Goal: Task Accomplishment & Management: Use online tool/utility

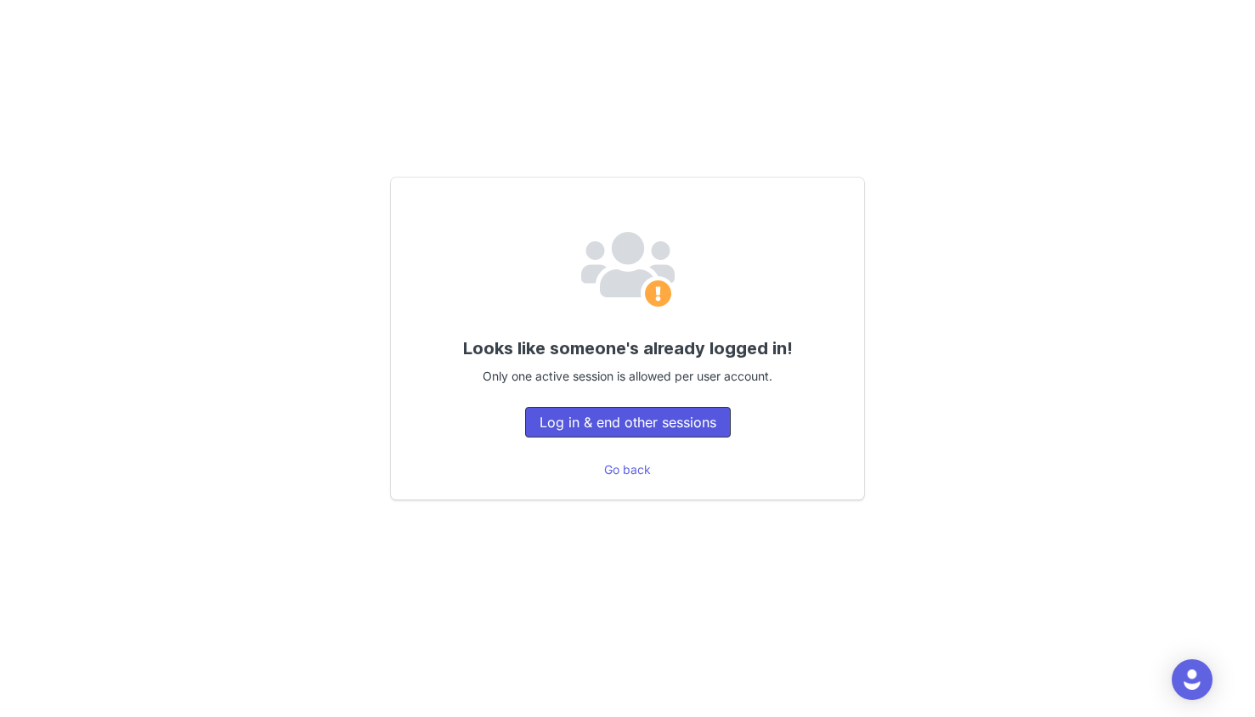
click at [639, 422] on button "Log in & end other sessions" at bounding box center [628, 422] width 206 height 31
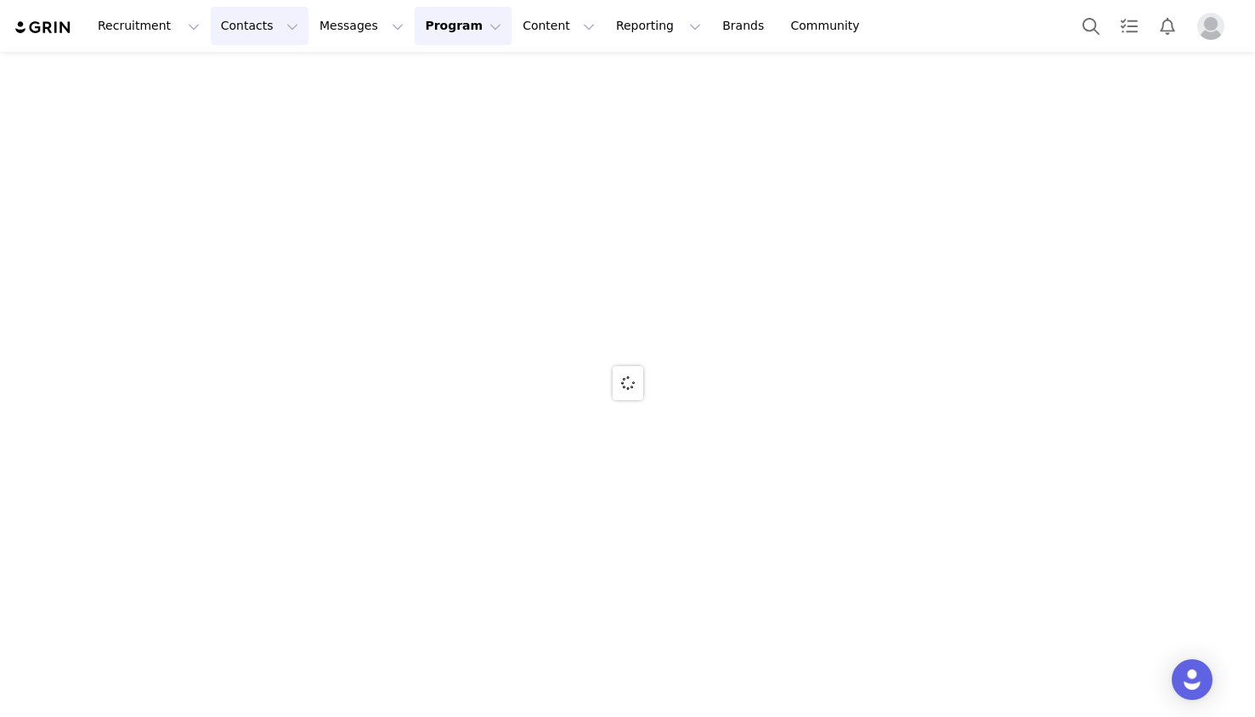
click at [266, 9] on button "Contacts Contacts" at bounding box center [260, 26] width 98 height 38
click at [267, 80] on div "Creators" at bounding box center [266, 75] width 114 height 18
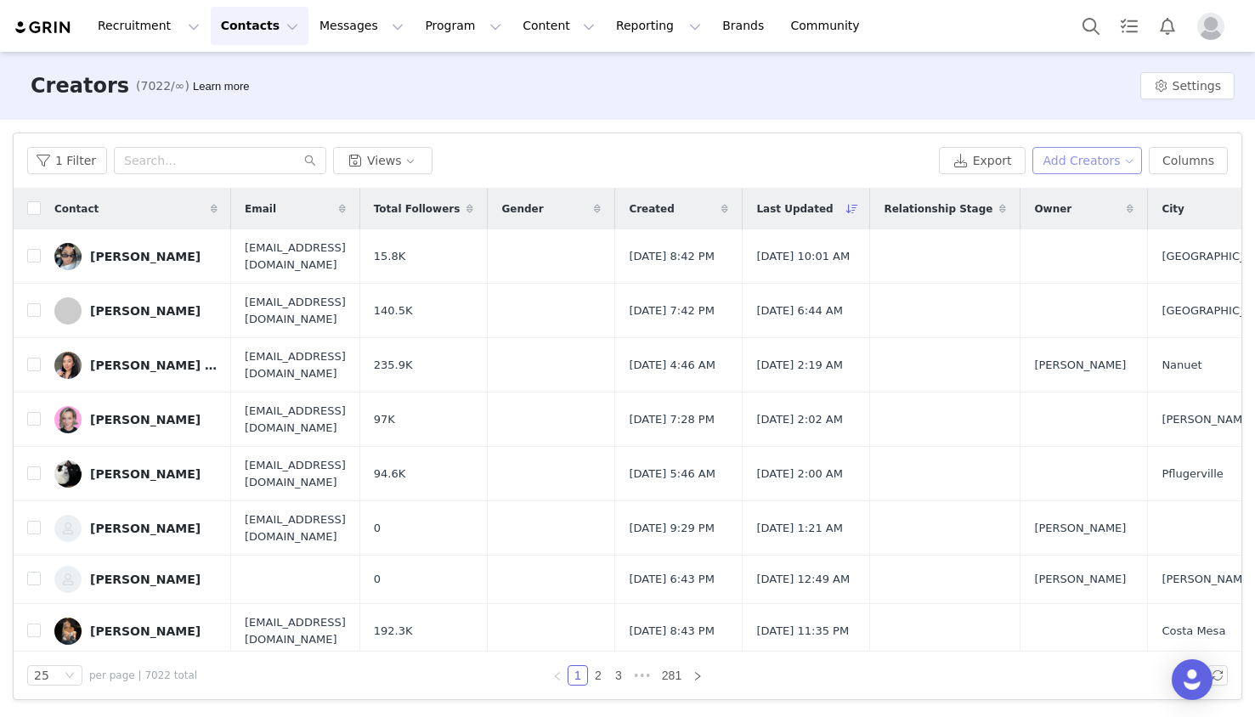
click at [1060, 157] on button "Add Creators" at bounding box center [1087, 160] width 110 height 27
click at [1034, 201] on span at bounding box center [1037, 194] width 17 height 19
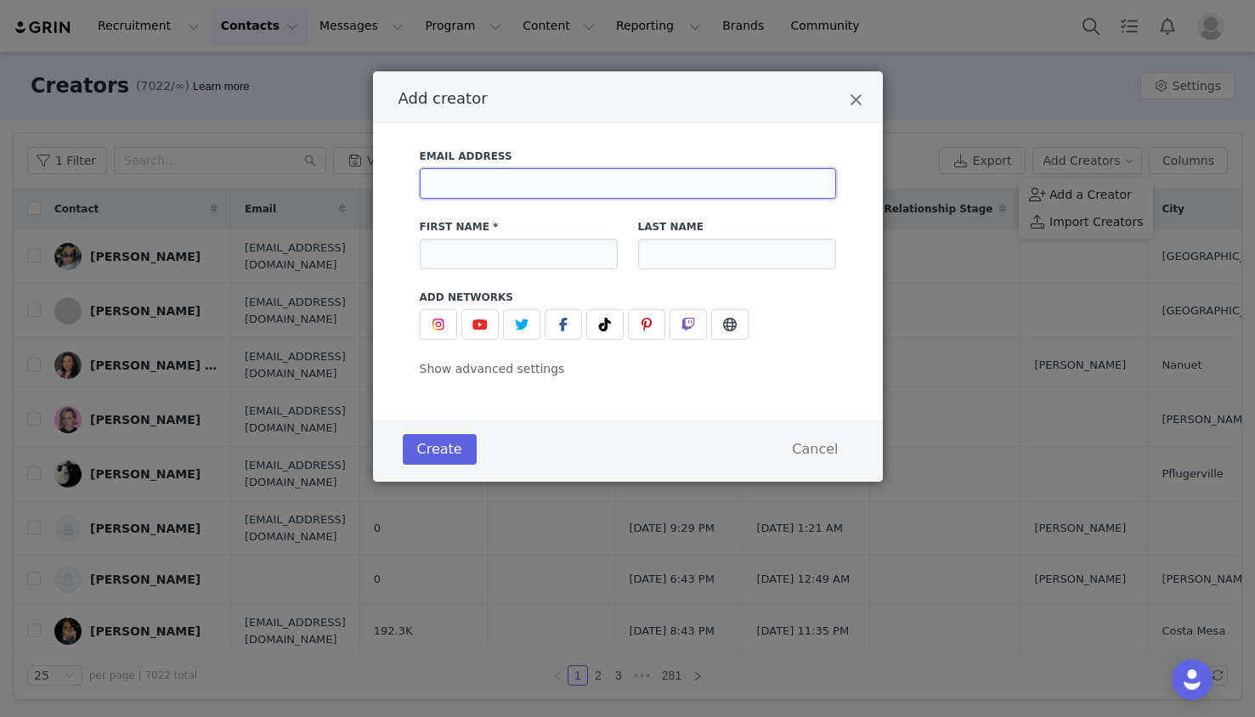
click at [555, 187] on input "Add creator" at bounding box center [628, 183] width 416 height 31
paste input "[EMAIL_ADDRESS][DOMAIN_NAME]"
type input "[EMAIL_ADDRESS][DOMAIN_NAME]"
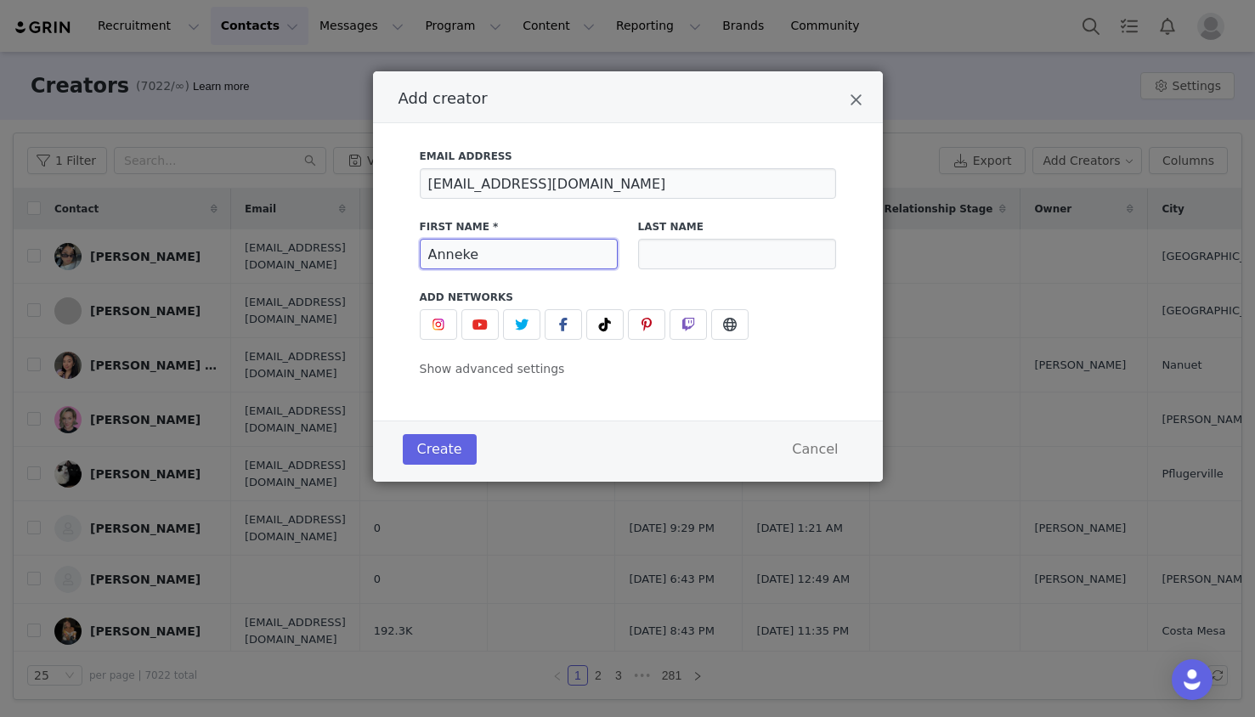
type input "Anneke"
type input "Knot"
click at [424, 451] on button "Create" at bounding box center [440, 449] width 74 height 31
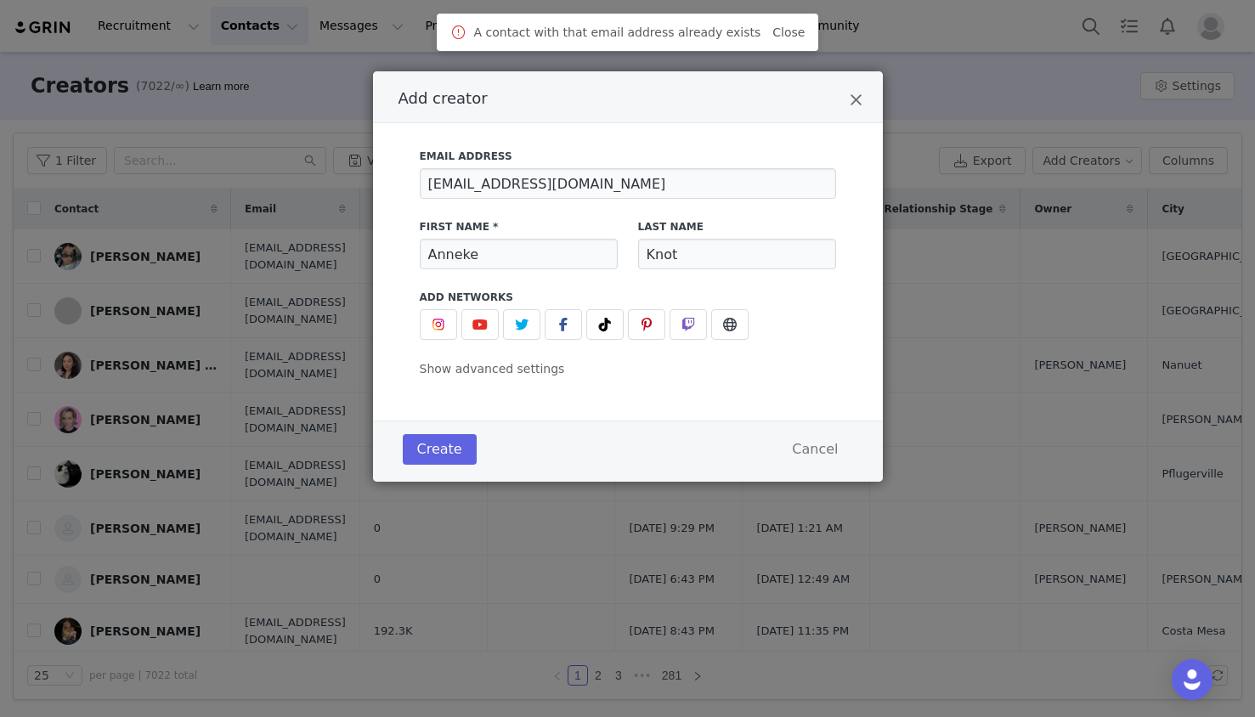
drag, startPoint x: 1128, startPoint y: 69, endPoint x: 1085, endPoint y: 35, distance: 55.1
click at [1128, 68] on div "Add creator Email Address anneke@annekeknot.com First Name * Anneke Last Name K…" at bounding box center [627, 358] width 1255 height 717
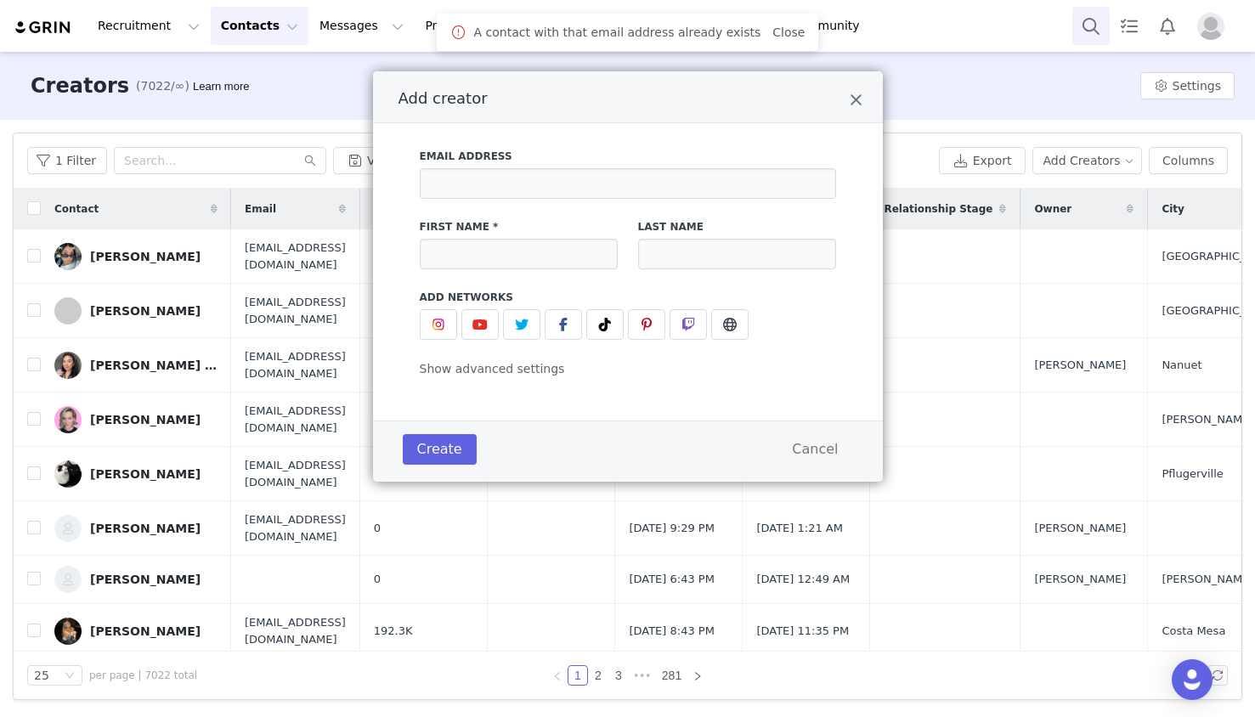
click at [1086, 29] on button "Search" at bounding box center [1090, 26] width 37 height 38
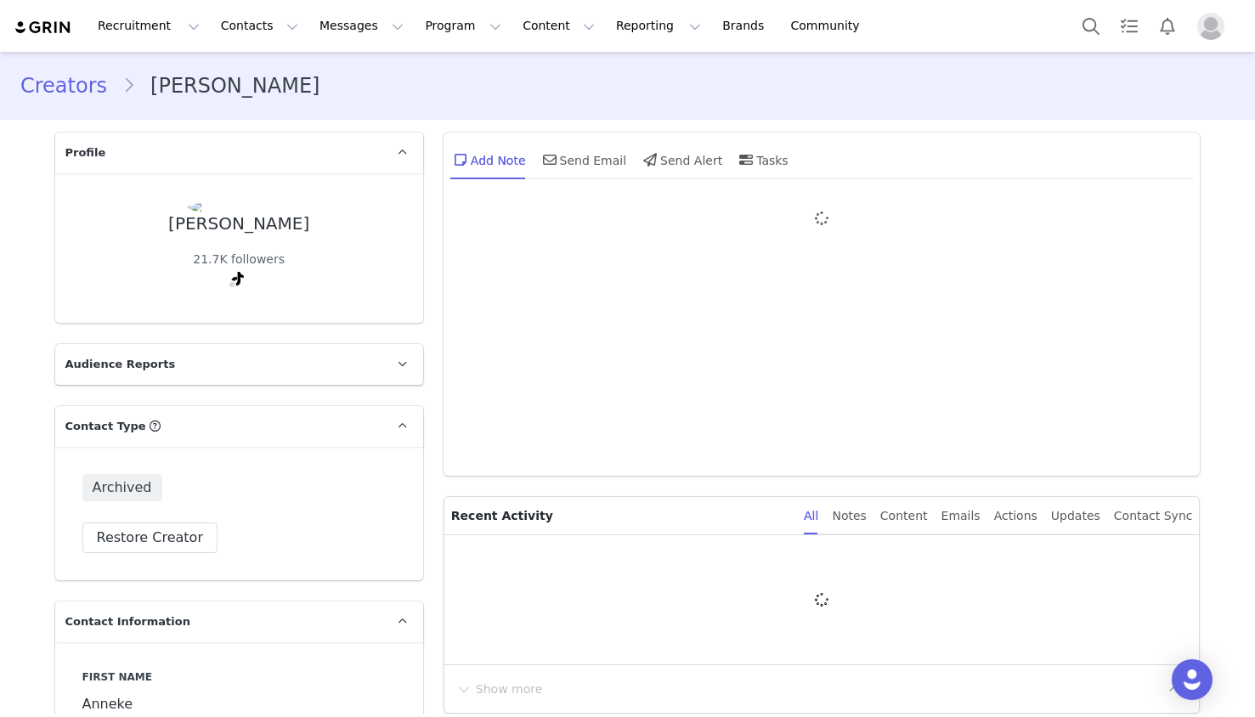
type input "+1 ([GEOGRAPHIC_DATA])"
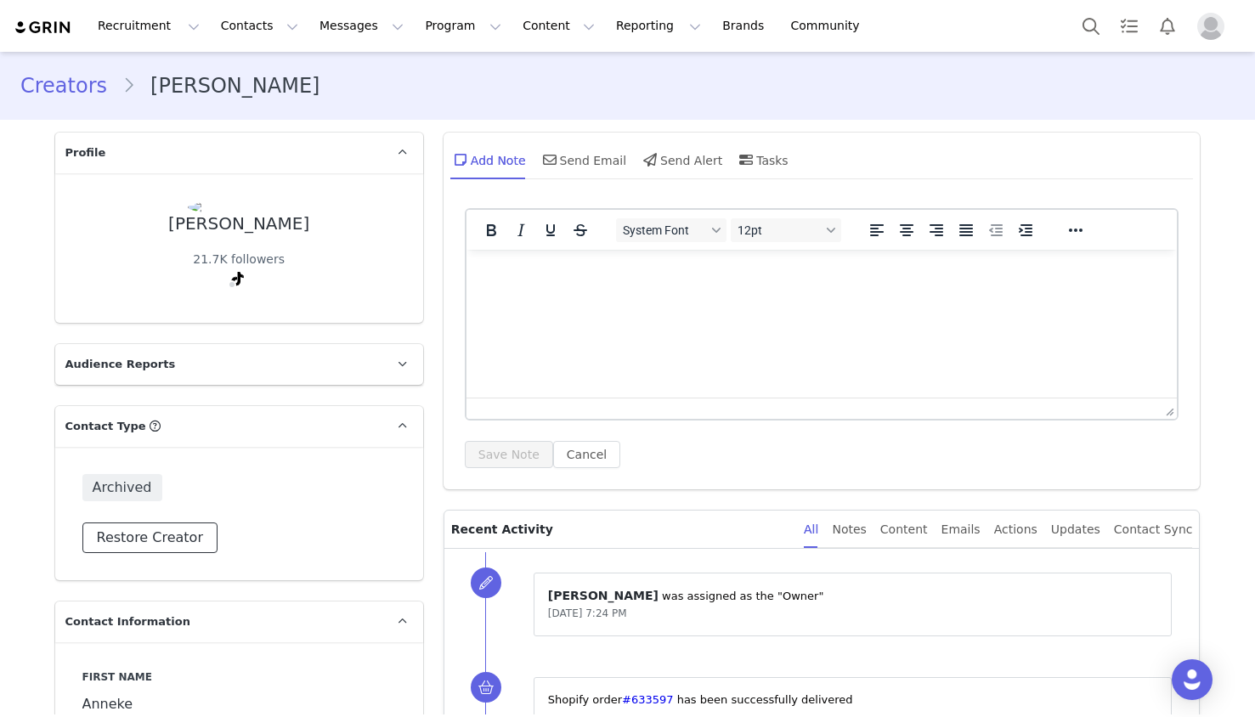
click at [141, 528] on button "Restore Creator" at bounding box center [149, 538] width 135 height 31
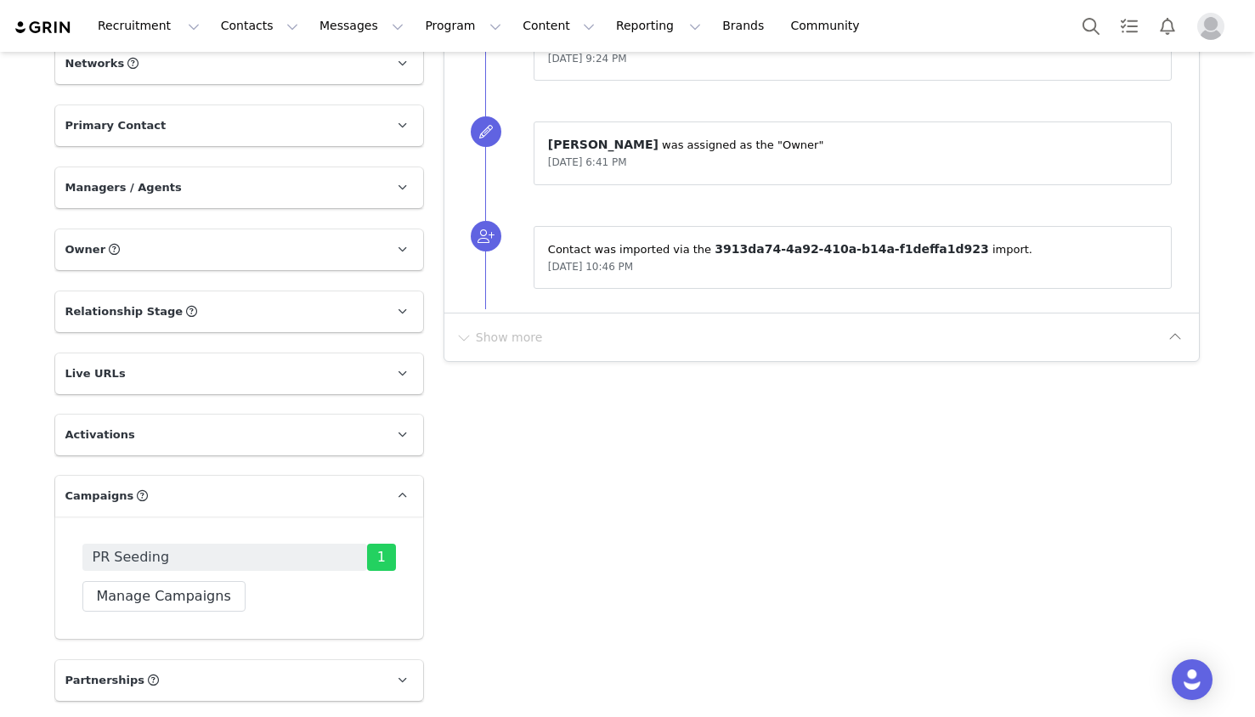
scroll to position [1850, 0]
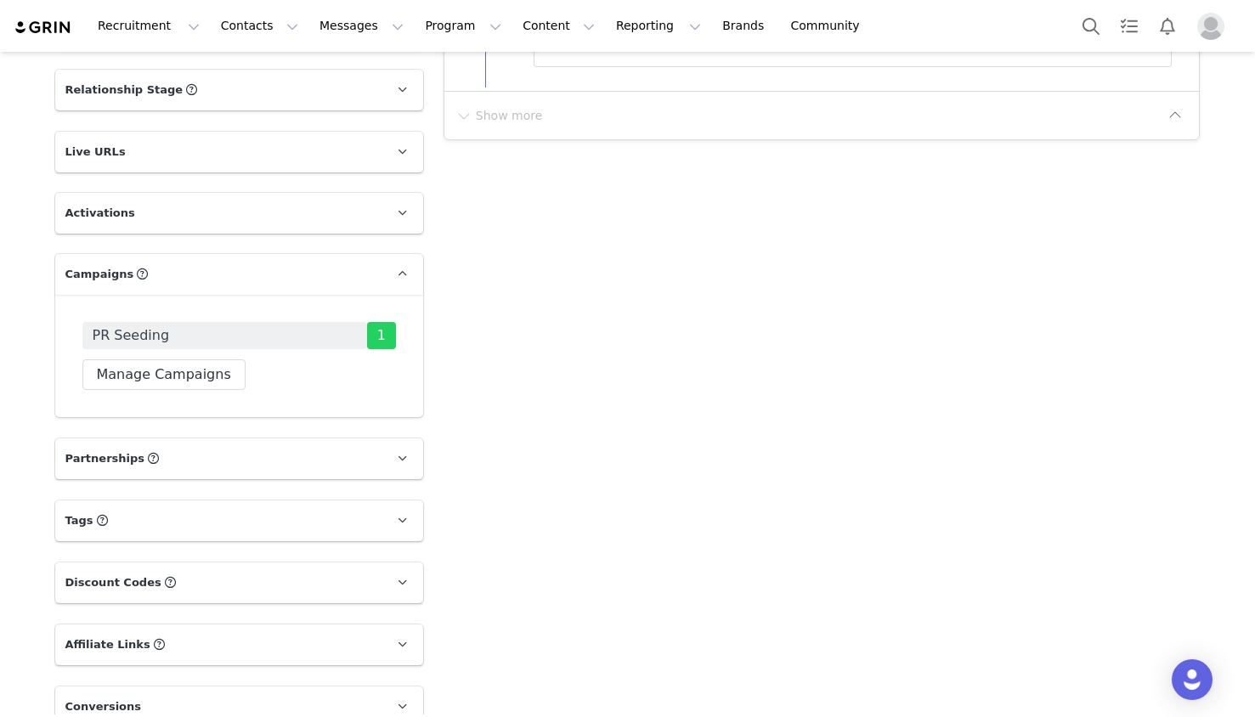
click at [436, 47] on div "Recruitment Recruitment Creator Search Curated Lists Landing Pages Web Extensio…" at bounding box center [627, 26] width 1255 height 52
click at [437, 41] on button "Program Program" at bounding box center [463, 26] width 97 height 38
click at [460, 109] on p "Campaigns" at bounding box center [435, 107] width 66 height 18
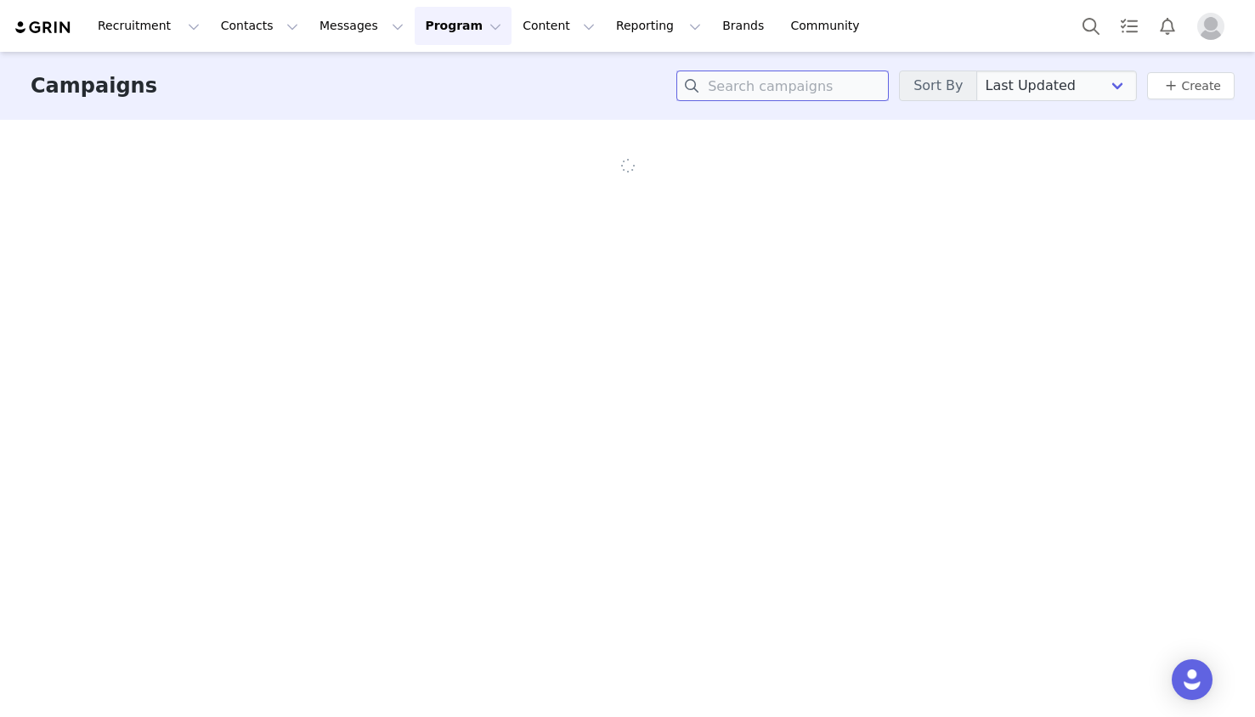
click at [797, 88] on input at bounding box center [782, 86] width 212 height 31
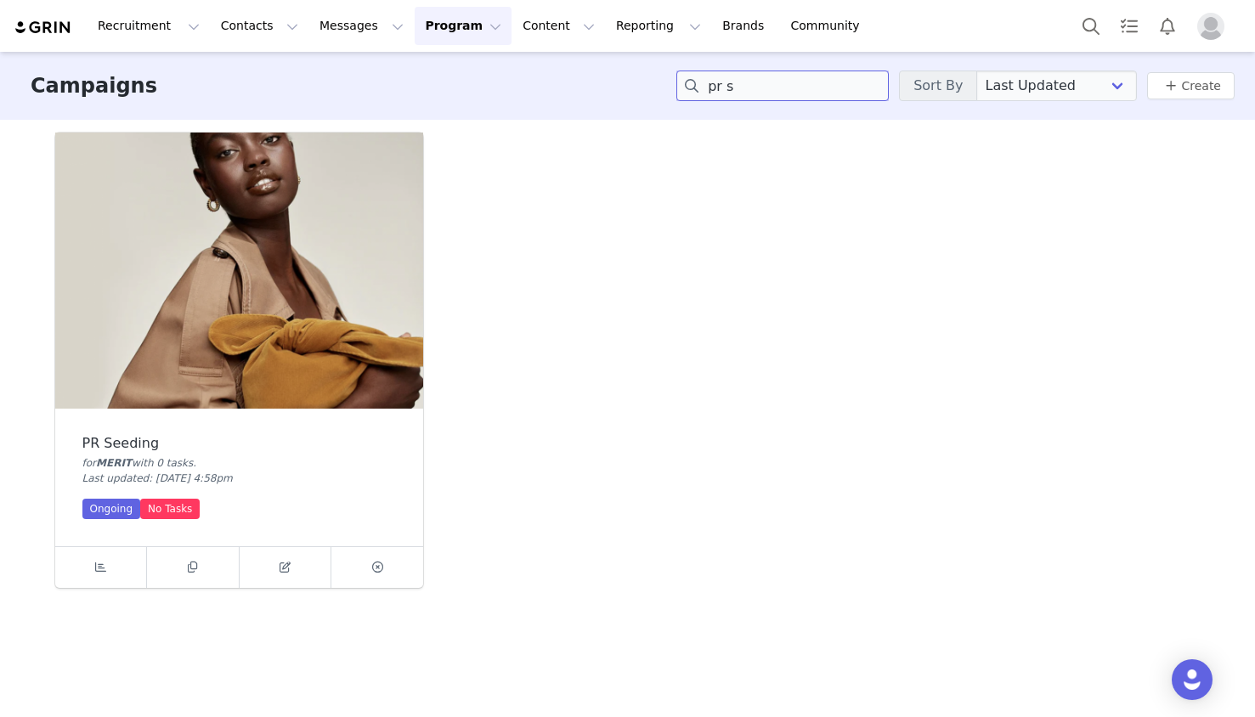
type input "pr s"
click at [394, 304] on img at bounding box center [239, 271] width 368 height 276
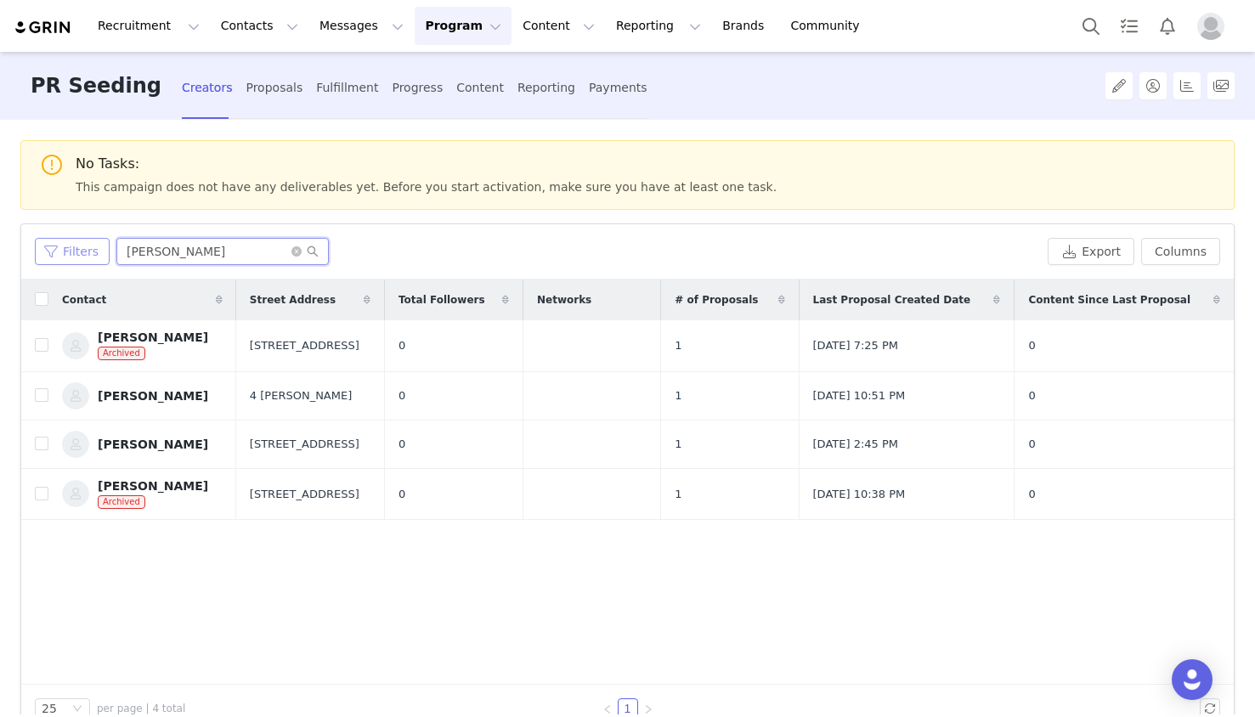
drag, startPoint x: 190, startPoint y: 257, endPoint x: 92, endPoint y: 243, distance: 99.5
click at [92, 243] on div "Filters [PERSON_NAME]" at bounding box center [538, 251] width 1006 height 27
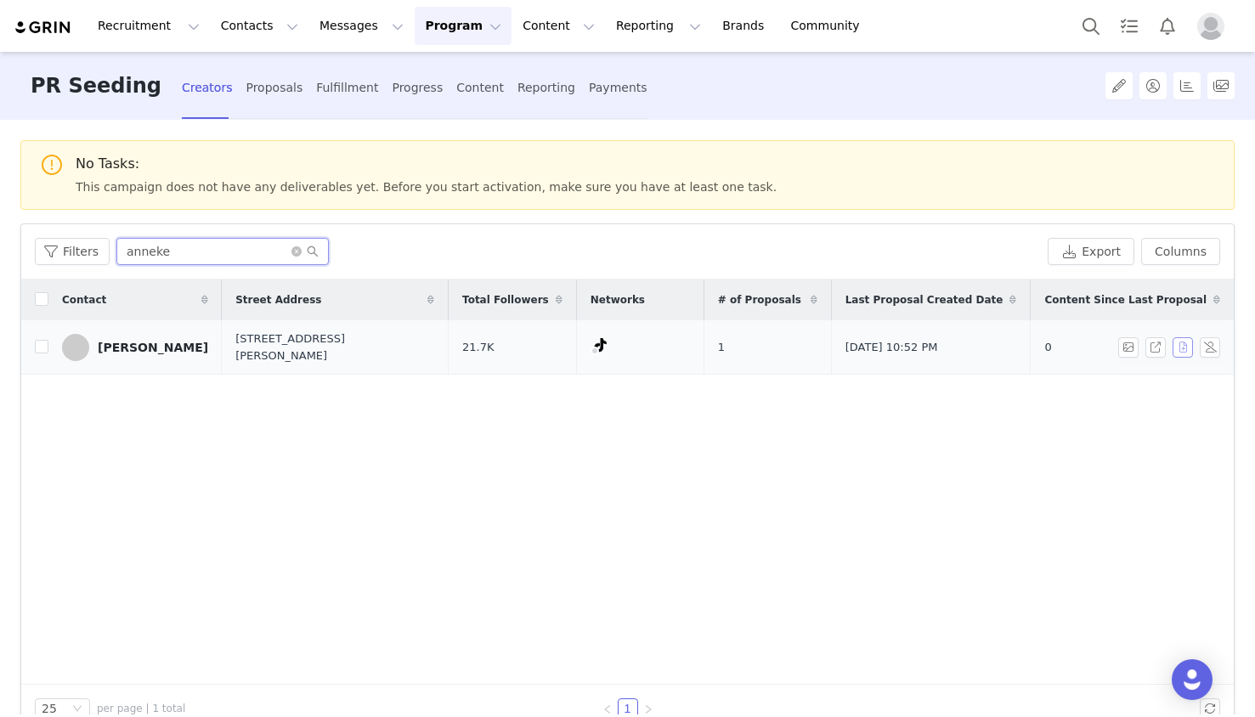
type input "anneke"
click at [1182, 343] on button "button" at bounding box center [1183, 347] width 20 height 20
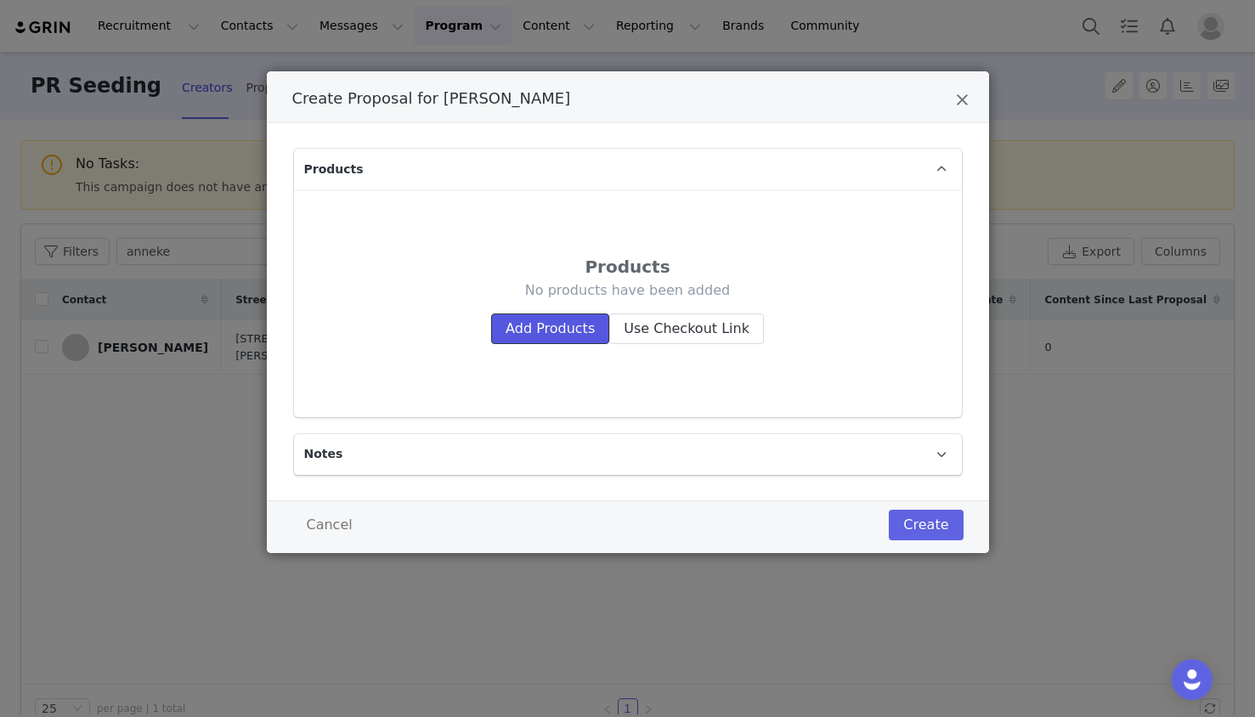
click at [578, 338] on button "Add Products" at bounding box center [550, 329] width 118 height 31
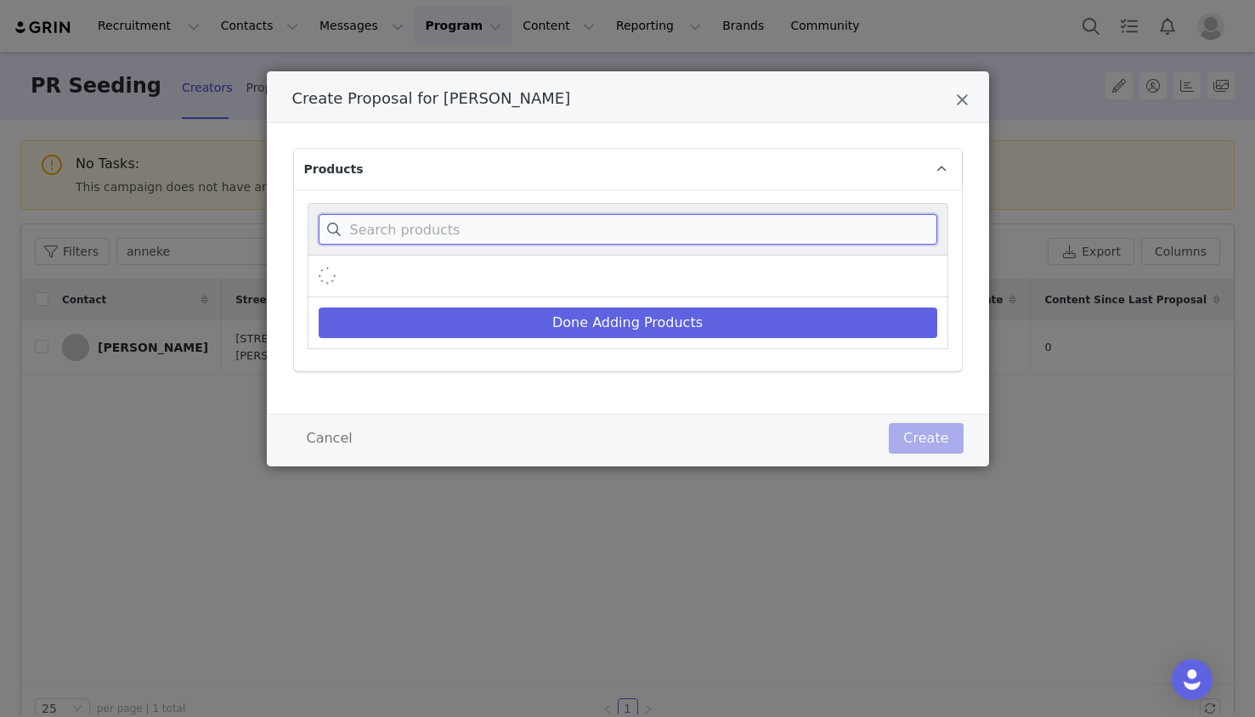
click at [608, 238] on input "Create Proposal for Anneke Knot" at bounding box center [628, 229] width 619 height 31
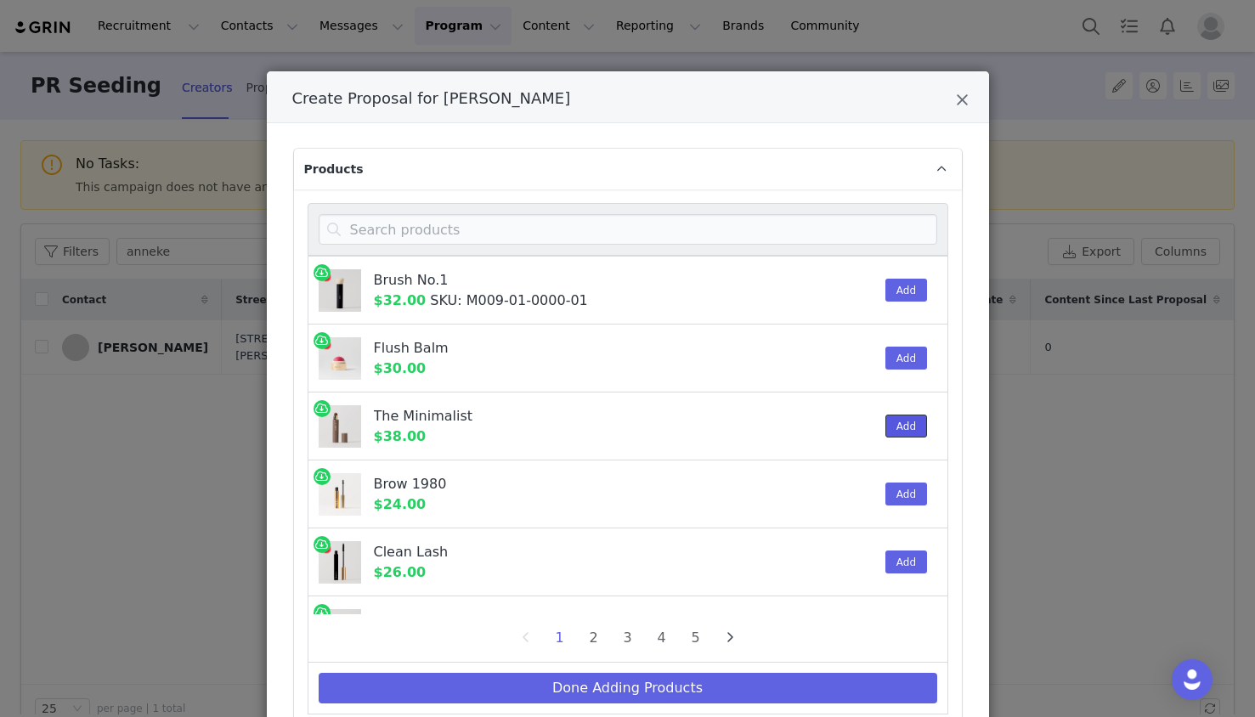
click at [894, 419] on button "Add" at bounding box center [906, 426] width 42 height 23
click at [902, 361] on button "Add" at bounding box center [906, 358] width 42 height 23
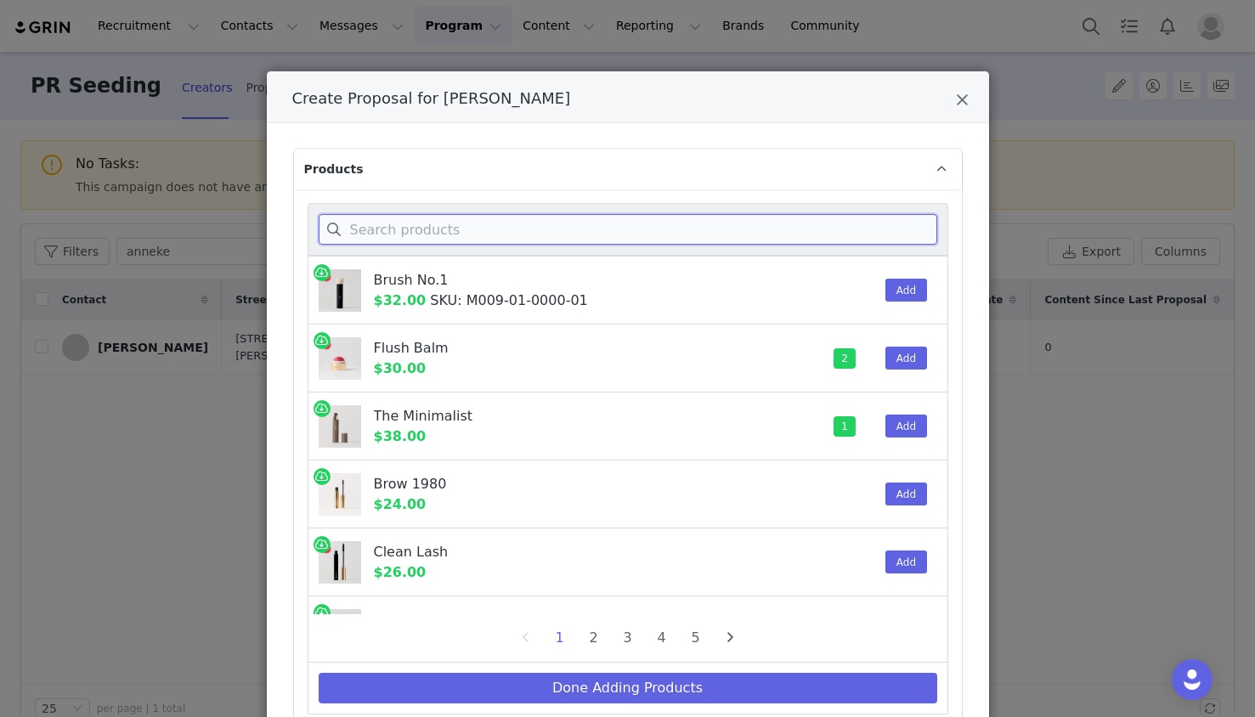
click at [463, 236] on input "Create Proposal for Anneke Knot" at bounding box center [628, 229] width 619 height 31
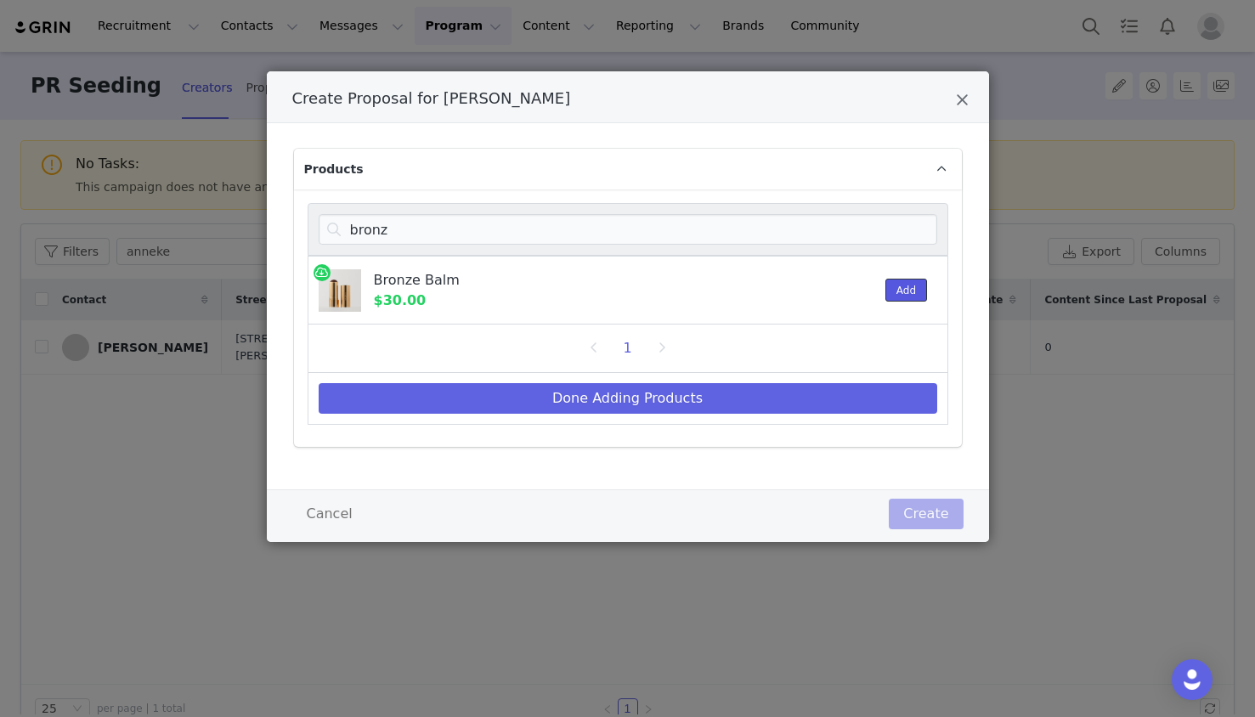
drag, startPoint x: 908, startPoint y: 288, endPoint x: 919, endPoint y: 287, distance: 10.2
click at [909, 288] on button "Add" at bounding box center [906, 290] width 42 height 23
drag, startPoint x: 464, startPoint y: 229, endPoint x: 223, endPoint y: 236, distance: 240.6
click at [223, 236] on div "Create Proposal for Anneke Knot Products bronz Bronze Balm $30.00 1 Add 1 Done …" at bounding box center [627, 358] width 1255 height 717
drag, startPoint x: 924, startPoint y: 280, endPoint x: 851, endPoint y: 270, distance: 72.8
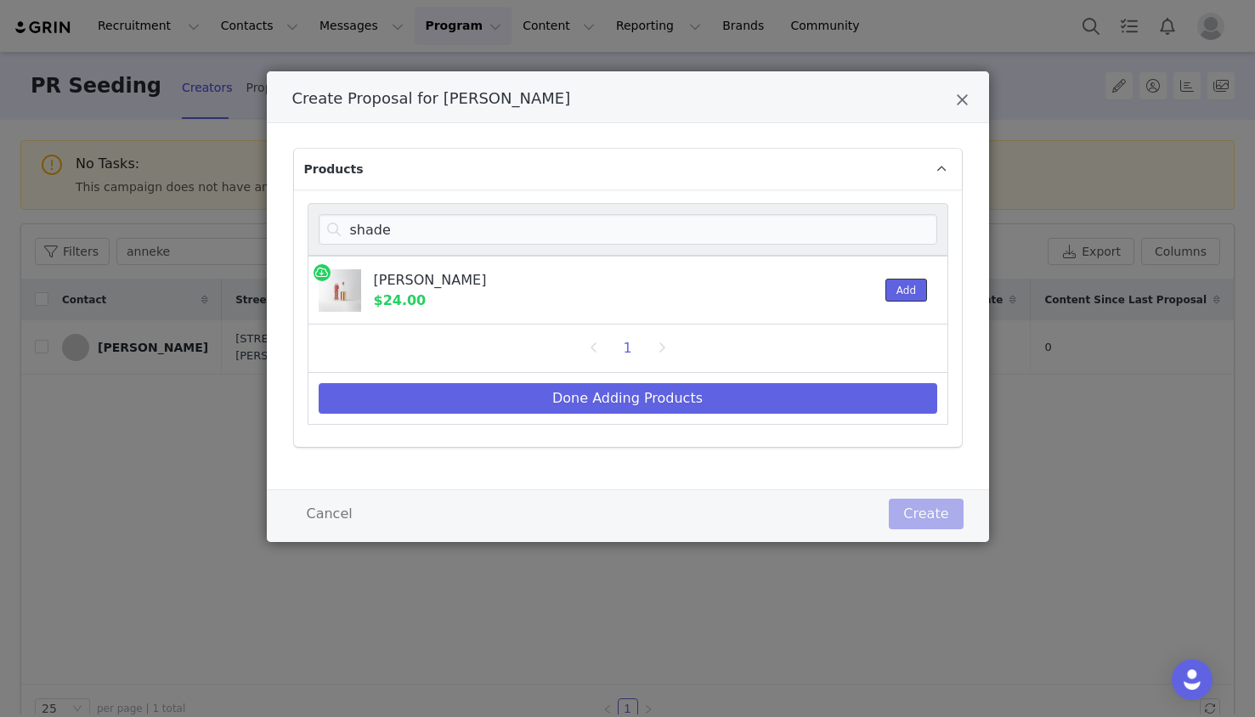
click at [924, 280] on button "Add" at bounding box center [906, 290] width 42 height 23
drag, startPoint x: 741, startPoint y: 234, endPoint x: 330, endPoint y: 183, distance: 414.4
click at [330, 183] on div "Products shade Shade Slick $24.00 1 Add 1 Done Adding Products" at bounding box center [628, 298] width 668 height 298
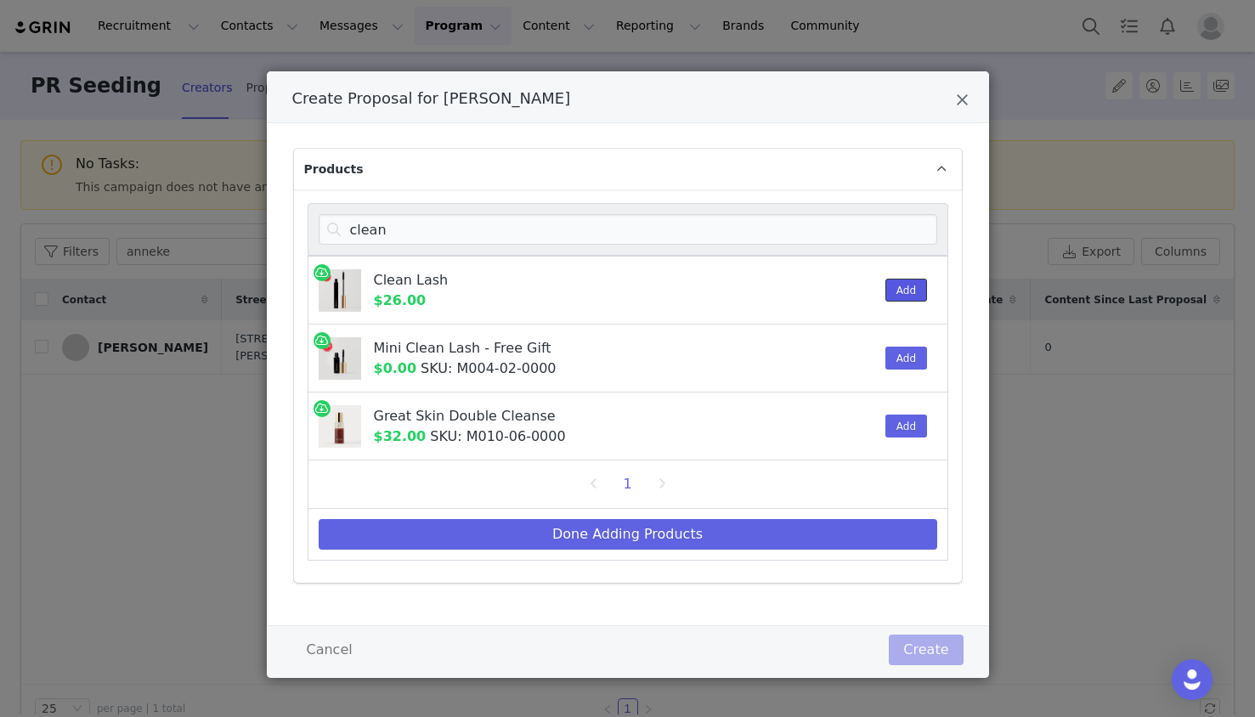
click at [914, 291] on button "Add" at bounding box center [906, 290] width 42 height 23
drag, startPoint x: 457, startPoint y: 226, endPoint x: 275, endPoint y: 214, distance: 182.2
click at [275, 214] on div "Products clean Clean Lash $26.00 1 Add Mini Clean Lash - Free Gift $0.00 SKU: M…" at bounding box center [628, 374] width 722 height 502
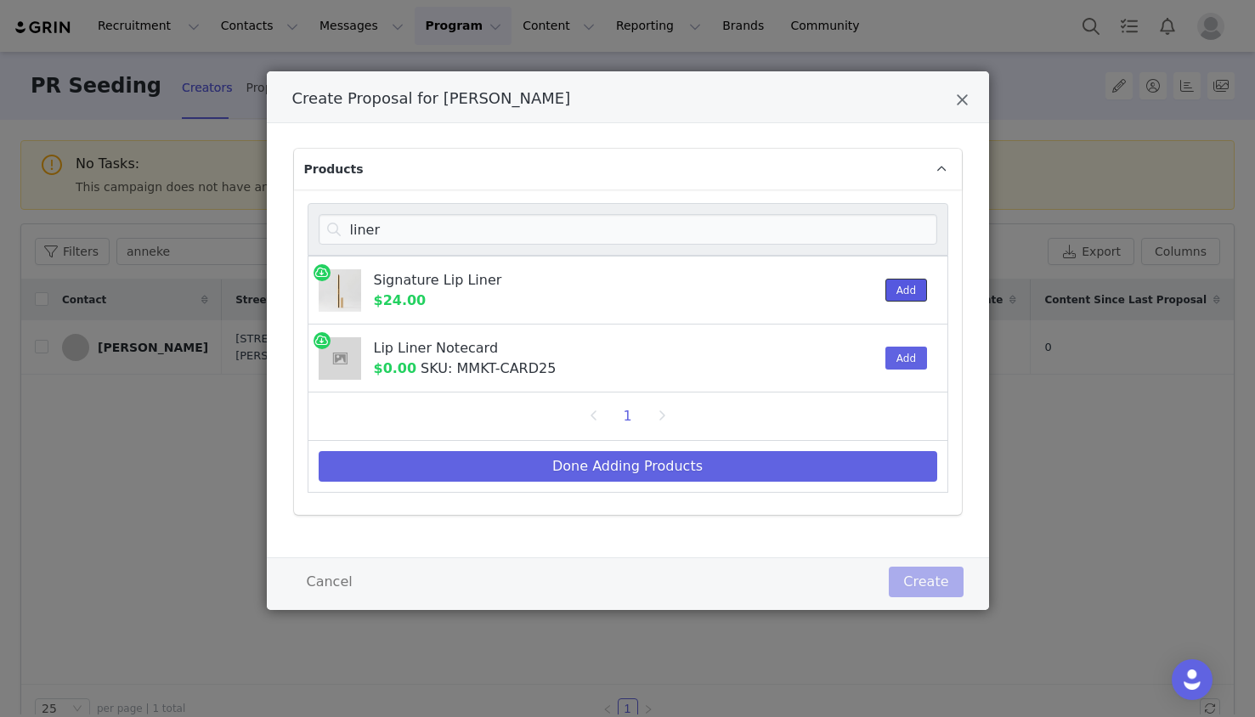
click at [912, 294] on button "Add" at bounding box center [906, 290] width 42 height 23
drag, startPoint x: 911, startPoint y: 294, endPoint x: 681, endPoint y: 252, distance: 234.0
click at [910, 296] on button "Add" at bounding box center [906, 290] width 42 height 23
drag, startPoint x: 490, startPoint y: 225, endPoint x: 372, endPoint y: 214, distance: 118.6
click at [372, 214] on input "liner" at bounding box center [628, 229] width 619 height 31
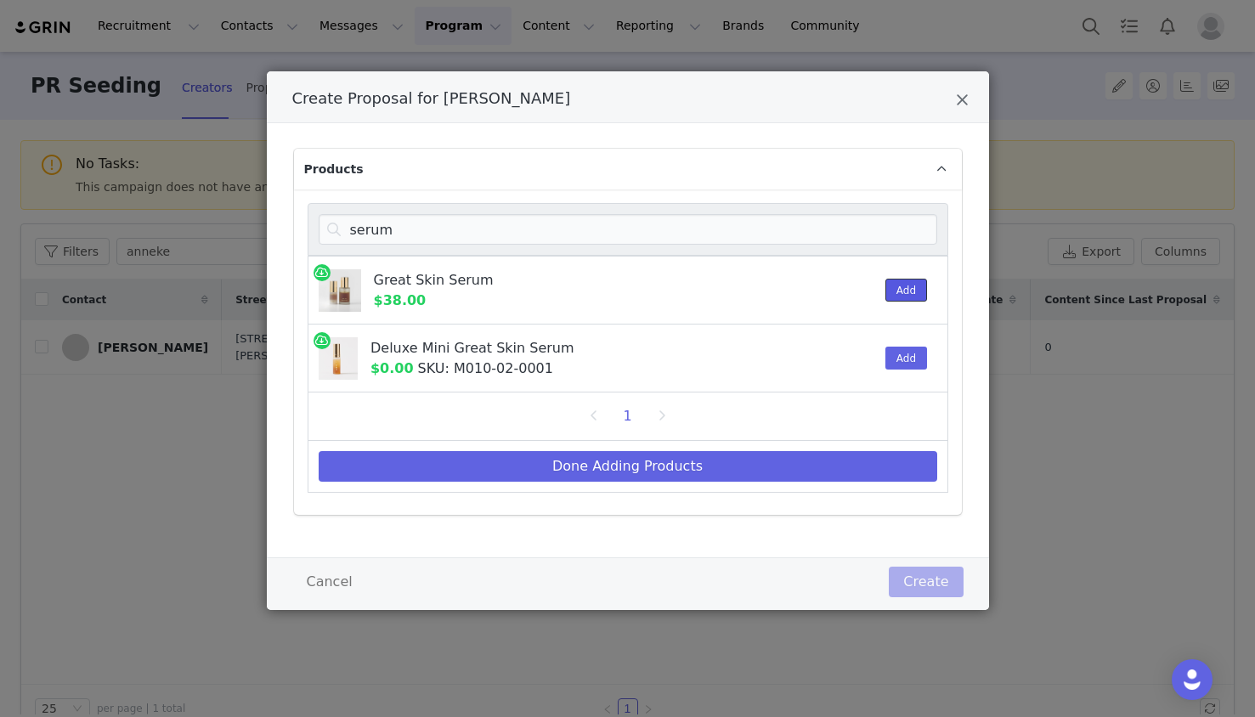
drag, startPoint x: 914, startPoint y: 288, endPoint x: 925, endPoint y: 290, distance: 11.2
click at [914, 289] on button "Add" at bounding box center [906, 290] width 42 height 23
drag, startPoint x: 422, startPoint y: 236, endPoint x: 242, endPoint y: 213, distance: 181.6
click at [242, 213] on div "Create Proposal for Anneke Knot Products serum Great Skin Serum $38.00 1 Add De…" at bounding box center [627, 358] width 1255 height 717
click at [920, 286] on button "Add" at bounding box center [906, 290] width 42 height 23
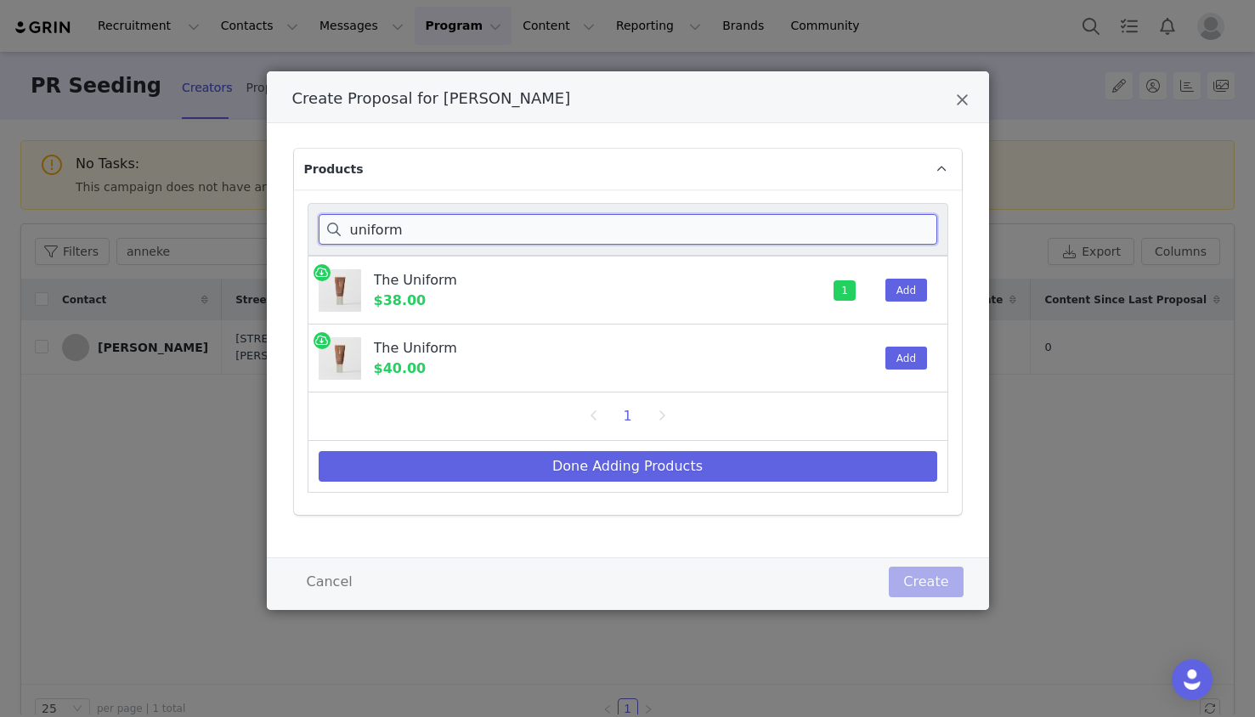
drag, startPoint x: 478, startPoint y: 235, endPoint x: 241, endPoint y: 222, distance: 236.6
click at [243, 223] on div "Create Proposal for Anneke Knot Products uniform The Uniform $38.00 1 Add The U…" at bounding box center [627, 358] width 1255 height 717
type input "solo"
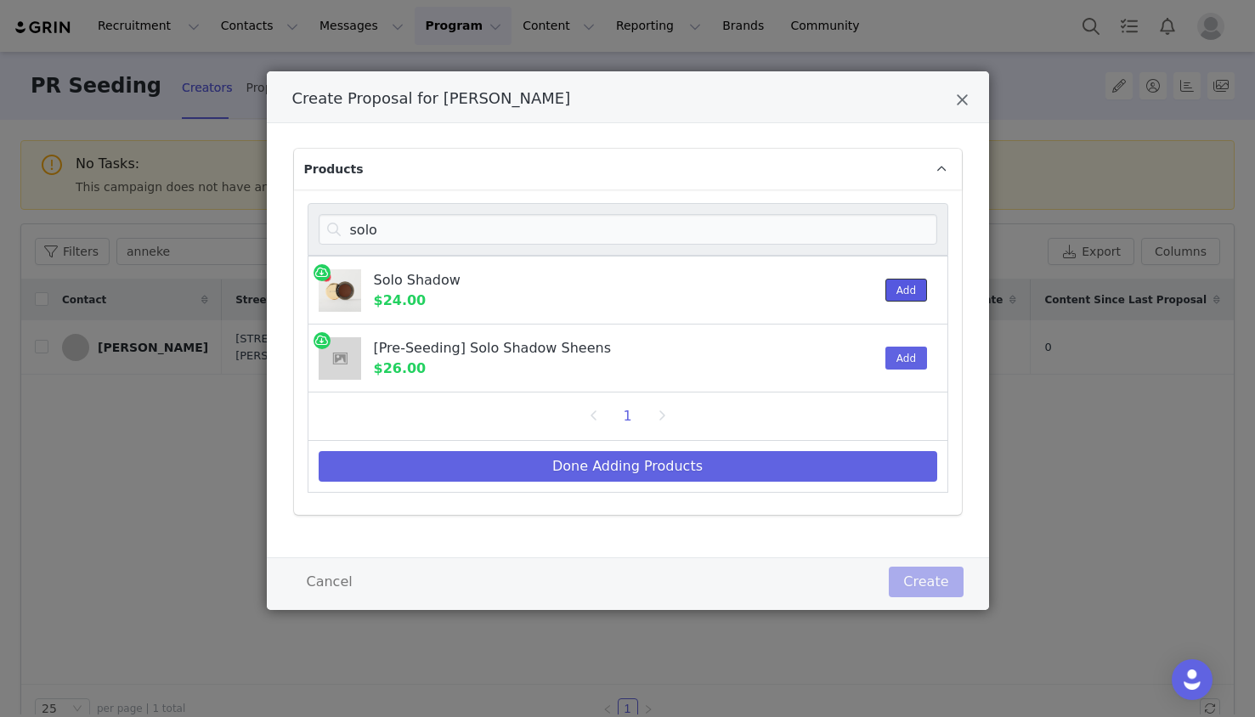
click at [911, 295] on button "Add" at bounding box center [906, 290] width 42 height 23
click at [911, 294] on button "Add" at bounding box center [906, 290] width 42 height 23
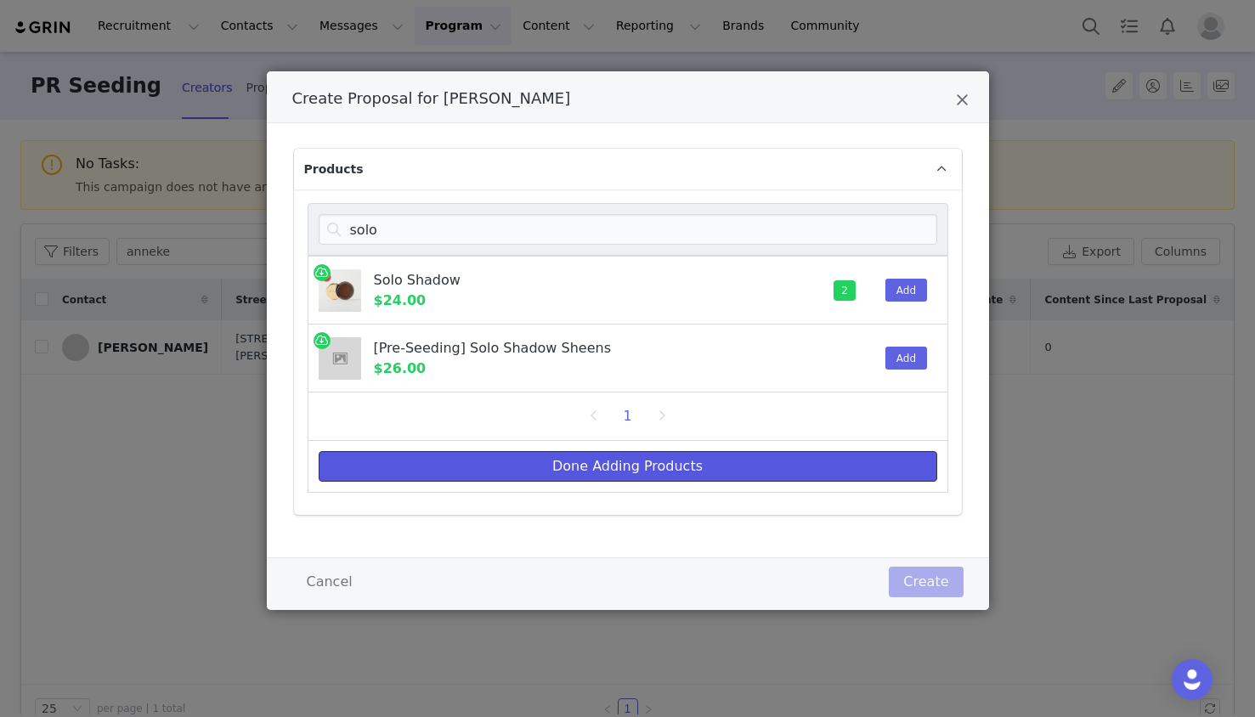
click at [820, 477] on button "Done Adding Products" at bounding box center [628, 466] width 619 height 31
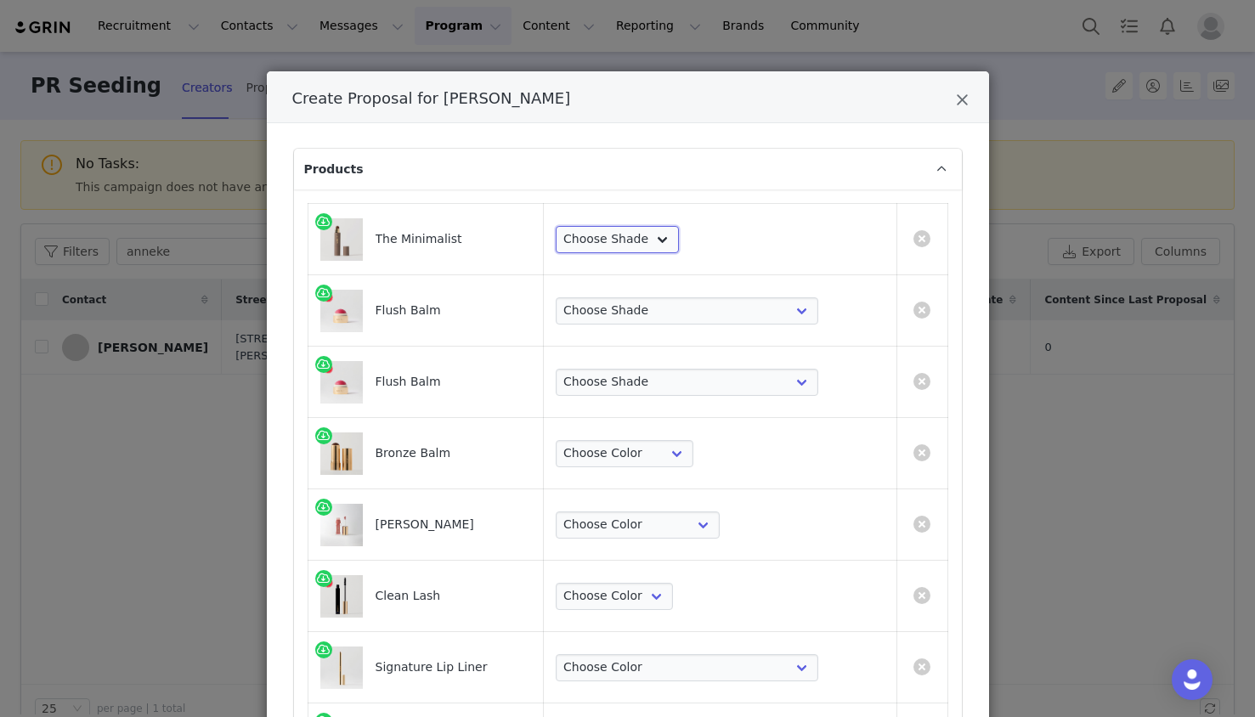
click at [673, 240] on select "Choose Shade Umber Sepia Tiger Eye Cacao Sienna Chestnut [PERSON_NAME] Khaki Ca…" at bounding box center [617, 239] width 123 height 27
select select "2817289"
click at [641, 226] on select "Choose Shade Umber Sepia Tiger Eye Cacao Sienna Chestnut [PERSON_NAME] Khaki Ca…" at bounding box center [617, 239] width 123 height 27
click at [665, 313] on select "Choose [PERSON_NAME] Hills Cheeky Après Fox Terracotta [GEOGRAPHIC_DATA] Le Bon…" at bounding box center [687, 310] width 263 height 27
click at [719, 319] on select "Choose [PERSON_NAME] Hills Cheeky Après Fox Terracotta [GEOGRAPHIC_DATA] Le Bon…" at bounding box center [687, 310] width 263 height 27
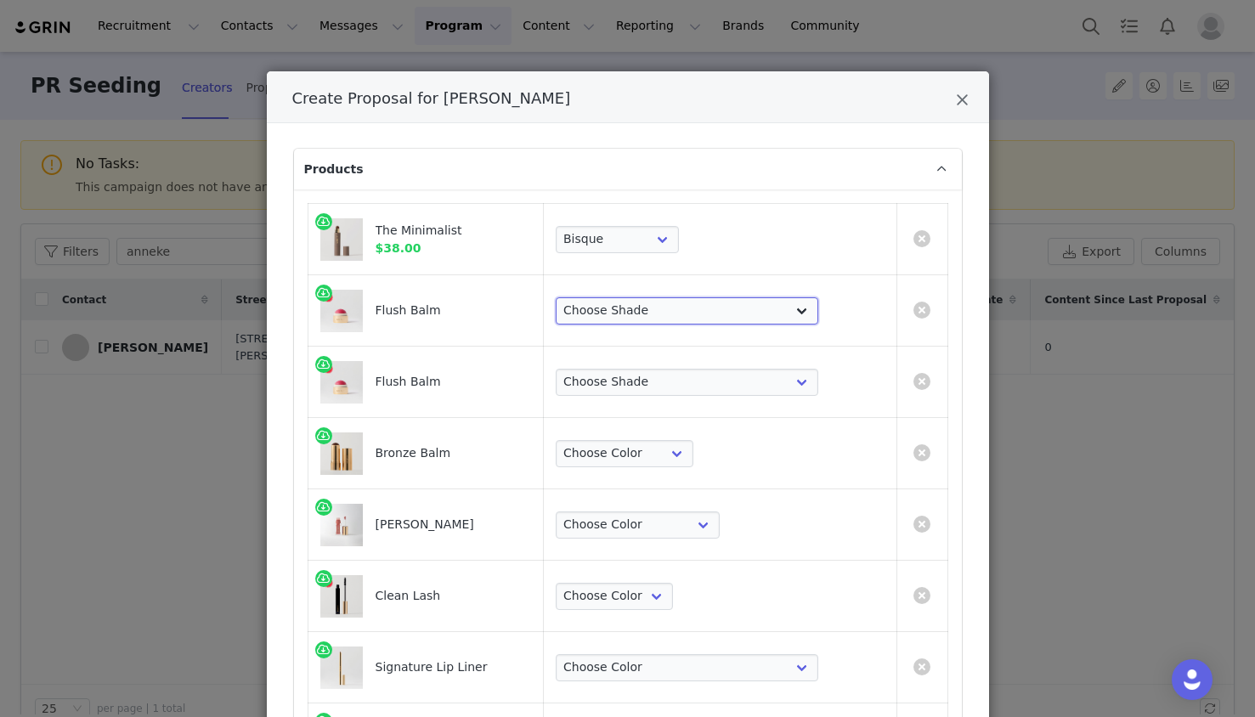
select select "2838518"
click at [641, 297] on select "Choose [PERSON_NAME] Hills Cheeky Après Fox Terracotta [GEOGRAPHIC_DATA] Le Bon…" at bounding box center [687, 310] width 263 height 27
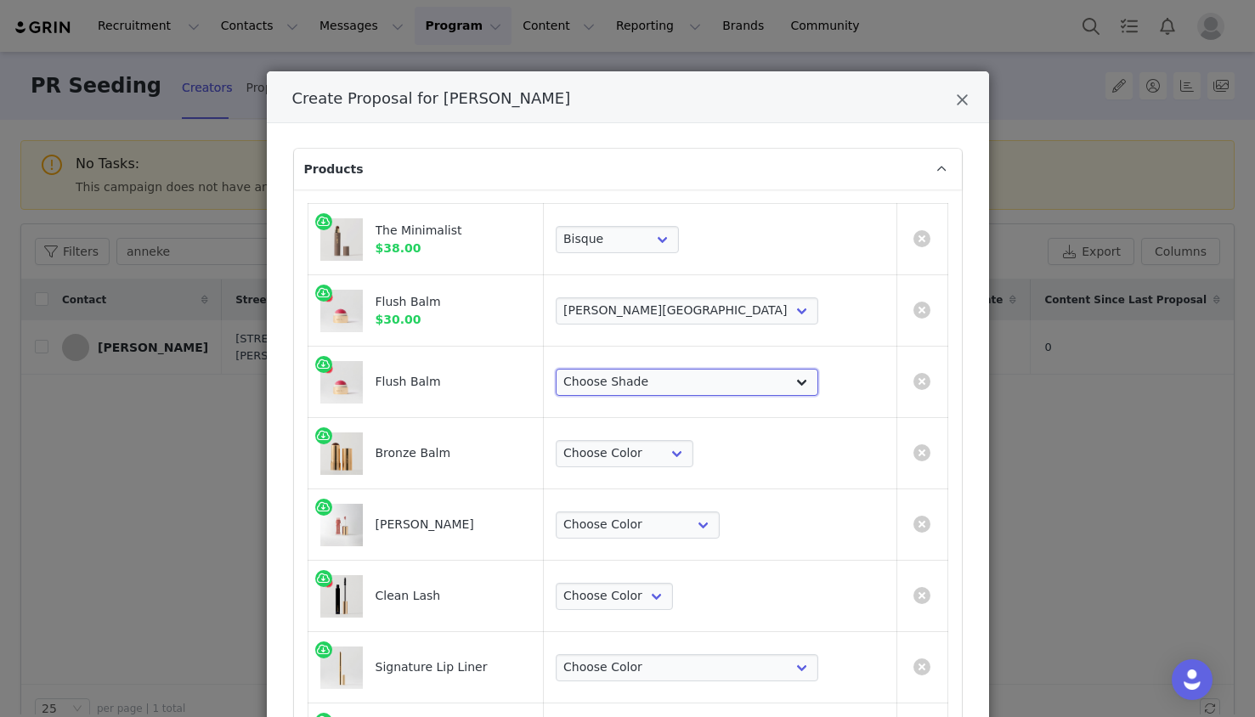
click at [732, 380] on select "Choose [PERSON_NAME] Hills Cheeky Après Fox Terracotta [GEOGRAPHIC_DATA] Le Bon…" at bounding box center [687, 382] width 263 height 27
select select "26421110"
click at [641, 369] on select "Choose [PERSON_NAME] Hills Cheeky Après Fox Terracotta [GEOGRAPHIC_DATA] Le Bon…" at bounding box center [687, 382] width 263 height 27
click at [693, 449] on select "Choose Color [PERSON_NAME] Seine [PERSON_NAME] Monarch" at bounding box center [625, 453] width 138 height 27
select select "13069981"
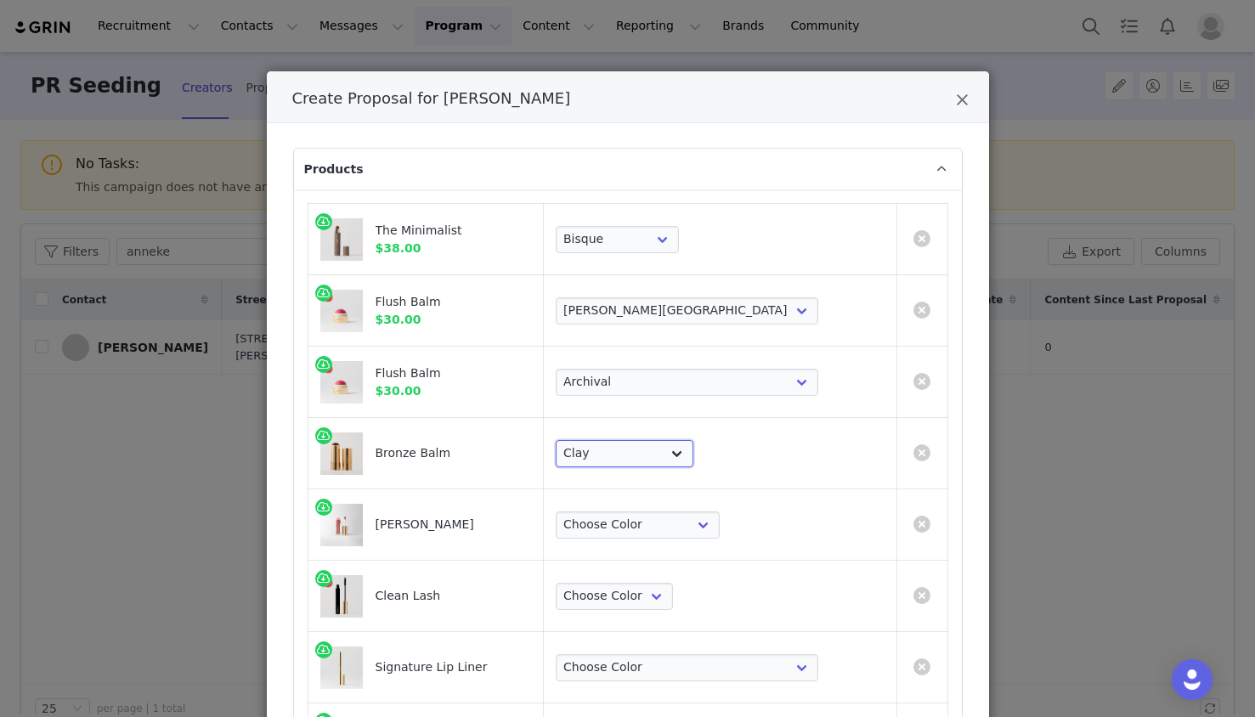
click at [641, 440] on select "Choose Color [PERSON_NAME] Seine [PERSON_NAME] Monarch" at bounding box center [625, 453] width 138 height 27
click at [720, 529] on select "Choose Color Pink Beet Jeté Sangria Les Deux Maraschino Taupe [GEOGRAPHIC_DATA]…" at bounding box center [638, 525] width 164 height 27
select select "2817275"
click at [641, 512] on select "Choose Color Pink Beet Jeté Sangria Les Deux Maraschino Taupe [GEOGRAPHIC_DATA]…" at bounding box center [638, 525] width 164 height 27
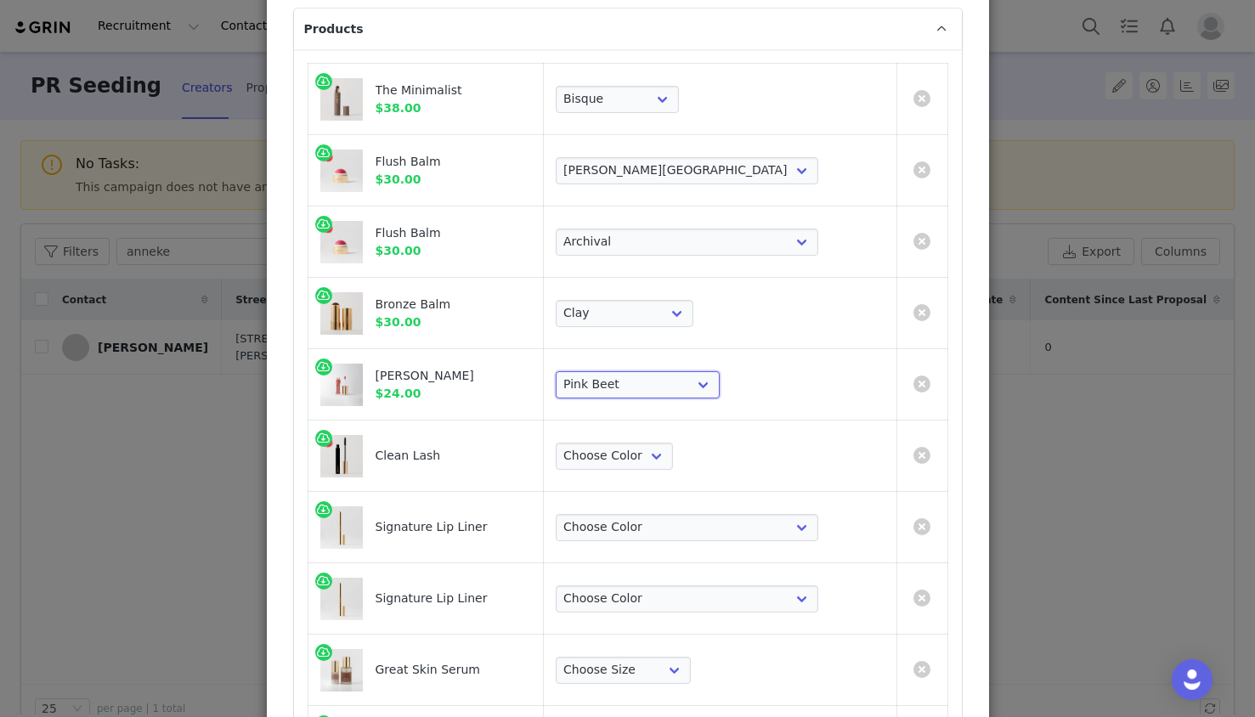
scroll to position [168, 0]
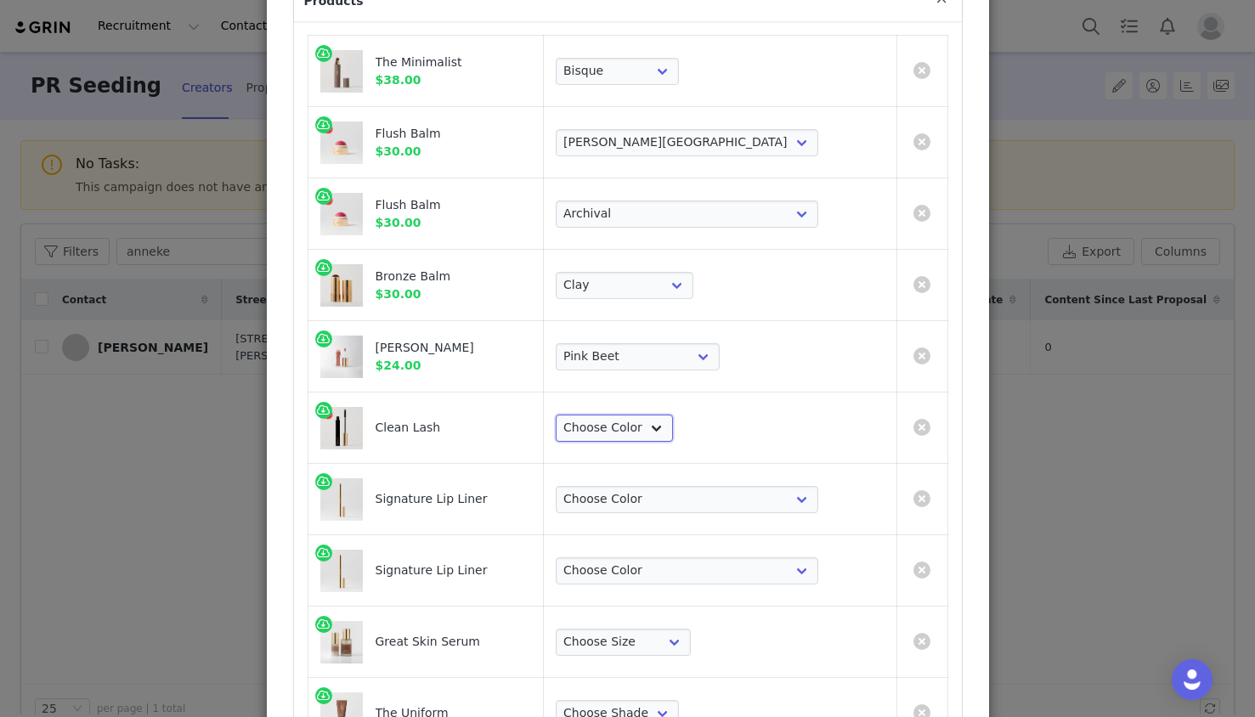
click at [673, 432] on select "Choose Color Perfect Black" at bounding box center [614, 428] width 117 height 27
select select "1822039"
click at [641, 415] on select "Choose Color Perfect Black" at bounding box center [614, 428] width 117 height 27
click at [687, 496] on select "Choose Color [PERSON_NAME] Hills Bespoke Coupé Sportif Mayfair Tabac Brownstone…" at bounding box center [687, 499] width 263 height 27
select select "26311674"
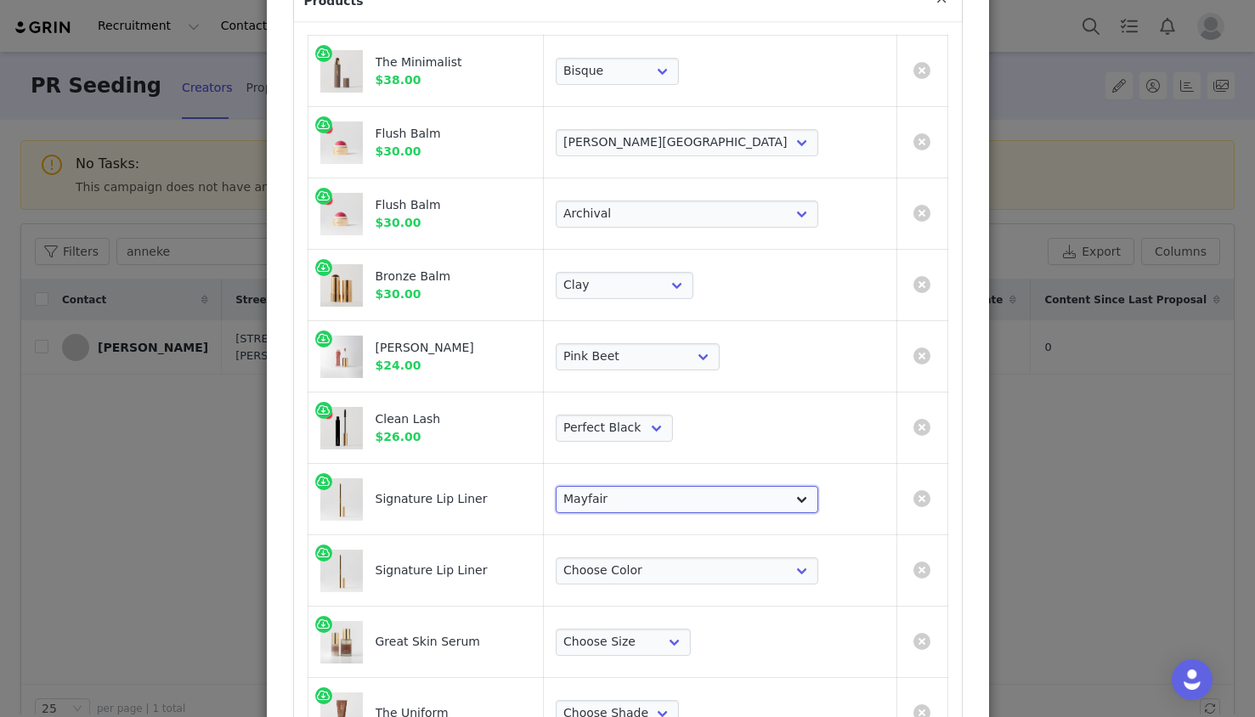
click at [641, 486] on select "Choose Color [PERSON_NAME] Hills Bespoke Coupé Sportif Mayfair Tabac Brownstone…" at bounding box center [687, 499] width 263 height 27
click at [926, 576] on link "Create Proposal for Anneke Knot" at bounding box center [922, 570] width 17 height 17
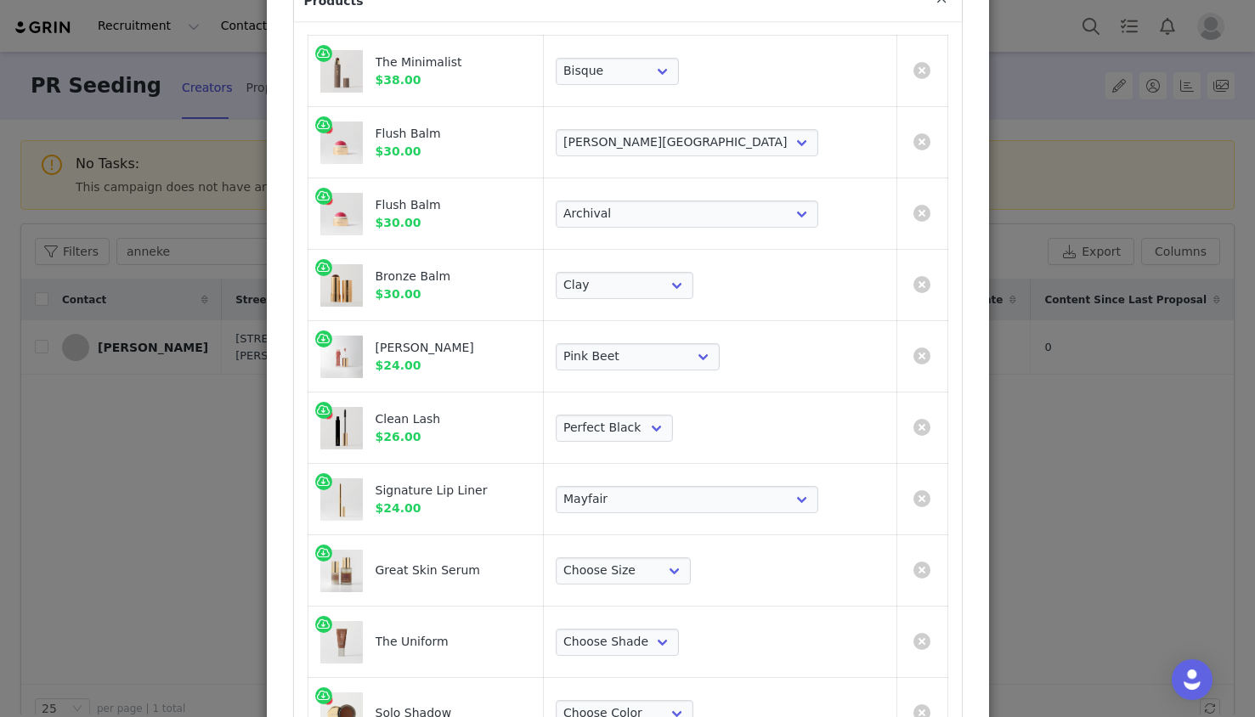
scroll to position [267, 0]
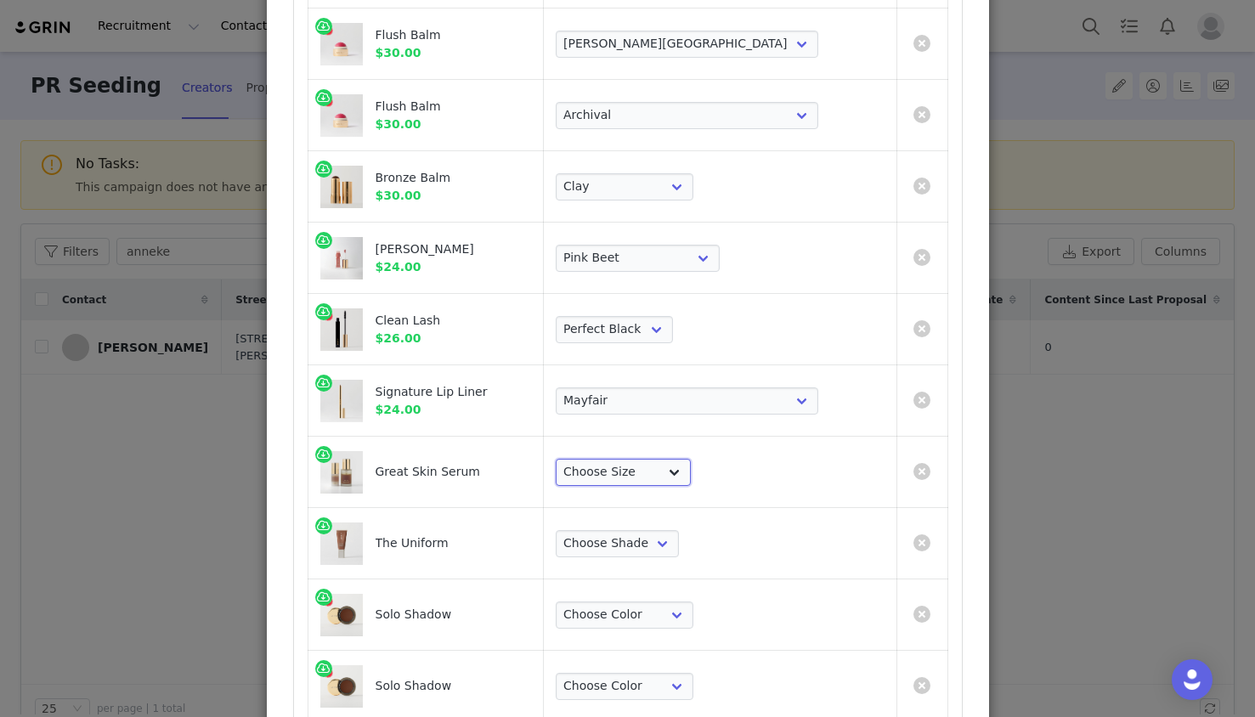
click at [691, 469] on select "Choose Size Full-Size (50ml) Mini-Size (15ml)" at bounding box center [623, 472] width 135 height 27
select select "27326623"
click at [641, 459] on select "Choose Size Full-Size (50ml) Mini-Size (15ml)" at bounding box center [623, 472] width 135 height 27
click at [679, 538] on select "Choose Shade 02 04 06 08 10 12 14 16 18 20 22 24 26 28 30" at bounding box center [617, 543] width 123 height 27
select select "27701675"
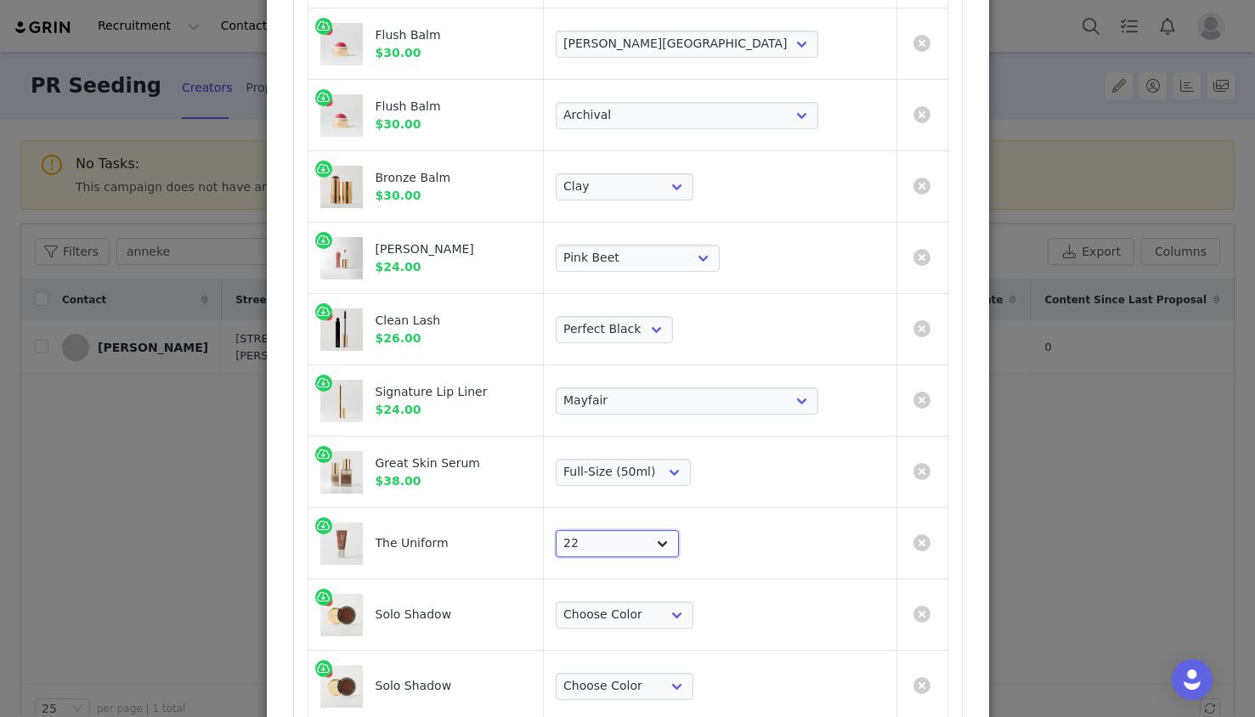
click at [641, 530] on select "Choose Shade 02 04 06 08 10 12 14 16 18 20 22 24 26 28 30" at bounding box center [617, 543] width 123 height 27
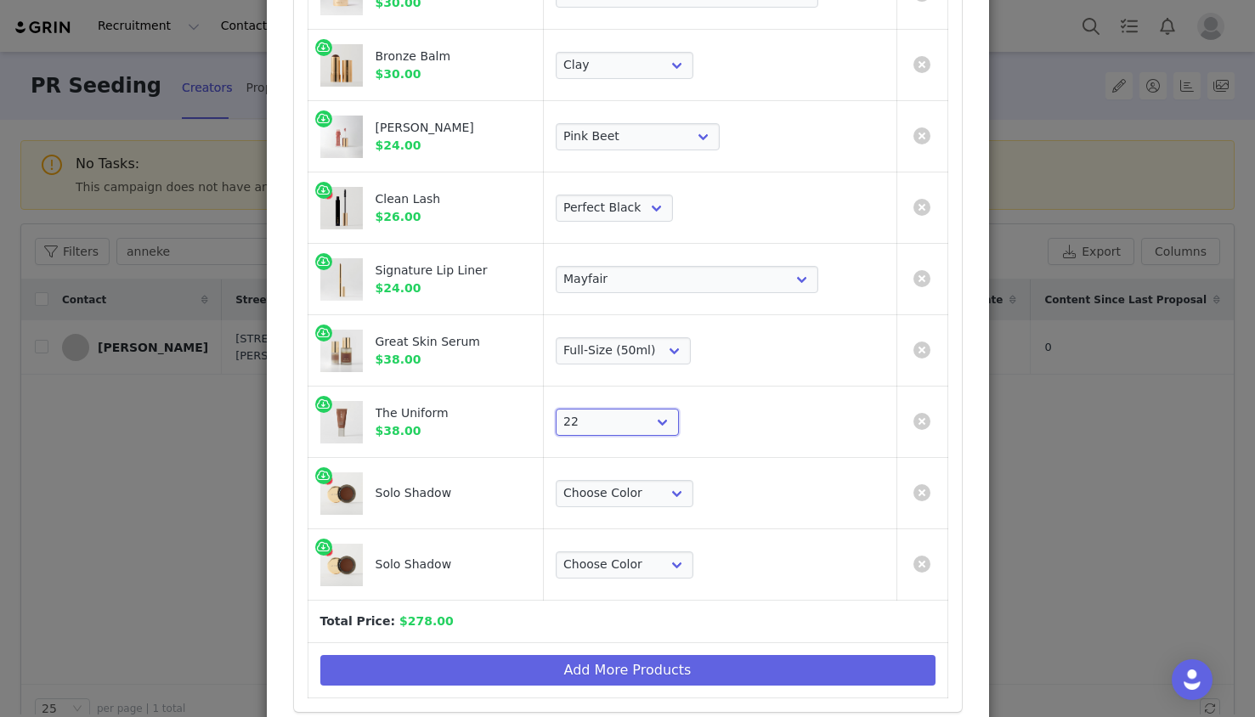
scroll to position [400, 0]
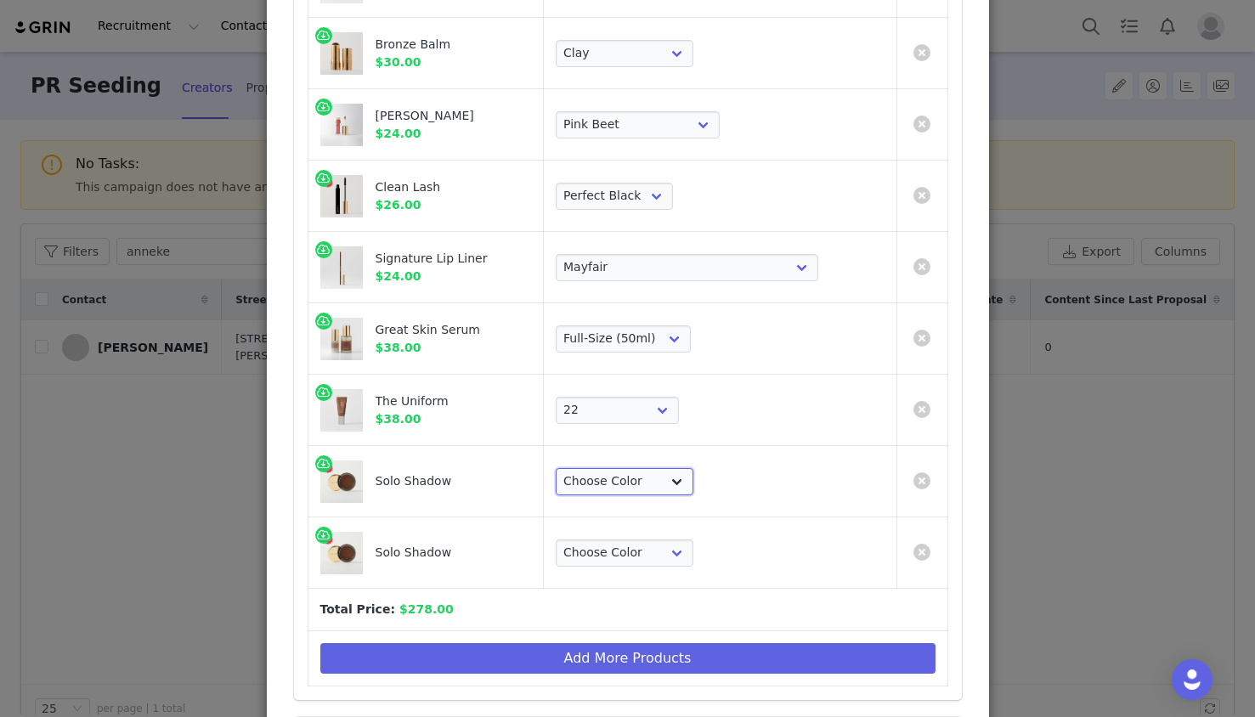
click at [661, 491] on select "Choose Color Studio Vachetta Midcentury Brun Social [PERSON_NAME] Midnight" at bounding box center [625, 481] width 138 height 27
select select "19639121"
click at [641, 468] on select "Choose Color Studio Vachetta Midcentury Brun Social [PERSON_NAME] Midnight" at bounding box center [625, 481] width 138 height 27
click at [685, 555] on select "Choose Color Studio Vachetta Midcentury Brun Social [PERSON_NAME] Midnight" at bounding box center [625, 553] width 138 height 27
select select "19639124"
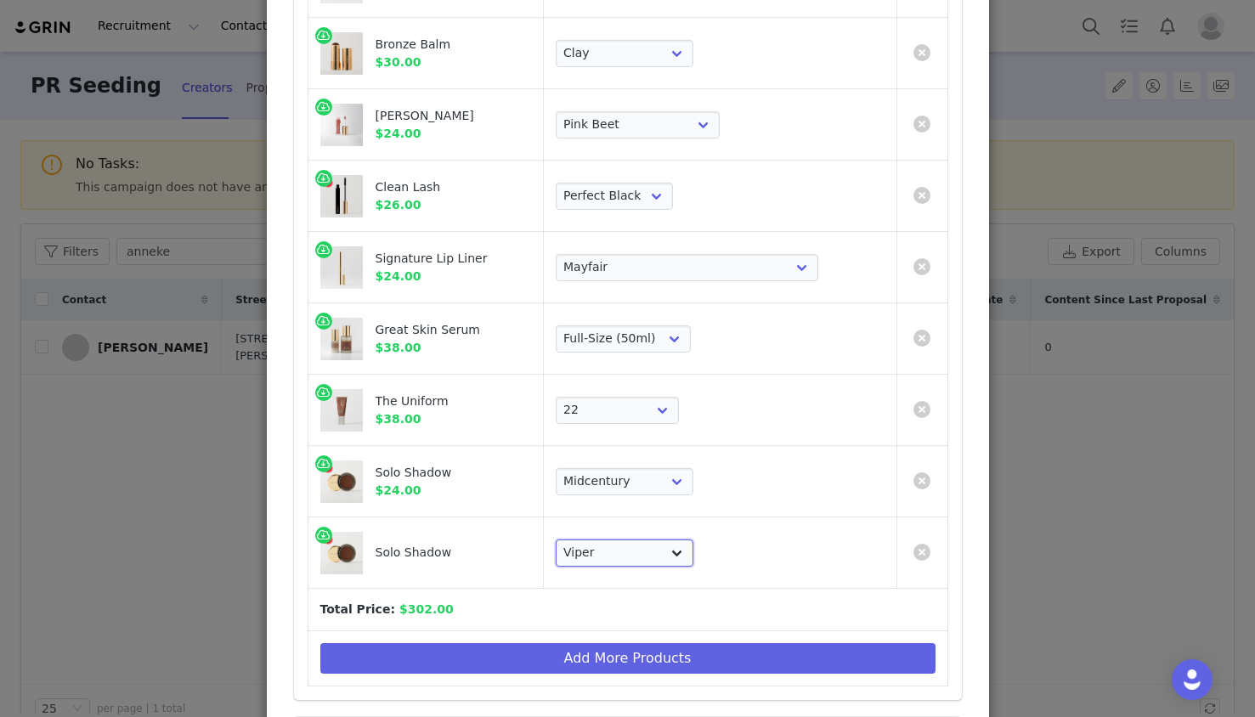
click at [641, 540] on select "Choose Color Studio Vachetta Midcentury Brun Social [PERSON_NAME] Midnight" at bounding box center [625, 553] width 138 height 27
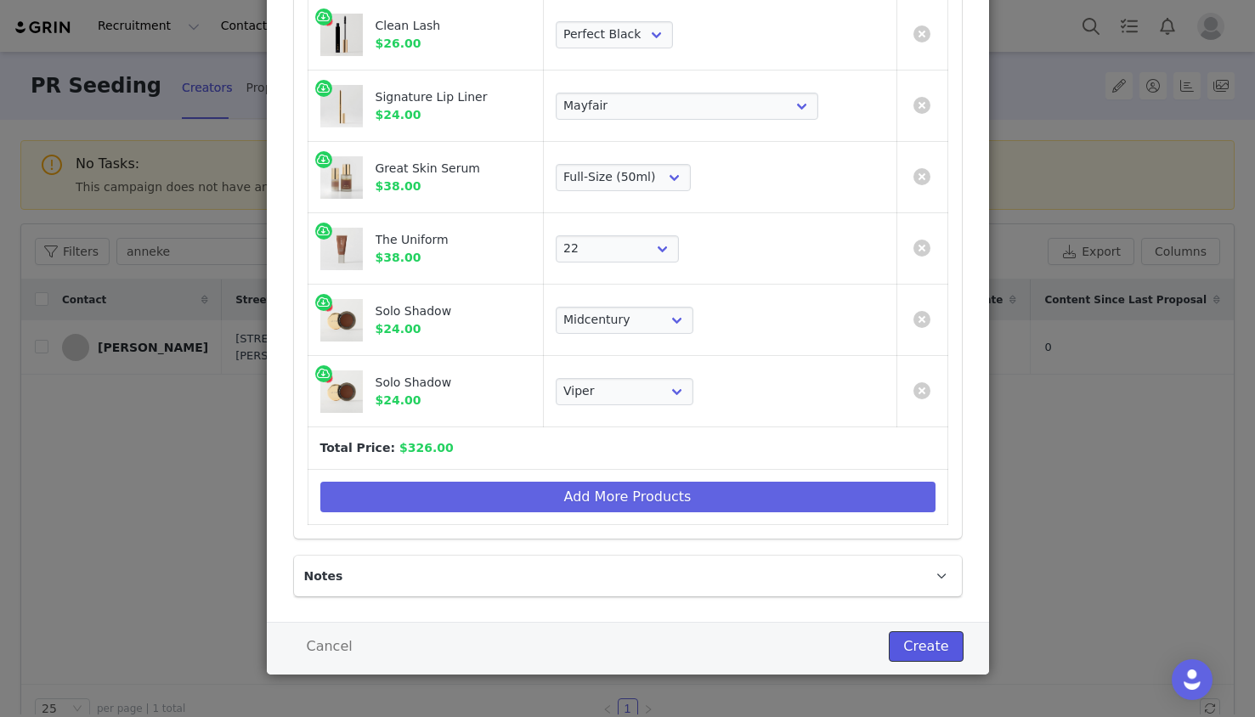
click at [929, 644] on button "Create" at bounding box center [926, 646] width 74 height 31
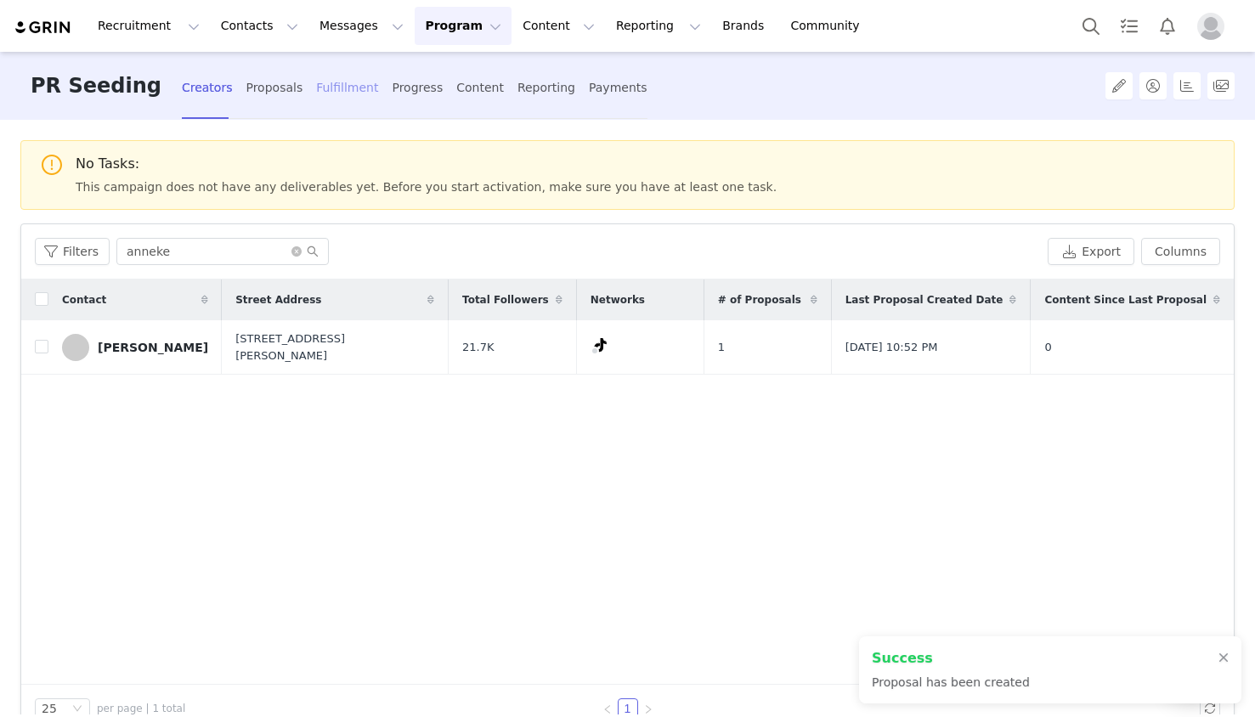
click at [326, 93] on div "Fulfillment" at bounding box center [347, 87] width 62 height 45
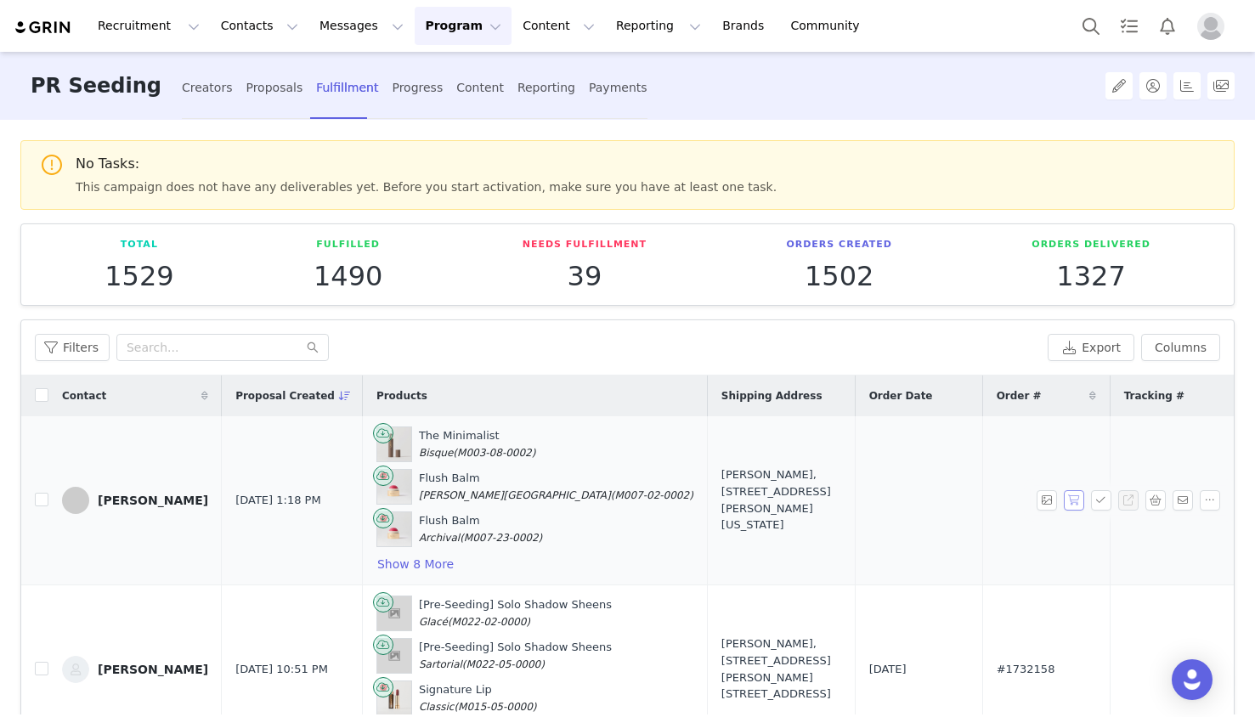
click at [1078, 506] on button "button" at bounding box center [1074, 500] width 20 height 20
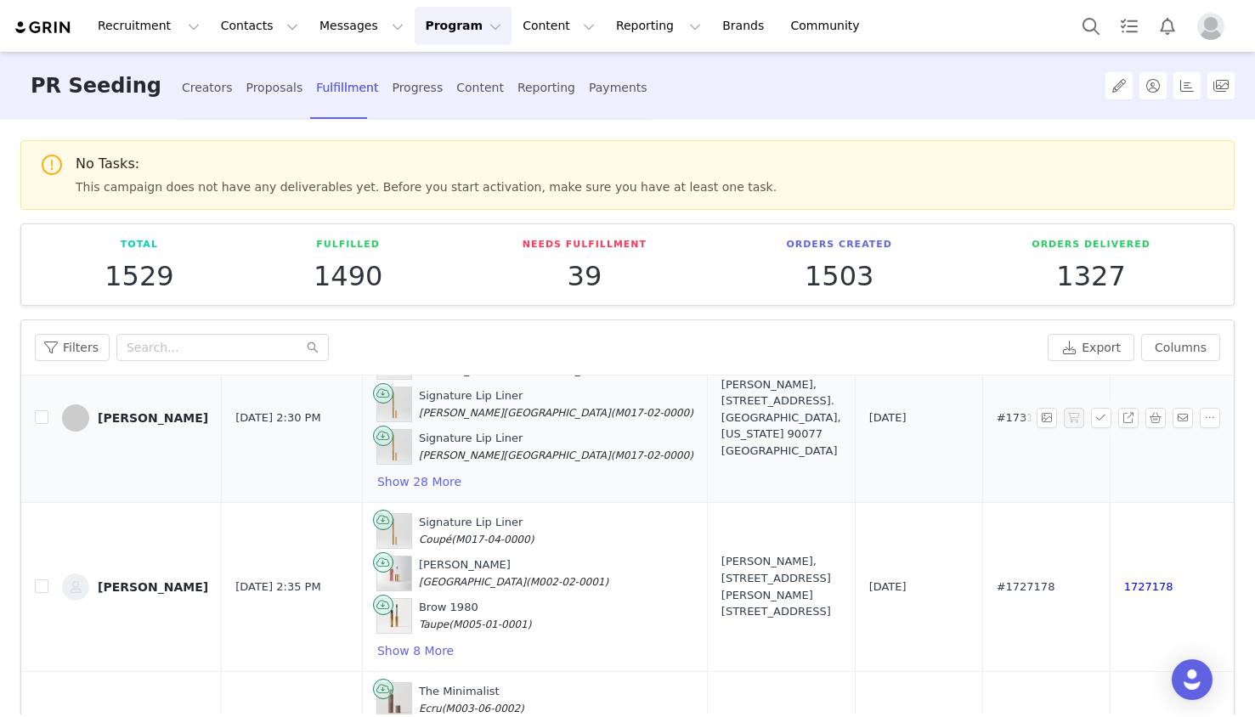
scroll to position [421, 8]
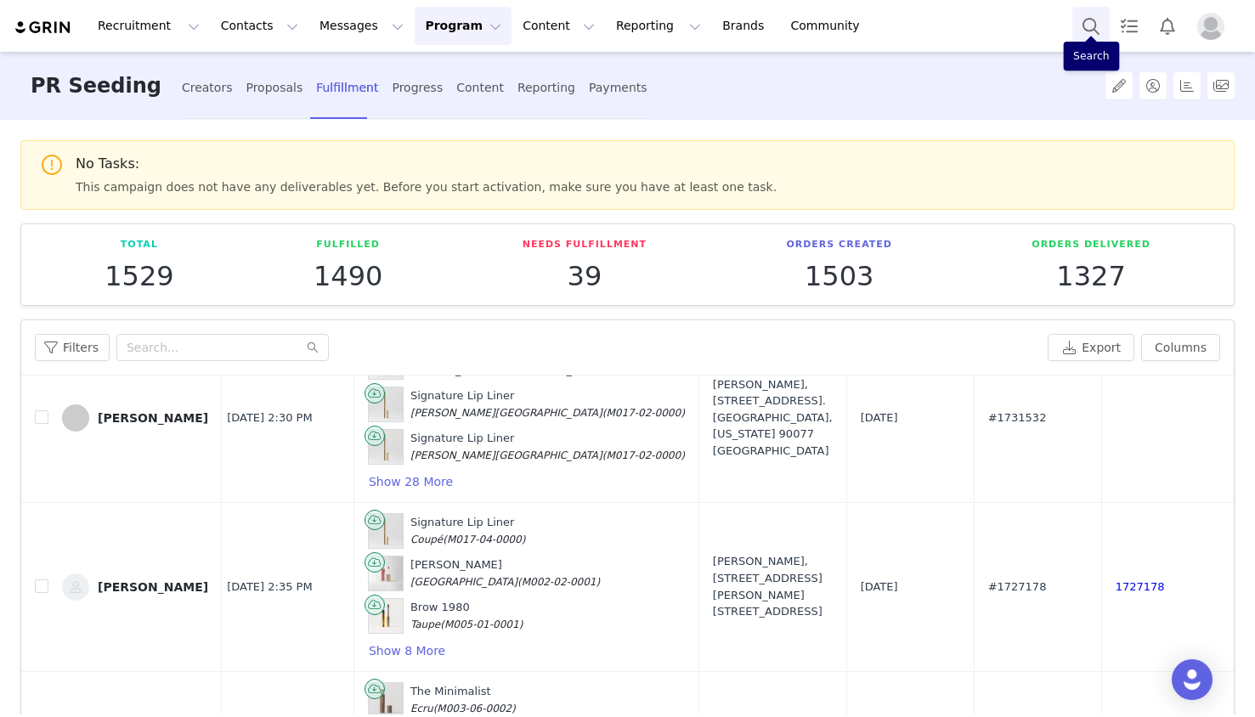
click at [1091, 29] on button "Search" at bounding box center [1090, 26] width 37 height 38
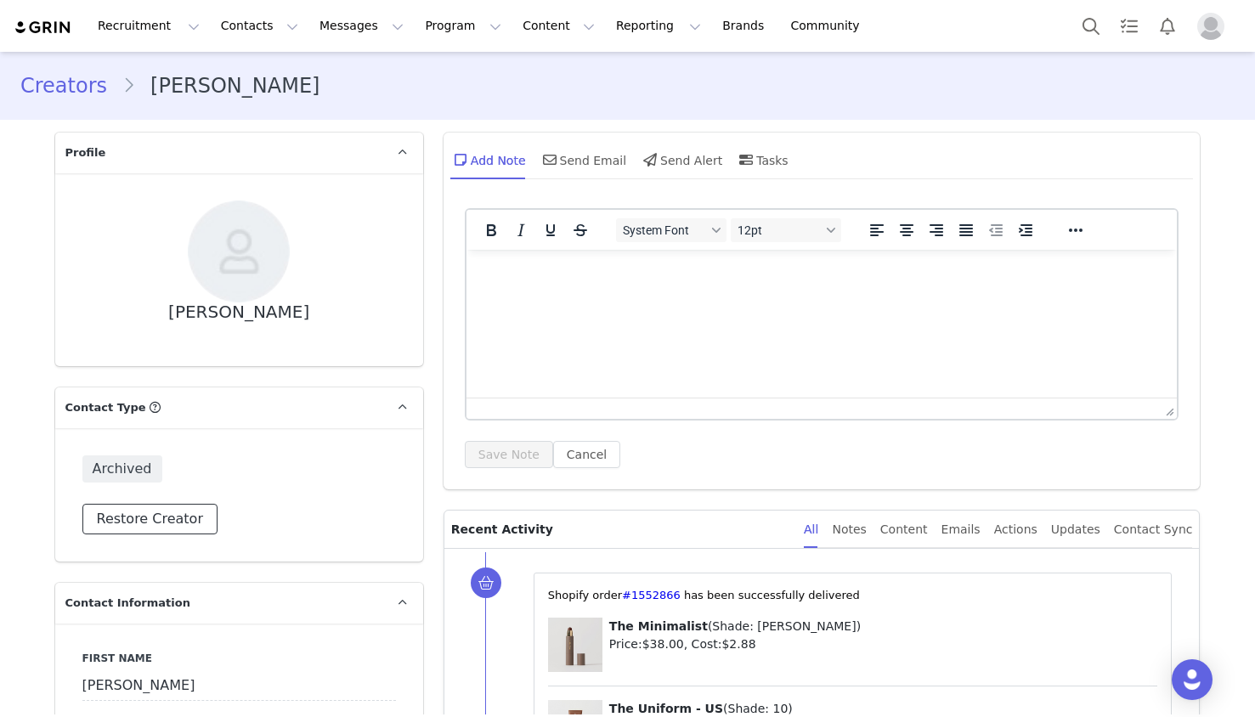
click at [169, 513] on button "Restore Creator" at bounding box center [149, 519] width 135 height 31
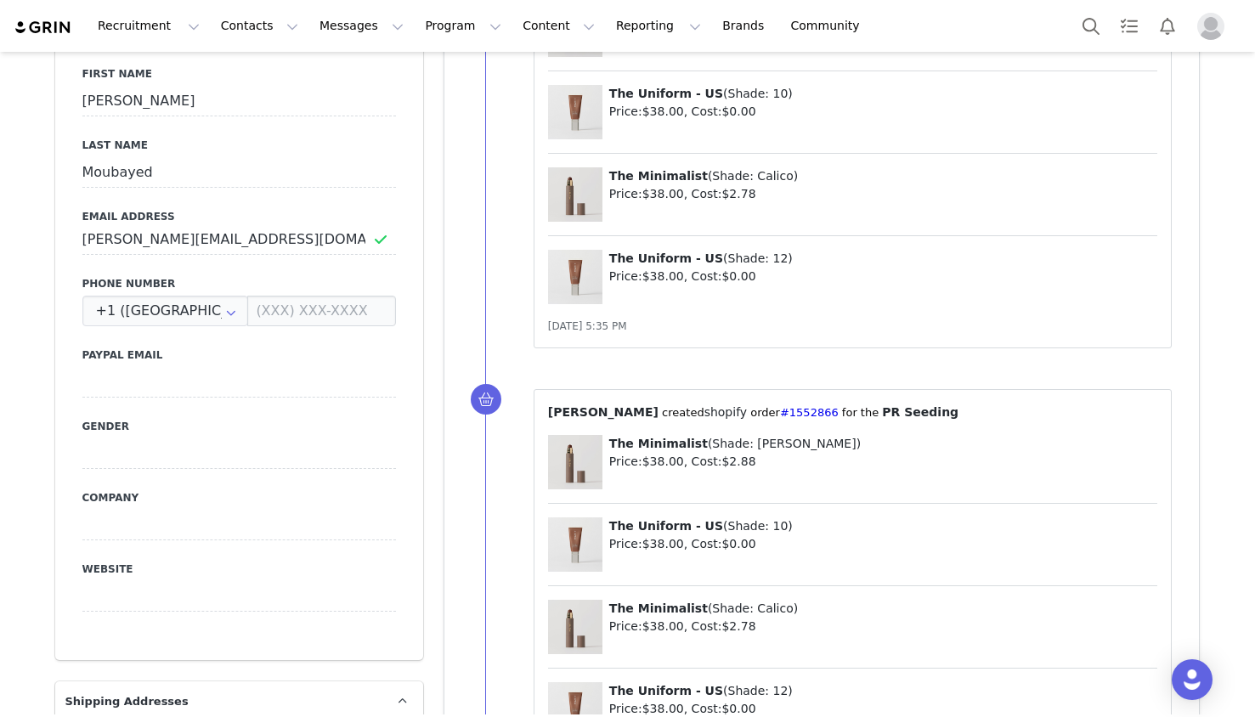
scroll to position [436, 0]
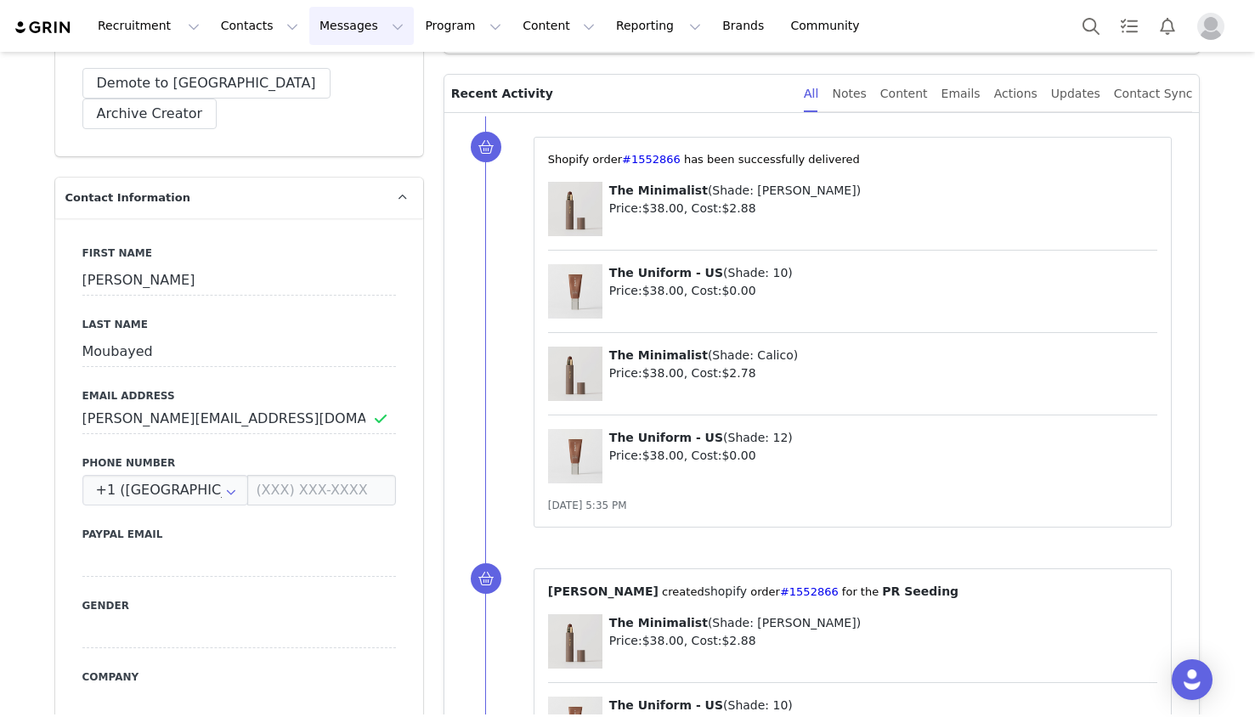
click at [319, 39] on button "Messages Messages" at bounding box center [361, 26] width 105 height 38
click at [230, 22] on button "Contacts Contacts" at bounding box center [260, 26] width 98 height 38
click at [257, 81] on p "Creators" at bounding box center [237, 75] width 51 height 18
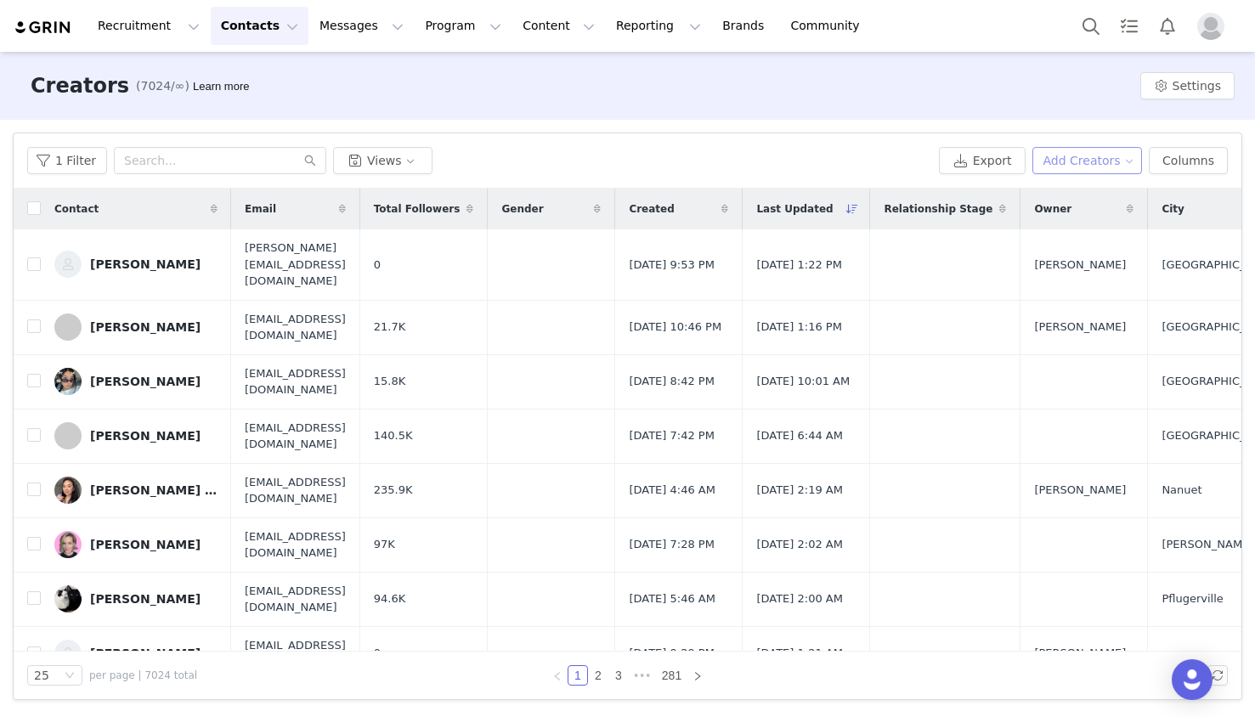
click at [1106, 161] on button "Add Creators" at bounding box center [1087, 160] width 110 height 27
click at [1070, 203] on span "Add a Creator" at bounding box center [1090, 194] width 82 height 19
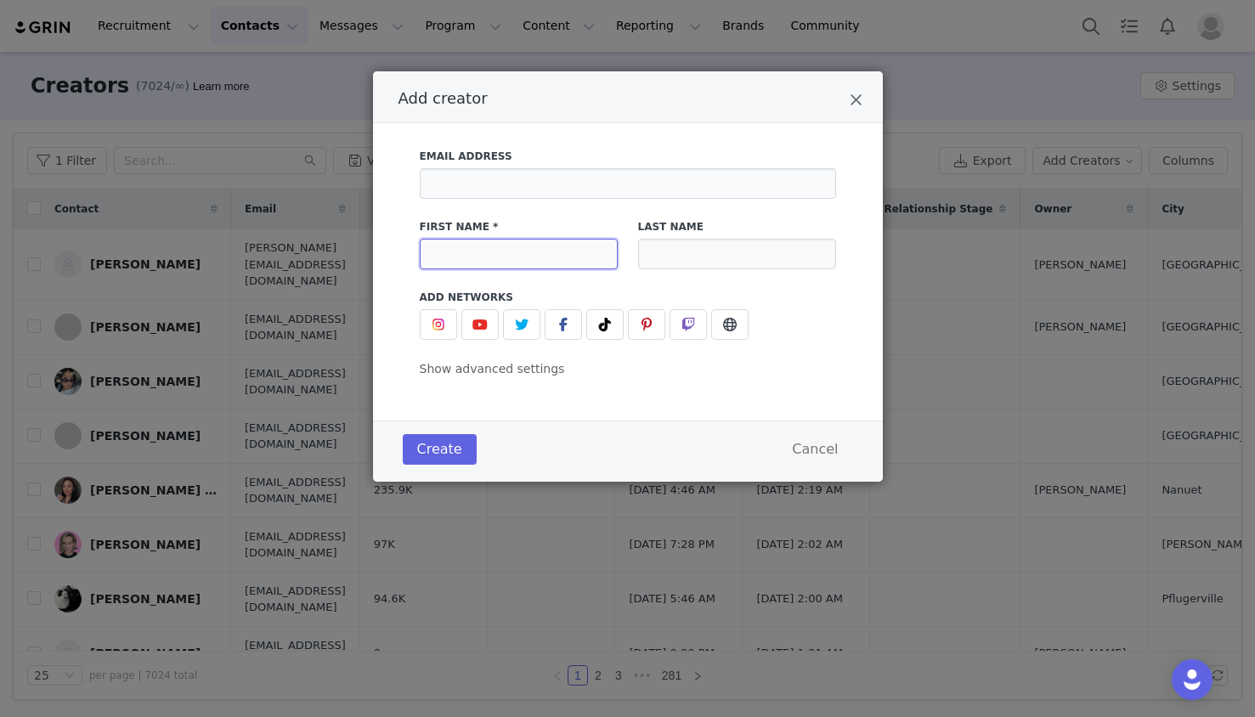
click at [574, 245] on input "Add creator" at bounding box center [519, 254] width 198 height 31
type input "Julie"
type input "Allen"
click at [453, 434] on button "Create" at bounding box center [440, 449] width 74 height 31
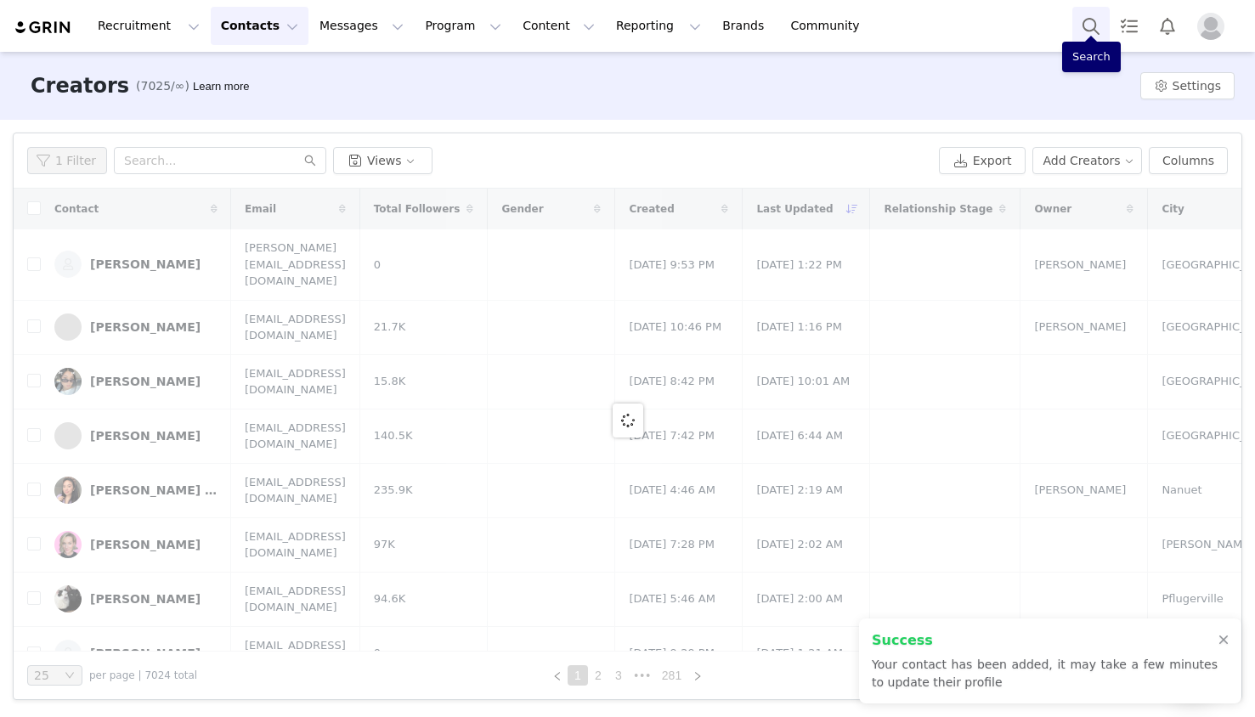
click at [1095, 31] on button "Search" at bounding box center [1090, 26] width 37 height 38
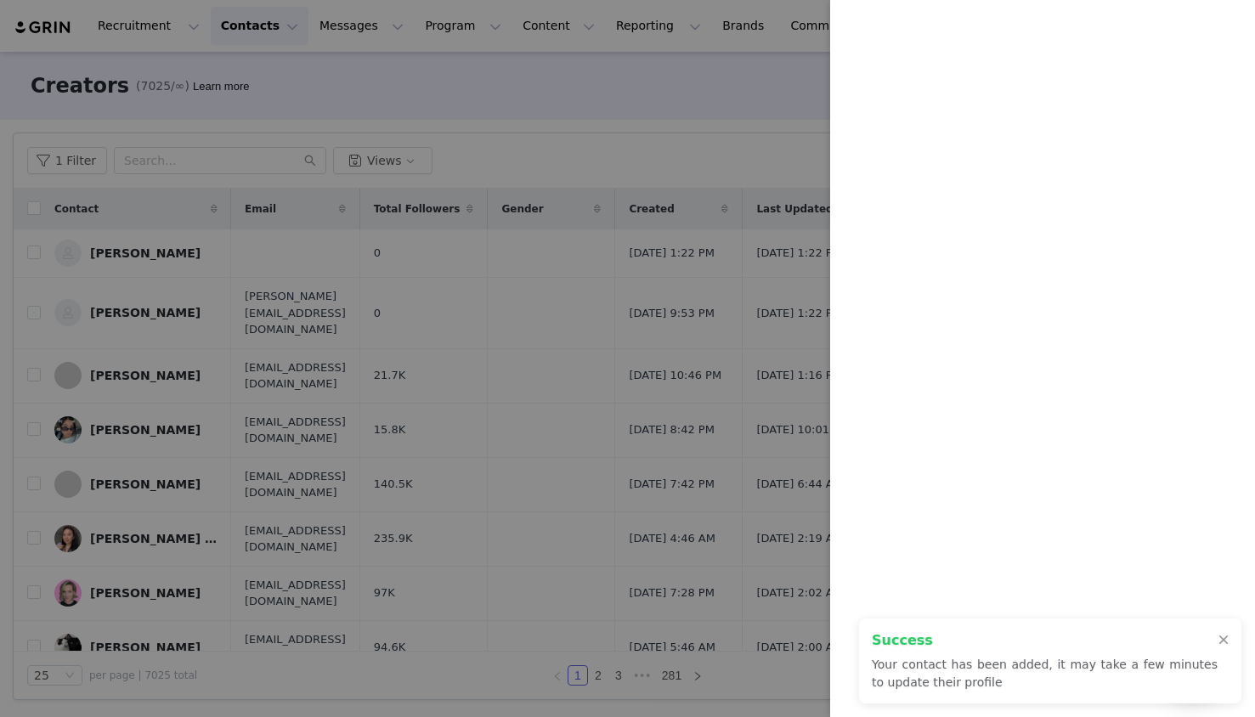
drag, startPoint x: 52, startPoint y: 308, endPoint x: 56, endPoint y: 294, distance: 15.1
click at [52, 308] on div at bounding box center [627, 358] width 1255 height 717
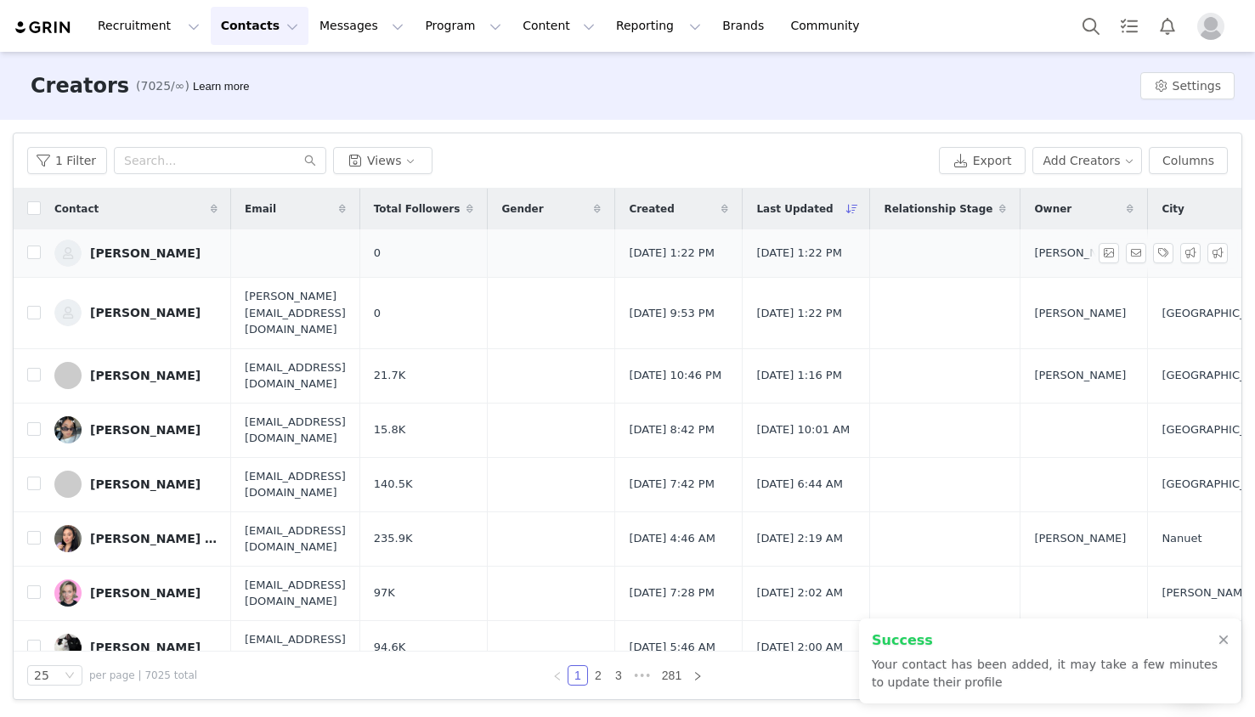
click at [119, 260] on div "Julie Allen" at bounding box center [145, 253] width 110 height 14
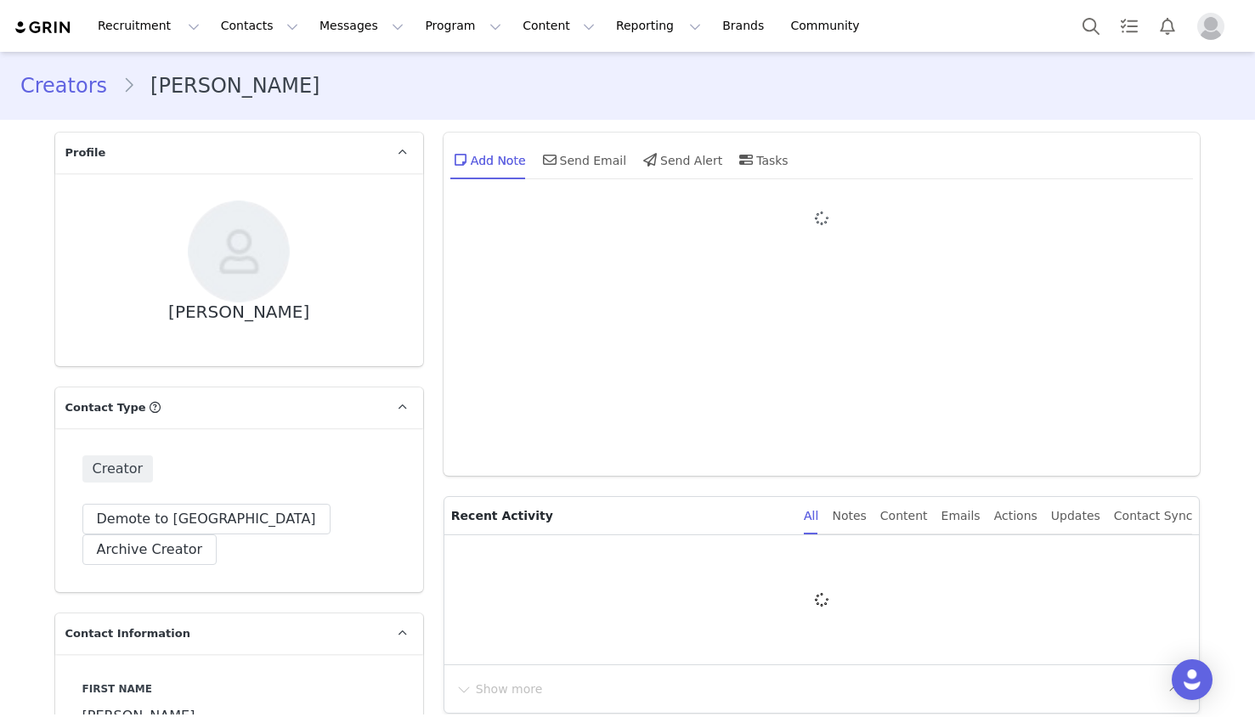
type input "+1 ([GEOGRAPHIC_DATA])"
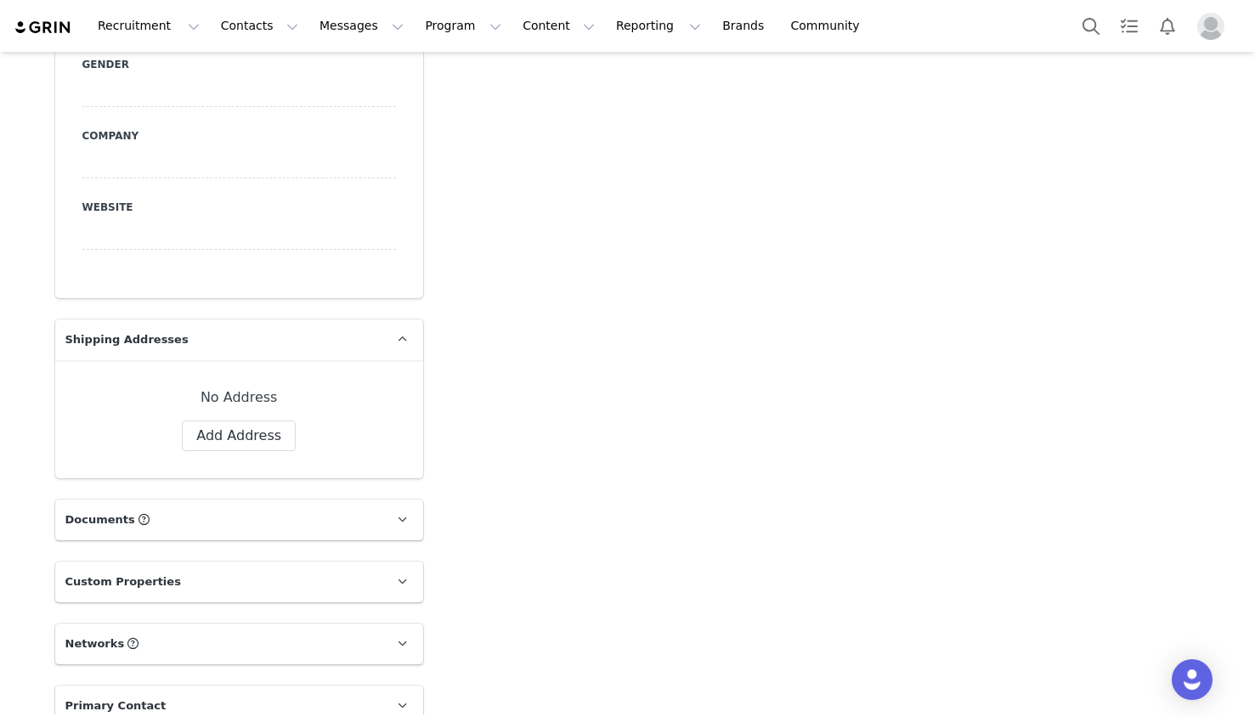
scroll to position [990, 0]
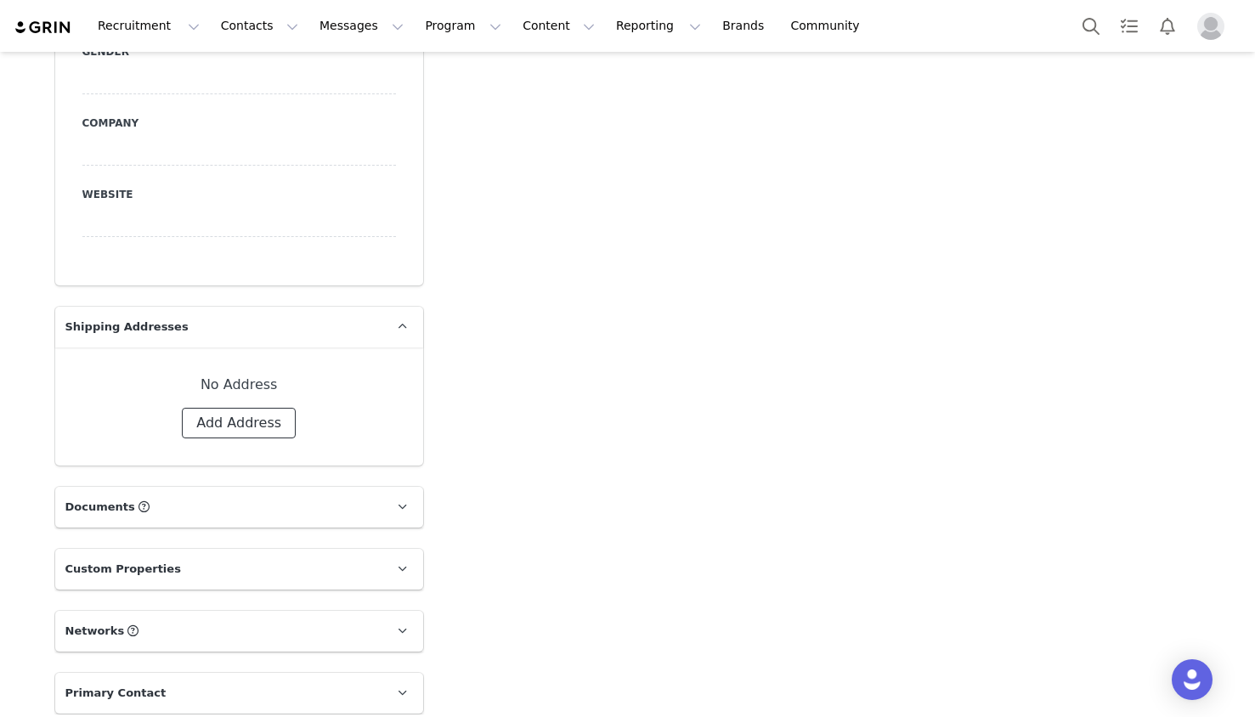
click at [206, 408] on button "Add Address" at bounding box center [239, 423] width 114 height 31
select select
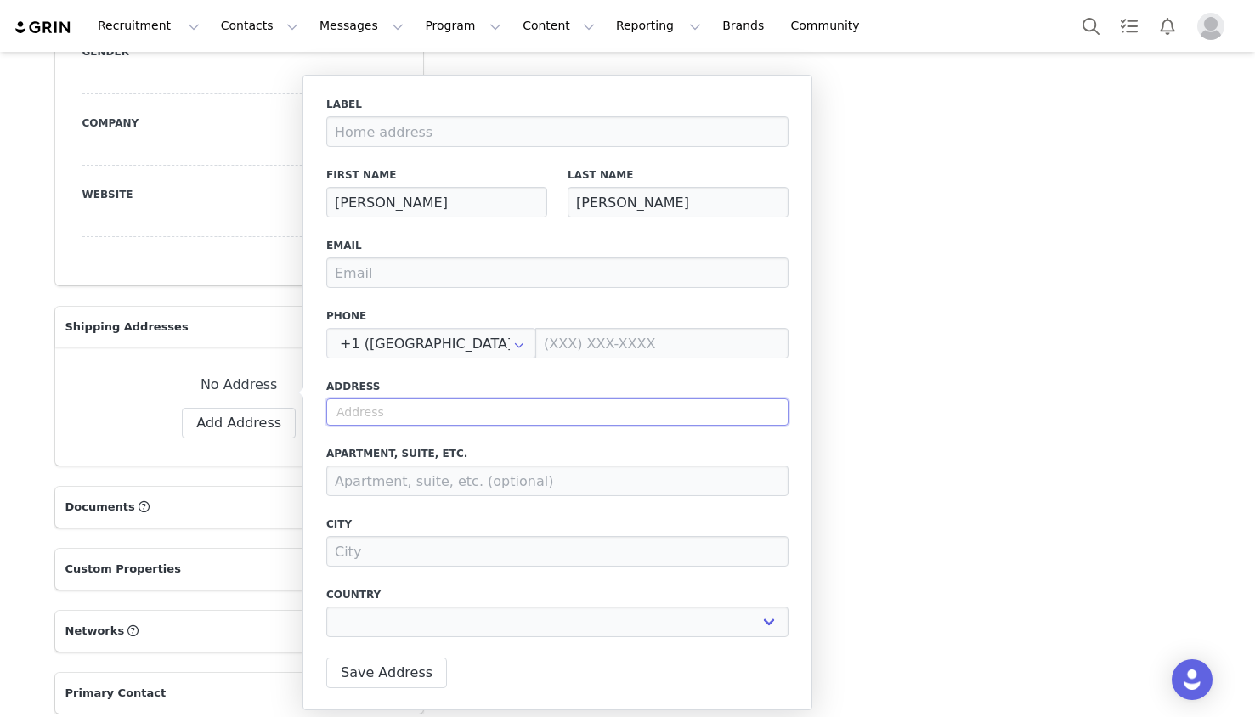
click at [466, 402] on input "text" at bounding box center [557, 412] width 462 height 27
paste input "350 Franklin Ave, Apt 3 Brooklyn, NY 11238"
type input "350 Franklin Ave, Apt 3 Brooklyn, NY 11238"
select select
type input "350 Franklin Ave"
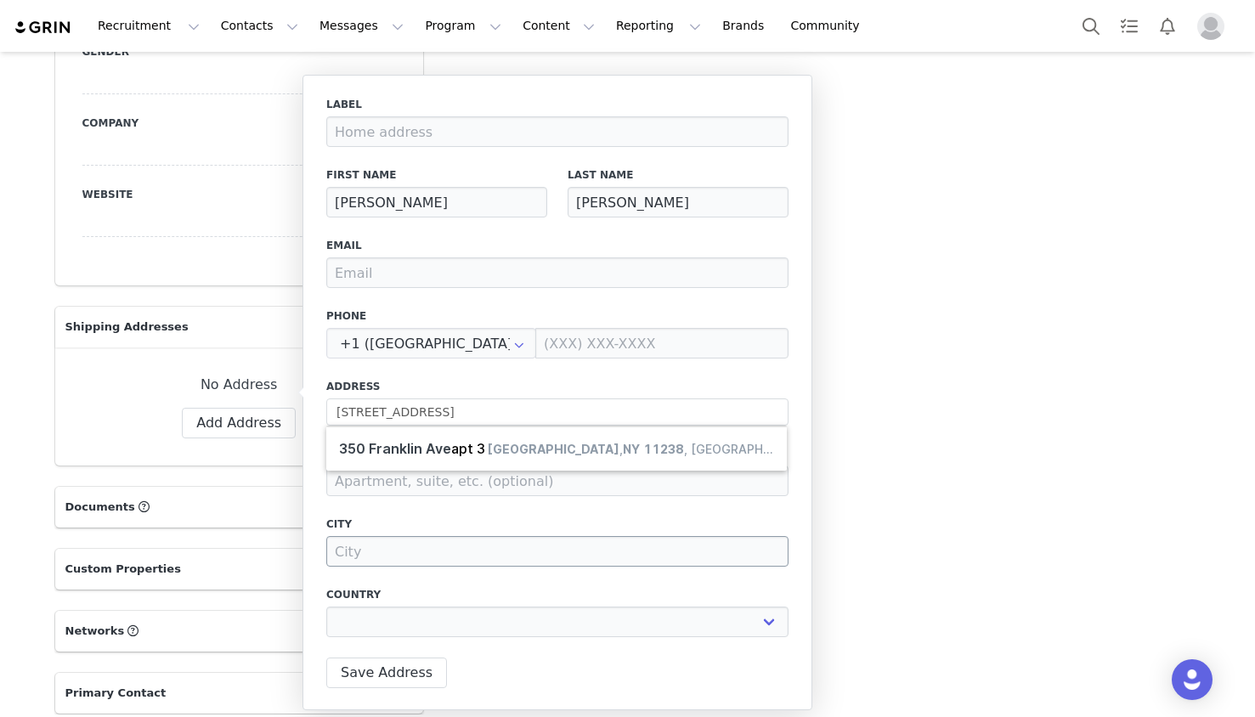
select select "[object Object]"
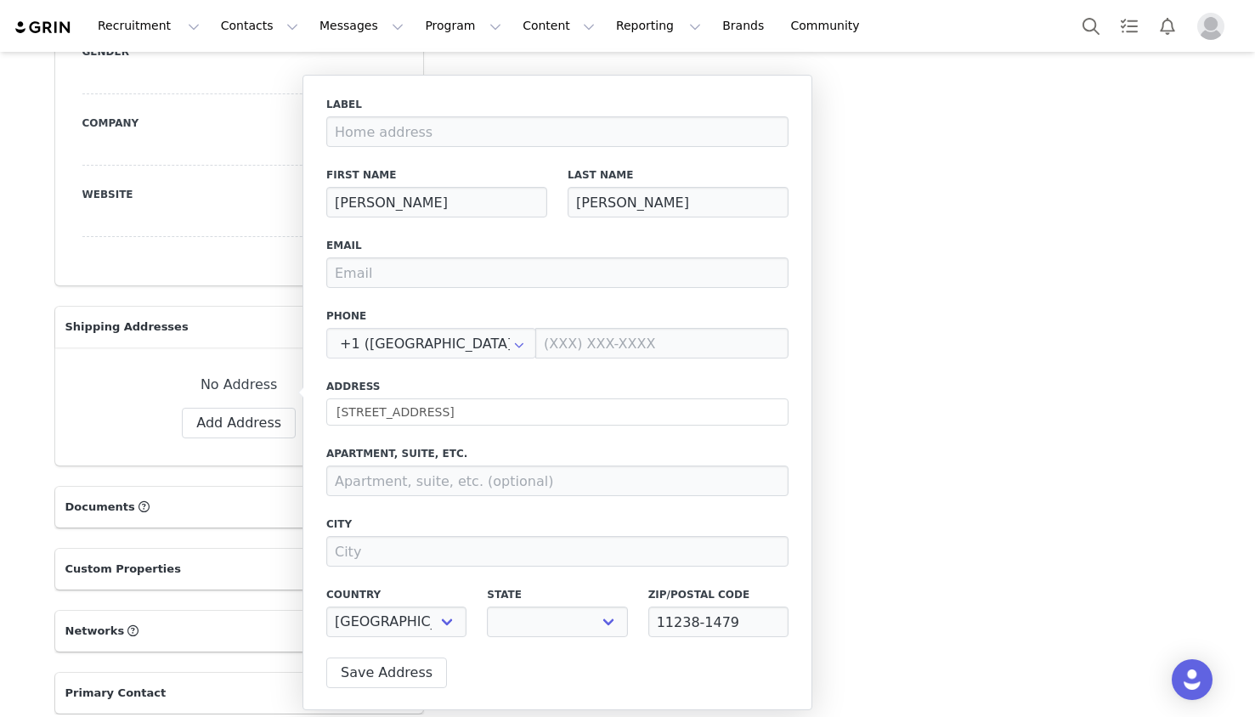
select select "[object Object]"
click at [445, 485] on input at bounding box center [557, 481] width 462 height 31
type input "Apt 3"
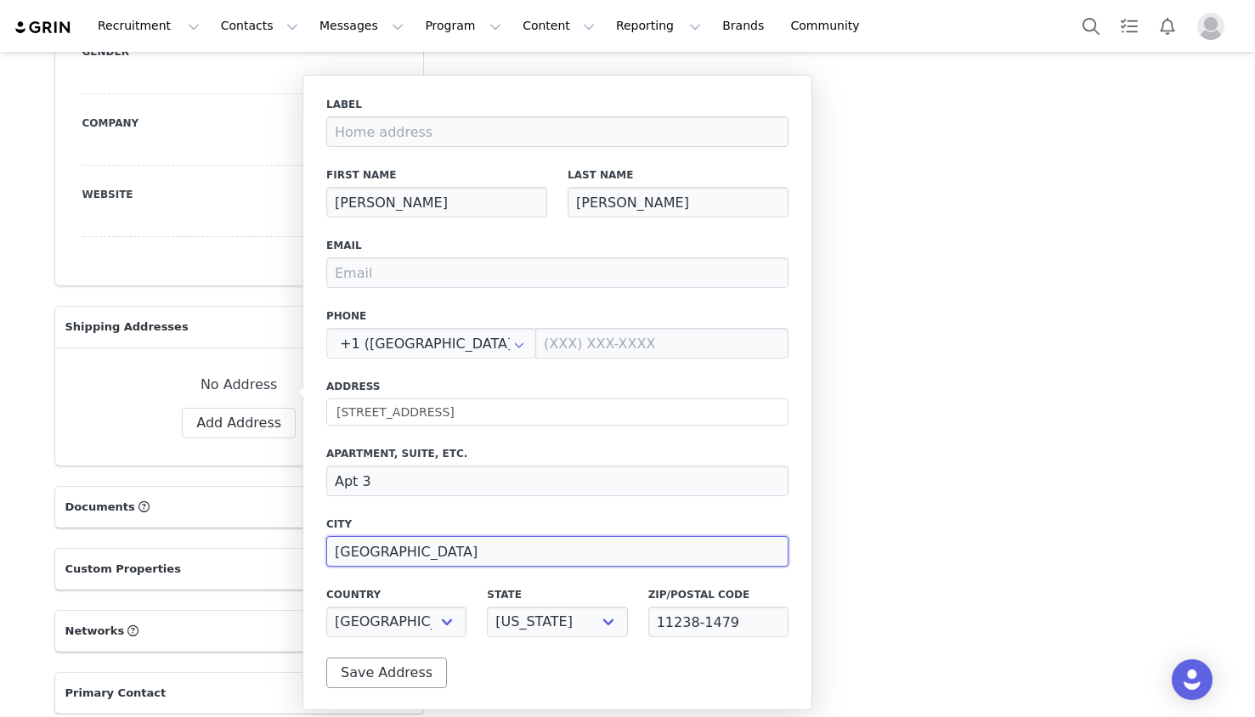
type input "Brooklyn"
click at [373, 673] on button "Save Address" at bounding box center [386, 673] width 121 height 31
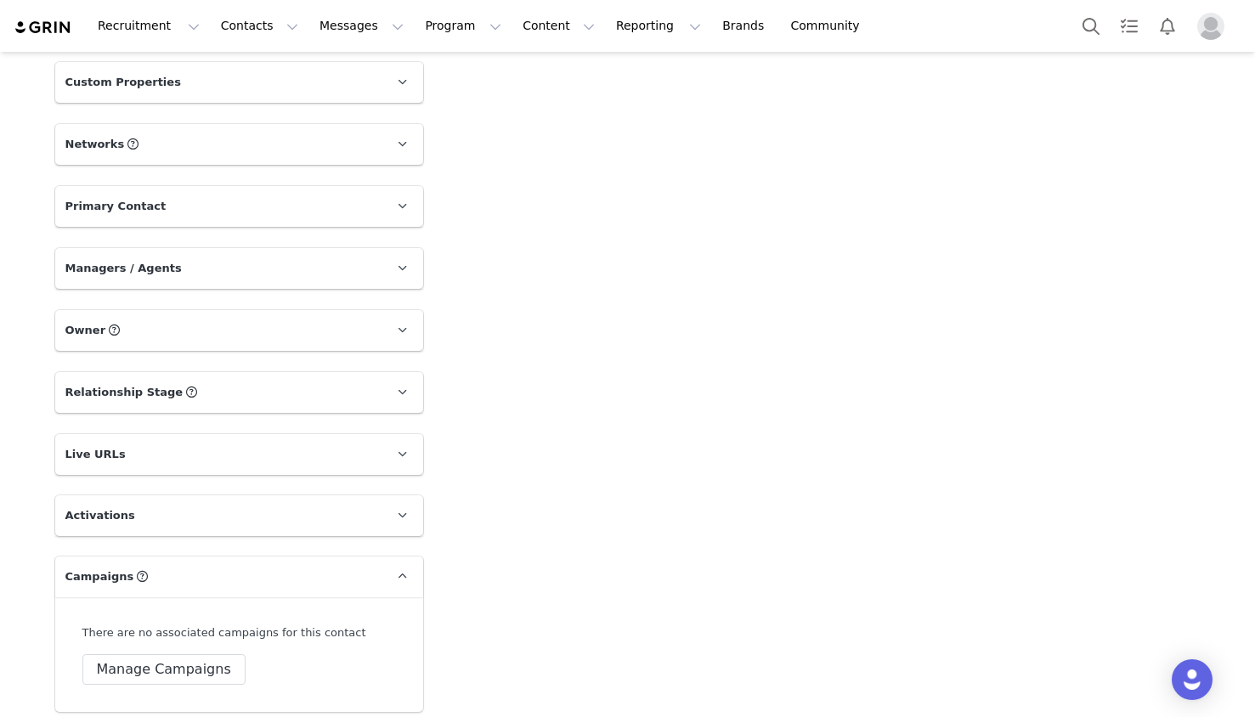
scroll to position [1661, 0]
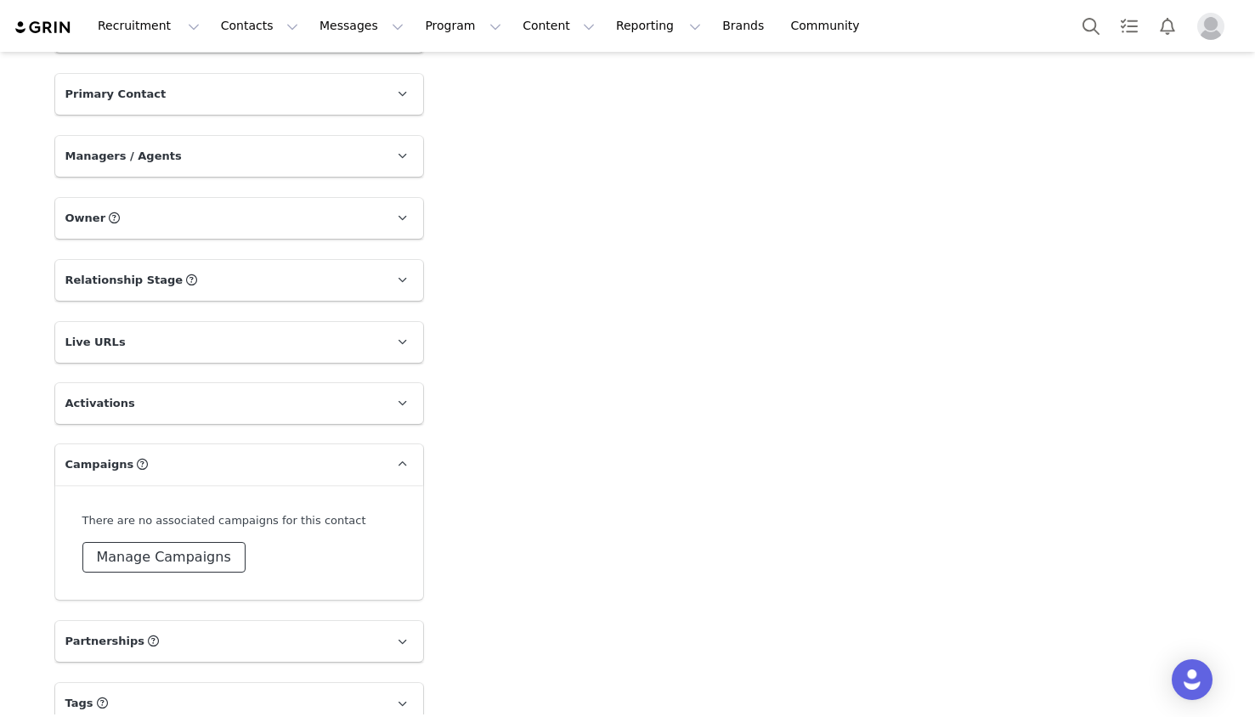
click at [161, 542] on button "Manage Campaigns" at bounding box center [163, 557] width 163 height 31
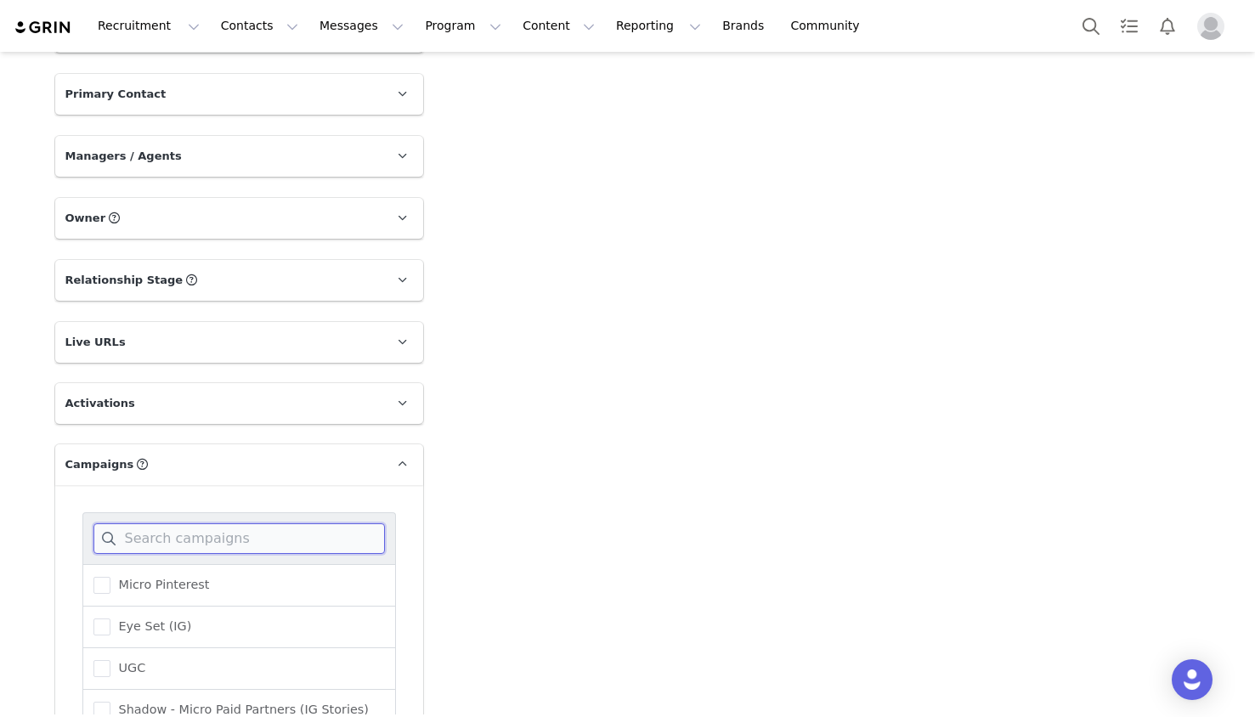
click at [191, 523] on input at bounding box center [238, 538] width 291 height 31
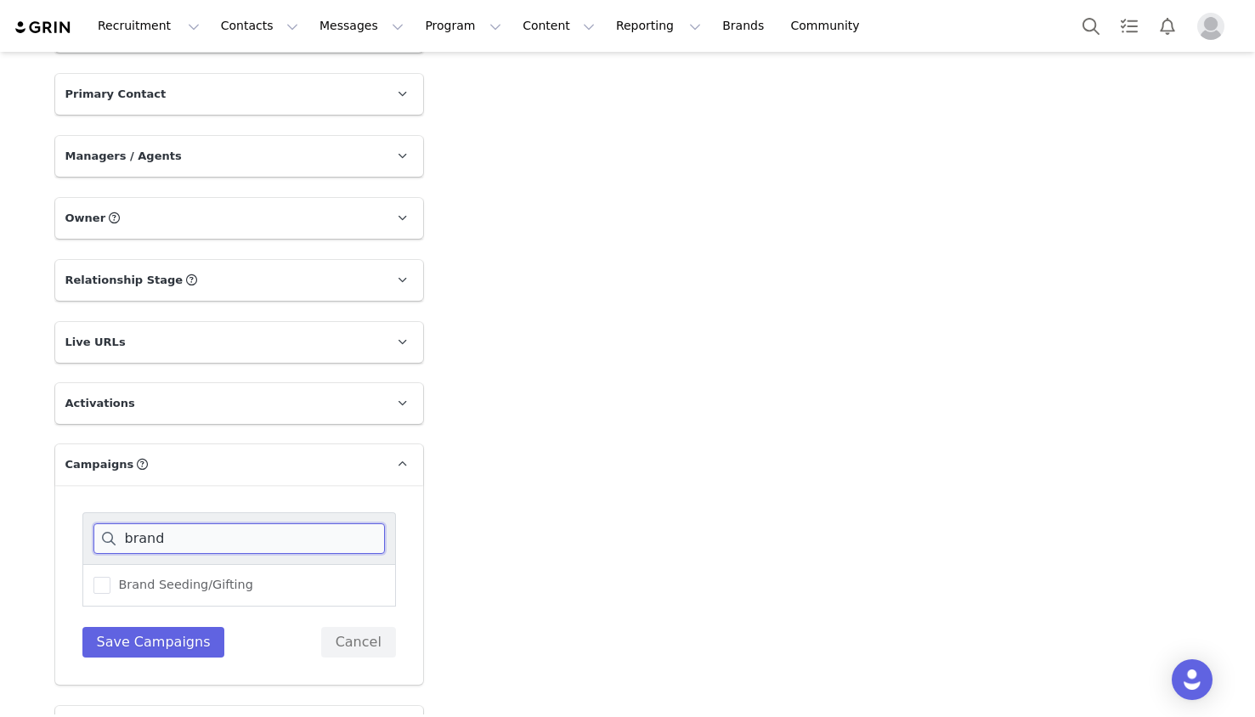
drag, startPoint x: 176, startPoint y: 486, endPoint x: 50, endPoint y: 463, distance: 127.8
type input "pr s"
click at [155, 575] on label "PR Seeding" at bounding box center [140, 585] width 94 height 20
click at [110, 577] on input "PR Seeding" at bounding box center [110, 577] width 0 height 0
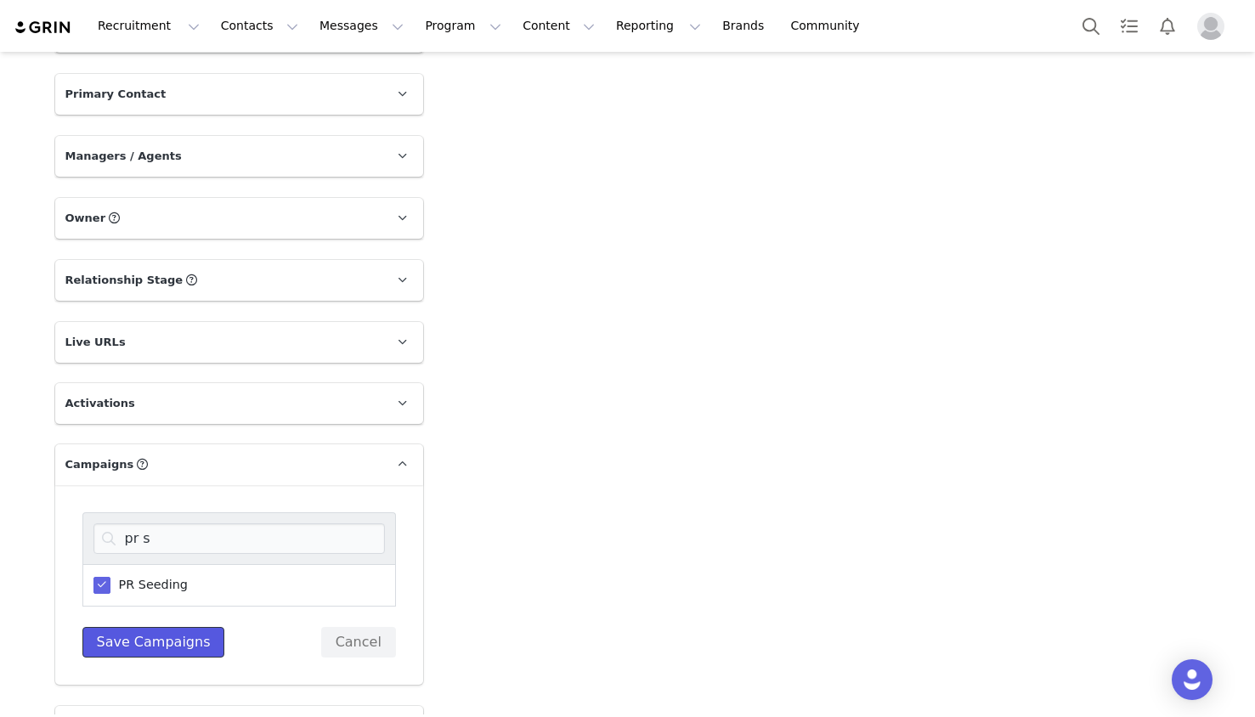
click at [163, 627] on button "Save Campaigns" at bounding box center [153, 642] width 143 height 31
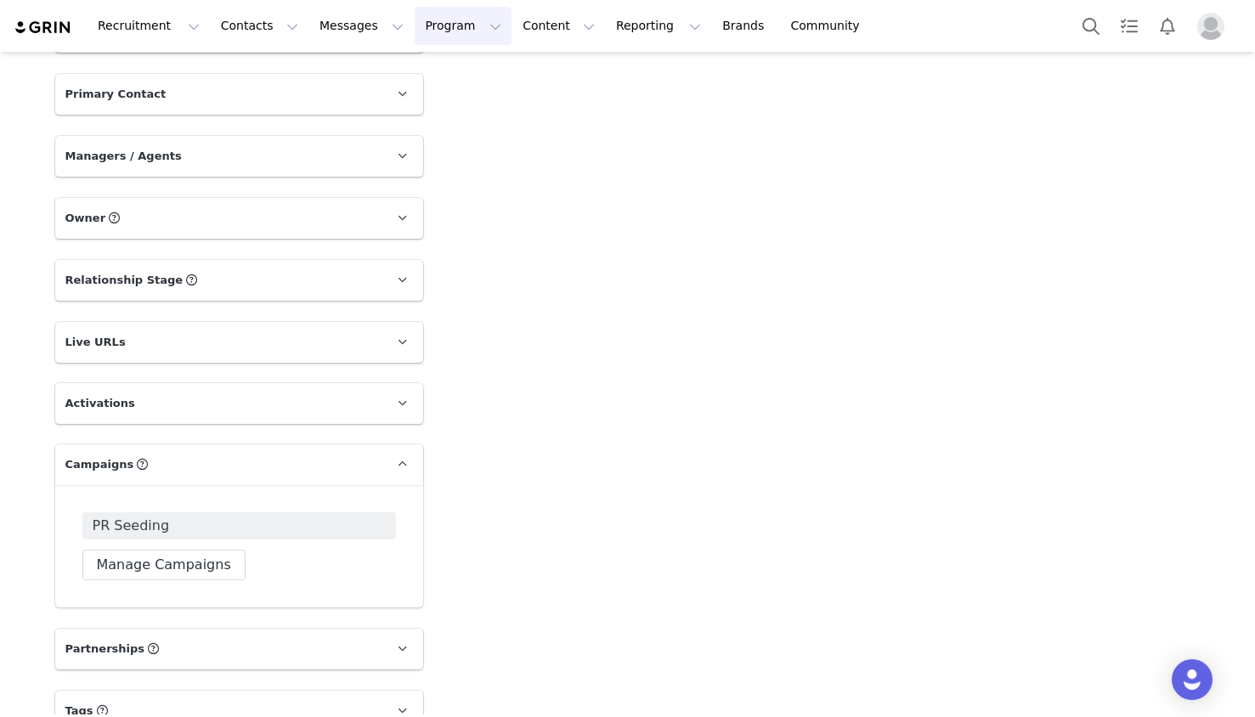
click at [438, 29] on button "Program Program" at bounding box center [463, 26] width 97 height 38
click at [451, 113] on p "Campaigns" at bounding box center [435, 107] width 66 height 18
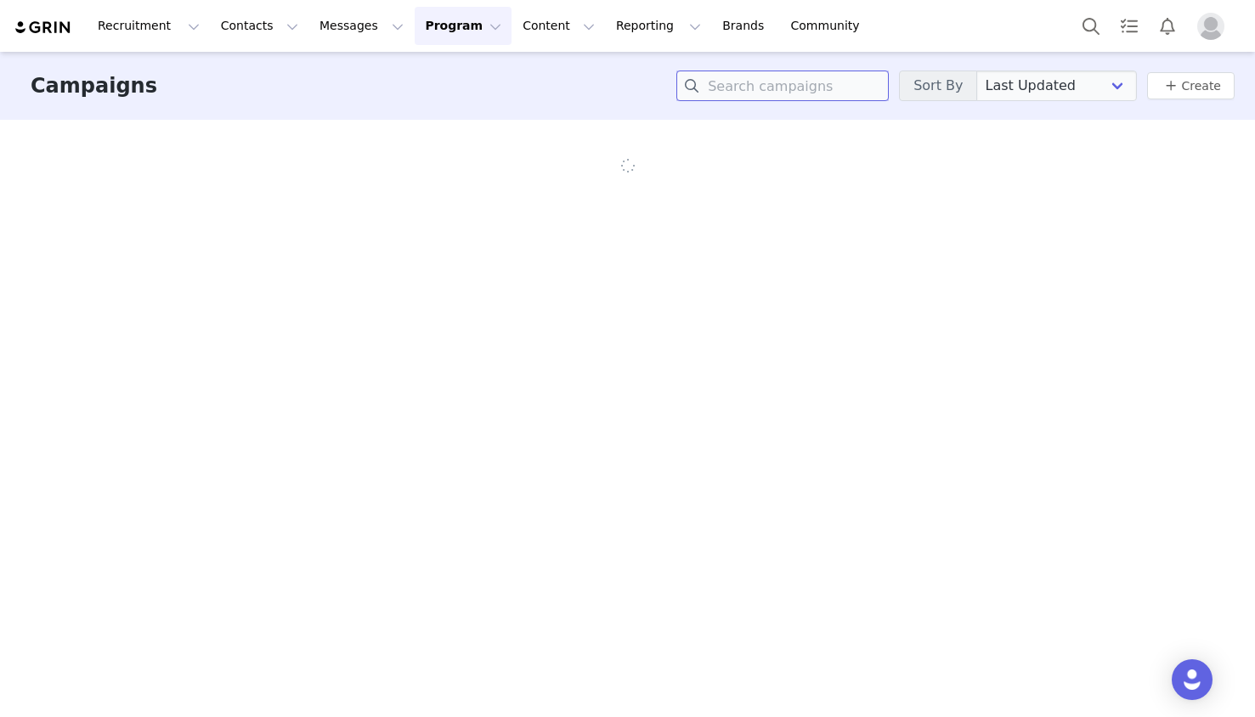
click at [796, 82] on input at bounding box center [782, 86] width 212 height 31
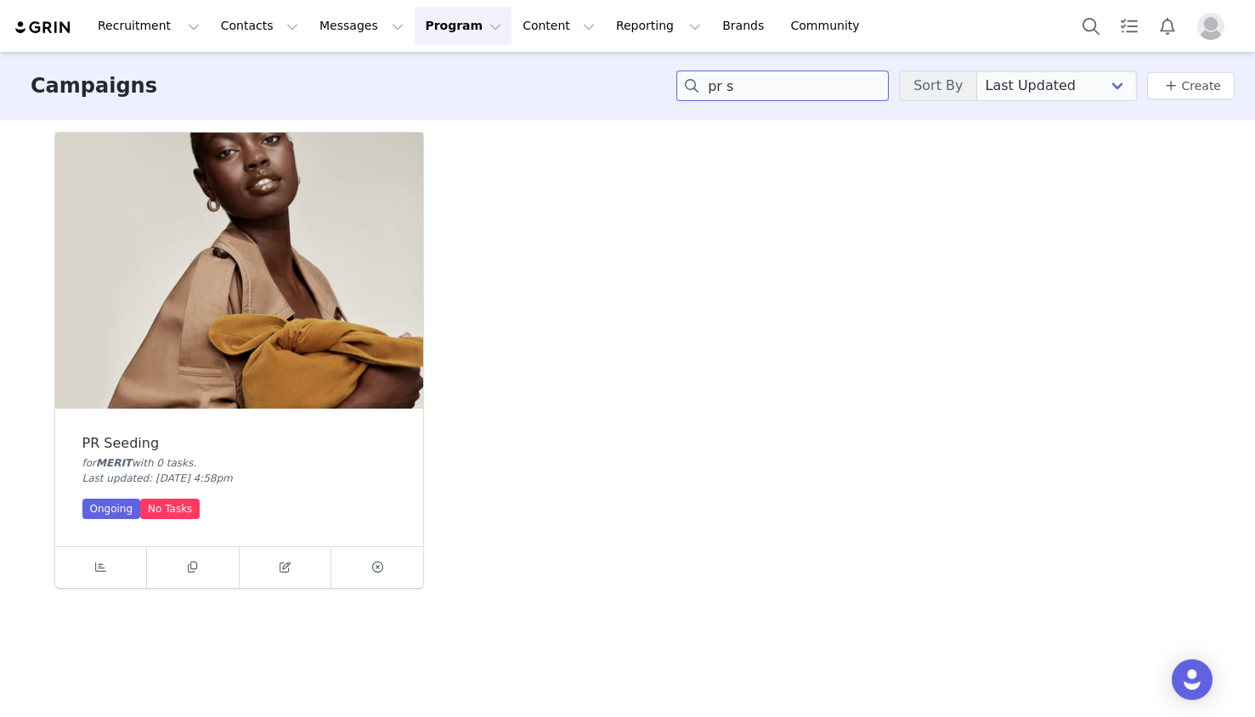
type input "pr s"
drag, startPoint x: 263, startPoint y: 272, endPoint x: 264, endPoint y: 263, distance: 8.5
click at [264, 263] on img at bounding box center [239, 271] width 368 height 276
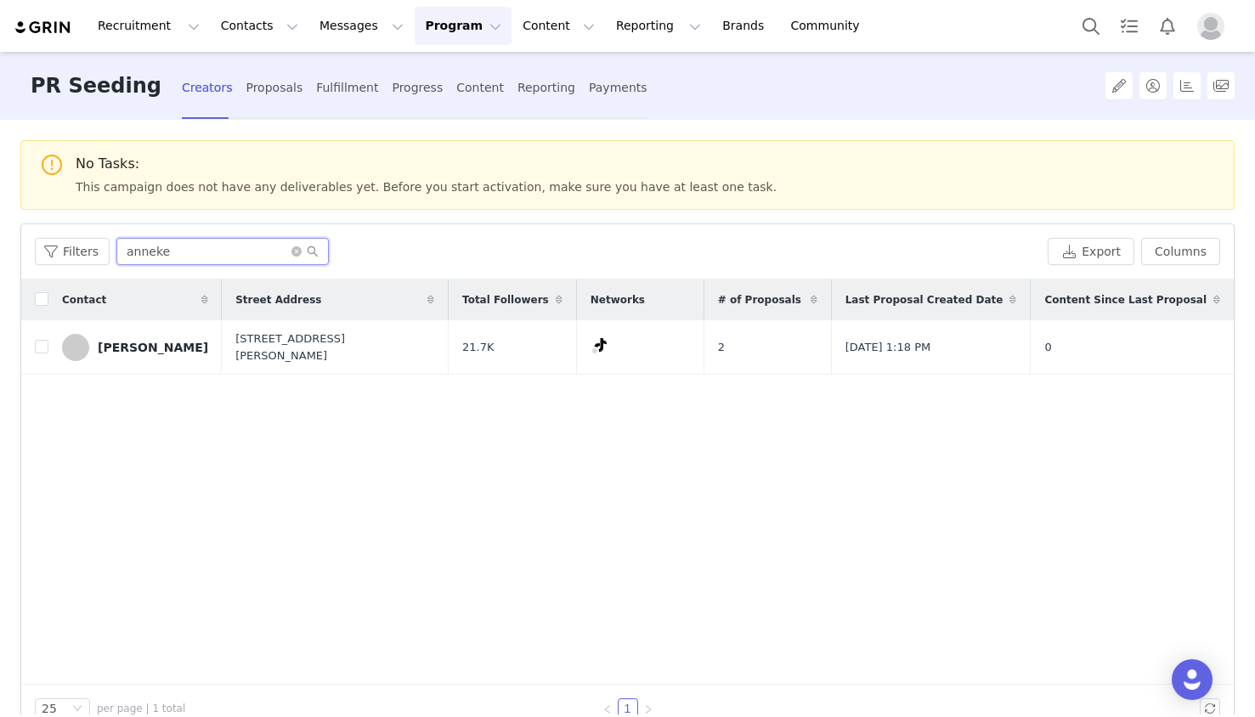
drag, startPoint x: 193, startPoint y: 254, endPoint x: 64, endPoint y: 231, distance: 131.2
click at [64, 231] on div "Filters anneke Export Columns" at bounding box center [627, 251] width 1213 height 55
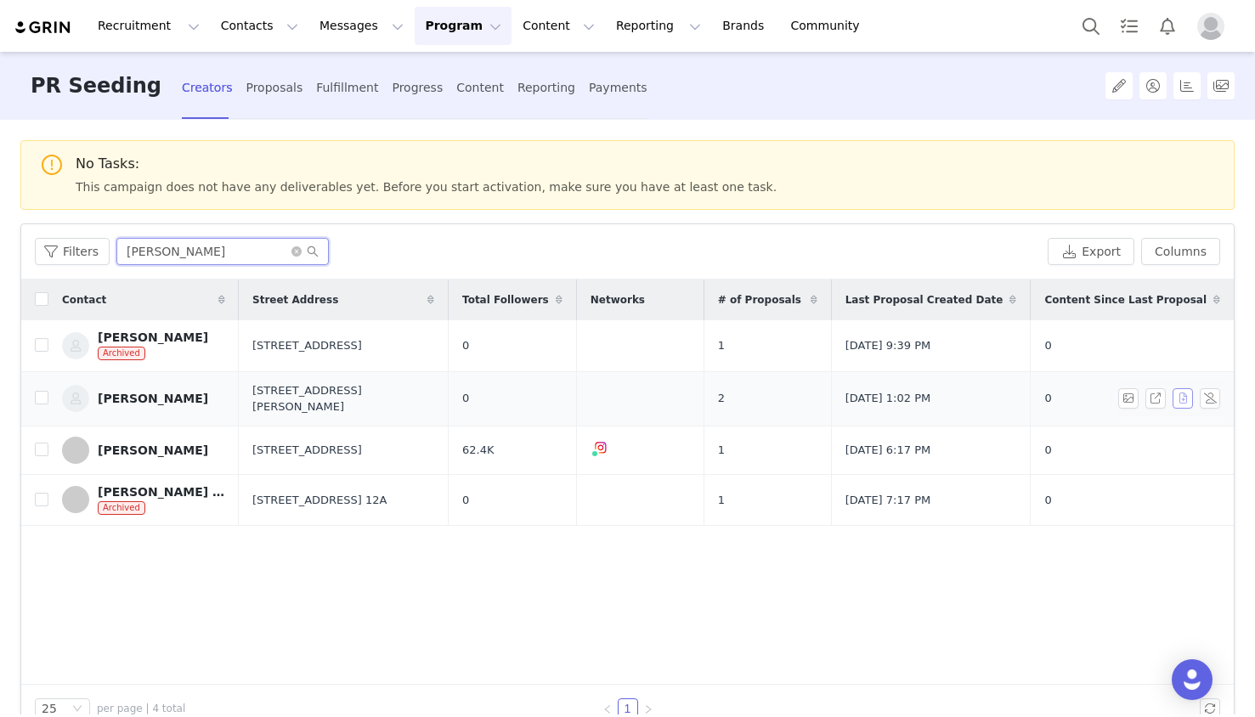
type input "ashley"
click at [1179, 396] on button "button" at bounding box center [1183, 398] width 20 height 20
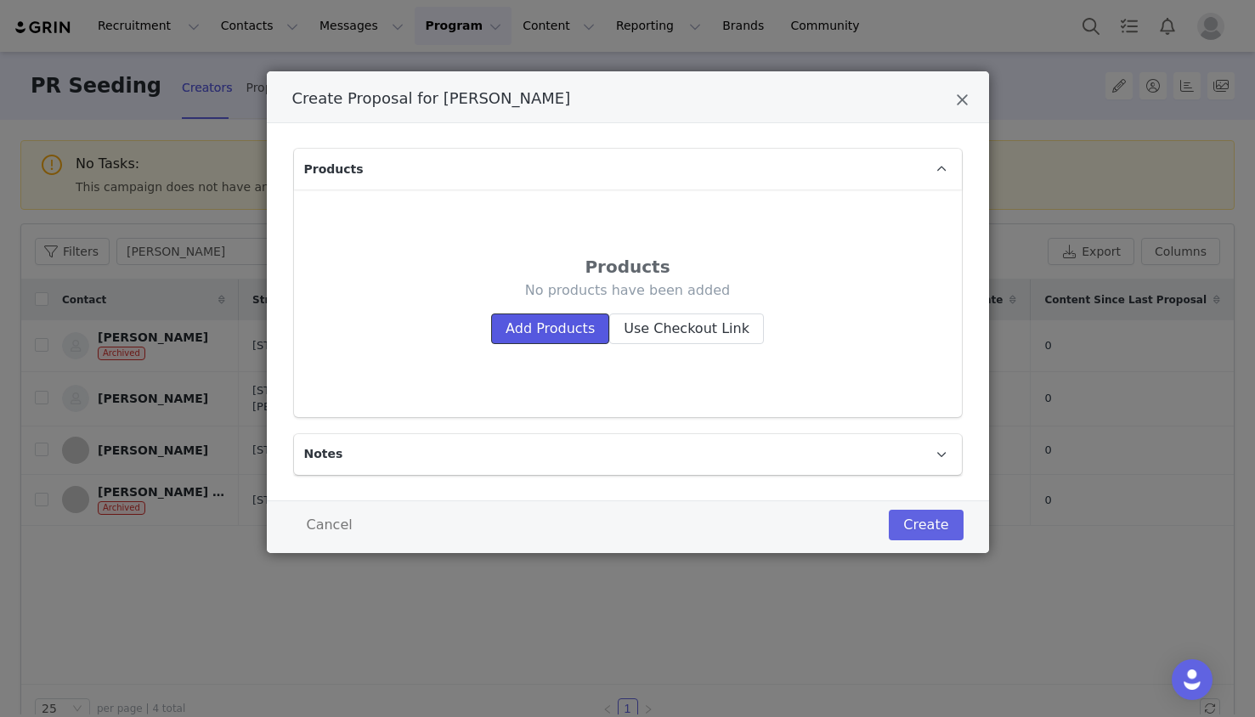
click at [506, 321] on button "Add Products" at bounding box center [550, 329] width 118 height 31
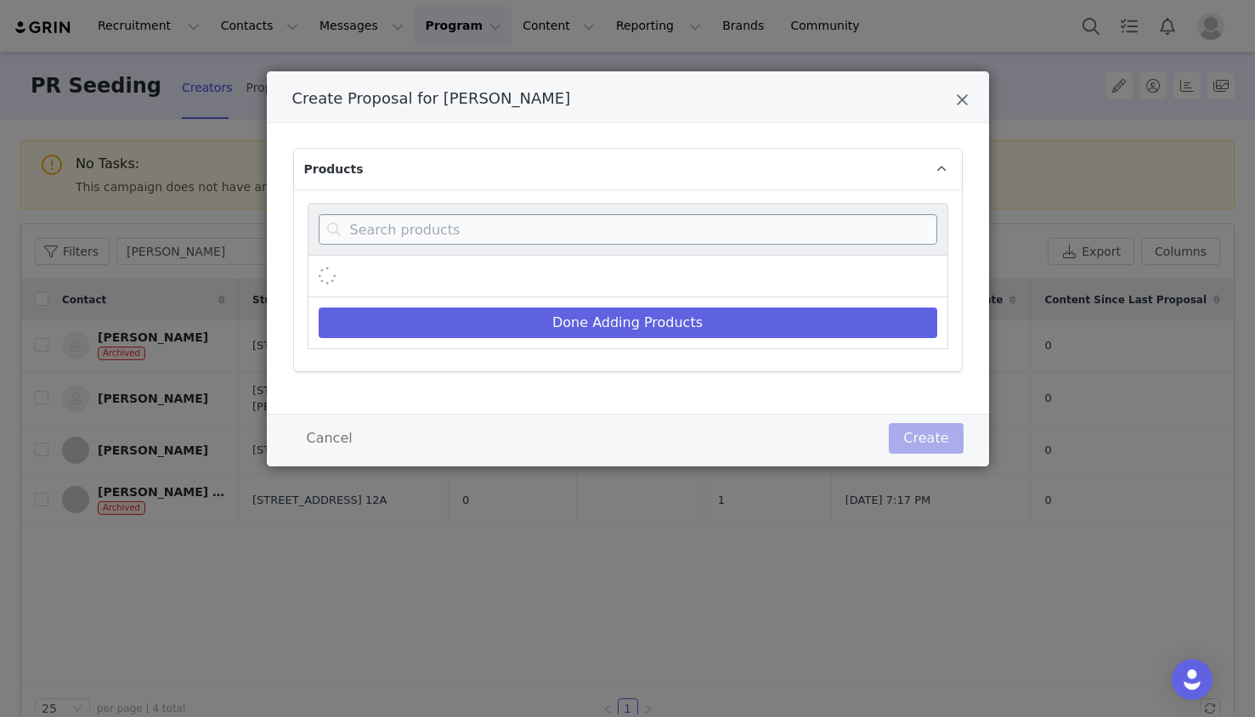
drag, startPoint x: 605, startPoint y: 208, endPoint x: 642, endPoint y: 218, distance: 38.5
click at [605, 208] on div "Create Proposal for Ashley Moubayed" at bounding box center [628, 229] width 641 height 53
click at [642, 218] on input "Create Proposal for Ashley Moubayed" at bounding box center [628, 229] width 619 height 31
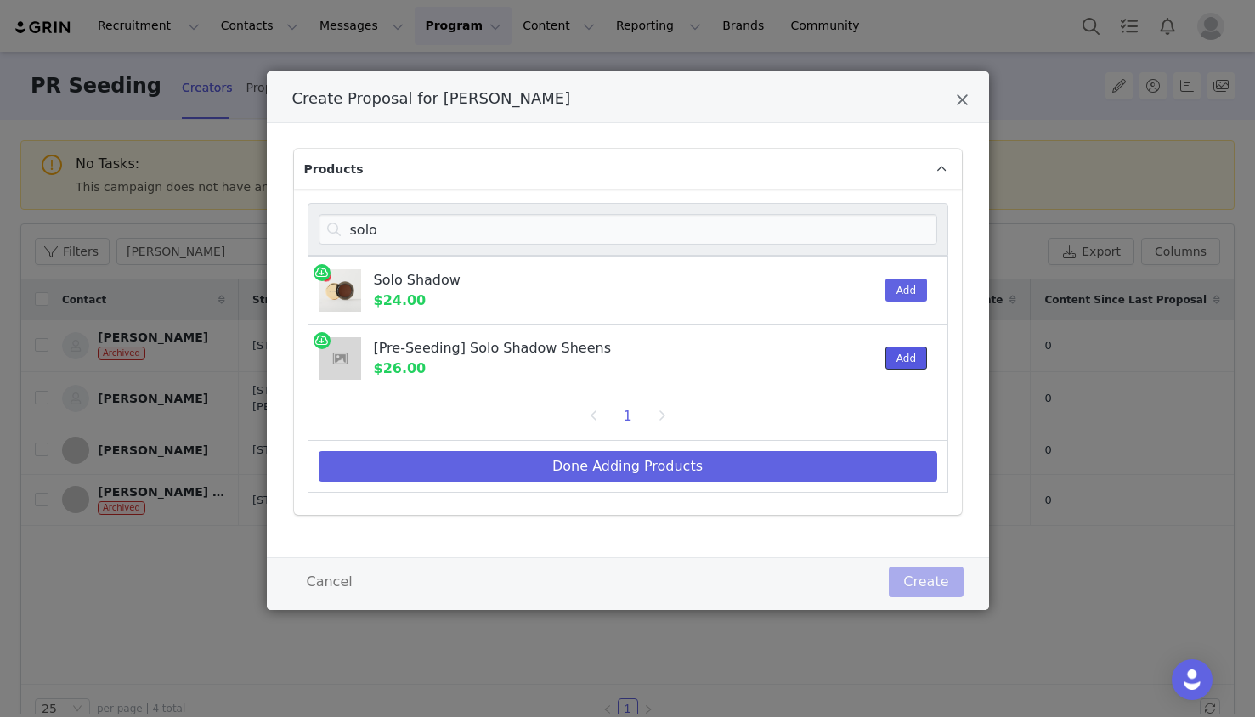
click at [911, 347] on button "Add" at bounding box center [906, 358] width 42 height 23
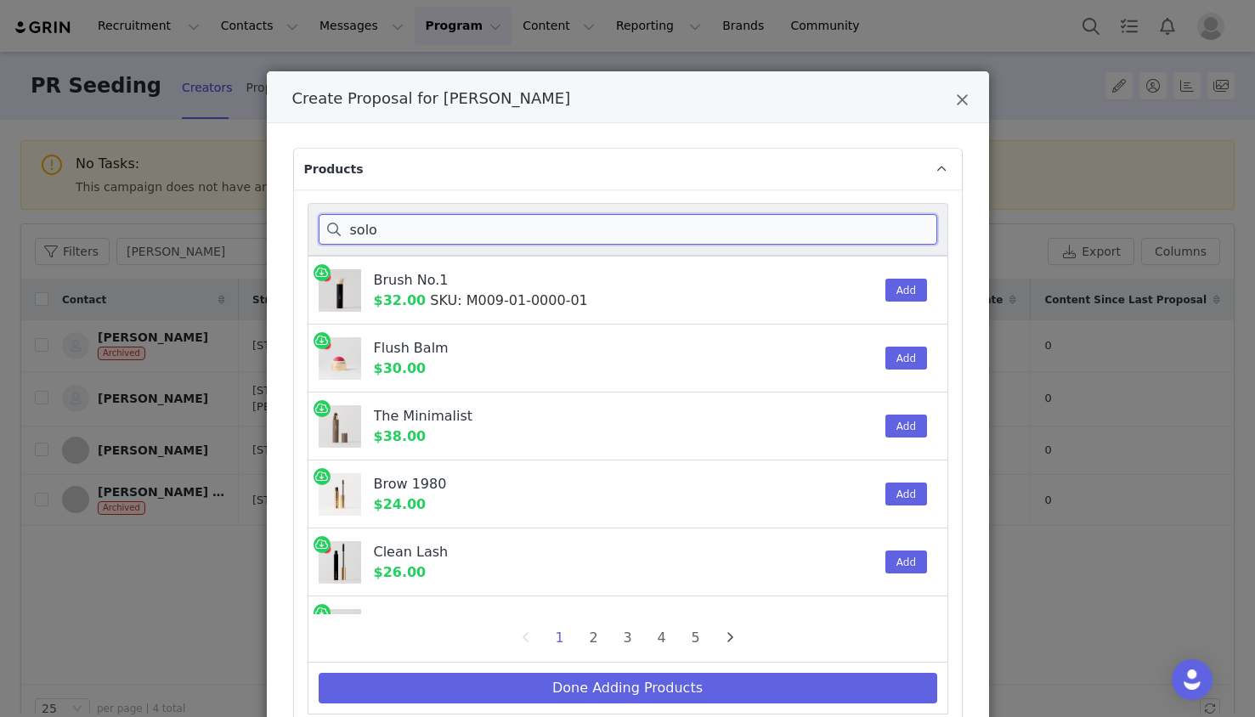
drag, startPoint x: 468, startPoint y: 240, endPoint x: 308, endPoint y: 212, distance: 163.0
click at [308, 212] on div "solo" at bounding box center [628, 229] width 641 height 53
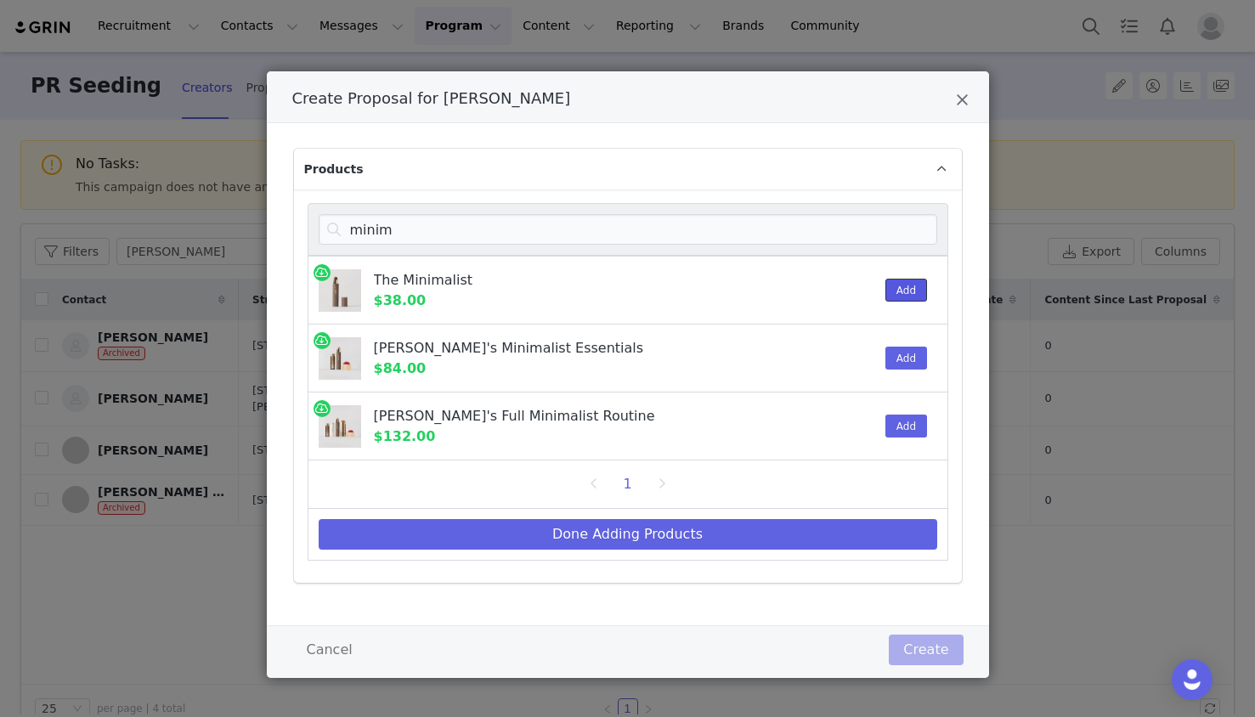
click at [895, 291] on button "Add" at bounding box center [906, 290] width 42 height 23
drag, startPoint x: 404, startPoint y: 230, endPoint x: 289, endPoint y: 217, distance: 115.5
click at [289, 217] on div "Products minim The Minimalist $38.00 3 Add Angelica's Minimalist Essentials $84…" at bounding box center [628, 374] width 722 height 502
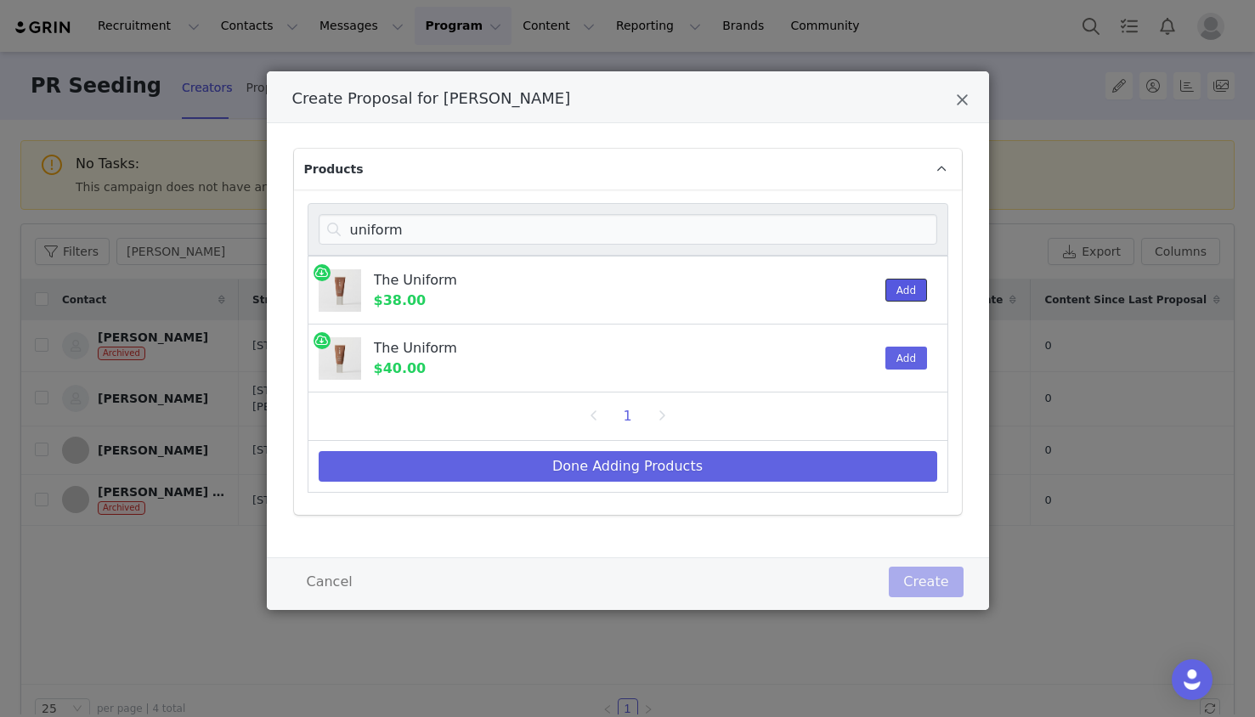
click at [891, 291] on button "Add" at bounding box center [906, 290] width 42 height 23
drag, startPoint x: 892, startPoint y: 291, endPoint x: 903, endPoint y: 288, distance: 11.3
click at [892, 291] on button "Add" at bounding box center [906, 290] width 42 height 23
drag, startPoint x: 424, startPoint y: 232, endPoint x: -5, endPoint y: 174, distance: 433.0
click at [0, 174] on html "Recruitment Recruitment Creator Search Curated Lists Landing Pages Web Extensio…" at bounding box center [627, 358] width 1255 height 717
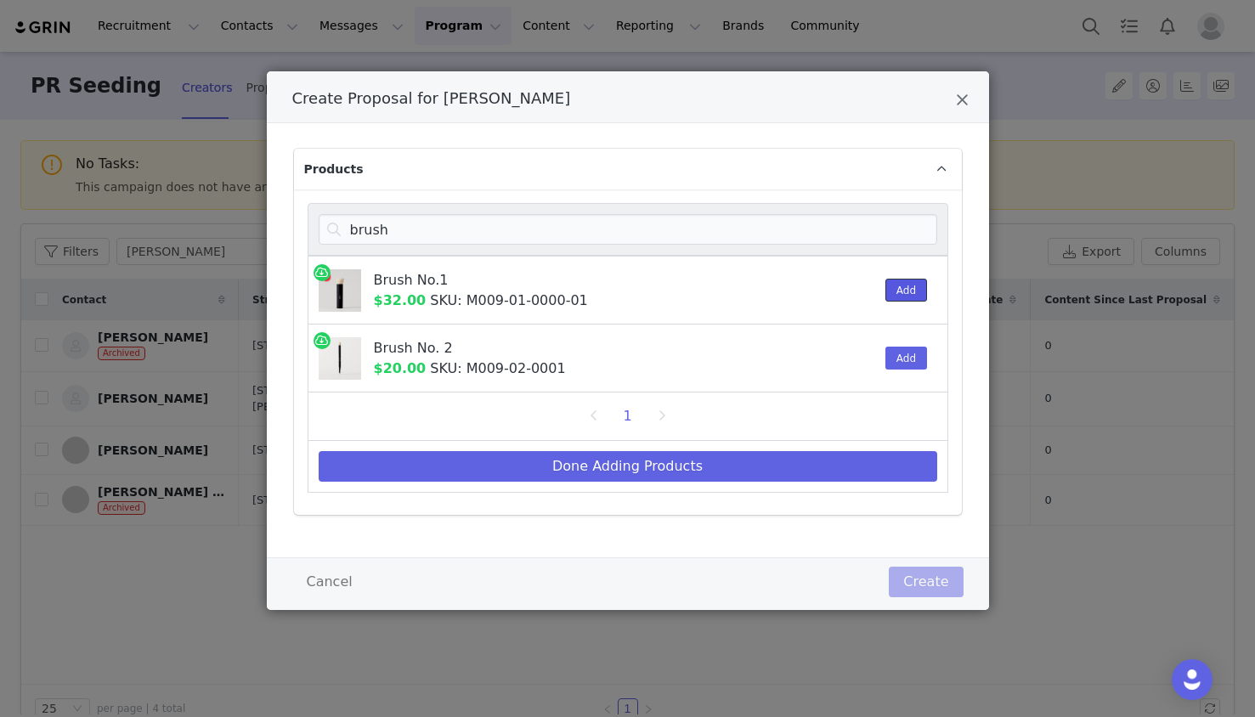
click at [885, 298] on button "Add" at bounding box center [906, 290] width 42 height 23
drag, startPoint x: 699, startPoint y: 234, endPoint x: 438, endPoint y: 214, distance: 260.8
click at [438, 214] on input "brush" at bounding box center [628, 229] width 619 height 31
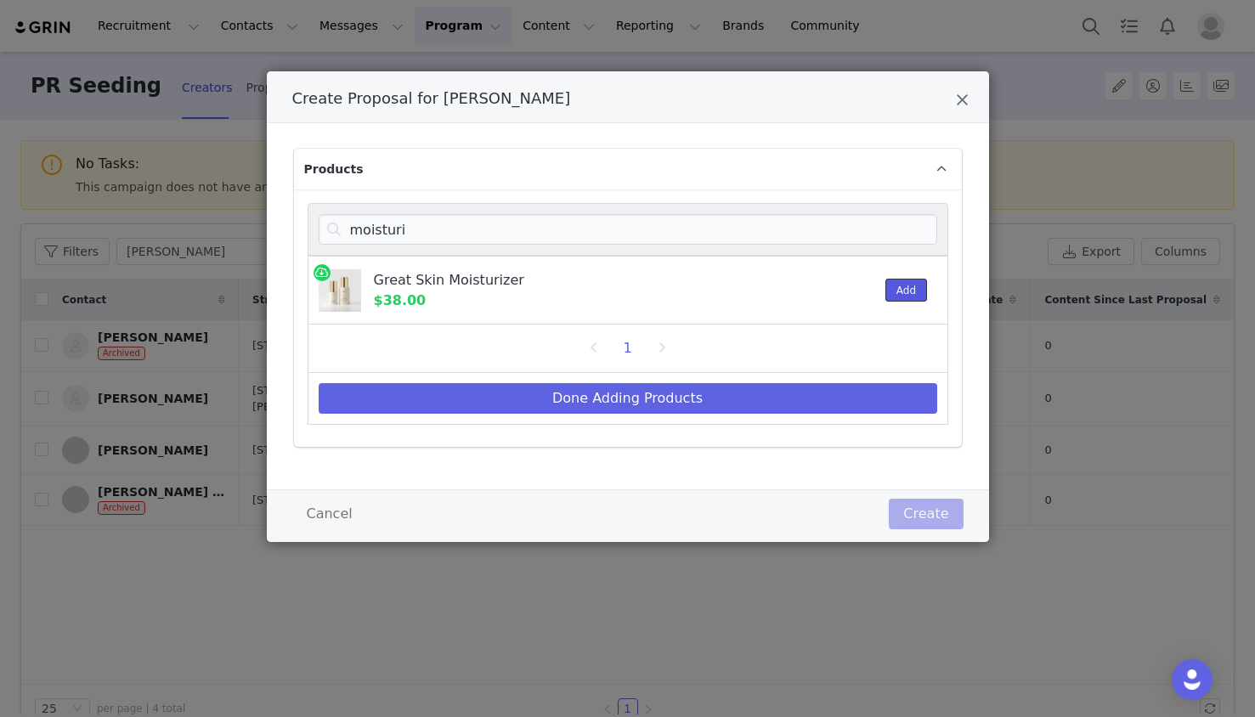
click at [914, 292] on button "Add" at bounding box center [906, 290] width 42 height 23
drag, startPoint x: 441, startPoint y: 236, endPoint x: 255, endPoint y: 221, distance: 186.7
click at [255, 221] on div "Create Proposal for Ashley Moubayed Products moisturi Great Skin Moisturizer $3…" at bounding box center [627, 358] width 1255 height 717
click at [902, 308] on div "Add" at bounding box center [901, 290] width 52 height 67
drag, startPoint x: 905, startPoint y: 294, endPoint x: 927, endPoint y: 293, distance: 22.1
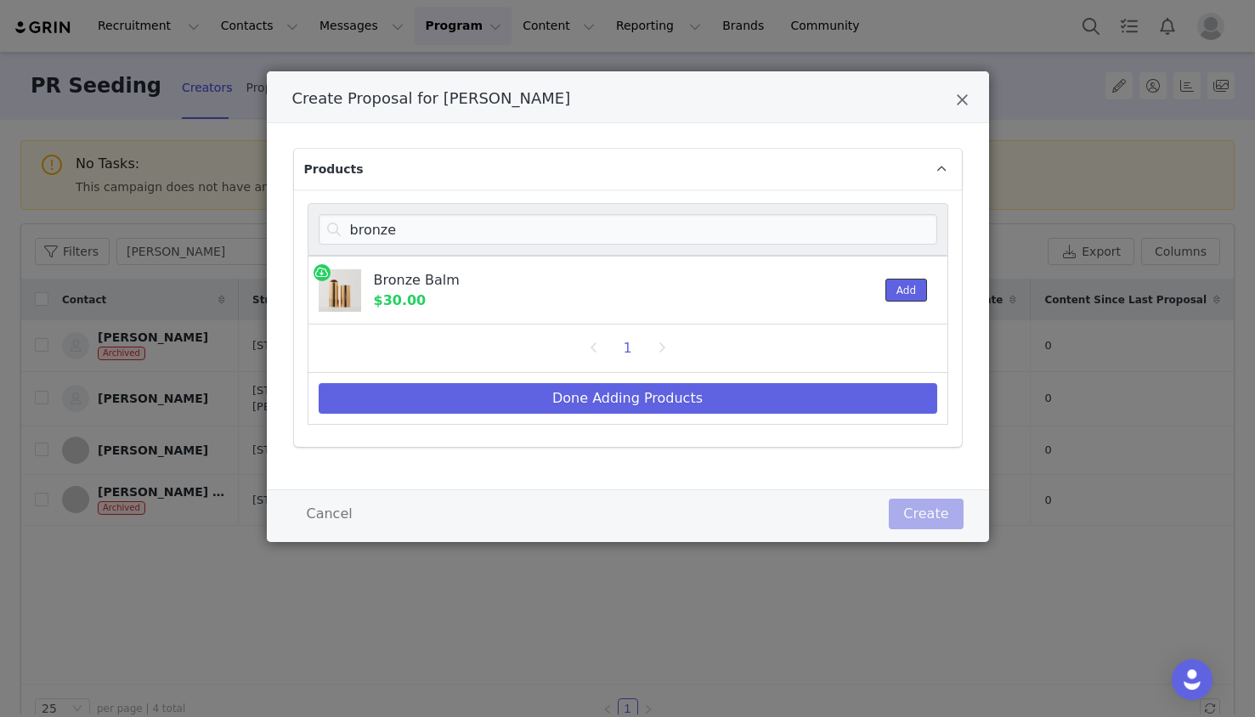
click at [906, 295] on button "Add" at bounding box center [906, 290] width 42 height 23
drag, startPoint x: 452, startPoint y: 232, endPoint x: 248, endPoint y: 231, distance: 203.9
click at [255, 229] on div "Create Proposal for Ashley Moubayed Products bronze Bronze Balm $30.00 1 Add 1 …" at bounding box center [627, 358] width 1255 height 717
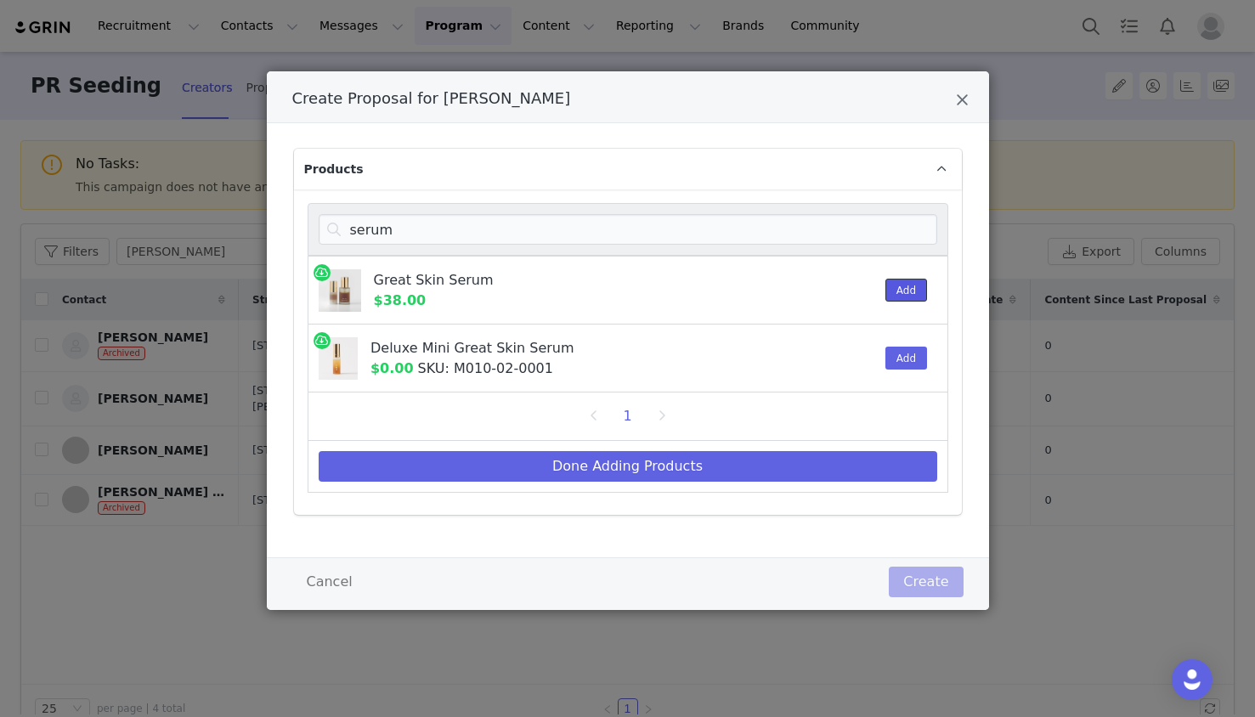
click at [910, 299] on button "Add" at bounding box center [906, 290] width 42 height 23
drag, startPoint x: 416, startPoint y: 239, endPoint x: 282, endPoint y: 223, distance: 135.2
click at [282, 223] on div "Products serum Great Skin Serum $38.00 1 Add Deluxe Mini Great Skin Serum $0.00…" at bounding box center [628, 340] width 722 height 434
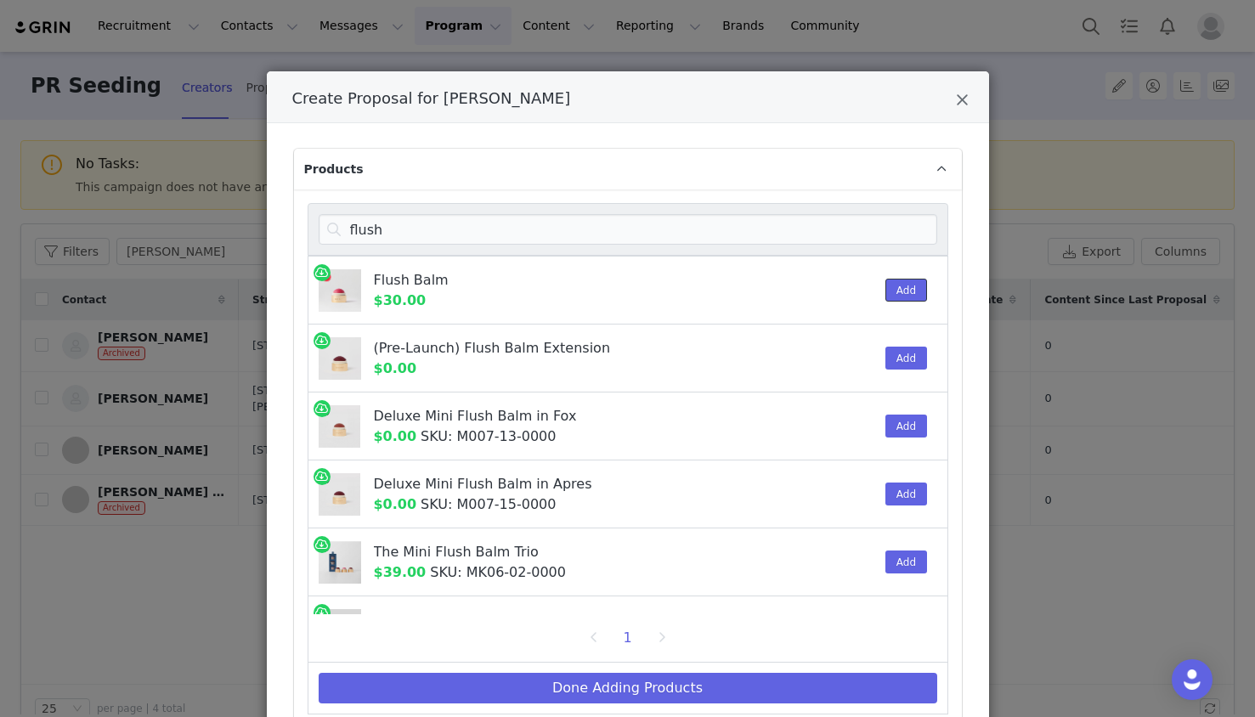
drag, startPoint x: 907, startPoint y: 287, endPoint x: 936, endPoint y: 283, distance: 29.2
click at [908, 287] on button "Add" at bounding box center [906, 290] width 42 height 23
drag, startPoint x: 421, startPoint y: 236, endPoint x: 360, endPoint y: 229, distance: 61.6
click at [360, 229] on input "flush" at bounding box center [628, 229] width 619 height 31
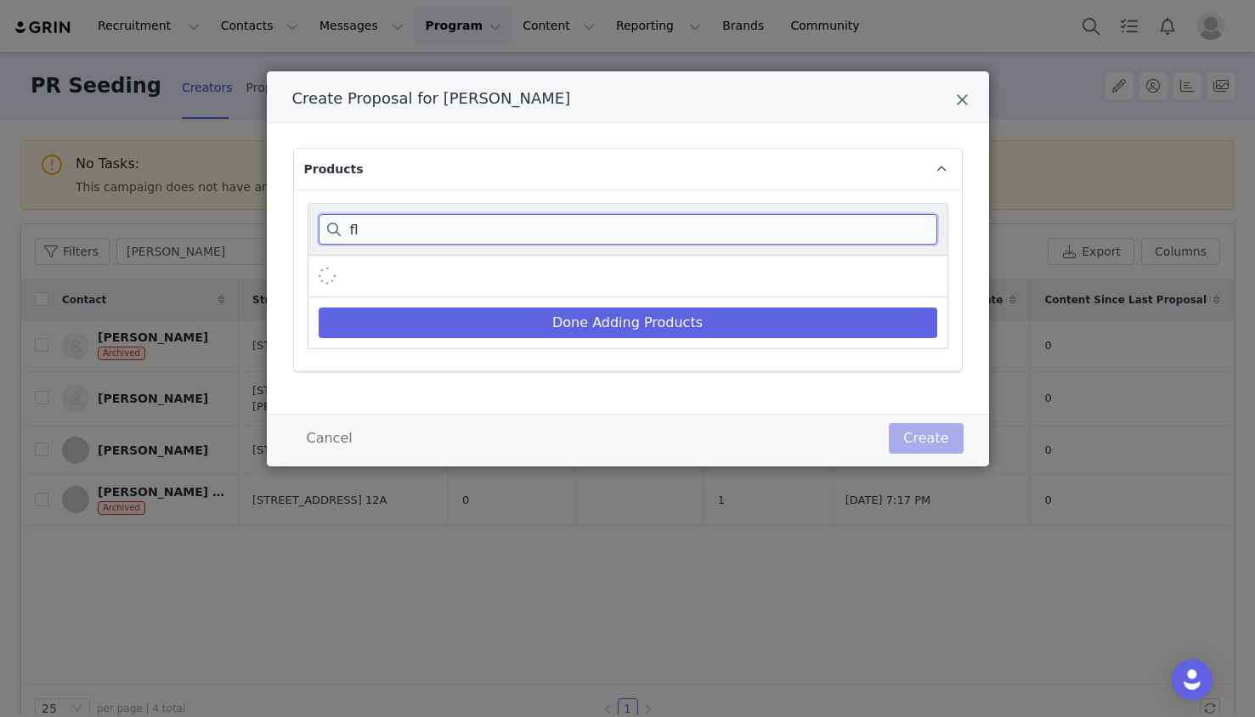
type input "f"
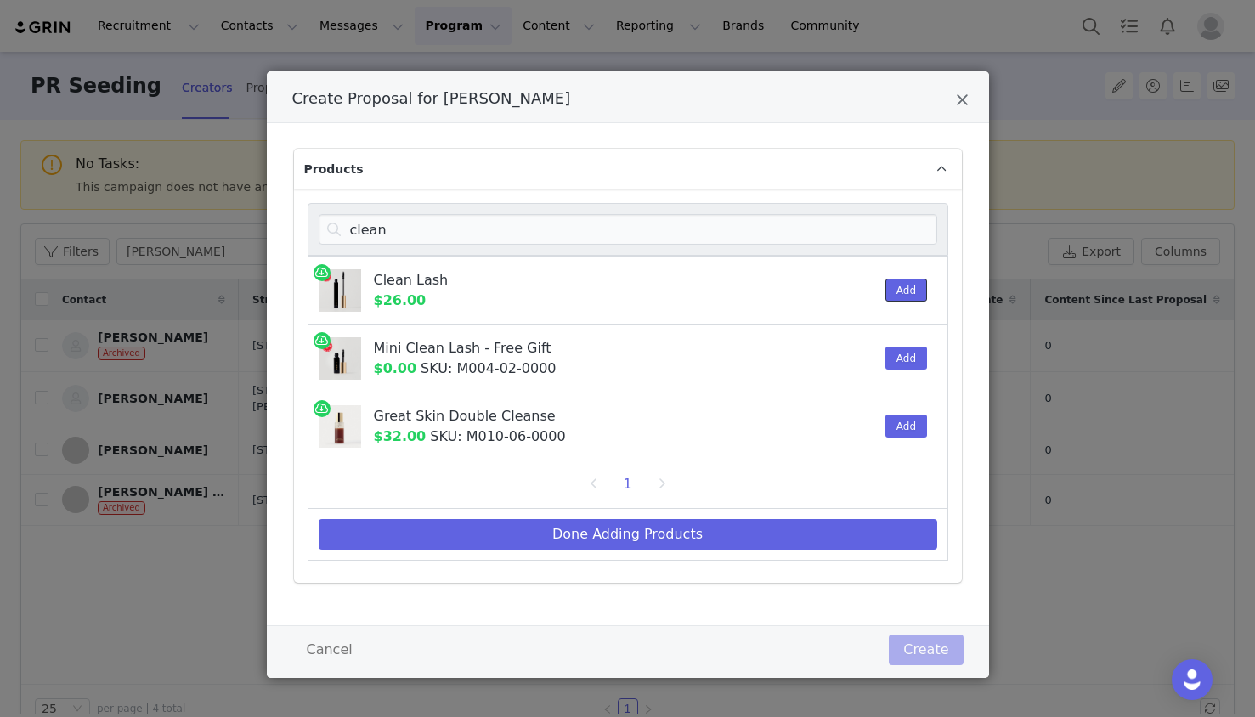
drag, startPoint x: 919, startPoint y: 290, endPoint x: 942, endPoint y: 286, distance: 24.2
click at [919, 290] on button "Add" at bounding box center [906, 290] width 42 height 23
drag, startPoint x: 388, startPoint y: 234, endPoint x: 295, endPoint y: 228, distance: 93.7
click at [295, 228] on div "clean Clean Lash $26.00 1 Add Mini Clean Lash - Free Gift $0.00 SKU: M004-02-00…" at bounding box center [628, 385] width 668 height 393
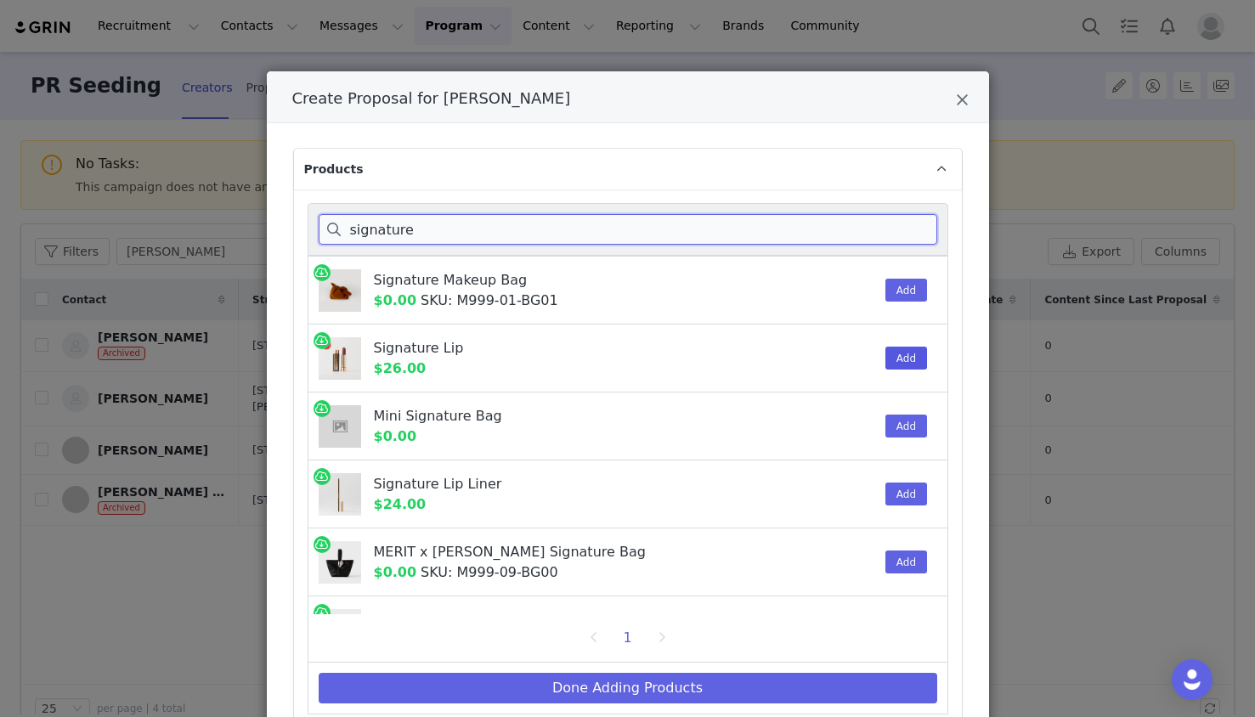
type input "signature"
click at [902, 359] on button "Add" at bounding box center [906, 358] width 42 height 23
click at [901, 359] on button "Add" at bounding box center [906, 358] width 42 height 23
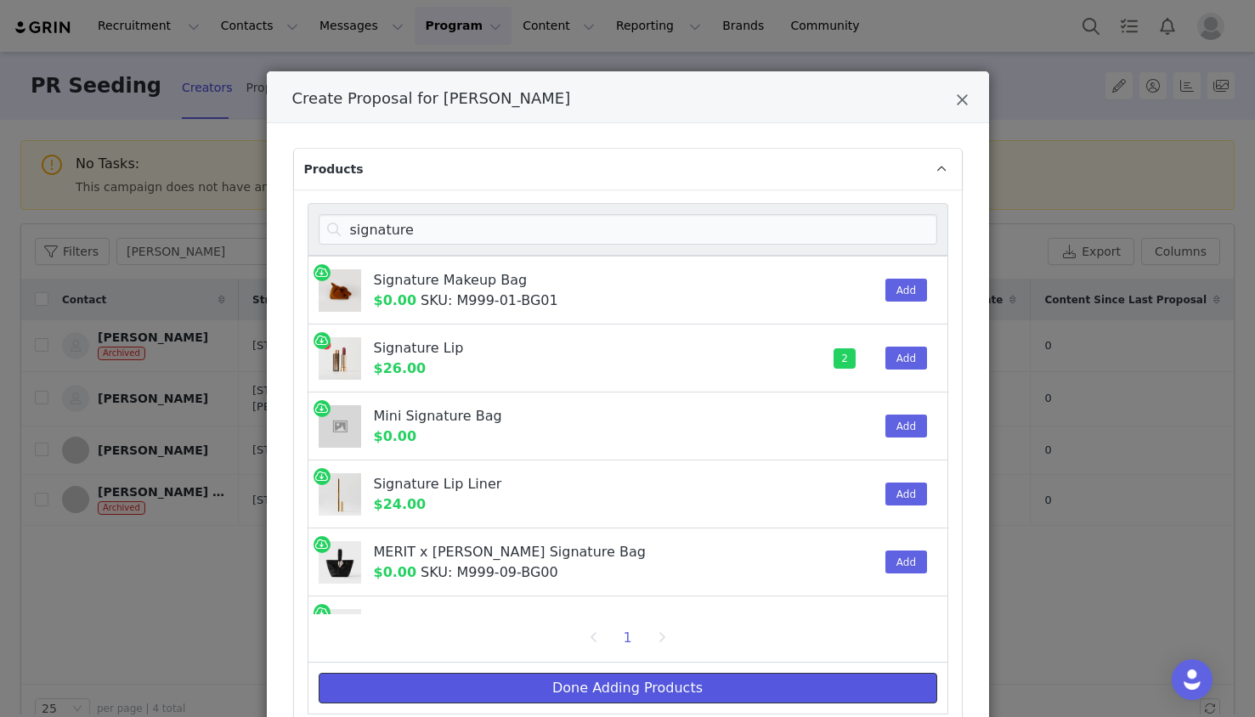
click at [700, 683] on button "Done Adding Products" at bounding box center [628, 688] width 619 height 31
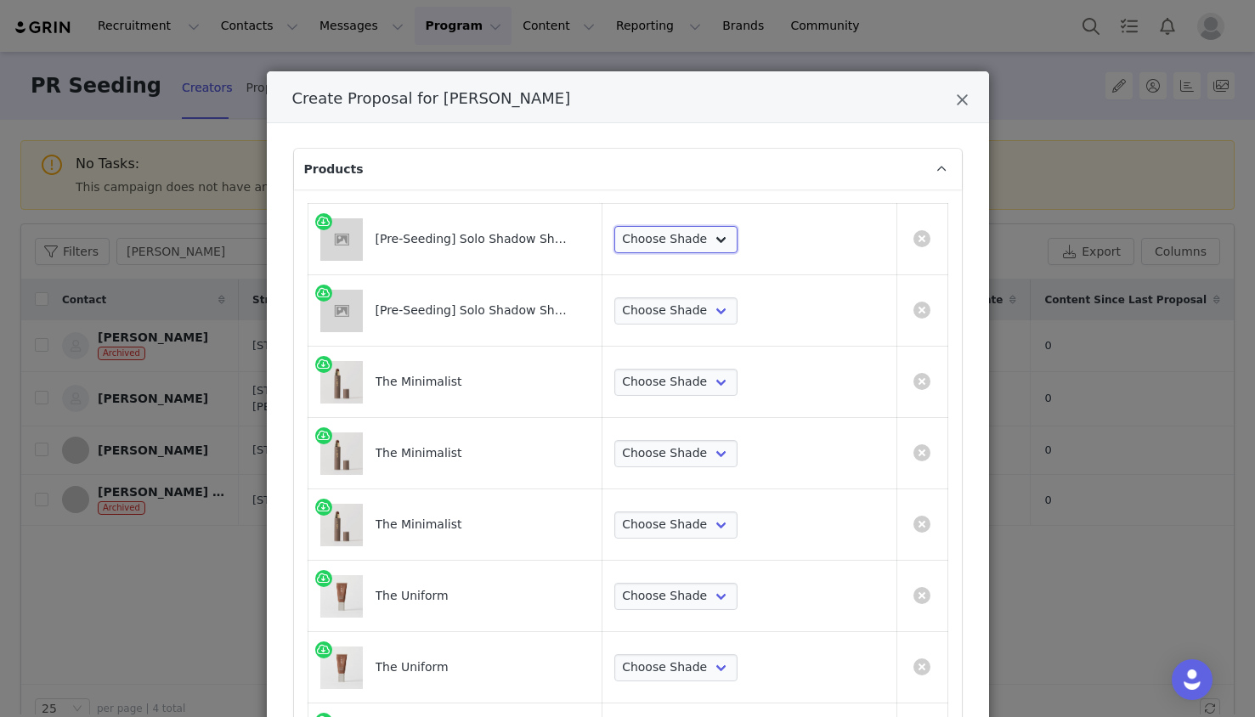
click at [738, 238] on select "Choose Shade Sartorial Glacé Iris Matchbook" at bounding box center [675, 239] width 123 height 27
click at [738, 247] on select "Choose Shade Sartorial Glacé Iris Matchbook" at bounding box center [675, 239] width 123 height 27
select select "28752871"
click at [699, 226] on select "Choose Shade Sartorial Glacé Iris Matchbook" at bounding box center [675, 239] width 123 height 27
click at [738, 304] on select "Choose Shade Sartorial Glacé Iris Matchbook" at bounding box center [675, 310] width 123 height 27
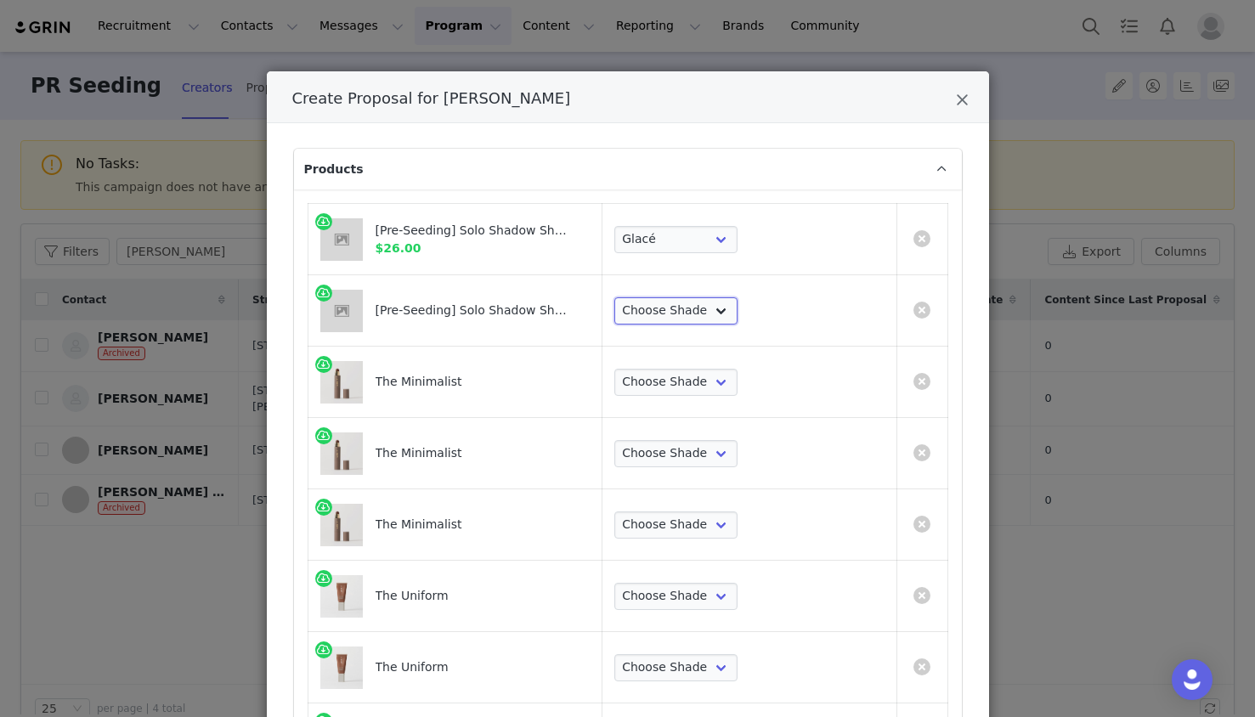
select select "28752872"
click at [699, 297] on select "Choose Shade Sartorial Glacé Iris Matchbook" at bounding box center [675, 310] width 123 height 27
click at [738, 392] on select "Choose Shade Umber Sepia Tiger Eye Cacao Sienna Chestnut Amber Buff Khaki Camel…" at bounding box center [675, 382] width 123 height 27
select select "2817283"
click at [699, 369] on select "Choose Shade Umber Sepia Tiger Eye Cacao Sienna Chestnut Amber Buff Khaki Camel…" at bounding box center [675, 382] width 123 height 27
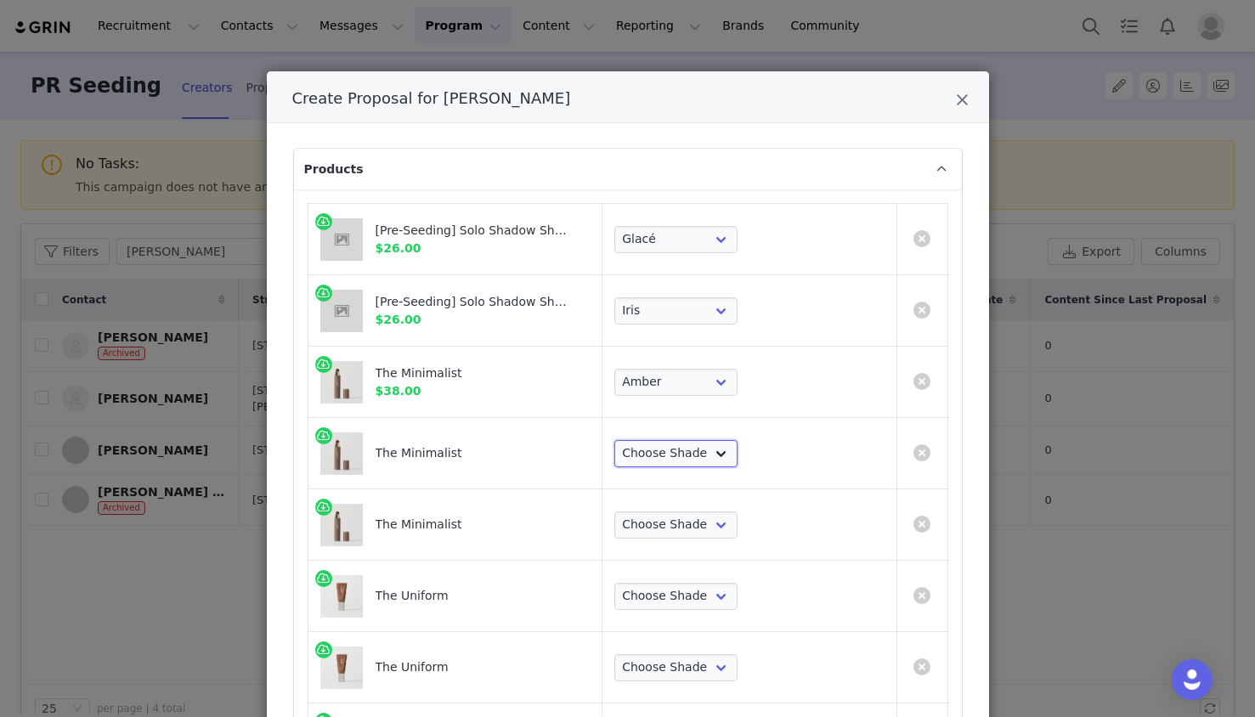
click at [738, 455] on select "Choose Shade Umber Sepia Tiger Eye Cacao Sienna Chestnut Amber Buff Khaki Camel…" at bounding box center [675, 453] width 123 height 27
select select "25179962"
click at [699, 440] on select "Choose Shade Umber Sepia Tiger Eye Cacao Sienna Chestnut Amber Buff Khaki Camel…" at bounding box center [675, 453] width 123 height 27
click at [738, 518] on select "Choose Shade Umber Sepia Tiger Eye Cacao Sienna Chestnut Amber Buff Khaki Camel…" at bounding box center [675, 525] width 123 height 27
select select "2817281"
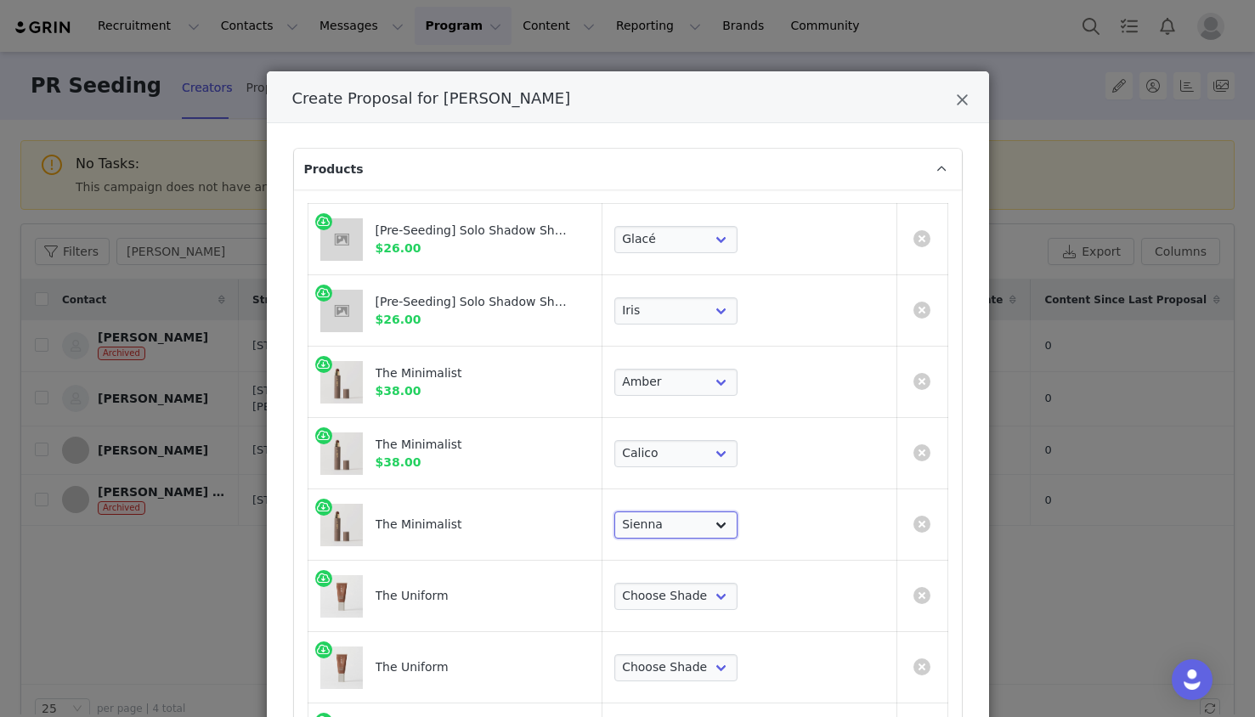
click at [699, 512] on select "Choose Shade Umber Sepia Tiger Eye Cacao Sienna Chestnut Amber Buff Khaki Camel…" at bounding box center [675, 525] width 123 height 27
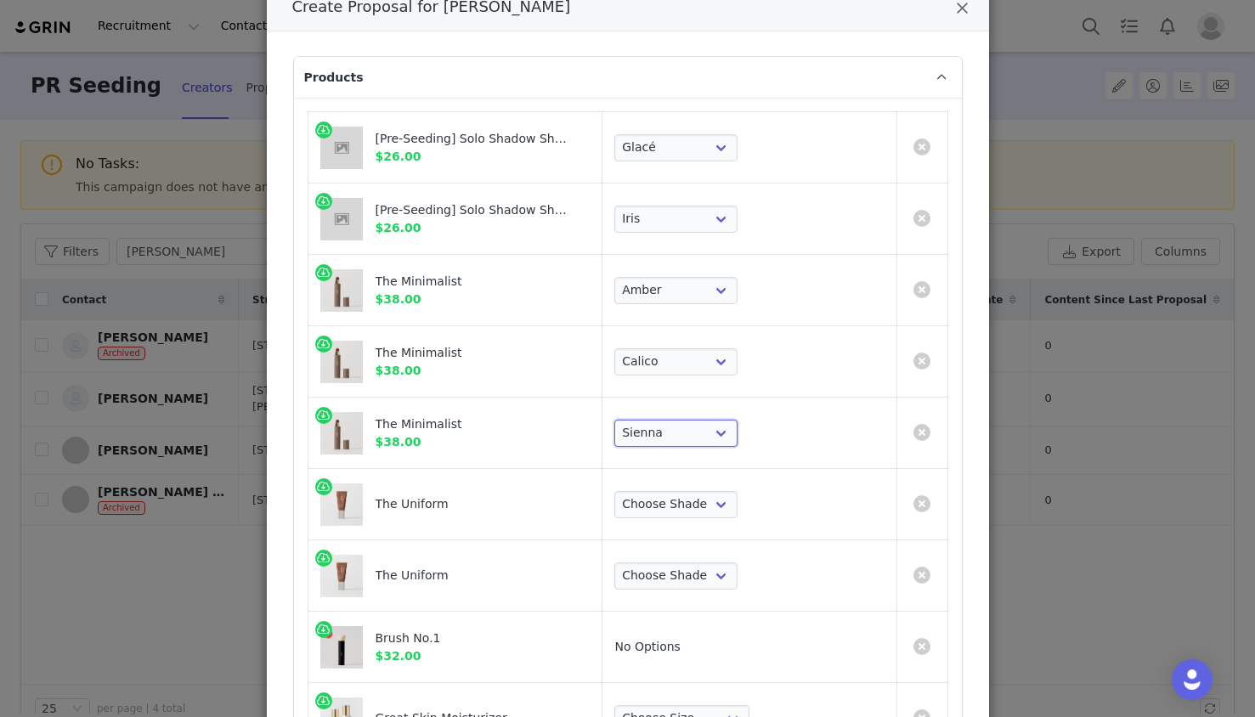
scroll to position [126, 0]
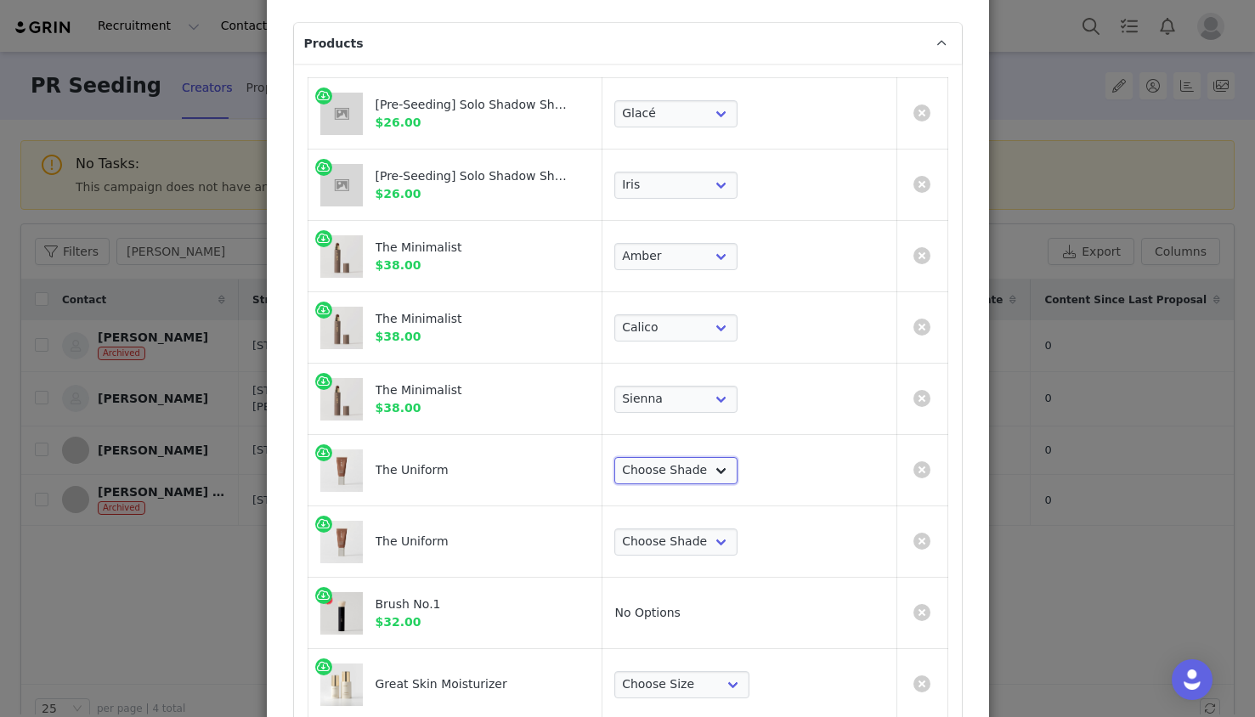
click at [738, 473] on select "Choose Shade 02 04 06 08 10 12 14 16 18 20 22 24 26 28 30" at bounding box center [675, 470] width 123 height 27
click at [738, 480] on select "Choose Shade 02 04 06 08 10 12 14 16 18 20 22 24 26 28 30" at bounding box center [675, 470] width 123 height 27
select select "27701670"
click at [699, 457] on select "Choose Shade 02 04 06 08 10 12 14 16 18 20 22 24 26 28 30" at bounding box center [675, 470] width 123 height 27
click at [738, 538] on select "Choose Shade 02 04 06 08 10 12 14 16 18 20 22 24 26 28 30" at bounding box center [675, 542] width 123 height 27
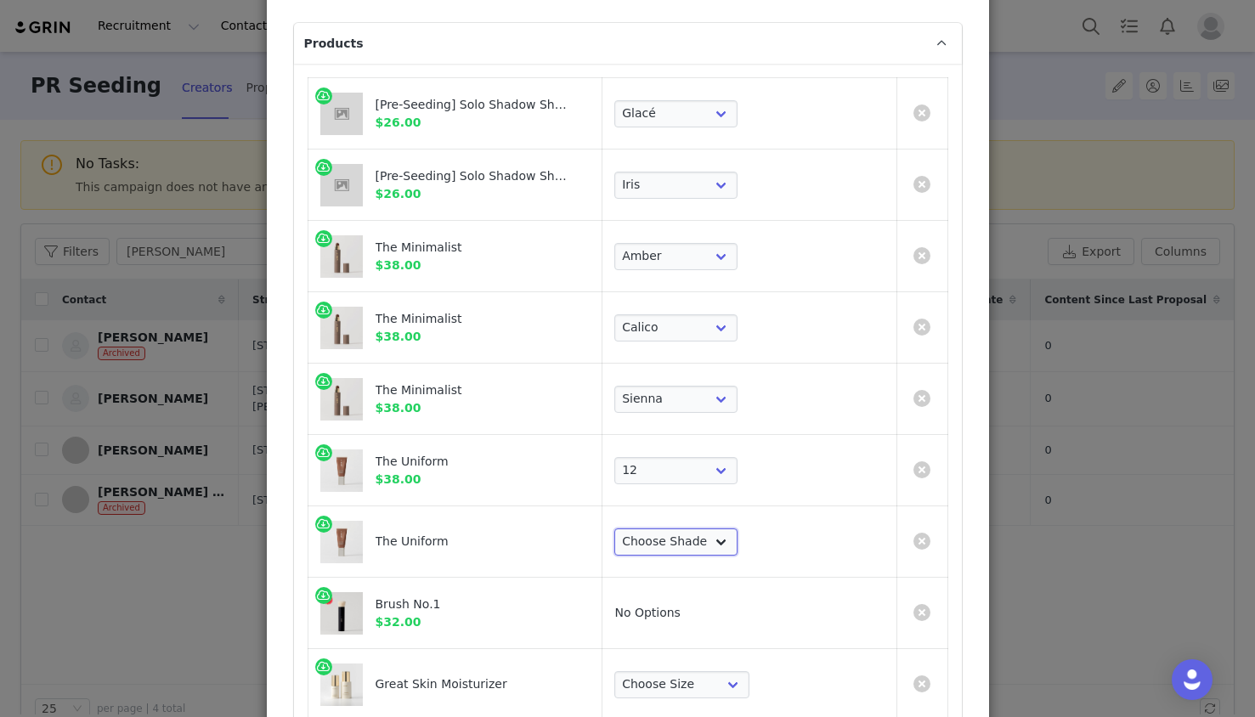
select select "27701669"
click at [699, 529] on select "Choose Shade 02 04 06 08 10 12 14 16 18 20 22 24 26 28 30" at bounding box center [675, 542] width 123 height 27
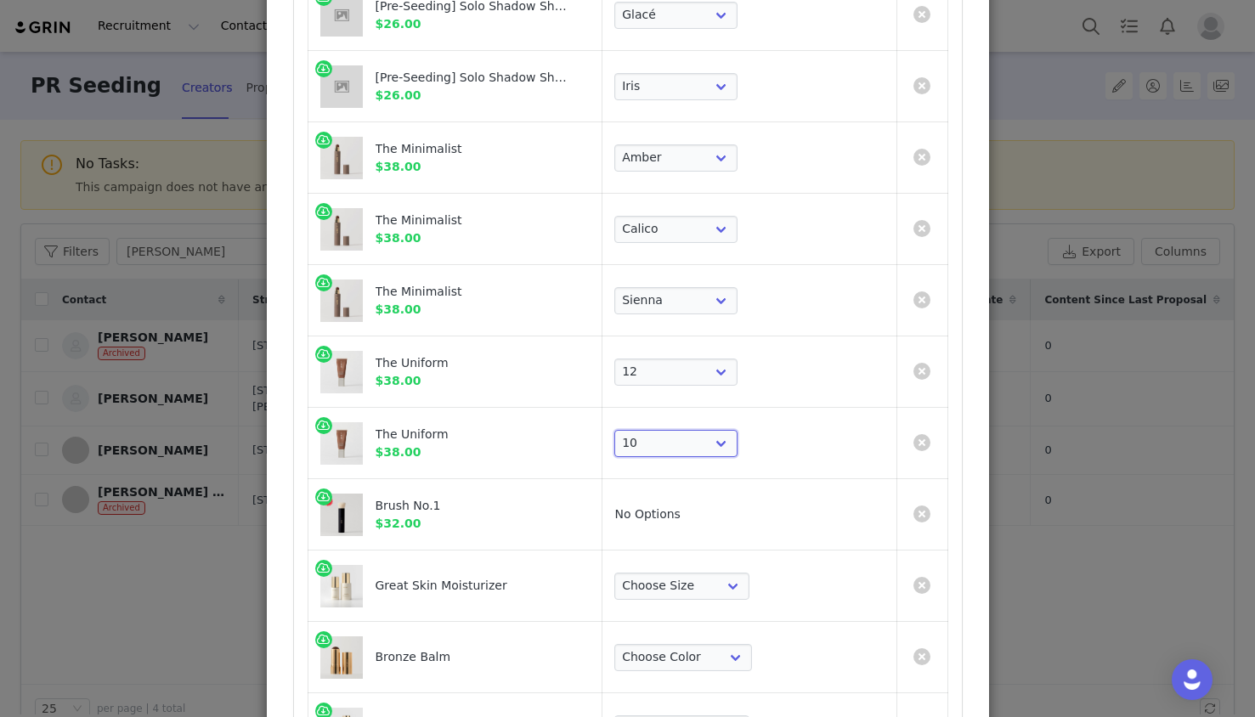
scroll to position [264, 0]
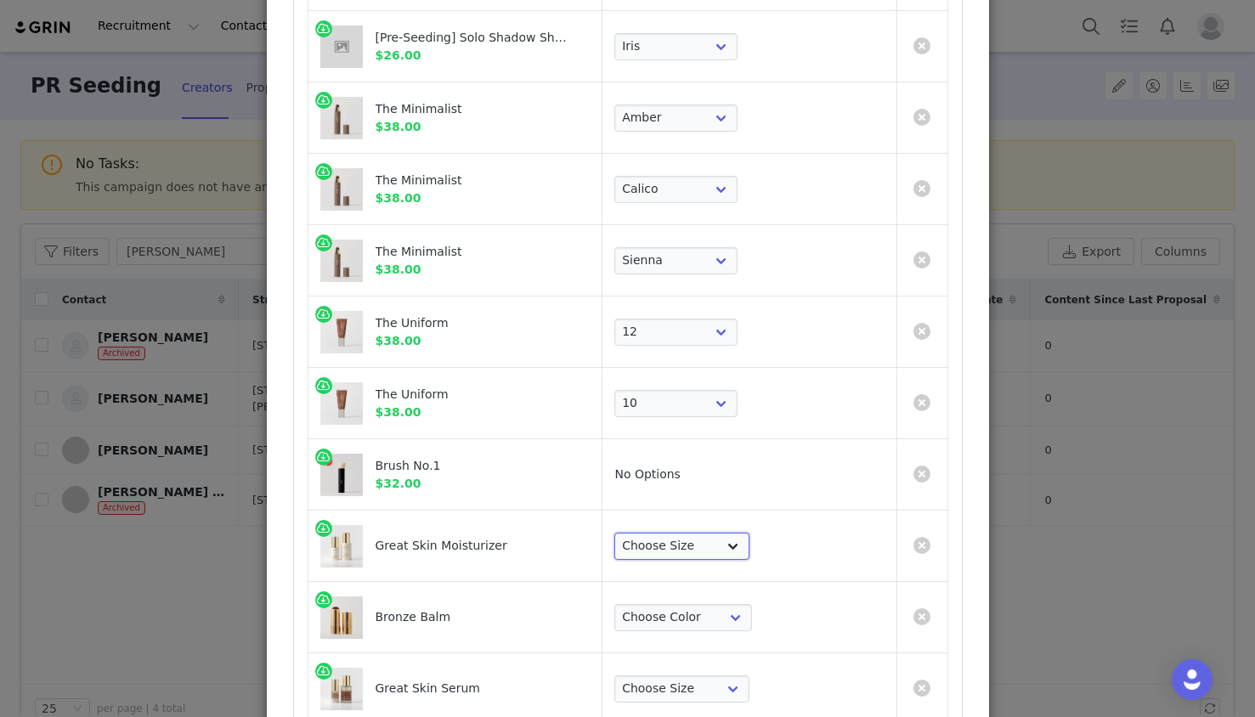
click at [746, 533] on select "Choose Size Full-Size (50ml) Mini-Size (15ml)" at bounding box center [681, 546] width 135 height 27
select select "27326600"
click at [699, 533] on select "Choose Size Full-Size (50ml) Mini-Size (15ml)" at bounding box center [681, 546] width 135 height 27
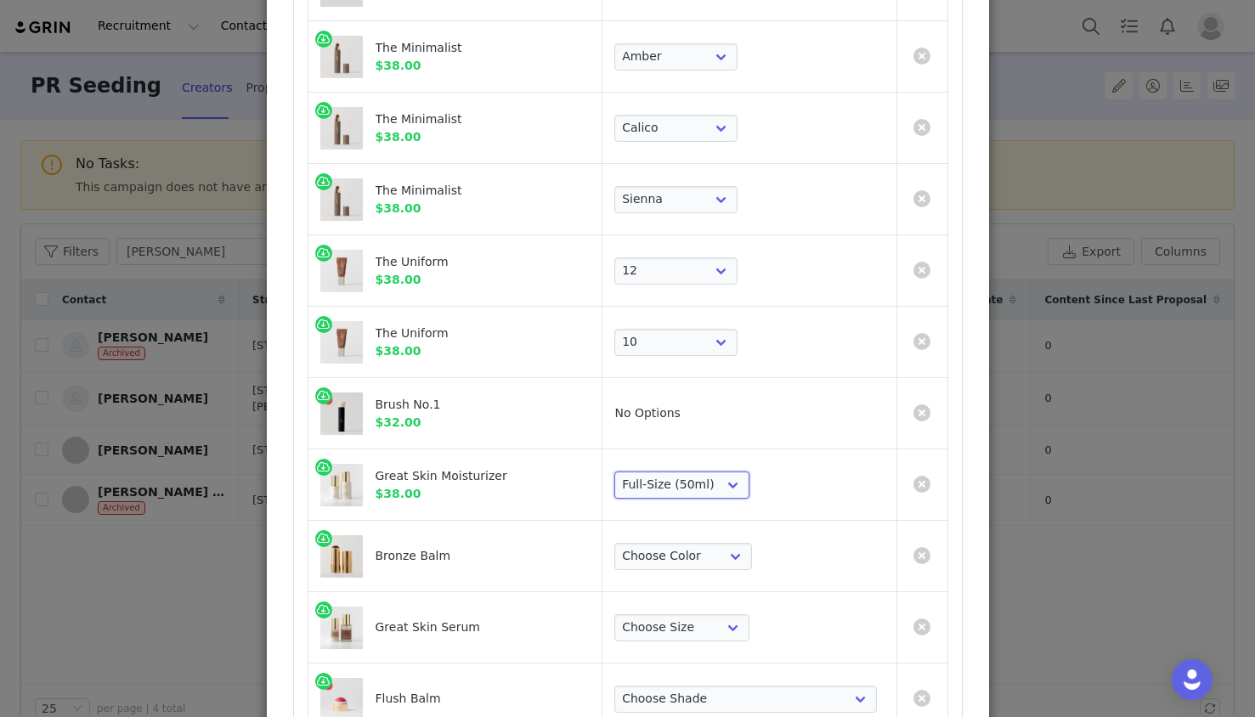
scroll to position [415, 0]
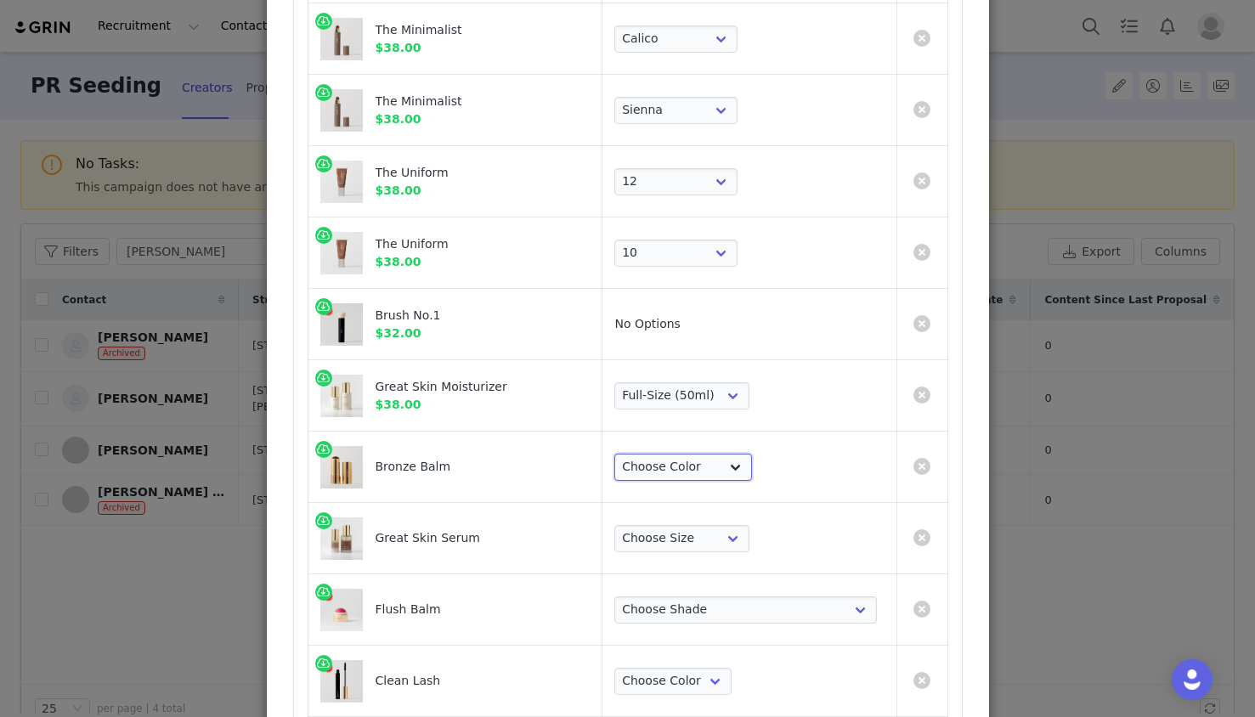
click at [752, 469] on select "Choose Color [PERSON_NAME] Seine [PERSON_NAME] Monarch" at bounding box center [683, 467] width 138 height 27
select select "13069984"
click at [699, 454] on select "Choose Color [PERSON_NAME] Seine [PERSON_NAME] Monarch" at bounding box center [683, 467] width 138 height 27
click at [749, 537] on select "Choose Size Full-Size (50ml) Mini-Size (15ml)" at bounding box center [681, 538] width 135 height 27
select select "27326623"
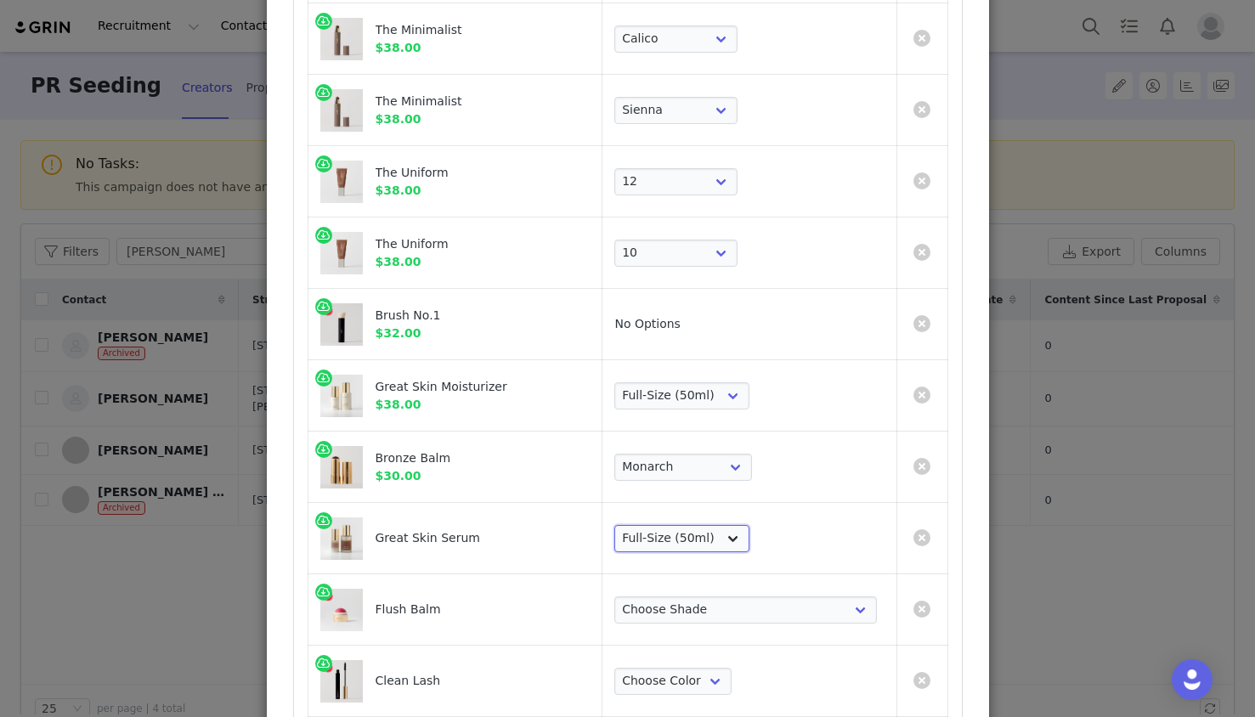
click at [699, 525] on select "Choose Size Full-Size (50ml) Mini-Size (15ml)" at bounding box center [681, 538] width 135 height 27
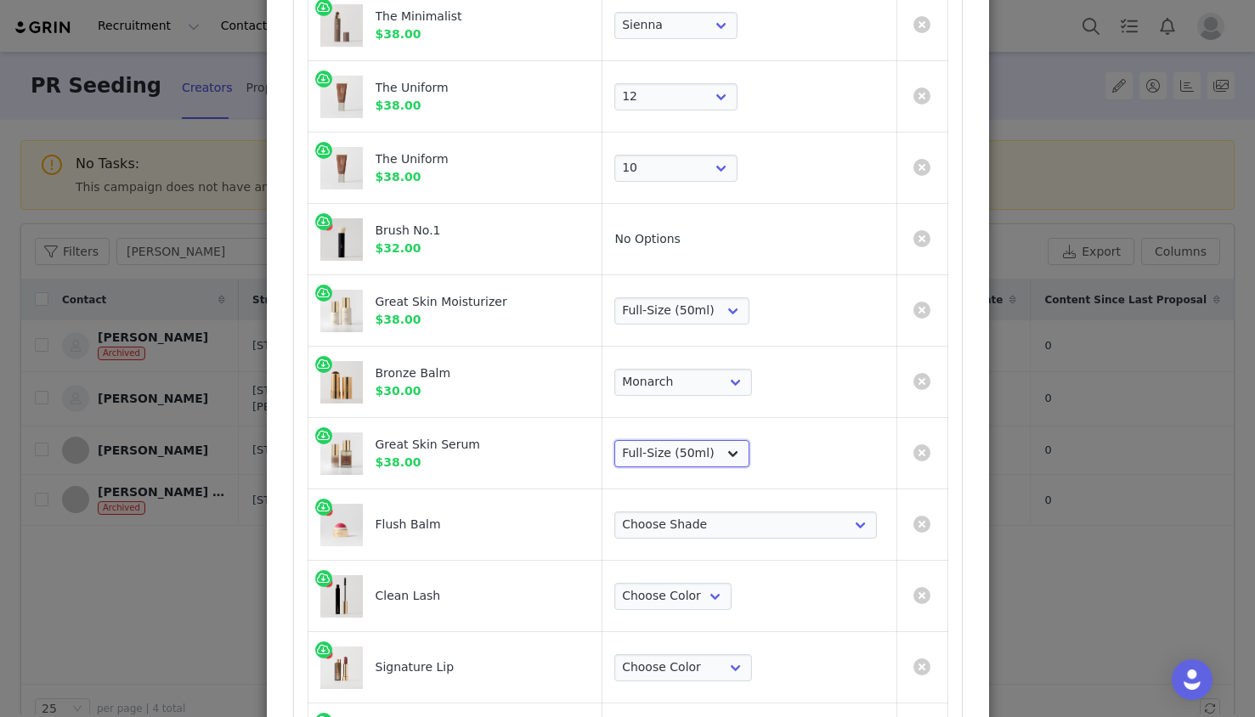
scroll to position [501, 0]
click at [780, 535] on select "Choose [PERSON_NAME] Hills Cheeky Après Fox Terracotta [GEOGRAPHIC_DATA] Le Bon…" at bounding box center [745, 523] width 263 height 27
select select "22179065"
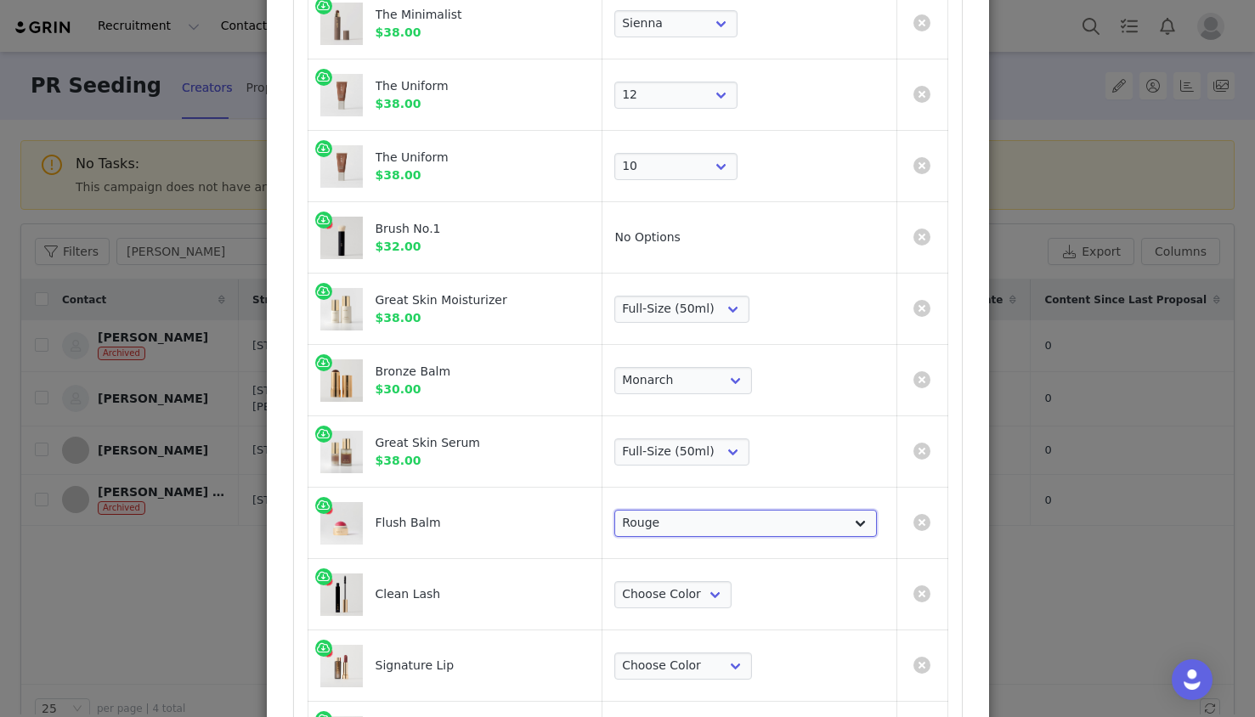
click at [699, 510] on select "Choose [PERSON_NAME] Hills Cheeky Après Fox Terracotta [GEOGRAPHIC_DATA] Le Bon…" at bounding box center [745, 523] width 263 height 27
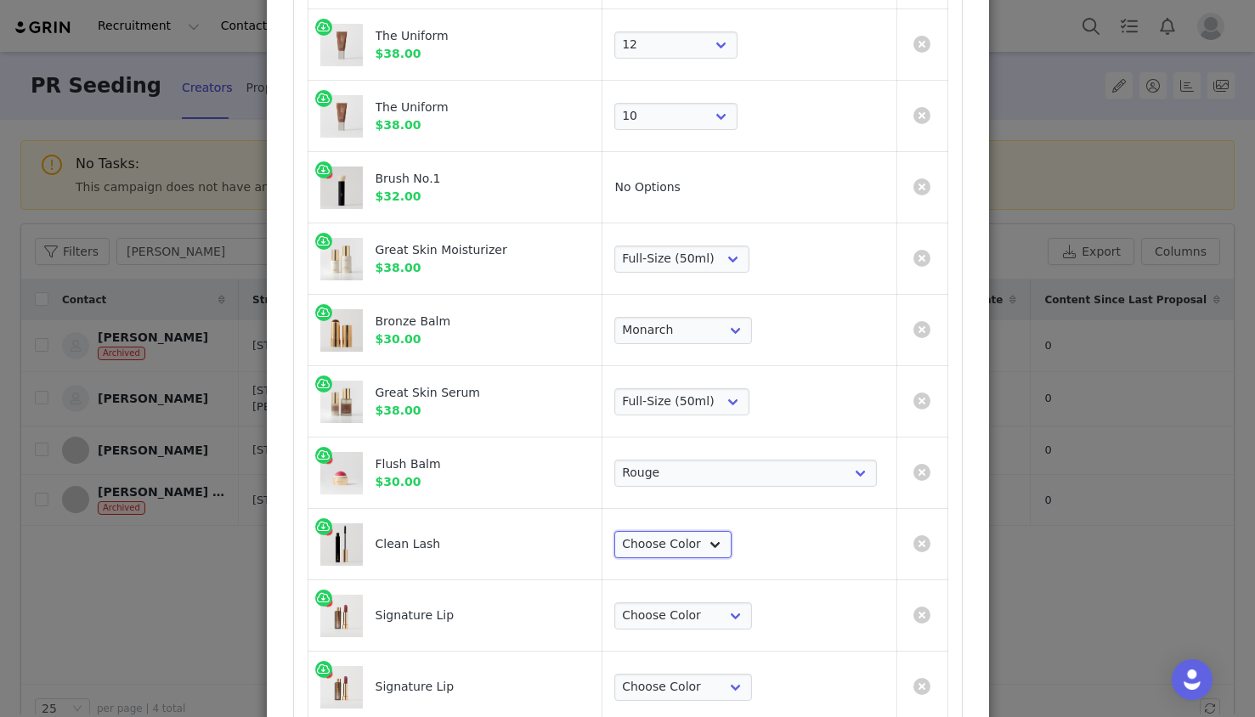
click at [732, 545] on select "Choose Color Perfect Black" at bounding box center [672, 544] width 117 height 27
select select "1822039"
click at [699, 531] on select "Choose Color Perfect Black" at bounding box center [672, 544] width 117 height 27
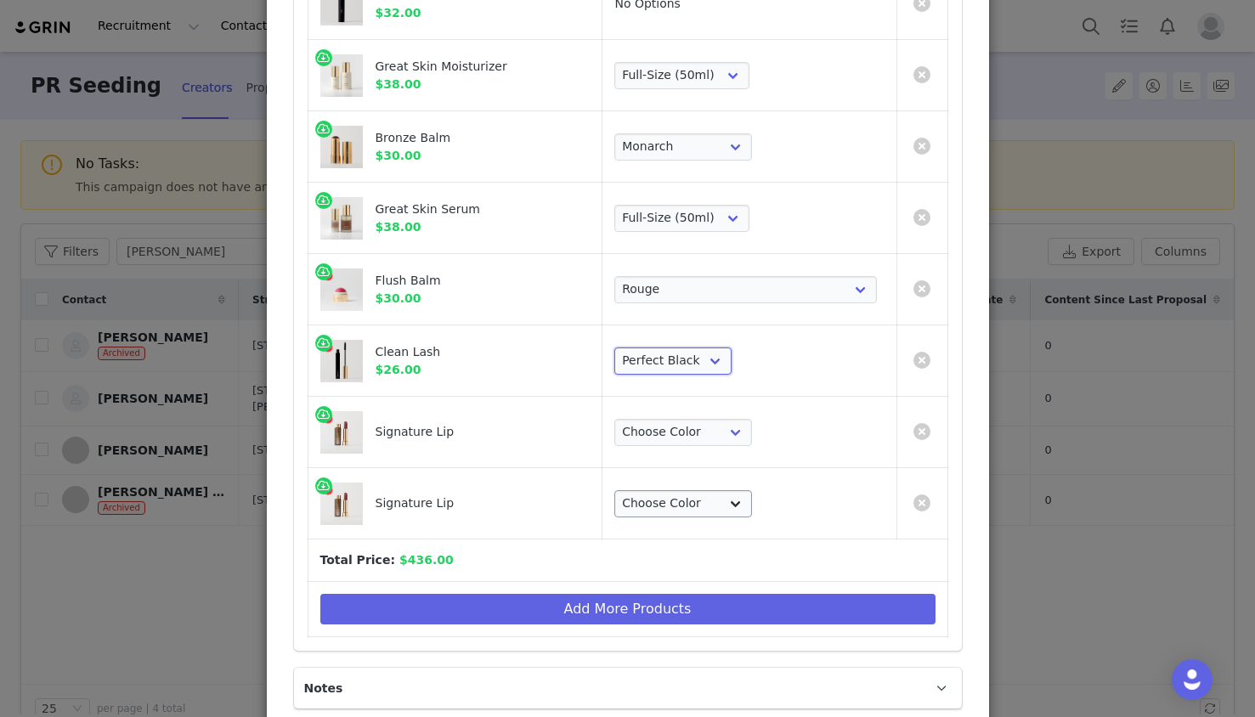
scroll to position [783, 0]
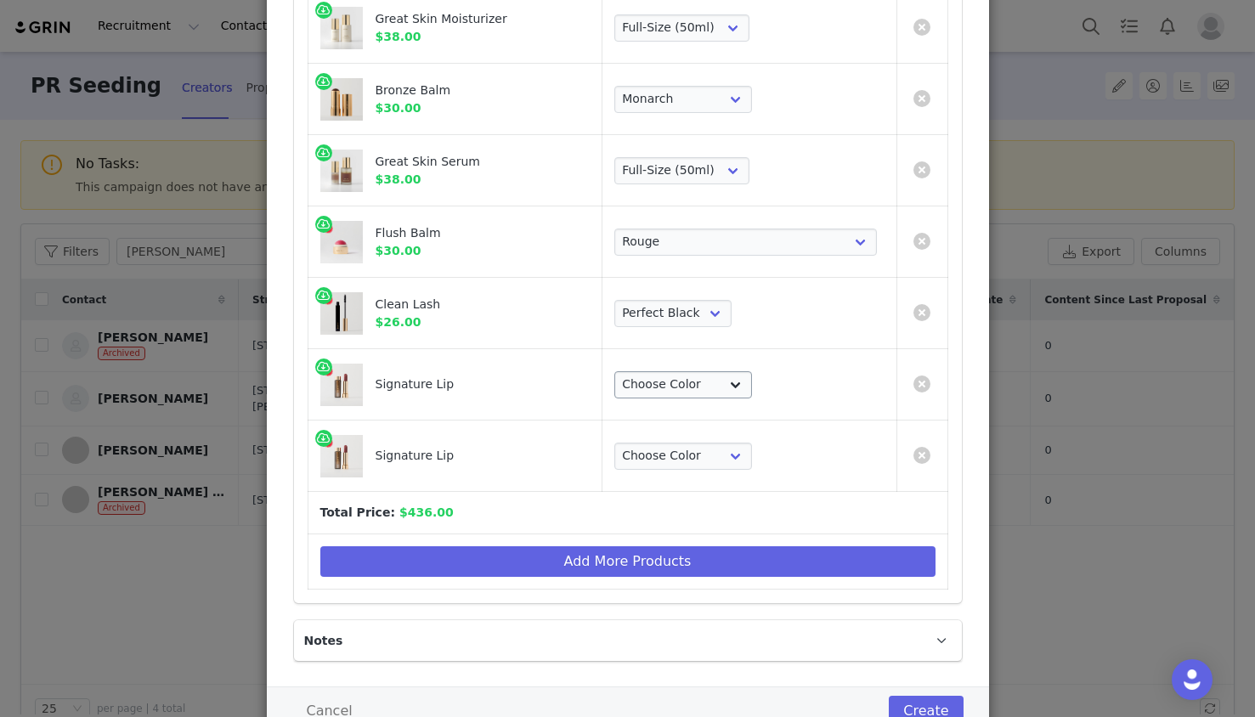
click at [759, 368] on td "Choose Color Slip Millennial L'Avenue Baby Tiger 1990 Ginger Equestrian Maison …" at bounding box center [749, 384] width 294 height 71
click at [752, 374] on select "Choose Color Slip Millennial L'Avenue Baby Tiger 1990 Ginger Equestrian Maison …" at bounding box center [683, 384] width 138 height 27
select select "8792433"
click at [699, 371] on select "Choose Color Slip Millennial L'Avenue Baby Tiger 1990 Ginger Equestrian Maison …" at bounding box center [683, 384] width 138 height 27
click at [752, 460] on select "Choose Color Slip Millennial L'Avenue Baby Tiger 1990 Ginger Equestrian Maison …" at bounding box center [683, 456] width 138 height 27
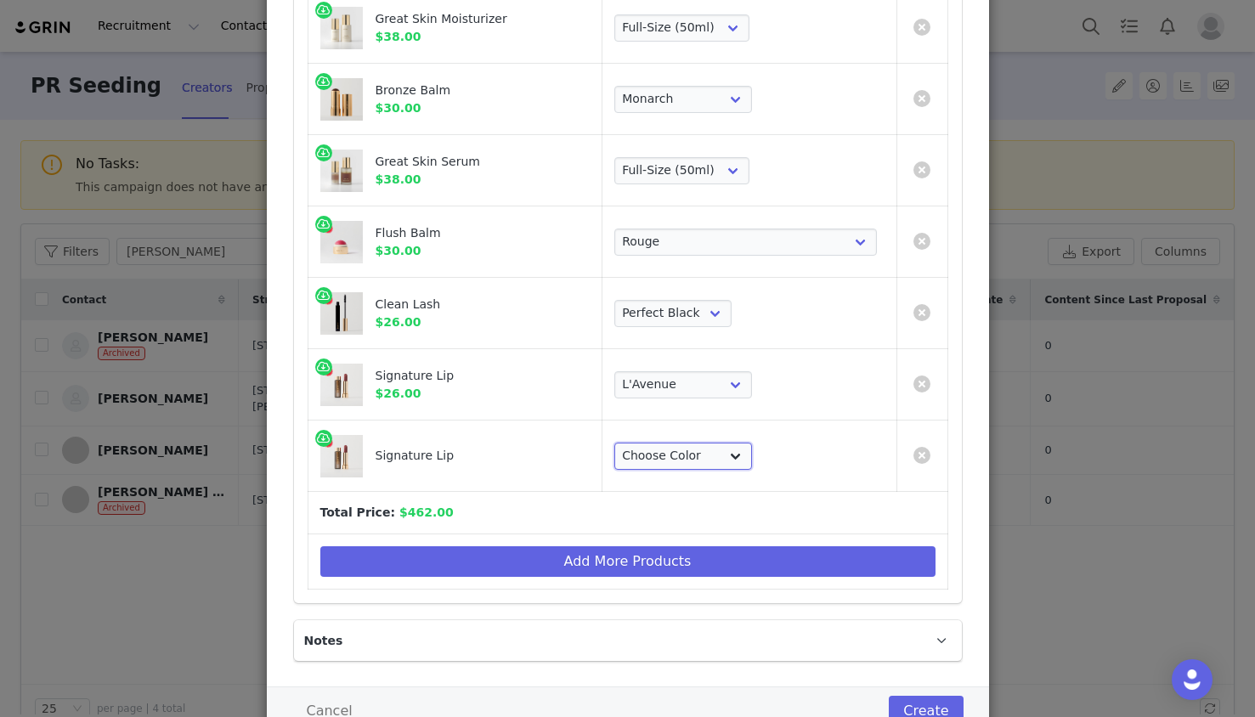
select select "8314064"
click at [699, 443] on select "Choose Color Slip Millennial L'Avenue Baby Tiger 1990 Ginger Equestrian Maison …" at bounding box center [683, 456] width 138 height 27
click at [938, 710] on button "Create" at bounding box center [926, 711] width 74 height 31
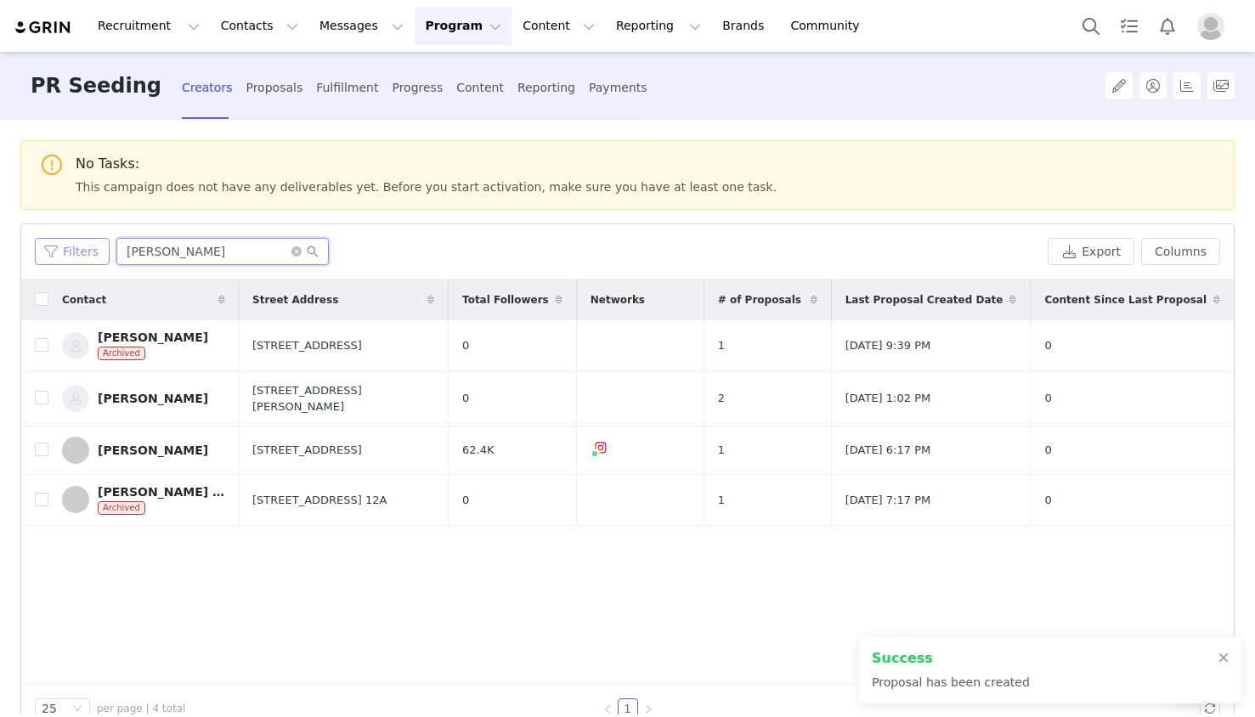
drag, startPoint x: 194, startPoint y: 256, endPoint x: 93, endPoint y: 243, distance: 101.1
click at [93, 243] on div "Filters ashley" at bounding box center [538, 251] width 1006 height 27
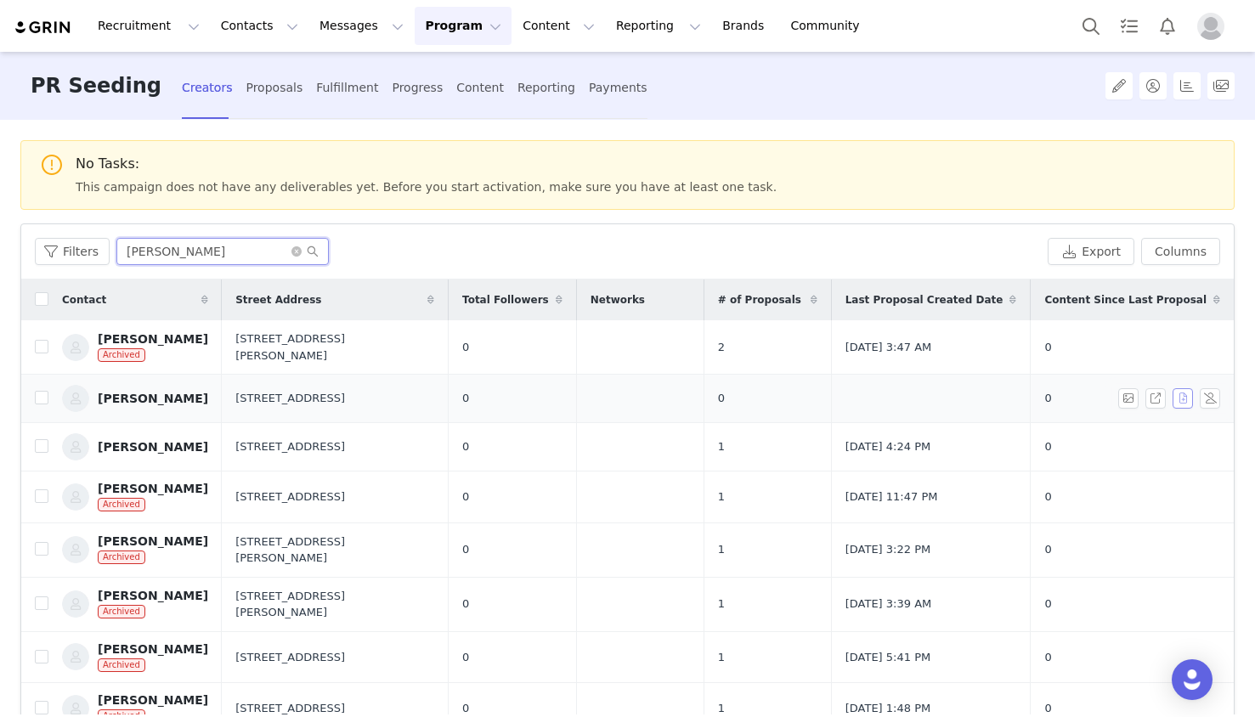
type input "julie"
click at [1179, 393] on button "button" at bounding box center [1183, 398] width 20 height 20
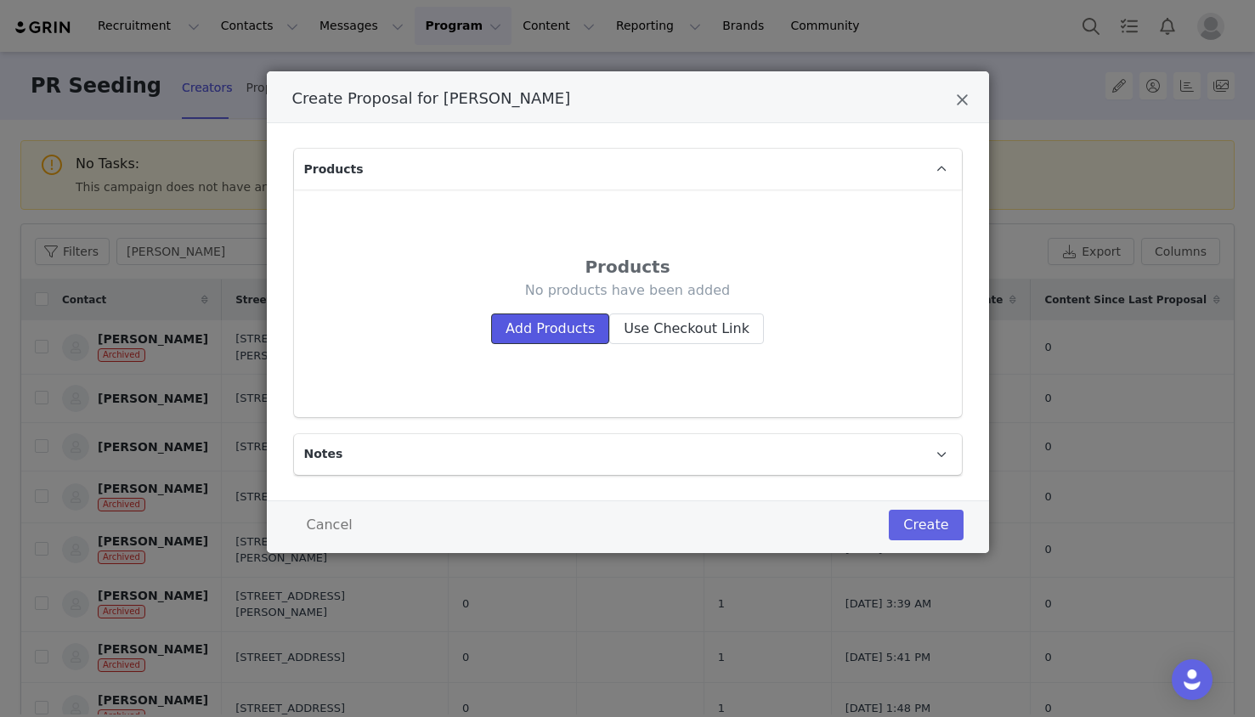
click at [544, 328] on button "Add Products" at bounding box center [550, 329] width 118 height 31
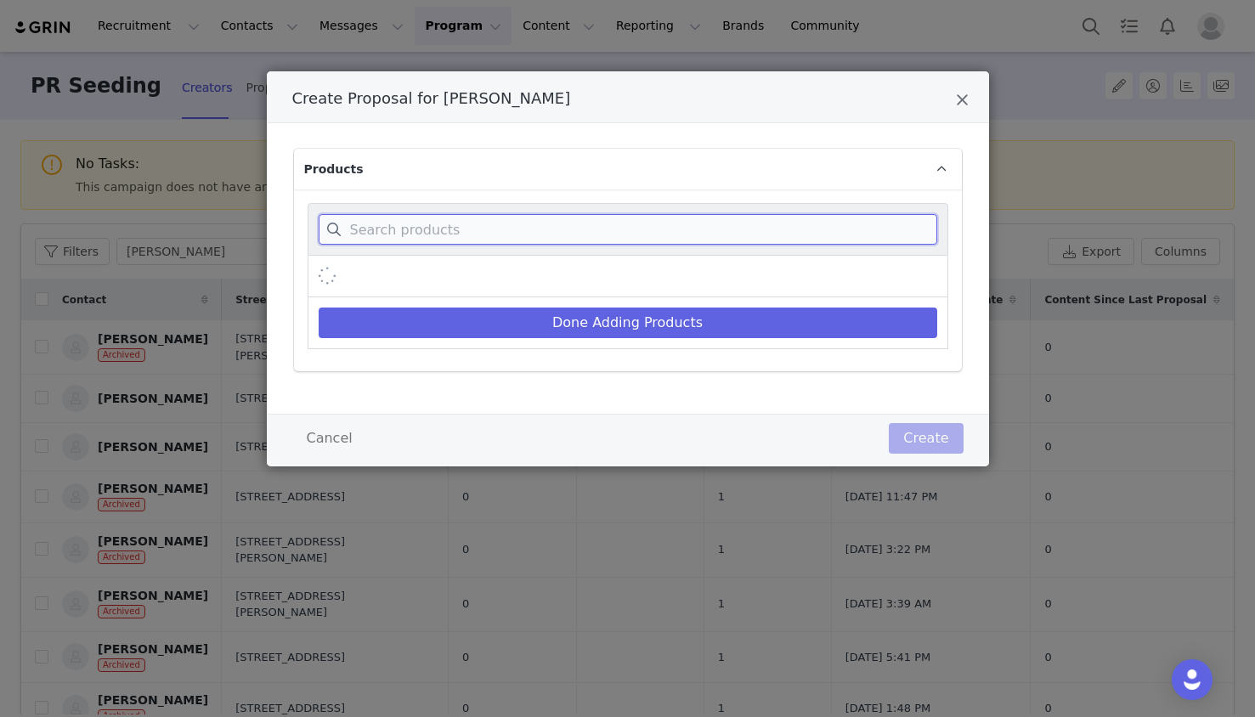
click at [541, 241] on input "Create Proposal for Julie Allen" at bounding box center [628, 229] width 619 height 31
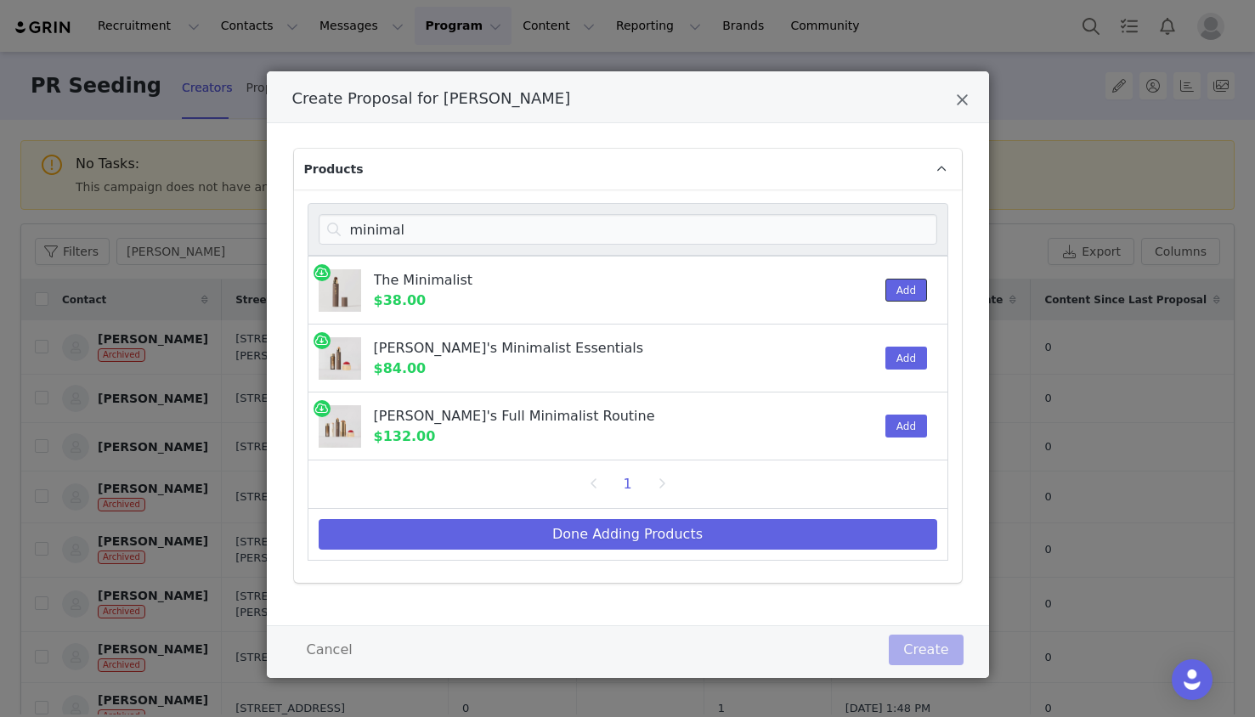
drag, startPoint x: 911, startPoint y: 288, endPoint x: 1244, endPoint y: 370, distance: 343.0
click at [911, 288] on button "Add" at bounding box center [906, 290] width 42 height 23
drag, startPoint x: 423, startPoint y: 236, endPoint x: 308, endPoint y: 223, distance: 116.4
click at [308, 223] on div "minimal" at bounding box center [628, 229] width 641 height 53
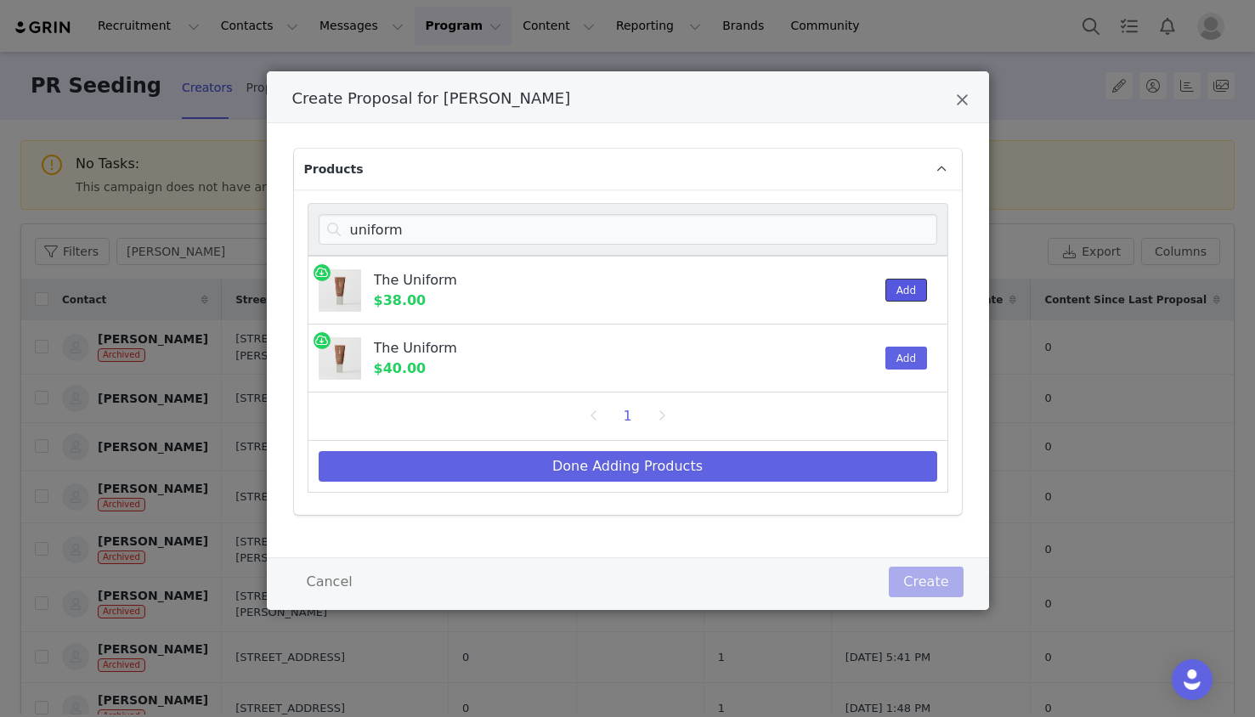
click at [925, 286] on button "Add" at bounding box center [906, 290] width 42 height 23
drag, startPoint x: 416, startPoint y: 235, endPoint x: 286, endPoint y: 218, distance: 131.1
click at [286, 218] on div "Products uniform The Uniform $38.00 1 Add The Uniform $40.00 Add 1 Done Adding …" at bounding box center [628, 340] width 722 height 434
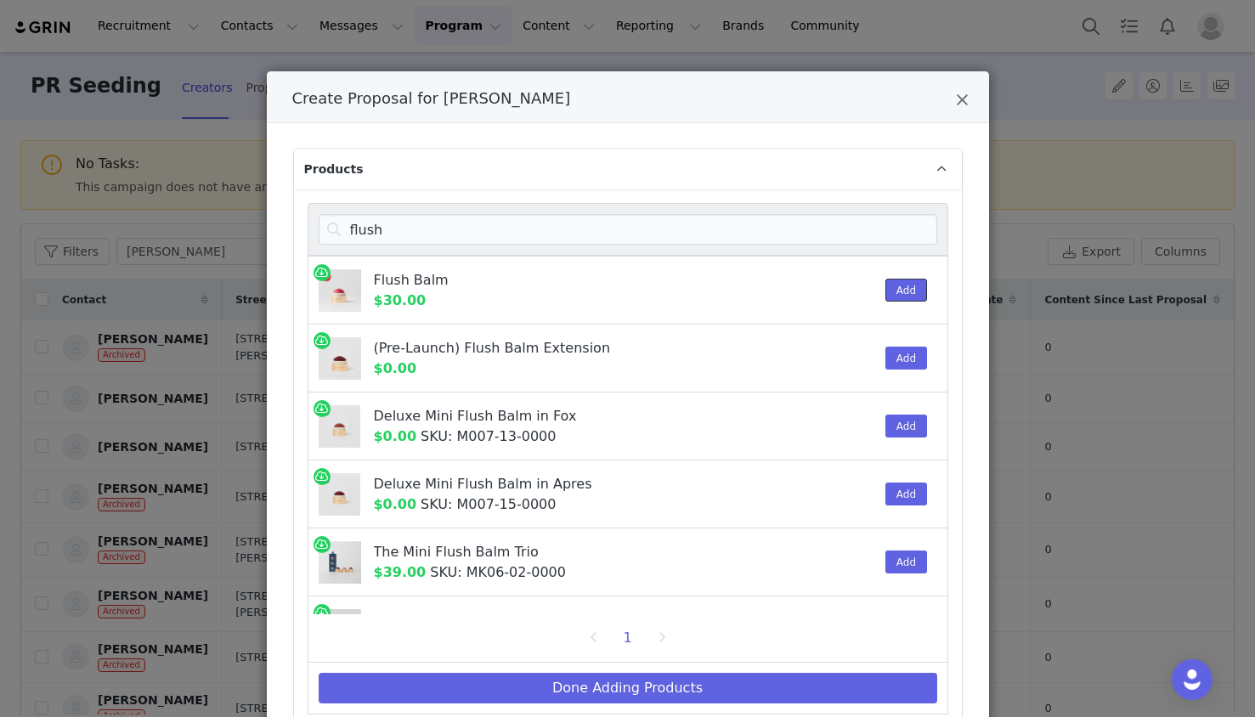
drag, startPoint x: 901, startPoint y: 288, endPoint x: 1098, endPoint y: 312, distance: 198.6
click at [901, 287] on button "Add" at bounding box center [906, 290] width 42 height 23
drag, startPoint x: 387, startPoint y: 235, endPoint x: 290, endPoint y: 223, distance: 98.3
click at [290, 223] on div "Products flush Flush Balm $30.00 1 Add (Pre-Launch) Flush Balm Extension $0.00 …" at bounding box center [628, 451] width 722 height 656
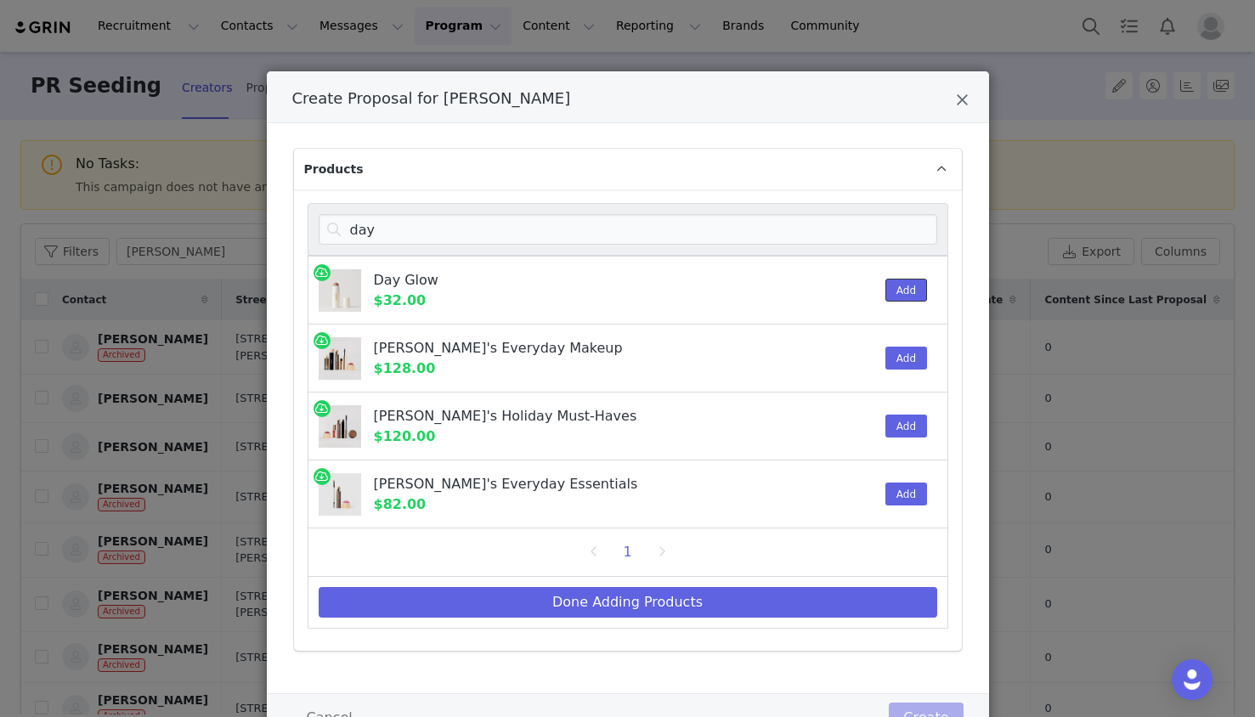
drag, startPoint x: 906, startPoint y: 289, endPoint x: 829, endPoint y: 259, distance: 82.9
click at [905, 289] on button "Add" at bounding box center [906, 290] width 42 height 23
drag, startPoint x: 798, startPoint y: 239, endPoint x: 455, endPoint y: 221, distance: 342.9
click at [455, 221] on input "day" at bounding box center [628, 229] width 619 height 31
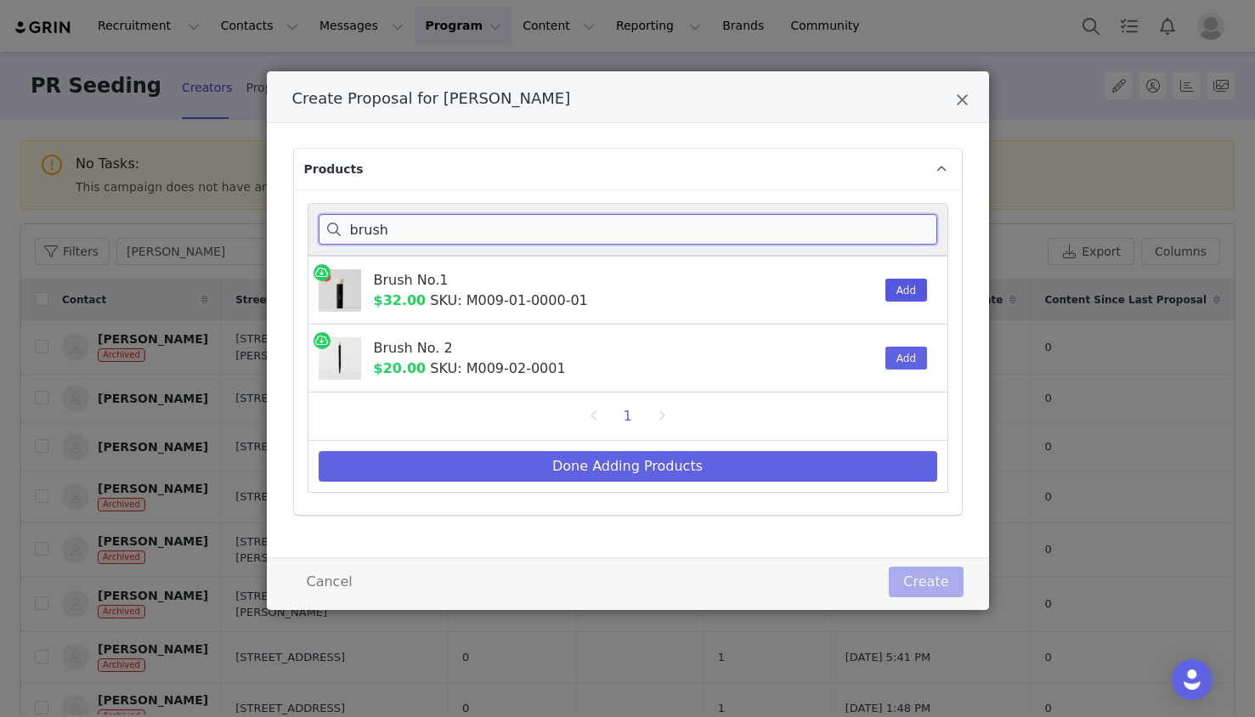
type input "brush"
drag, startPoint x: 916, startPoint y: 296, endPoint x: 892, endPoint y: 334, distance: 45.0
click at [916, 296] on button "Add" at bounding box center [906, 290] width 42 height 23
click at [829, 449] on div "Done Adding Products" at bounding box center [628, 467] width 641 height 52
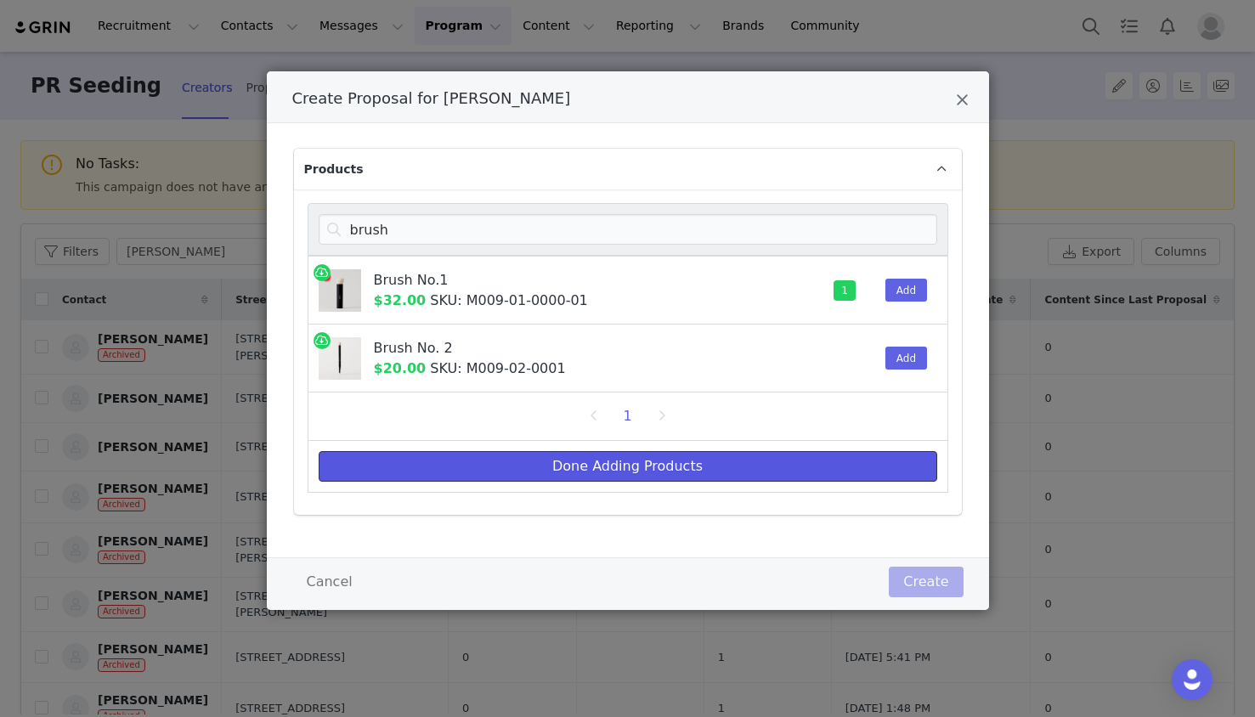
click at [817, 455] on button "Done Adding Products" at bounding box center [628, 466] width 619 height 31
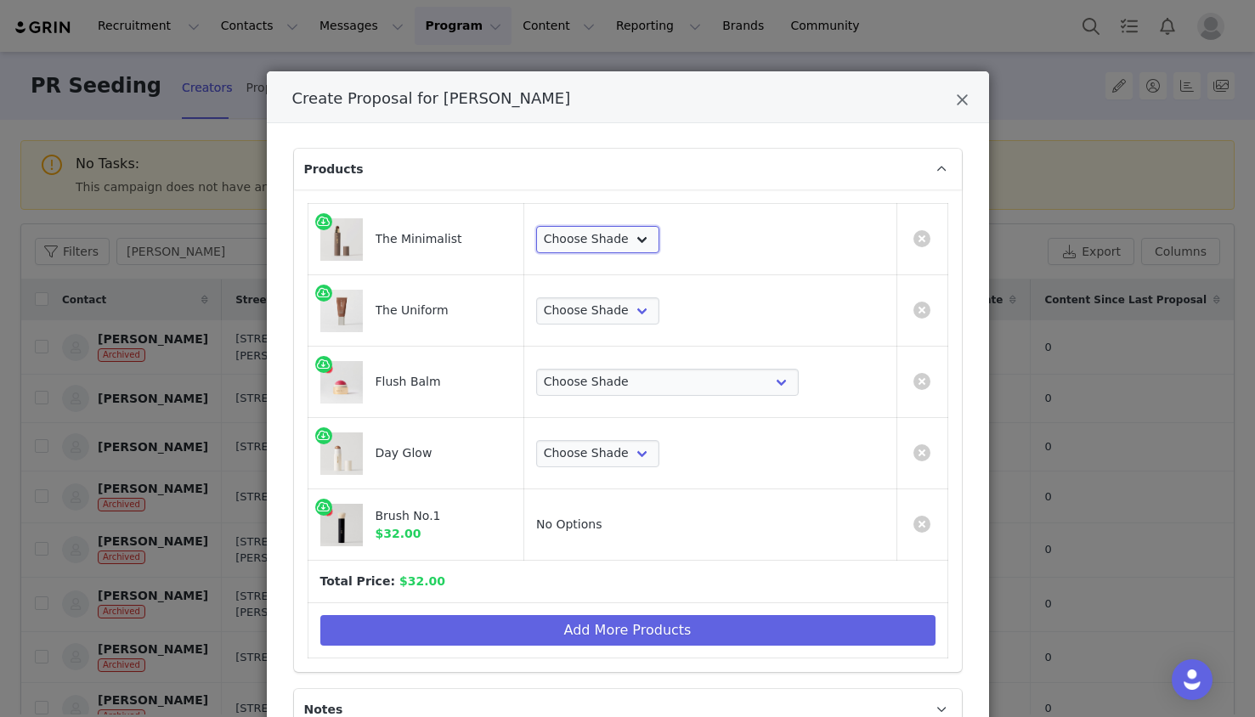
click at [659, 240] on select "Choose Shade Umber Sepia Tiger Eye Cacao Sienna Chestnut Amber Buff Khaki Camel…" at bounding box center [597, 239] width 123 height 27
click at [659, 246] on select "Choose Shade Umber Sepia Tiger Eye Cacao Sienna Chestnut Amber Buff Khaki Camel…" at bounding box center [597, 239] width 123 height 27
select select "2817285"
click at [631, 226] on select "Choose Shade Umber Sepia Tiger Eye Cacao Sienna Chestnut Amber Buff Khaki Camel…" at bounding box center [597, 239] width 123 height 27
click at [659, 315] on select "Choose Shade 02 04 06 08 10 12 14 16 18 20 22 24 26 28 30" at bounding box center [597, 310] width 123 height 27
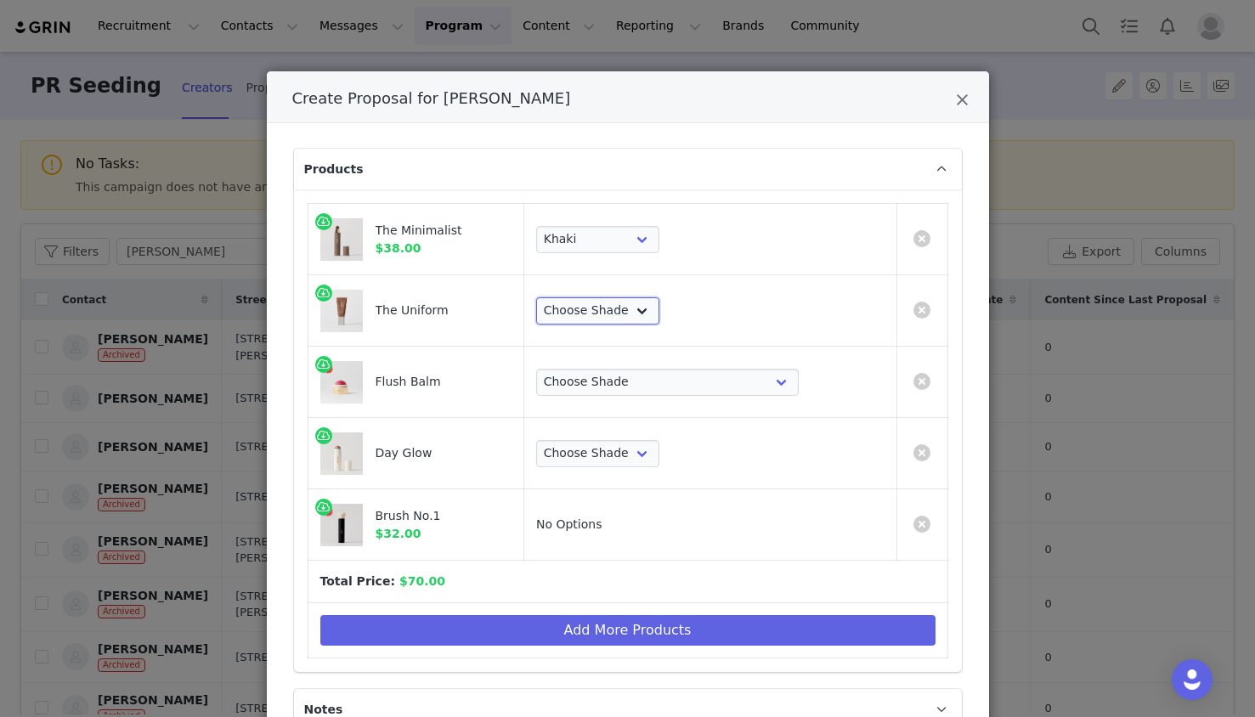
select select "27701670"
click at [631, 297] on select "Choose Shade 02 04 06 08 10 12 14 16 18 20 22 24 26 28 30" at bounding box center [597, 310] width 123 height 27
click at [703, 379] on select "Choose [PERSON_NAME] Hills Cheeky Après Fox Terracotta [GEOGRAPHIC_DATA] Le Bon…" at bounding box center [667, 382] width 263 height 27
select select "16098257"
click at [631, 369] on select "Choose [PERSON_NAME] Hills Cheeky Après Fox Terracotta [GEOGRAPHIC_DATA] Le Bon…" at bounding box center [667, 382] width 263 height 27
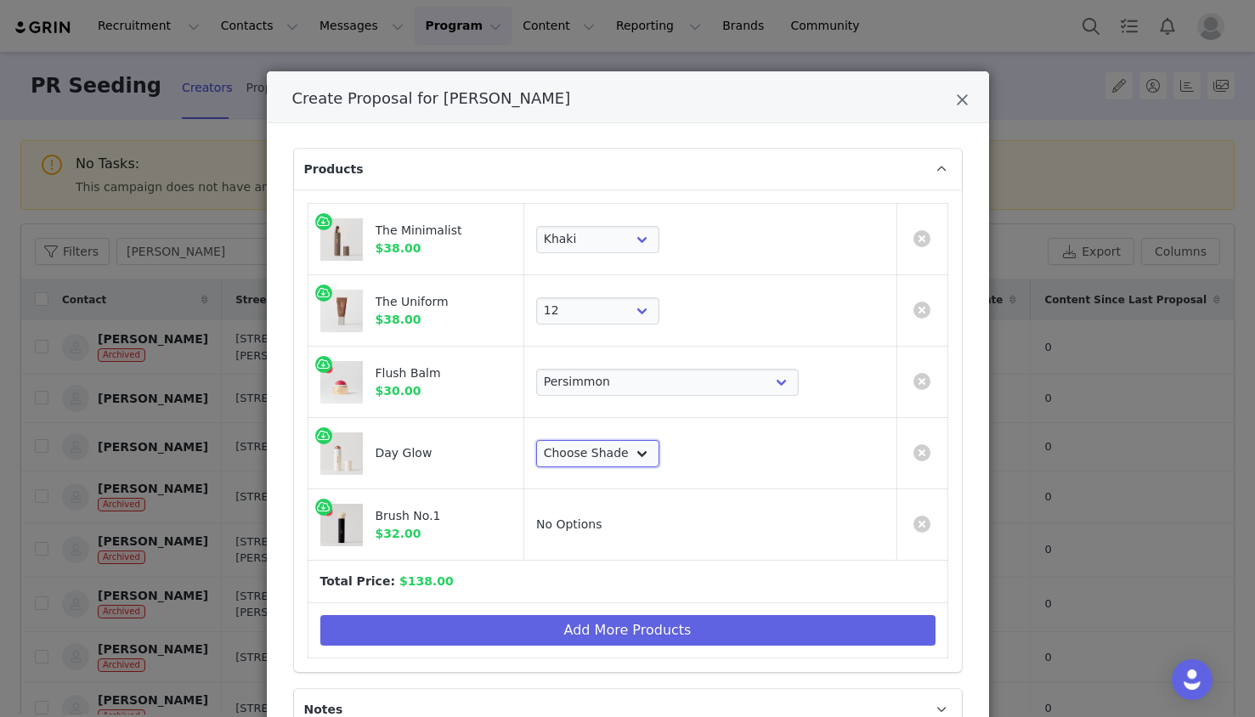
click at [659, 457] on select "Choose Shade Cava Bounce Citrine Solstice" at bounding box center [597, 453] width 123 height 27
select select "23444285"
click at [631, 440] on select "Choose Shade Cava Bounce Citrine Solstice" at bounding box center [597, 453] width 123 height 27
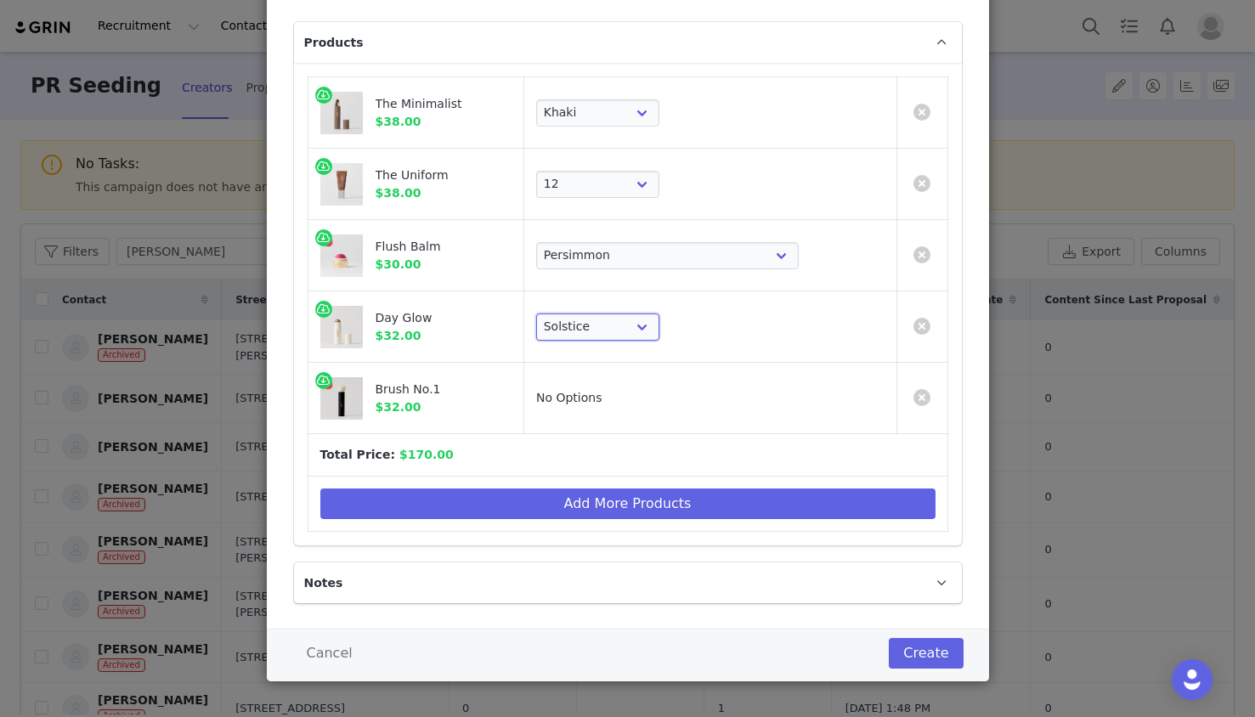
scroll to position [133, 0]
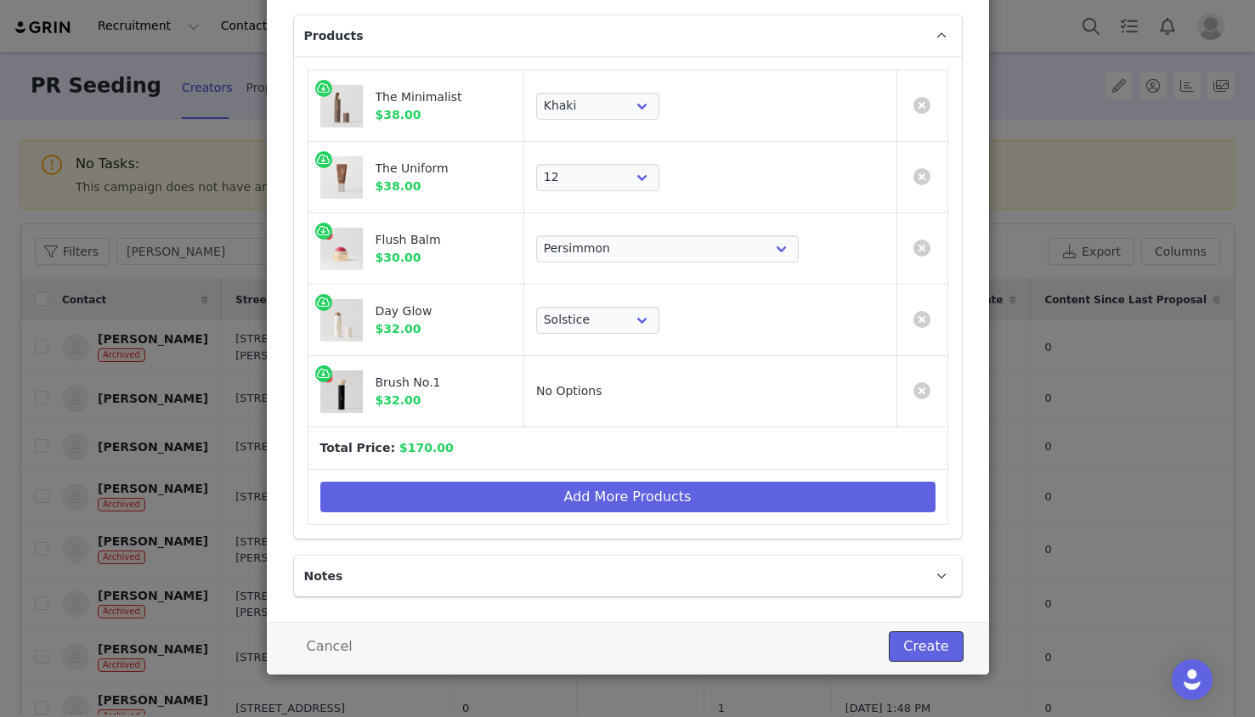
click at [925, 641] on button "Create" at bounding box center [926, 646] width 74 height 31
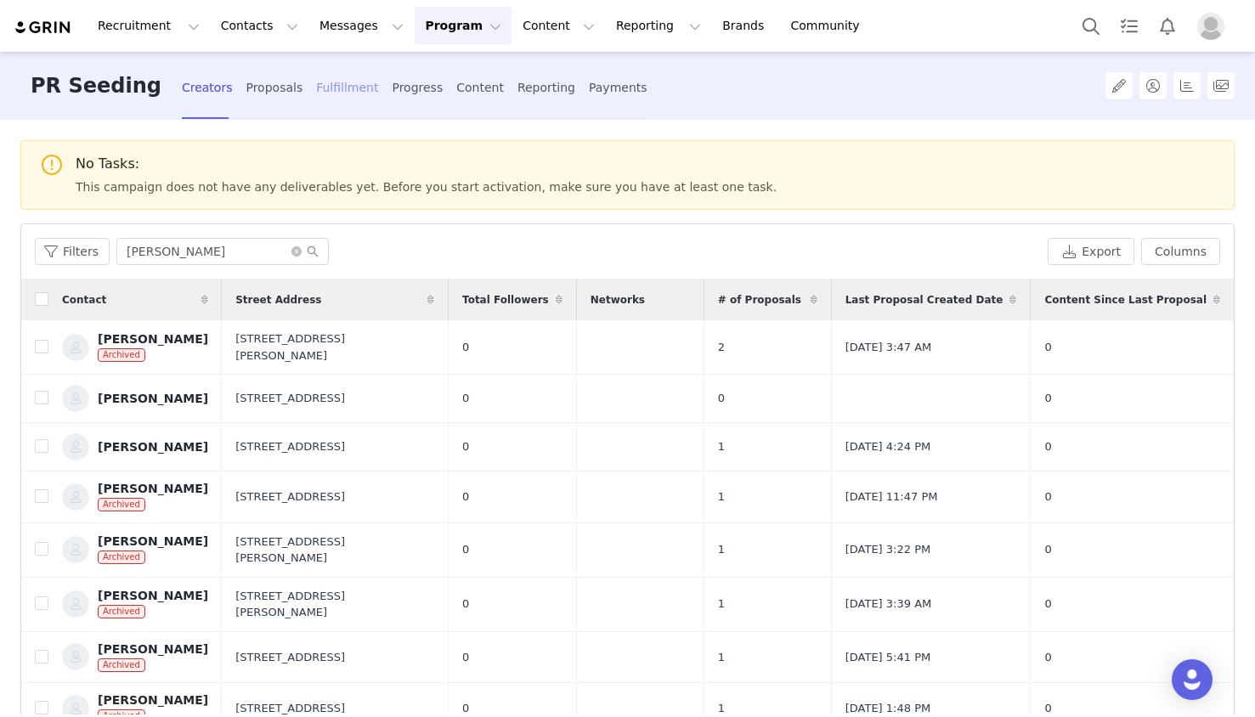
click at [316, 83] on div "Fulfillment" at bounding box center [347, 87] width 62 height 45
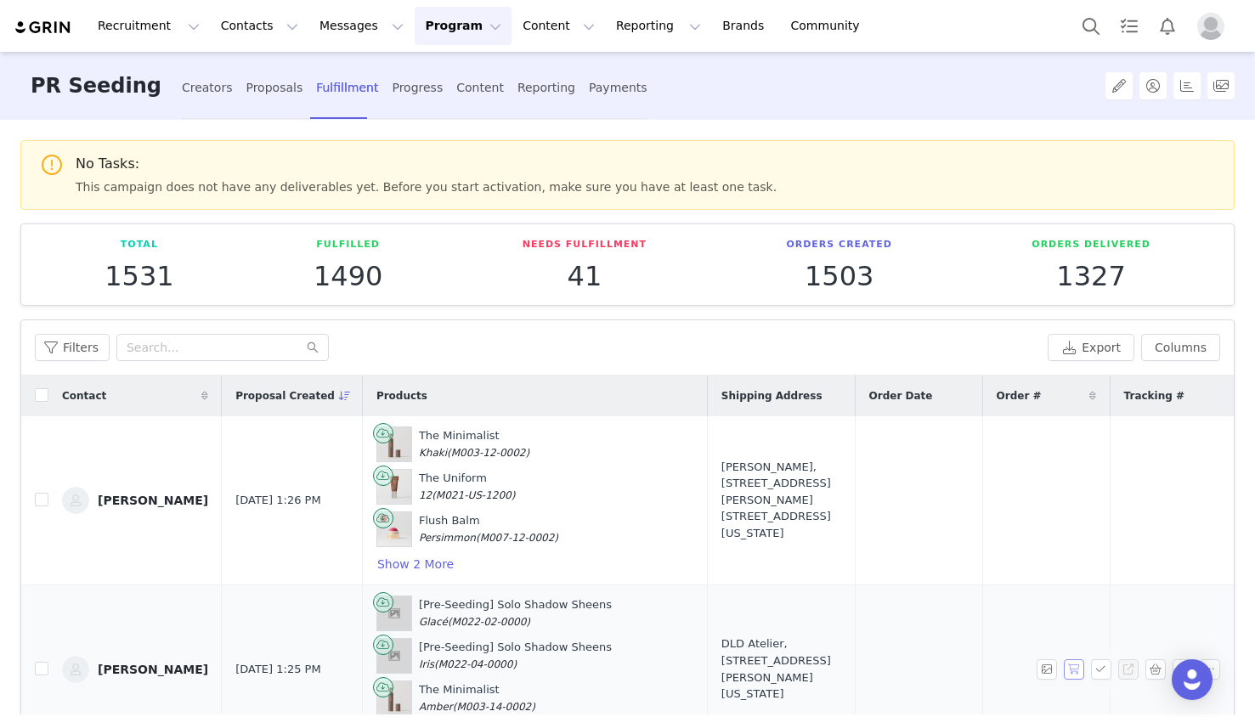
click at [1079, 672] on button "button" at bounding box center [1074, 669] width 20 height 20
click at [730, 512] on div "Julie Allen, 350 Franklin Ave. Apt 3 Brooklyn, New York 11238 United States" at bounding box center [781, 500] width 120 height 83
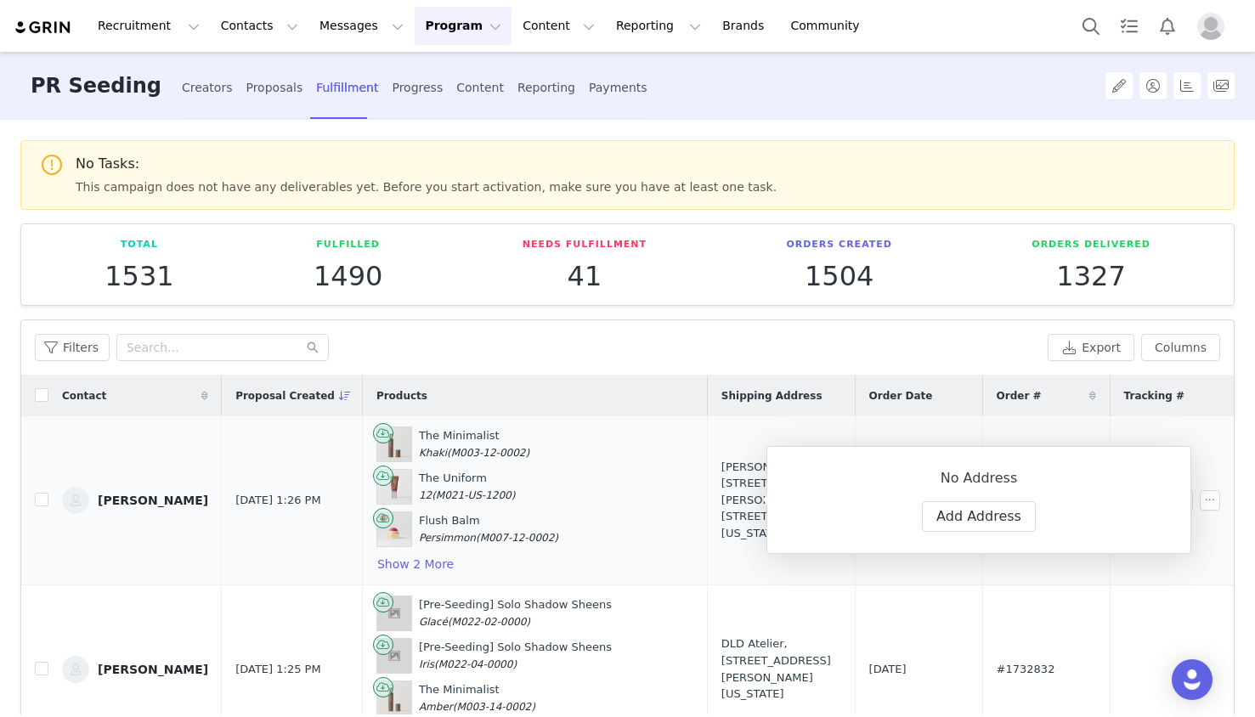
select select
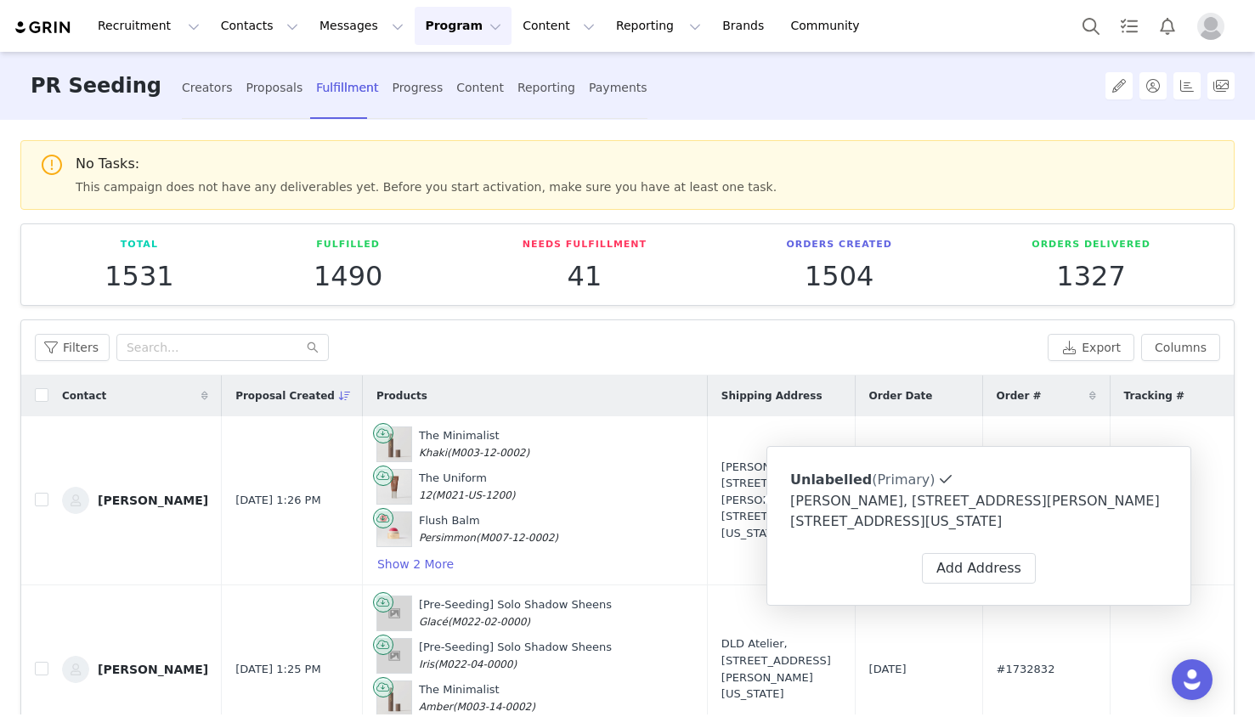
type input "+1 ([GEOGRAPHIC_DATA])"
select select "[object Object]"
click at [1111, 483] on div "Unlabelled (Primary) Label First Name Julie Last Name Allen Email Phone +1 (Uni…" at bounding box center [978, 479] width 377 height 23
click at [1117, 483] on button at bounding box center [1126, 479] width 28 height 23
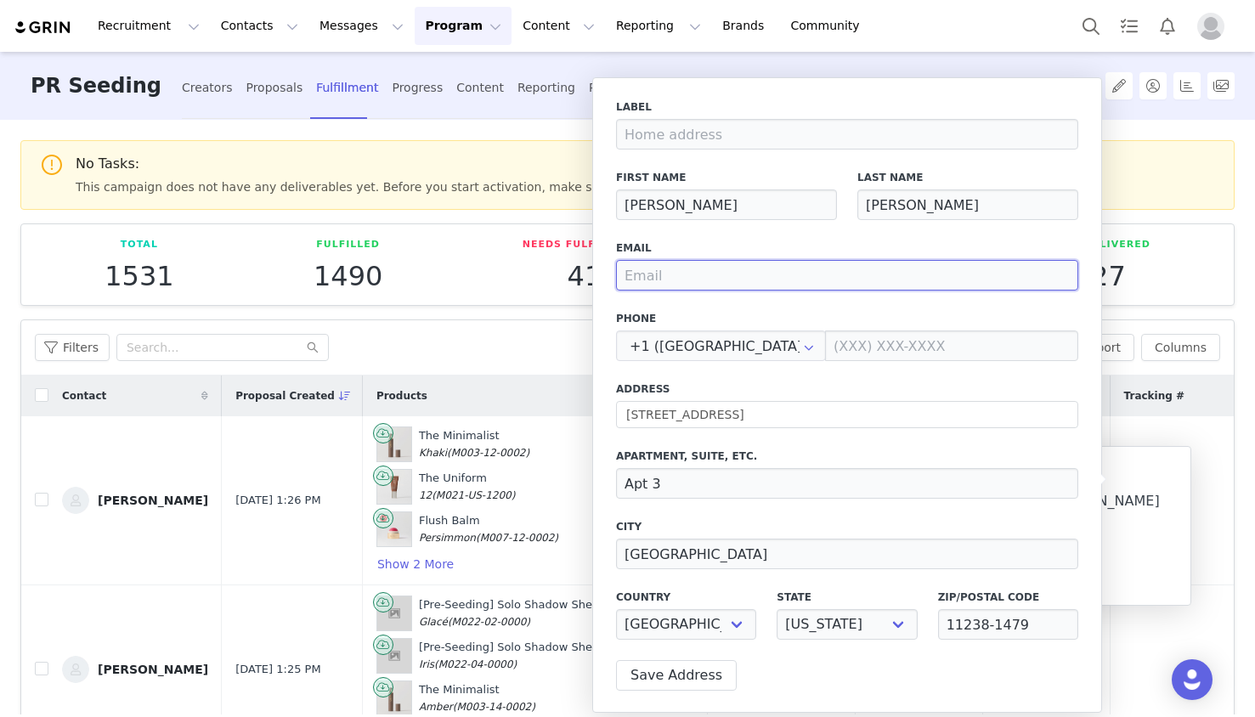
click at [720, 282] on input "email" at bounding box center [847, 275] width 462 height 31
type input "afrankel@meritbeauty.com"
click at [697, 676] on button "Save Address" at bounding box center [676, 675] width 121 height 31
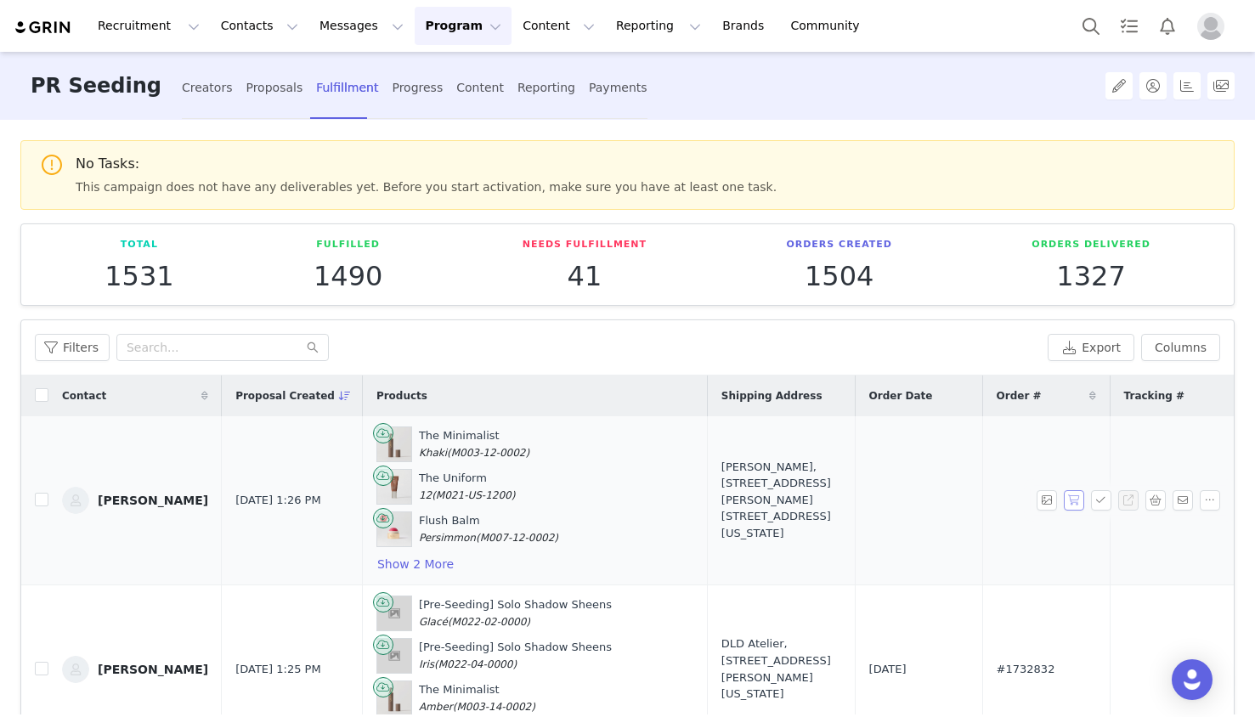
click at [1072, 502] on button "button" at bounding box center [1074, 500] width 20 height 20
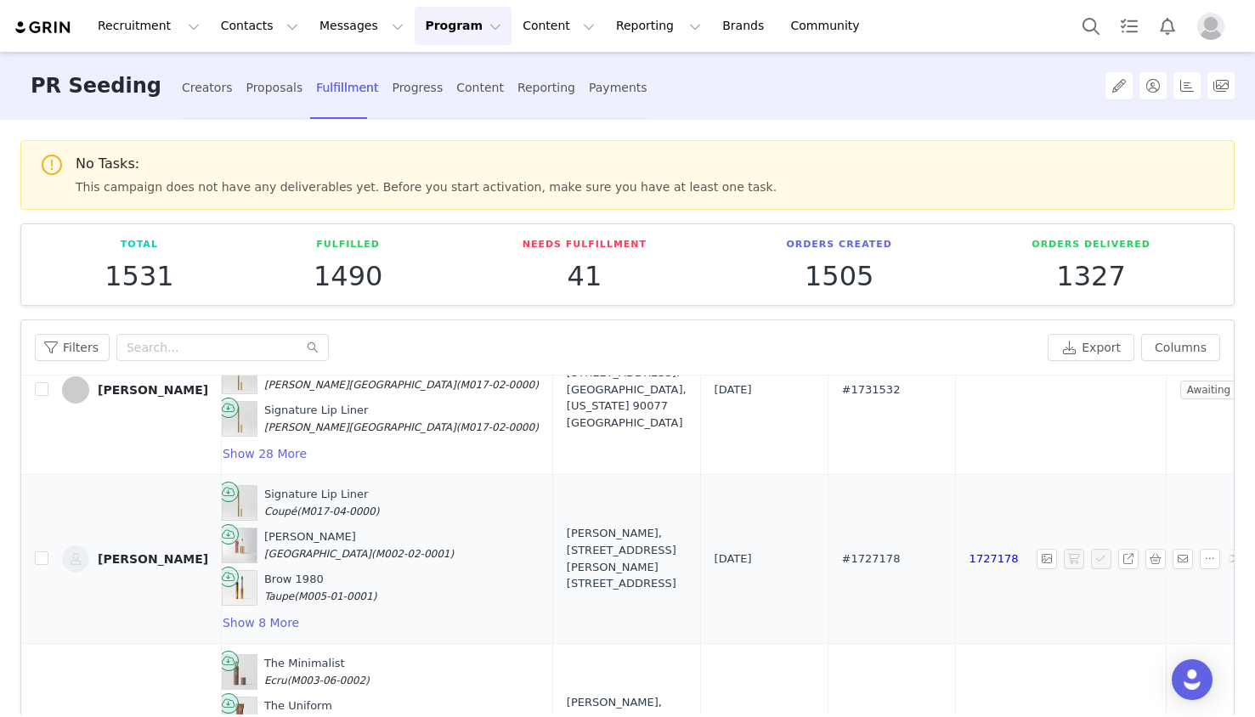
scroll to position [787, 269]
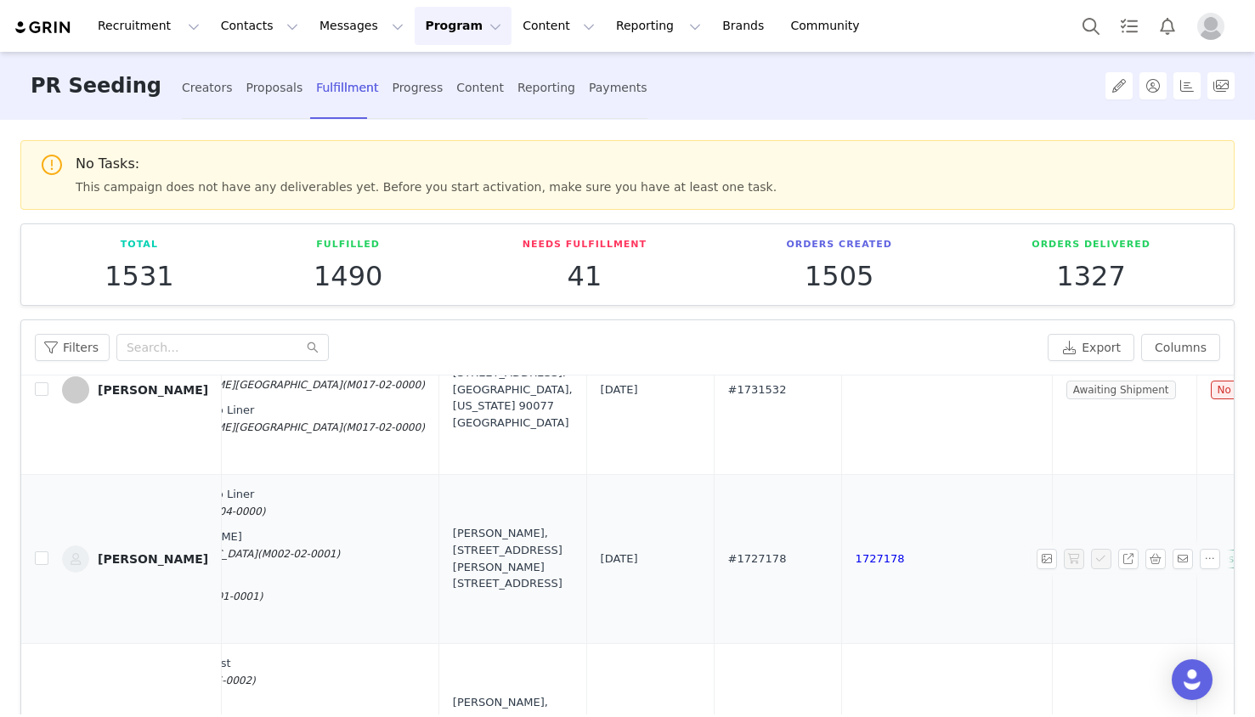
click at [478, 578] on div "[PERSON_NAME], [STREET_ADDRESS][PERSON_NAME] [STREET_ADDRESS]" at bounding box center [513, 558] width 120 height 66
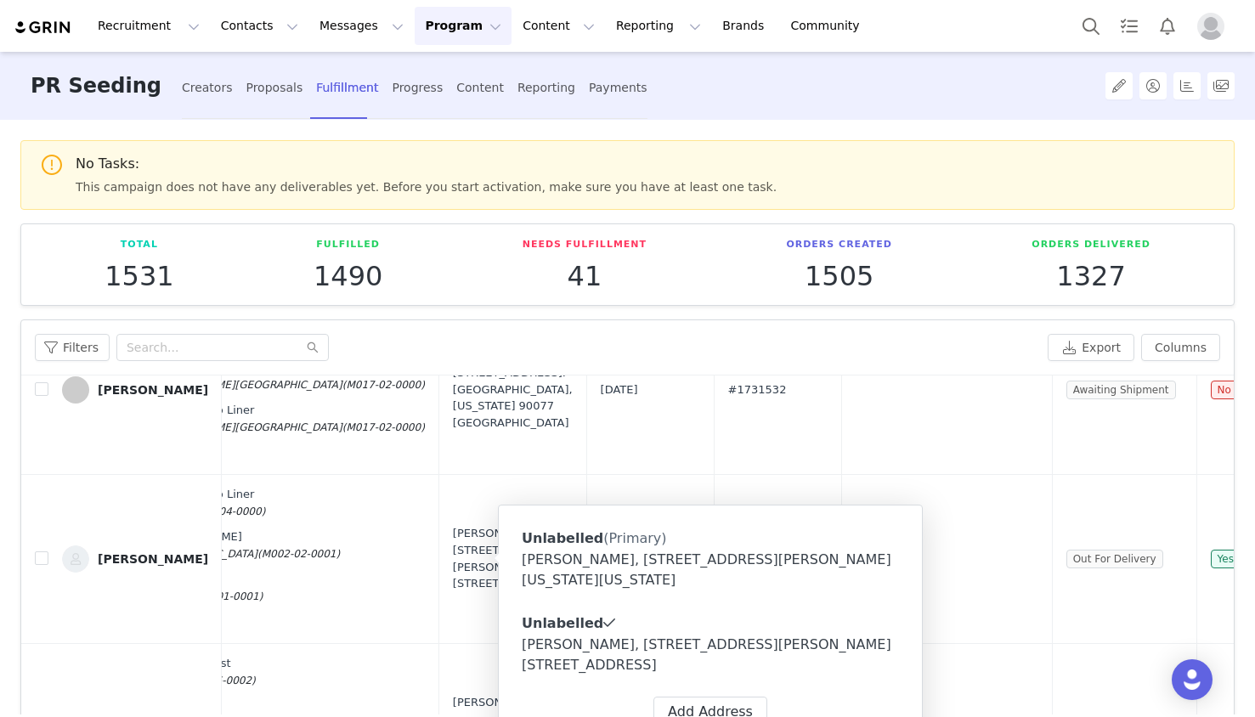
click at [641, 572] on div "Molly Hall, 195 Chrystie St. 701C New York, New York 10002 United States" at bounding box center [710, 570] width 377 height 41
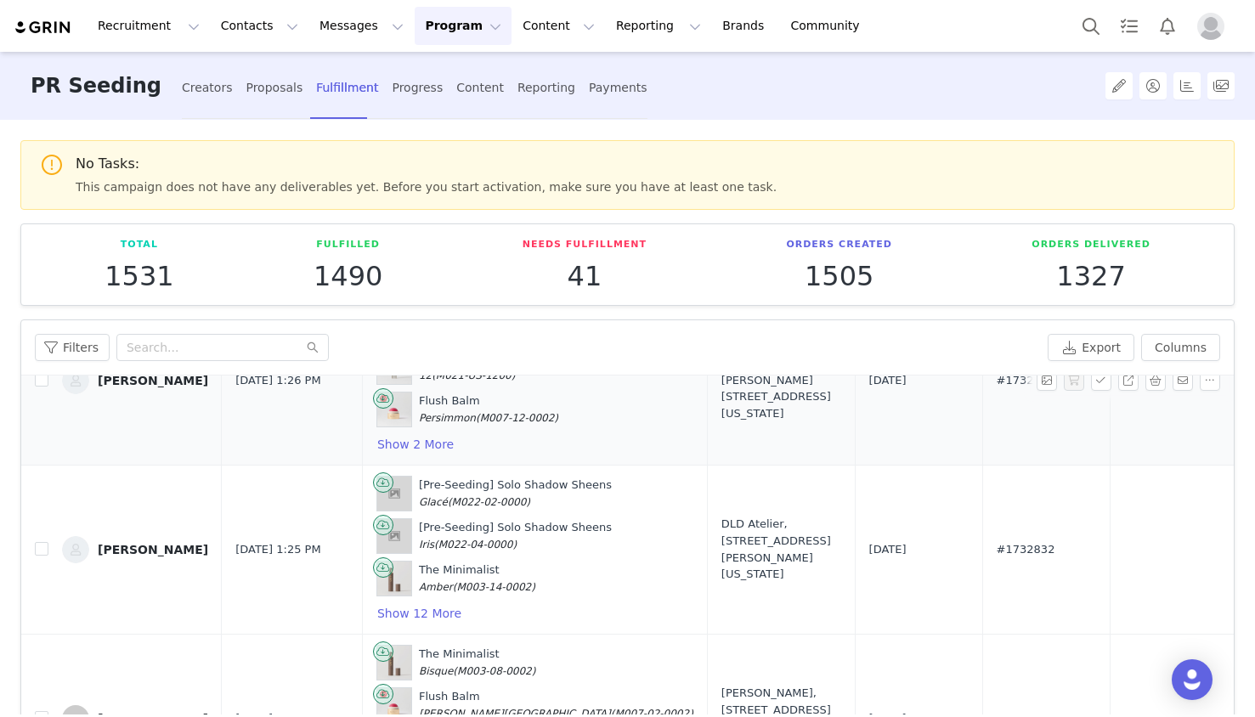
scroll to position [121, 0]
click at [440, 615] on button "Show 12 More" at bounding box center [419, 612] width 86 height 20
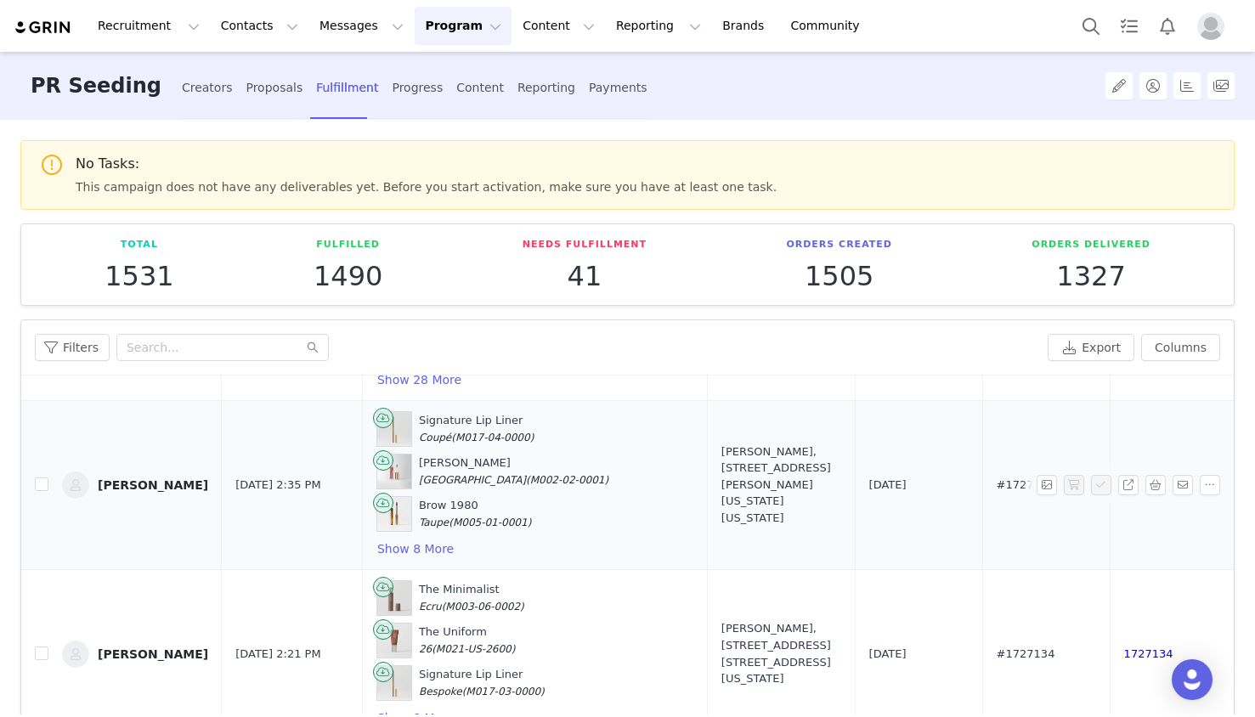
scroll to position [1383, 0]
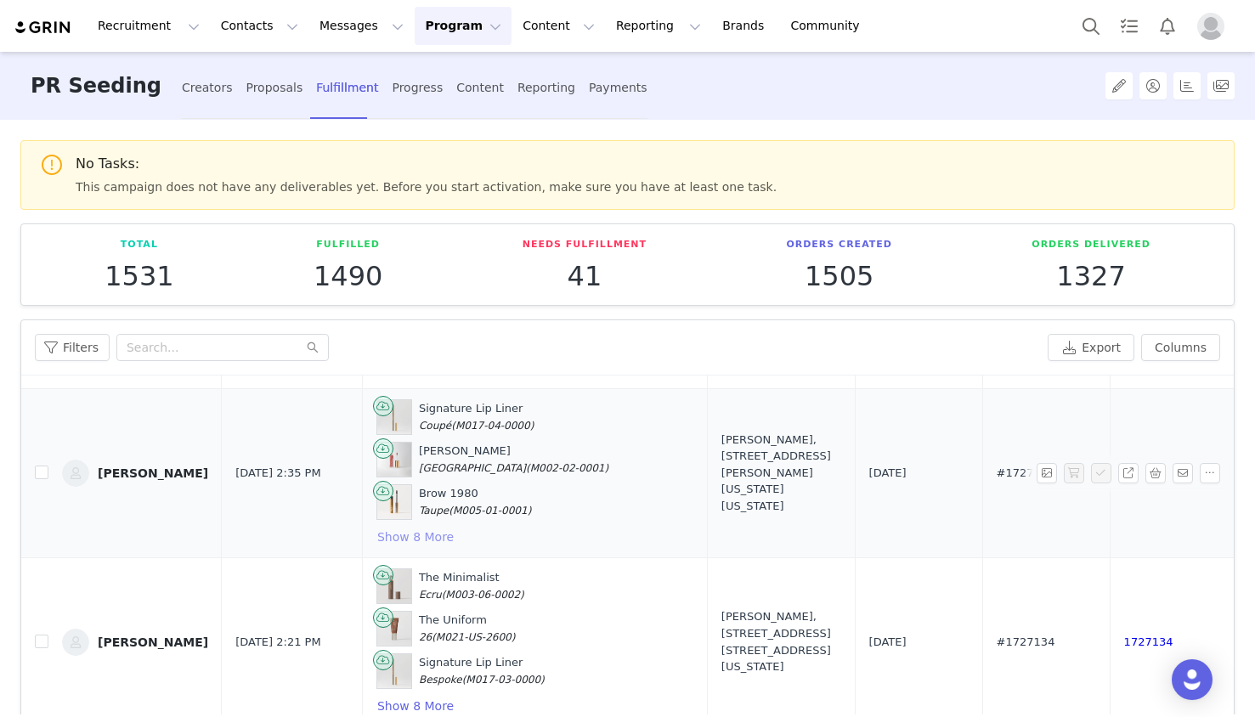
click at [435, 542] on button "Show 8 More" at bounding box center [415, 537] width 78 height 20
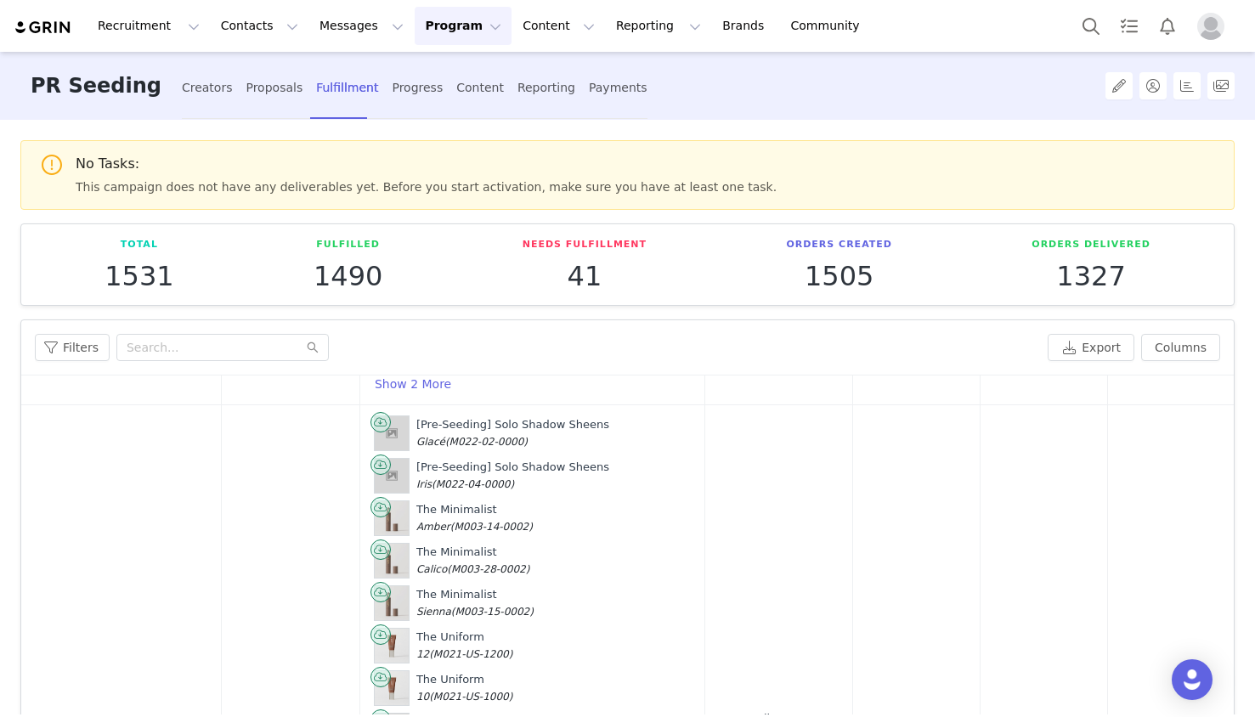
scroll to position [0, 3]
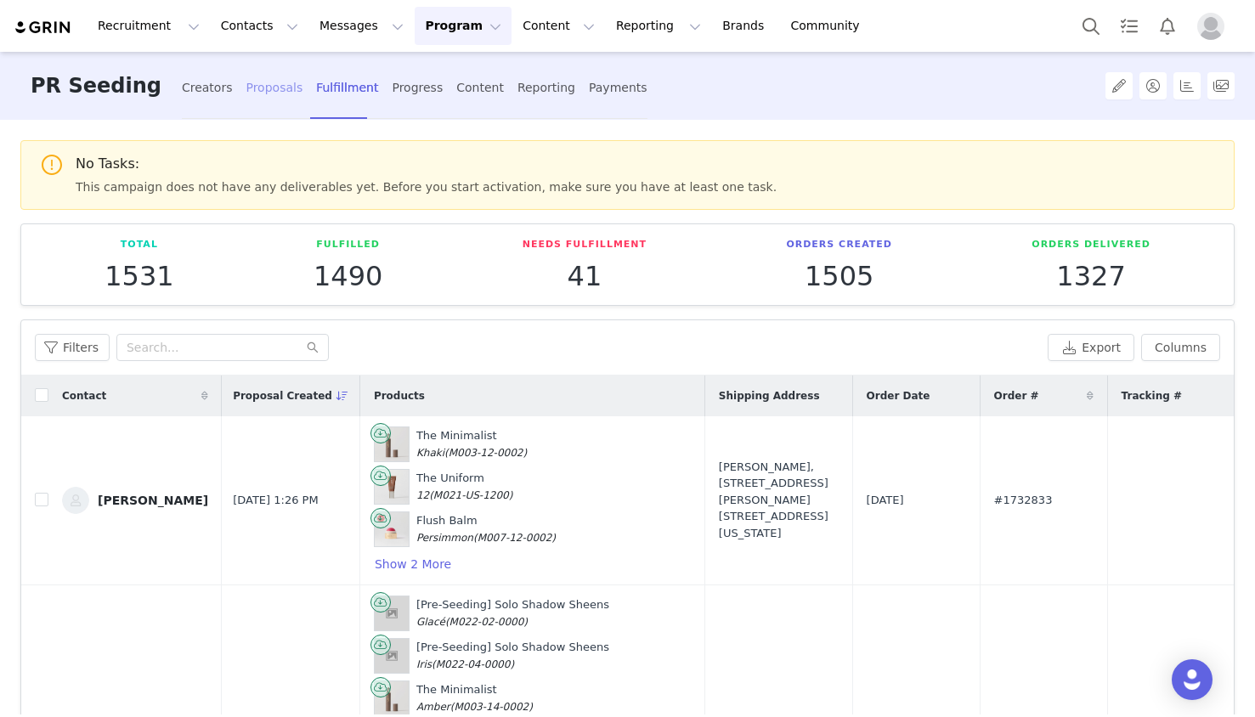
click at [252, 108] on div "Proposals" at bounding box center [274, 87] width 57 height 45
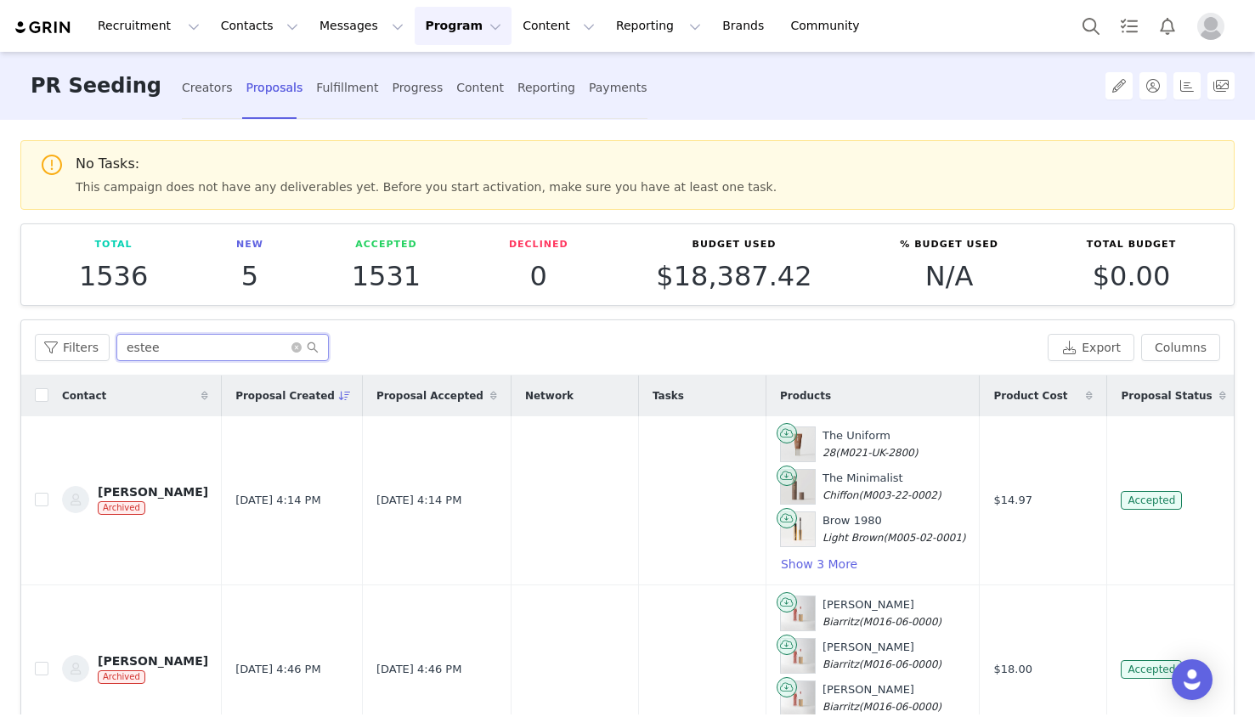
drag, startPoint x: 212, startPoint y: 352, endPoint x: 71, endPoint y: 326, distance: 142.5
click at [71, 326] on div "Filters estee Export Columns" at bounding box center [627, 347] width 1213 height 55
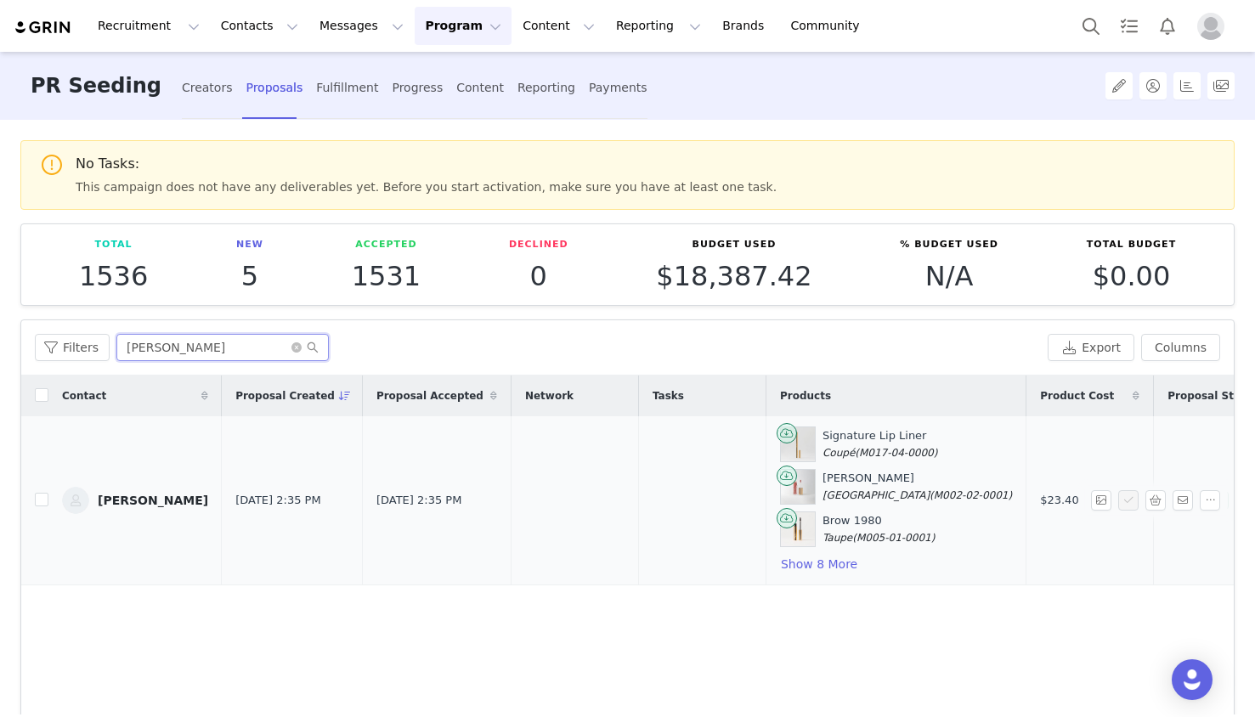
type input "molly"
click at [124, 494] on div "[PERSON_NAME]" at bounding box center [153, 501] width 110 height 14
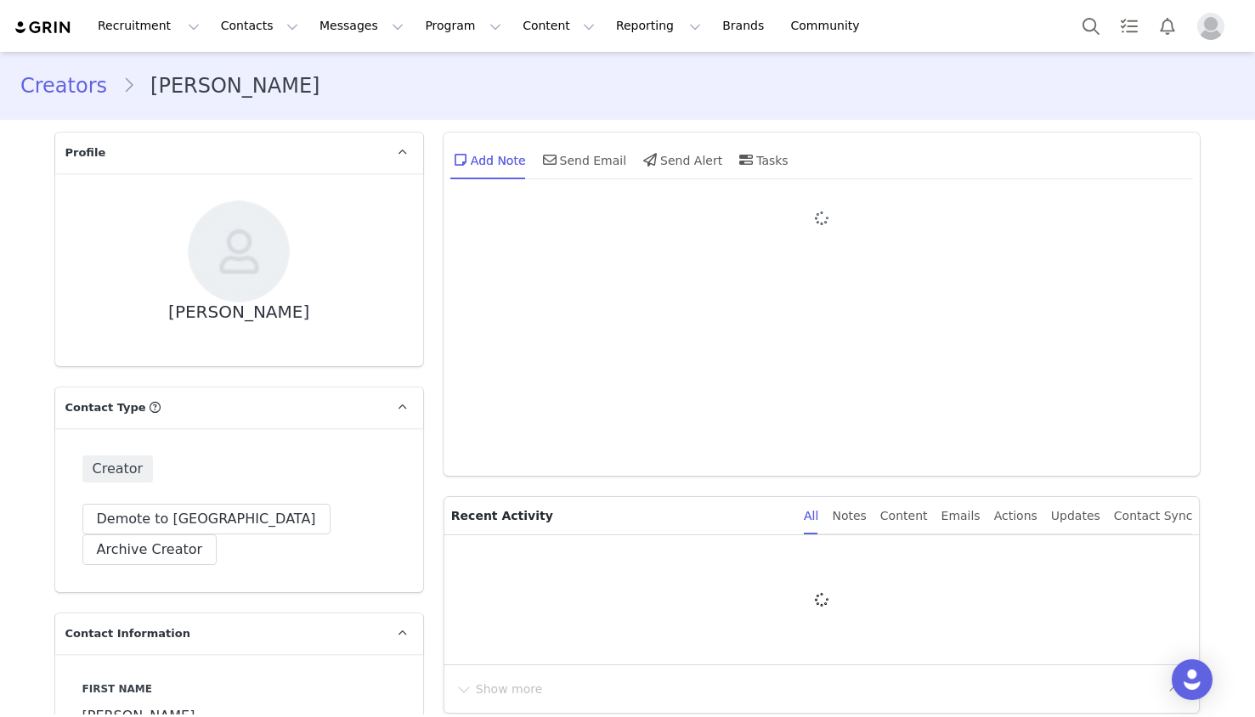
type input "+1 ([GEOGRAPHIC_DATA])"
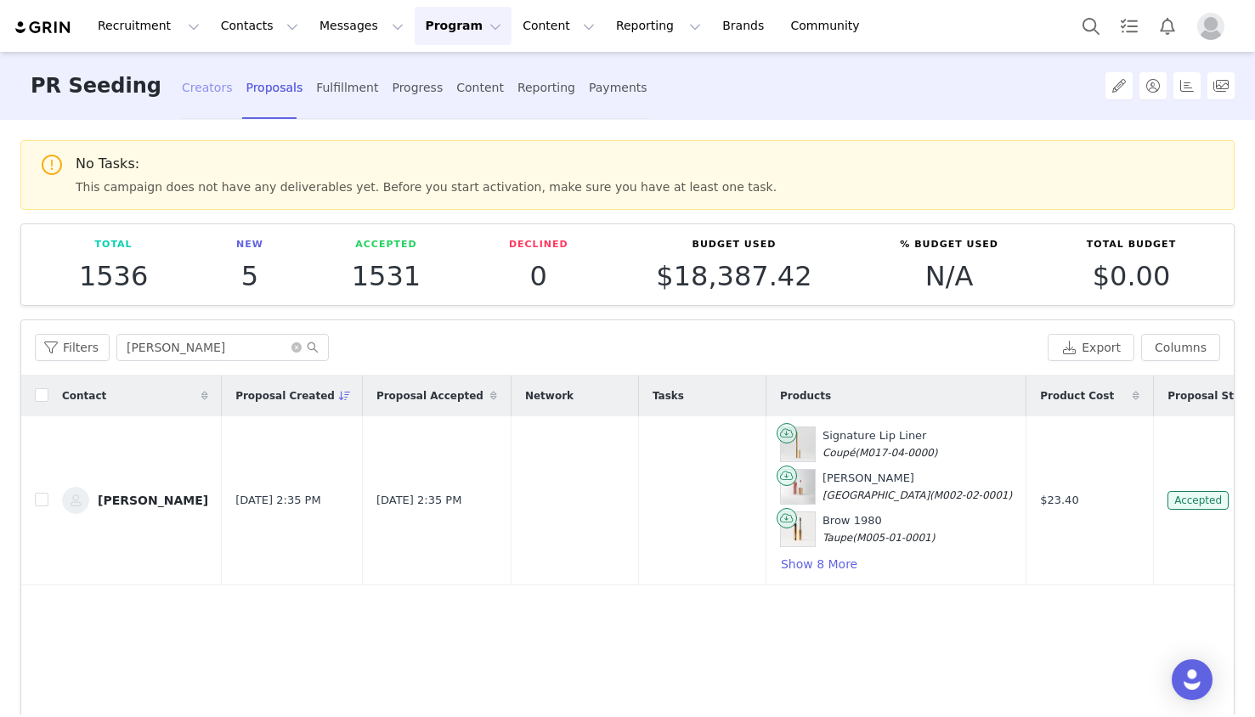
click at [184, 105] on div "Creators" at bounding box center [207, 87] width 51 height 45
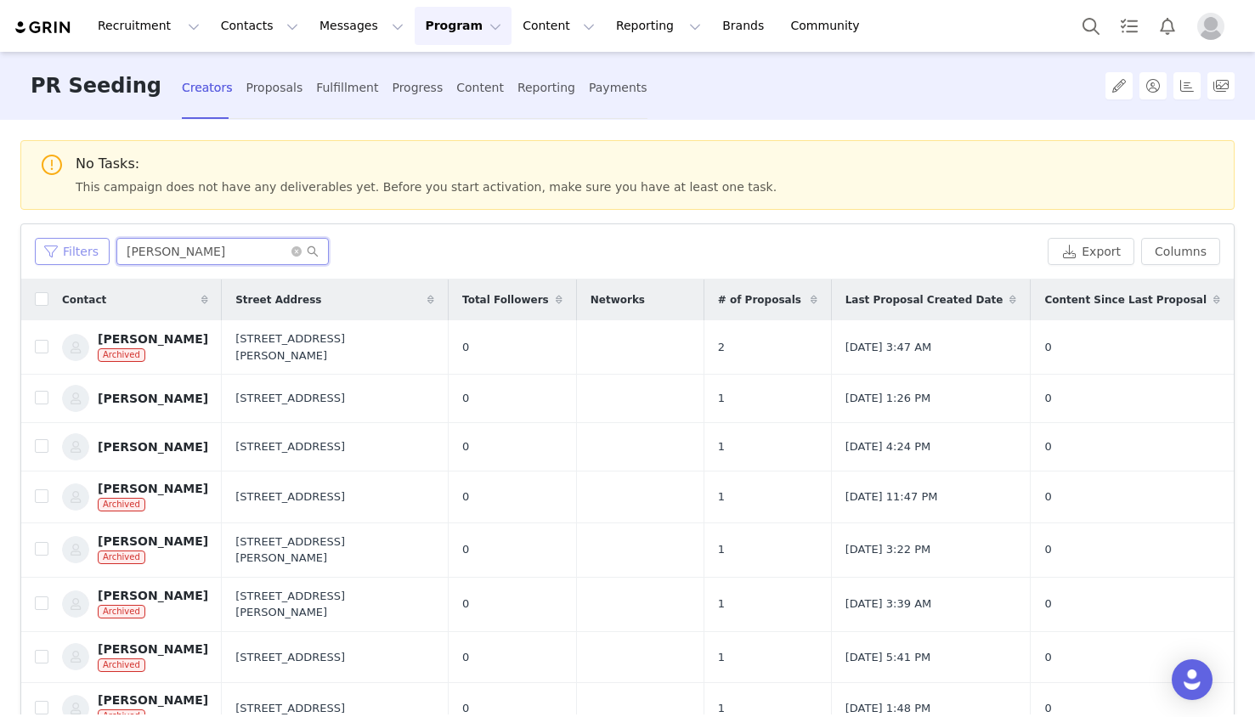
drag, startPoint x: 182, startPoint y: 257, endPoint x: 99, endPoint y: 241, distance: 84.8
click at [99, 241] on div "Filters julie" at bounding box center [538, 251] width 1006 height 27
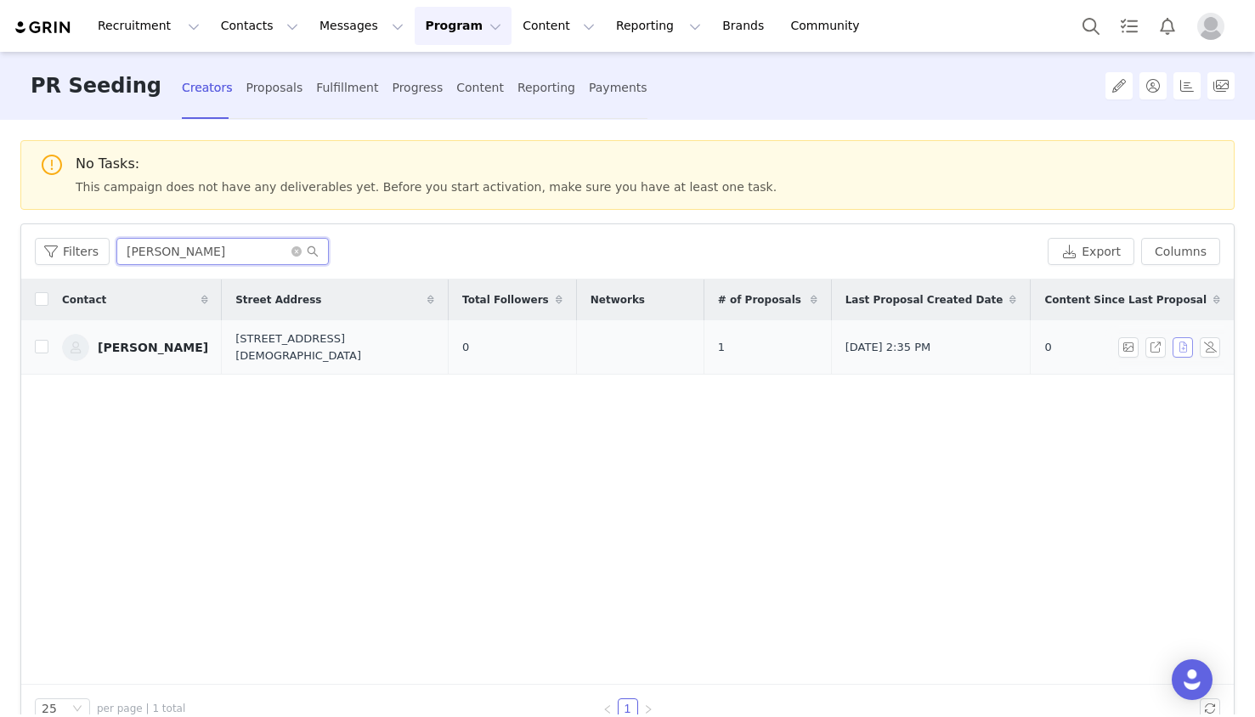
type input "molly"
click at [1175, 348] on button "button" at bounding box center [1183, 347] width 20 height 20
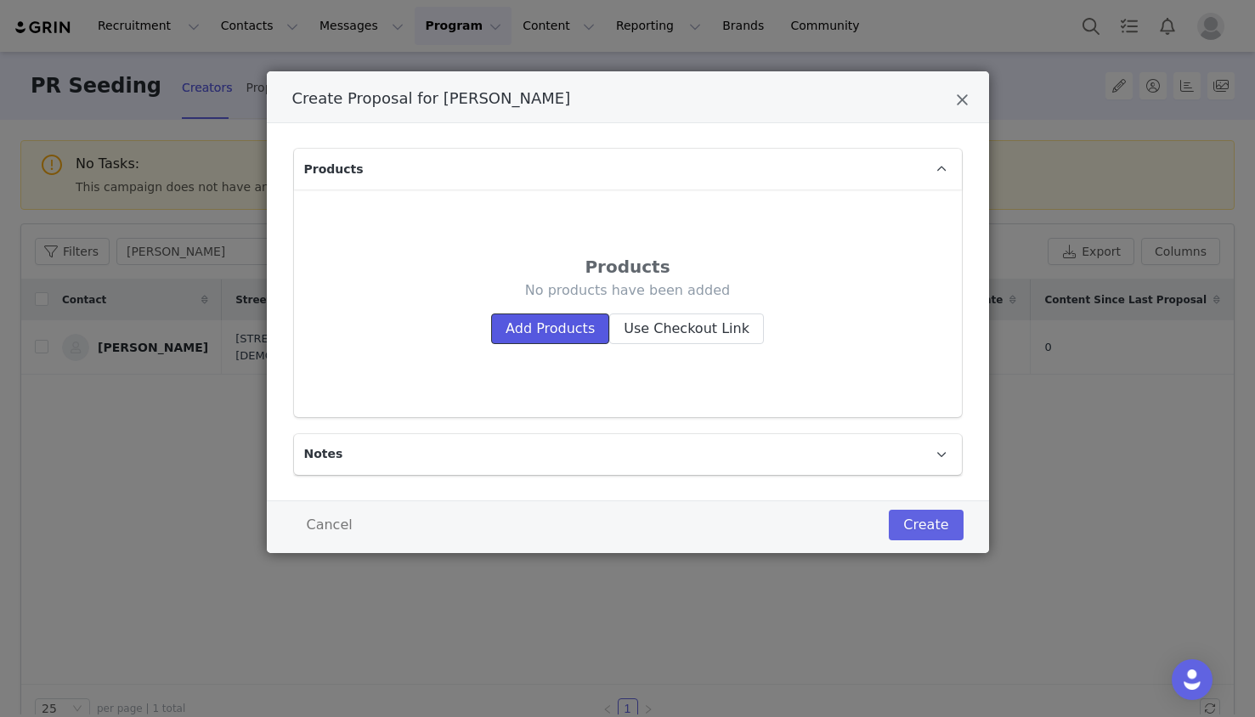
click at [523, 337] on button "Add Products" at bounding box center [550, 329] width 118 height 31
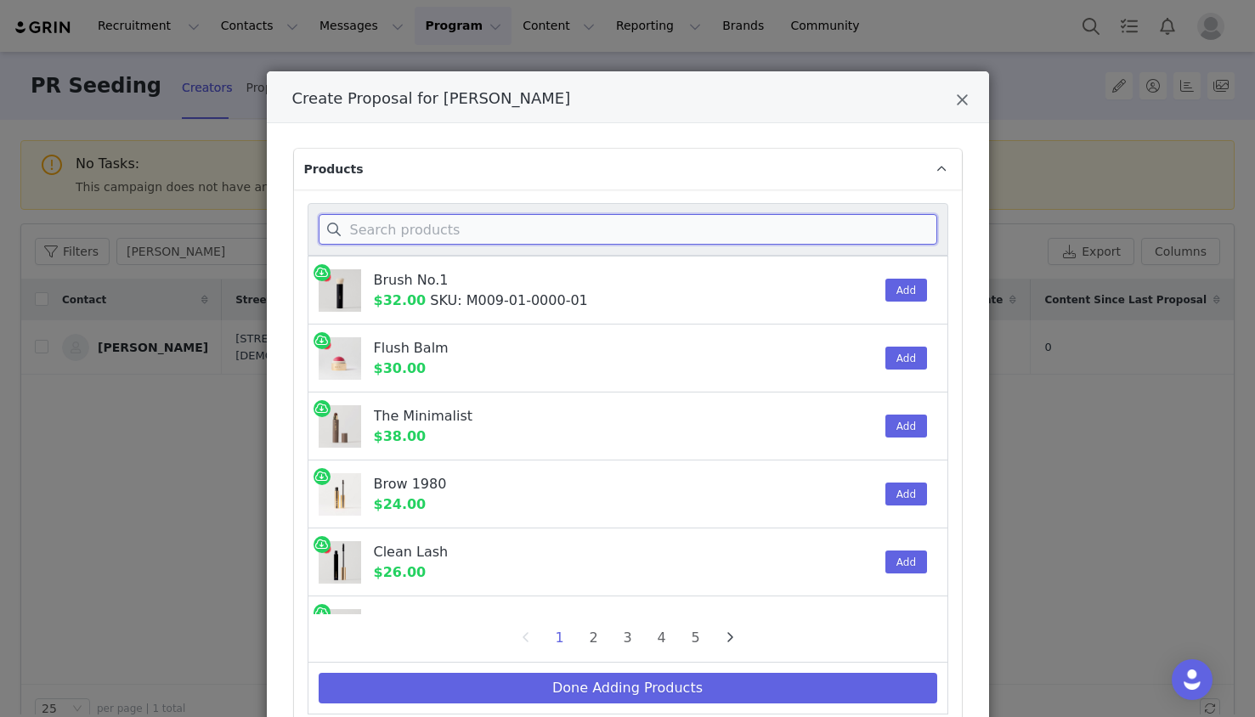
click at [544, 229] on input "Create Proposal for Molly Hall" at bounding box center [628, 229] width 619 height 31
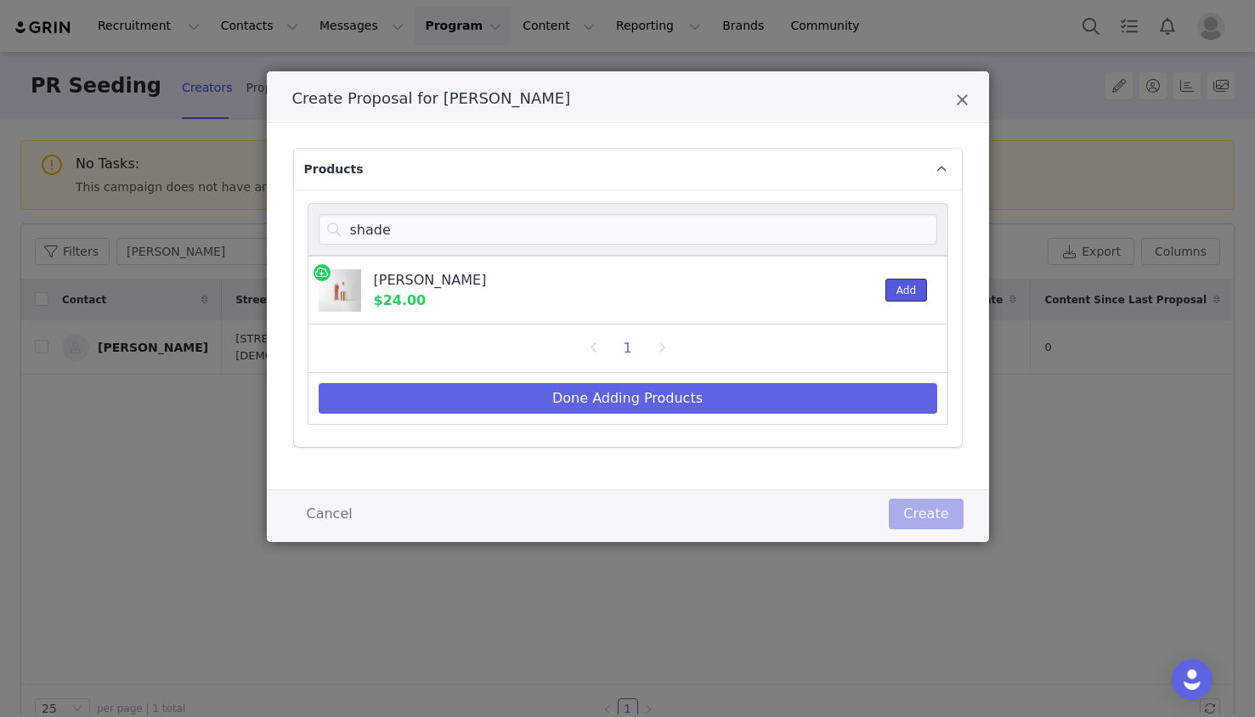
click at [911, 291] on button "Add" at bounding box center [906, 290] width 42 height 23
drag, startPoint x: 739, startPoint y: 242, endPoint x: 296, endPoint y: 223, distance: 444.0
click at [296, 223] on div "shade Shade Slick $24.00 1 Add 1 Done Adding Products" at bounding box center [628, 317] width 668 height 257
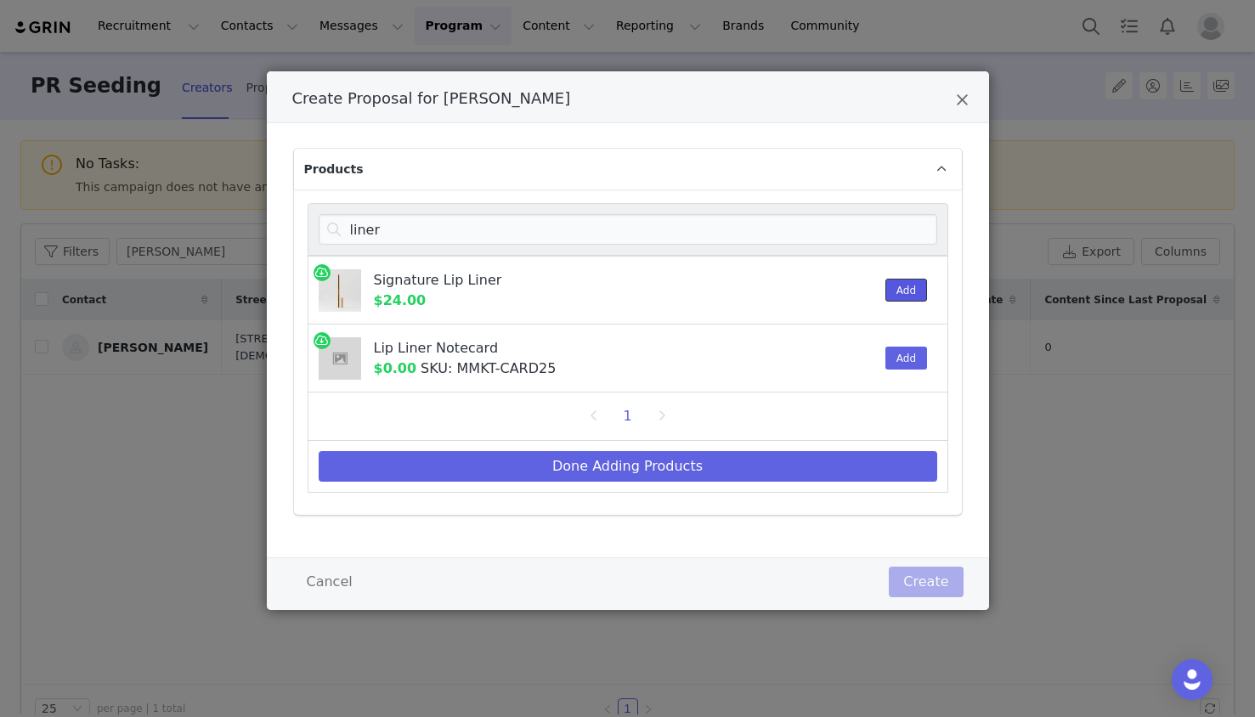
click at [903, 286] on button "Add" at bounding box center [906, 290] width 42 height 23
drag, startPoint x: 454, startPoint y: 228, endPoint x: 119, endPoint y: 223, distance: 334.8
click at [119, 223] on div "Create Proposal for Molly Hall Products liner Signature Lip Liner $24.00 1 Add …" at bounding box center [627, 358] width 1255 height 717
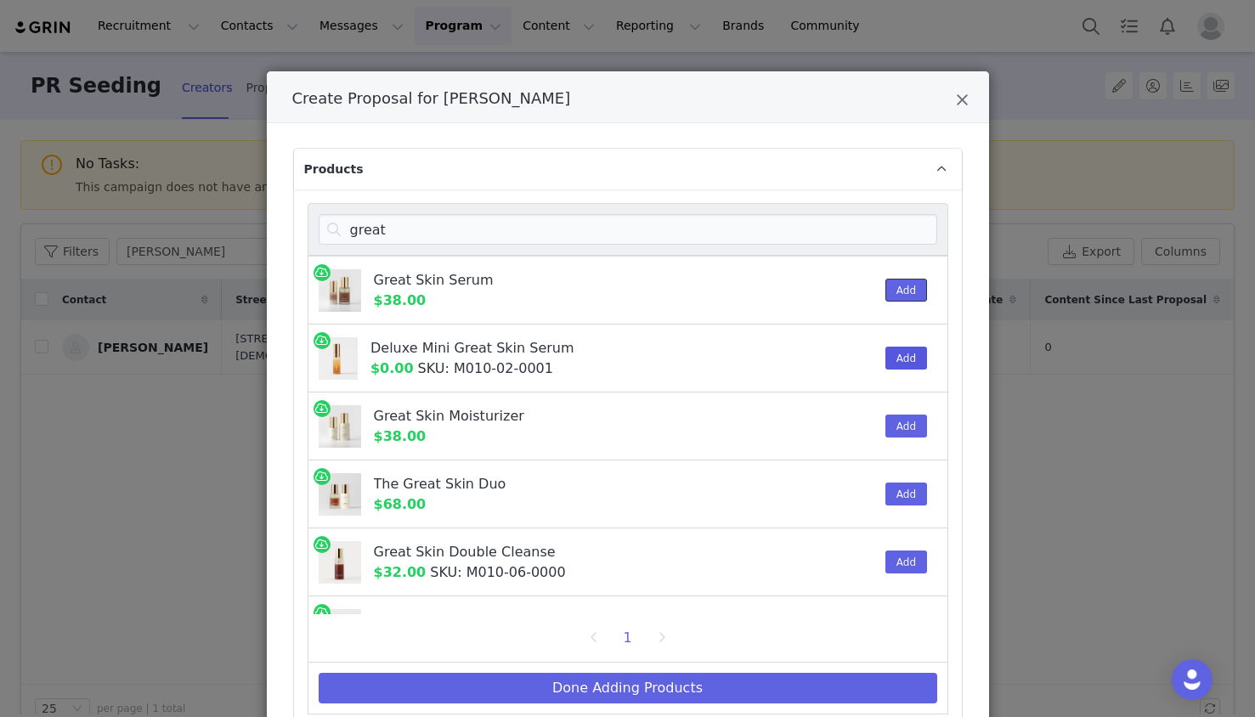
drag, startPoint x: 908, startPoint y: 287, endPoint x: 905, endPoint y: 351, distance: 63.8
click at [908, 287] on button "Add" at bounding box center [906, 290] width 42 height 23
drag, startPoint x: 907, startPoint y: 427, endPoint x: 936, endPoint y: 533, distance: 110.3
click at [908, 427] on button "Add" at bounding box center [906, 426] width 42 height 23
click at [908, 567] on button "Add" at bounding box center [906, 562] width 42 height 23
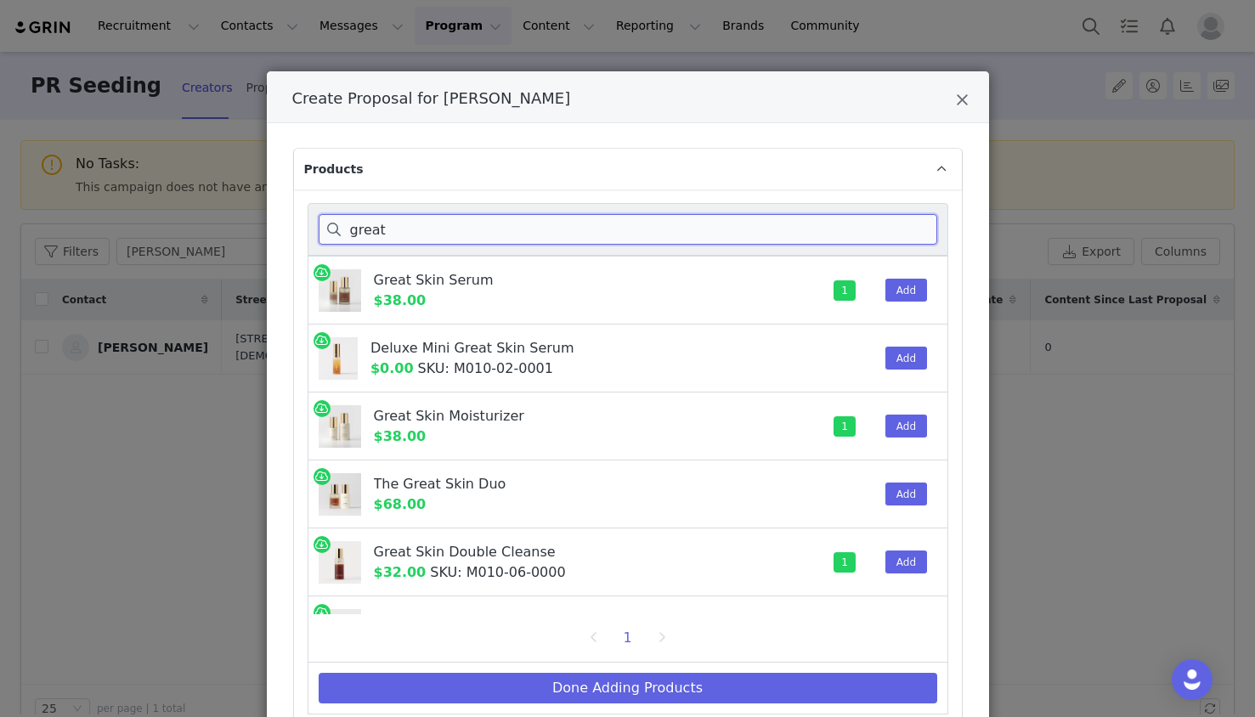
drag, startPoint x: 384, startPoint y: 235, endPoint x: 215, endPoint y: 223, distance: 169.6
click at [218, 223] on div "Create Proposal for Molly Hall Products great Great Skin Serum $38.00 1 Add Del…" at bounding box center [627, 358] width 1255 height 717
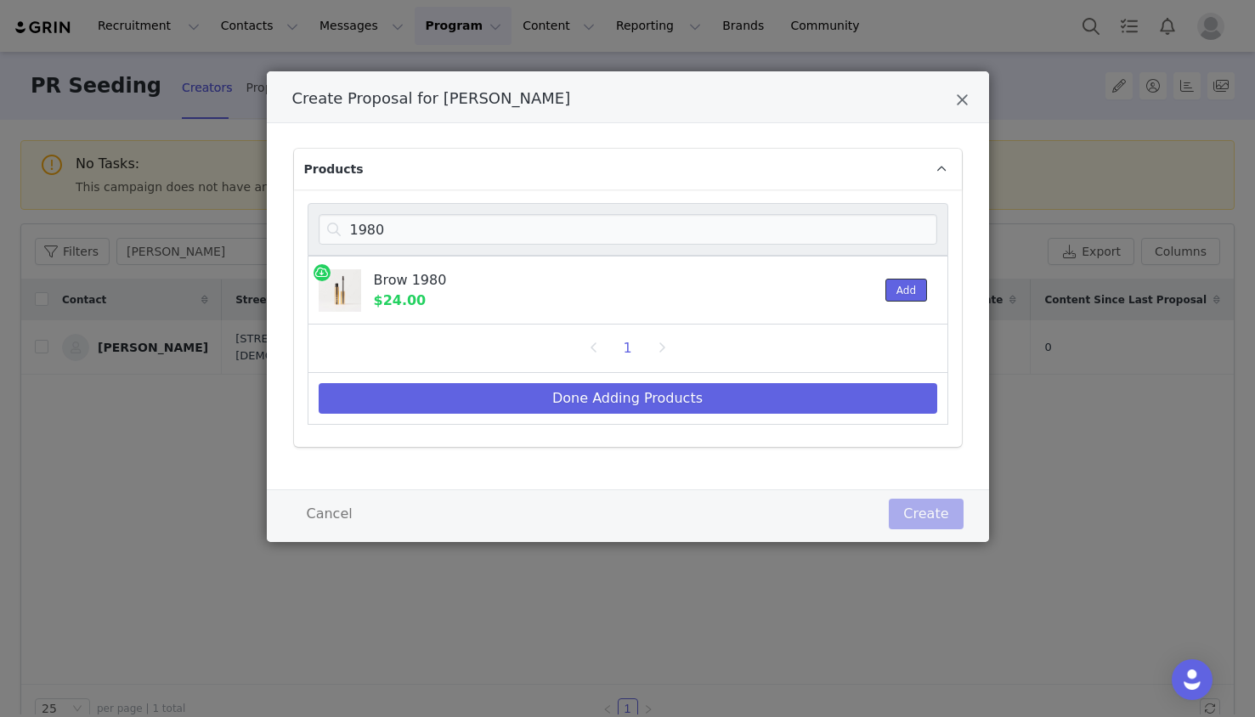
drag, startPoint x: 901, startPoint y: 288, endPoint x: 1087, endPoint y: 324, distance: 189.5
click at [914, 290] on button "Add" at bounding box center [906, 290] width 42 height 23
drag, startPoint x: 413, startPoint y: 229, endPoint x: 248, endPoint y: 213, distance: 165.6
click at [248, 213] on div "Create Proposal for Molly Hall Products 1980 Brow 1980 $24.00 1 Add 1 Done Addi…" at bounding box center [627, 358] width 1255 height 717
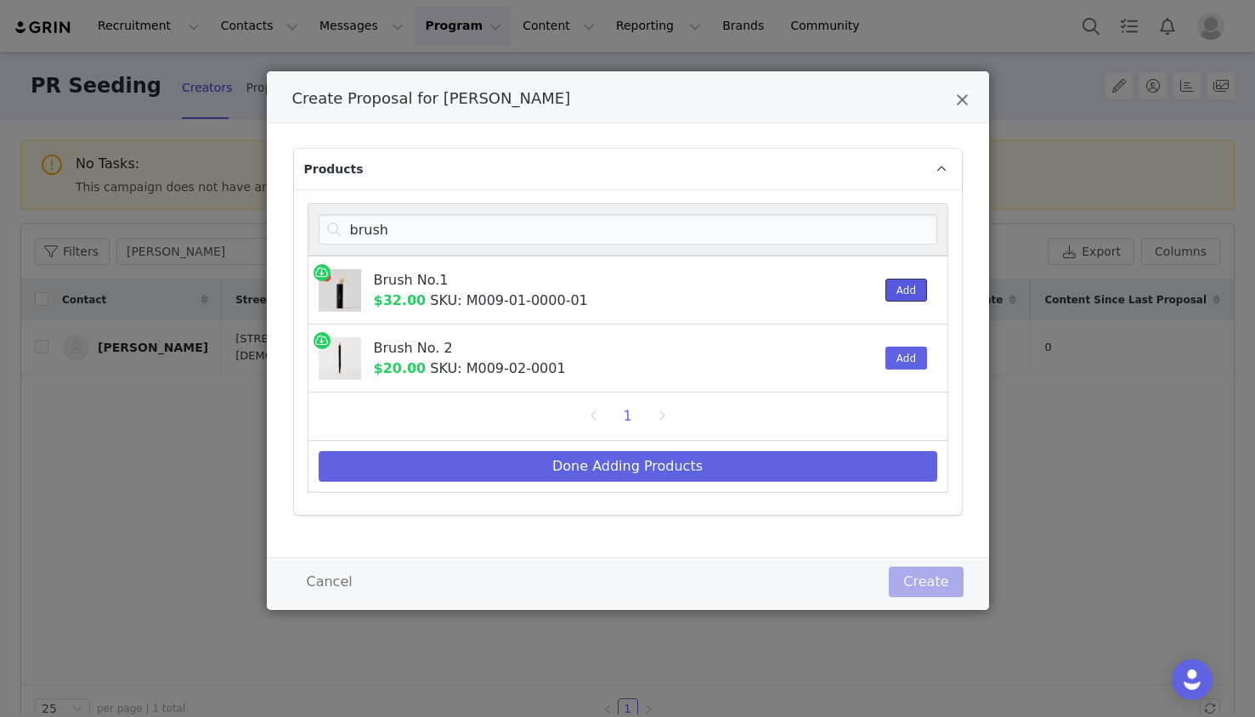
click at [900, 286] on button "Add" at bounding box center [906, 290] width 42 height 23
drag, startPoint x: 426, startPoint y: 225, endPoint x: 133, endPoint y: 222, distance: 293.2
click at [132, 222] on div "Create Proposal for Molly Hall Products brush Brush No.1 $32.00 SKU: M009-01-00…" at bounding box center [627, 358] width 1255 height 717
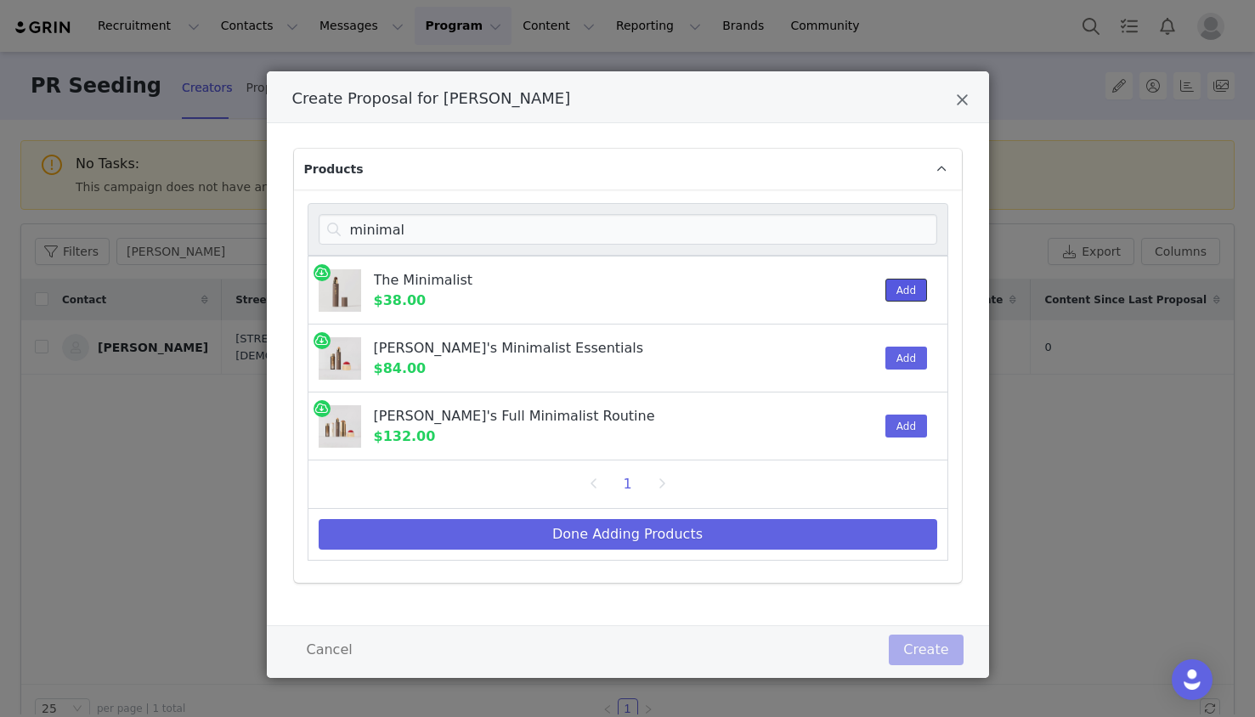
click at [917, 297] on button "Add" at bounding box center [906, 290] width 42 height 23
click at [446, 221] on input "minimal" at bounding box center [628, 229] width 619 height 31
drag, startPoint x: 445, startPoint y: 222, endPoint x: 450, endPoint y: 229, distance: 8.7
click at [450, 229] on input "minimal" at bounding box center [628, 229] width 619 height 31
drag, startPoint x: 450, startPoint y: 229, endPoint x: 275, endPoint y: 229, distance: 174.2
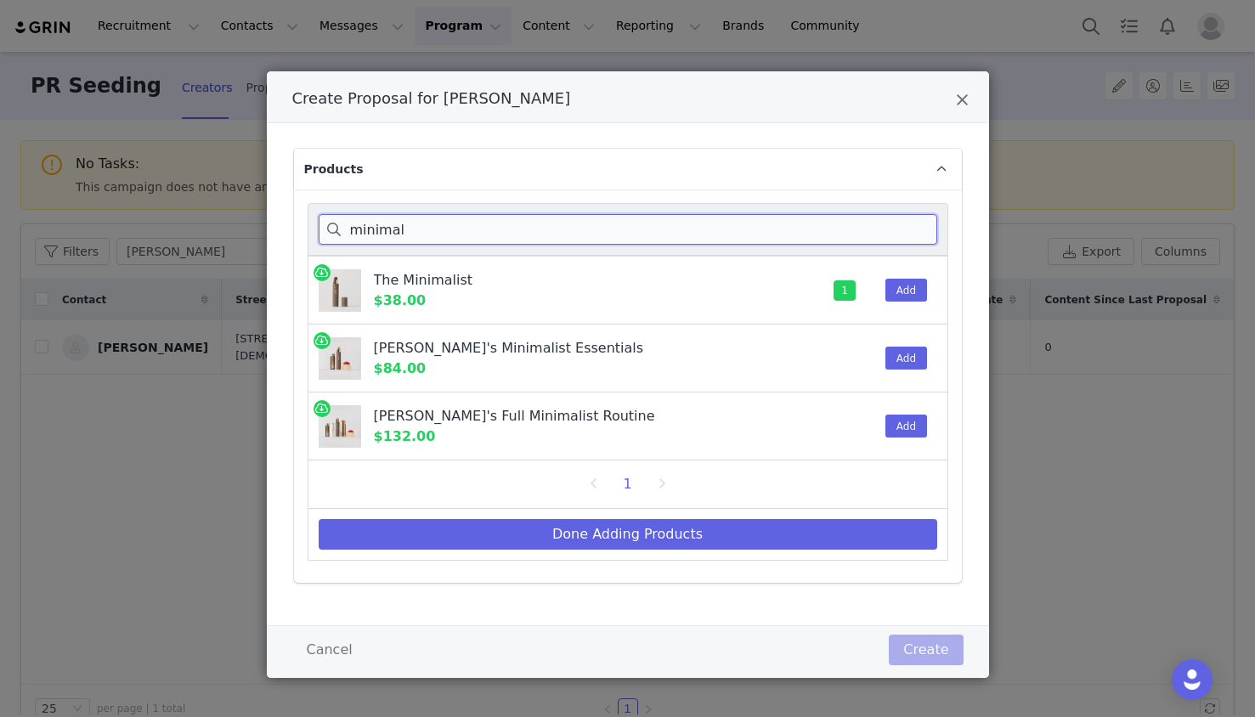
click at [295, 223] on div "minimal The Minimalist $38.00 1 Add Angelica's Minimalist Essentials $84.00 Add…" at bounding box center [628, 385] width 668 height 393
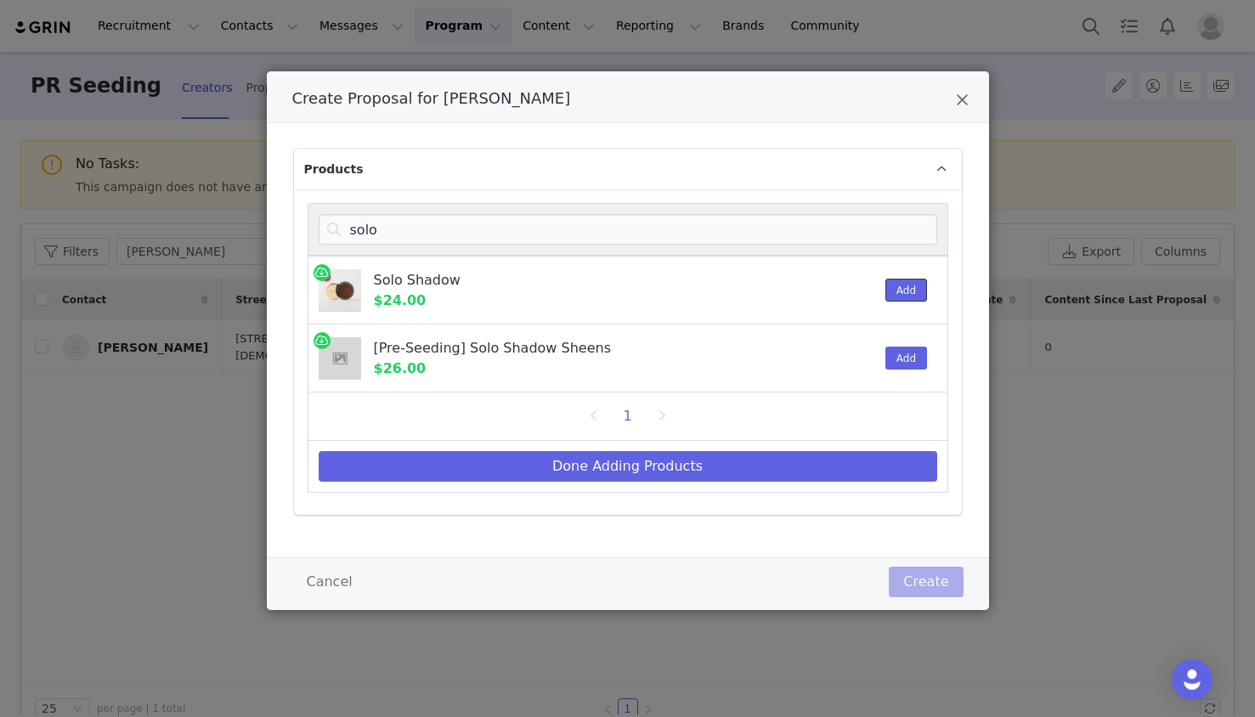
drag, startPoint x: 911, startPoint y: 293, endPoint x: 540, endPoint y: 250, distance: 373.0
click at [911, 293] on button "Add" at bounding box center [906, 290] width 42 height 23
drag, startPoint x: 503, startPoint y: 239, endPoint x: 201, endPoint y: 218, distance: 302.4
click at [203, 218] on div "Create Proposal for Molly Hall Products solo Solo Shadow $24.00 1 Add [Pre-Seed…" at bounding box center [627, 358] width 1255 height 717
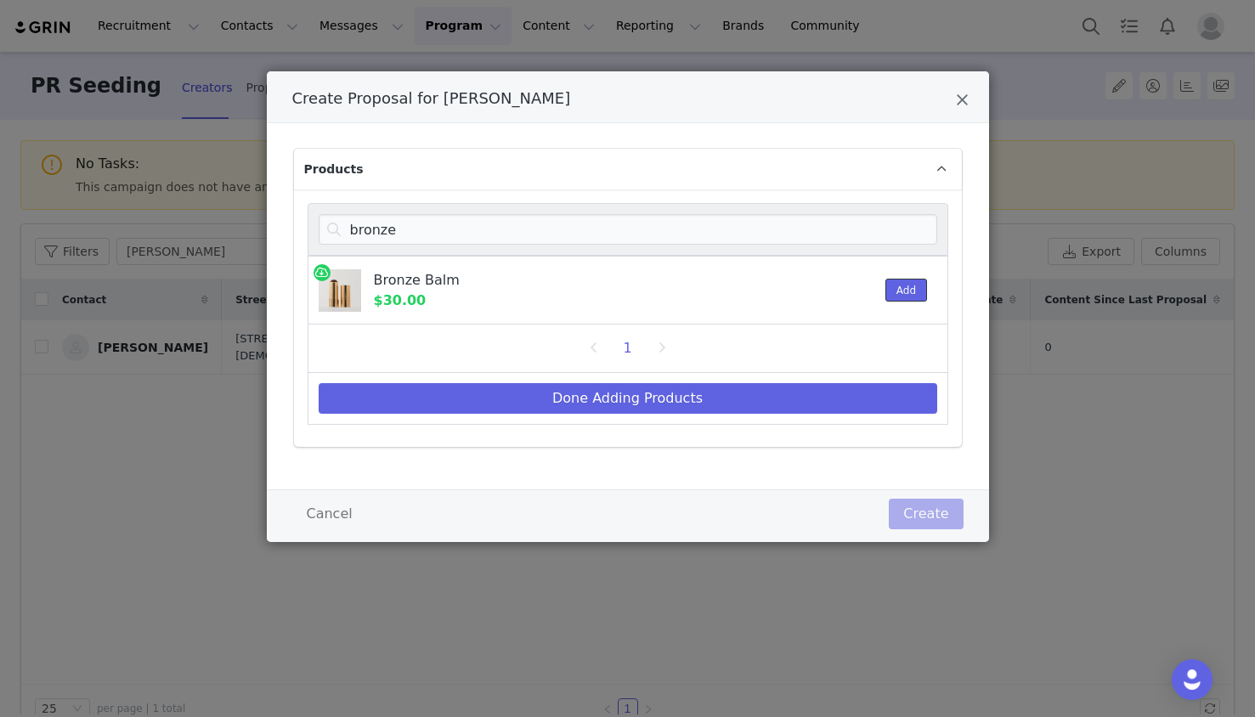
drag, startPoint x: 890, startPoint y: 286, endPoint x: 455, endPoint y: 270, distance: 434.5
click at [887, 286] on button "Add" at bounding box center [906, 290] width 42 height 23
drag, startPoint x: 431, startPoint y: 239, endPoint x: 255, endPoint y: 224, distance: 176.5
click at [255, 224] on div "Create Proposal for Molly Hall Products bronze Bronze Balm $30.00 1 Add 1 Done …" at bounding box center [627, 358] width 1255 height 717
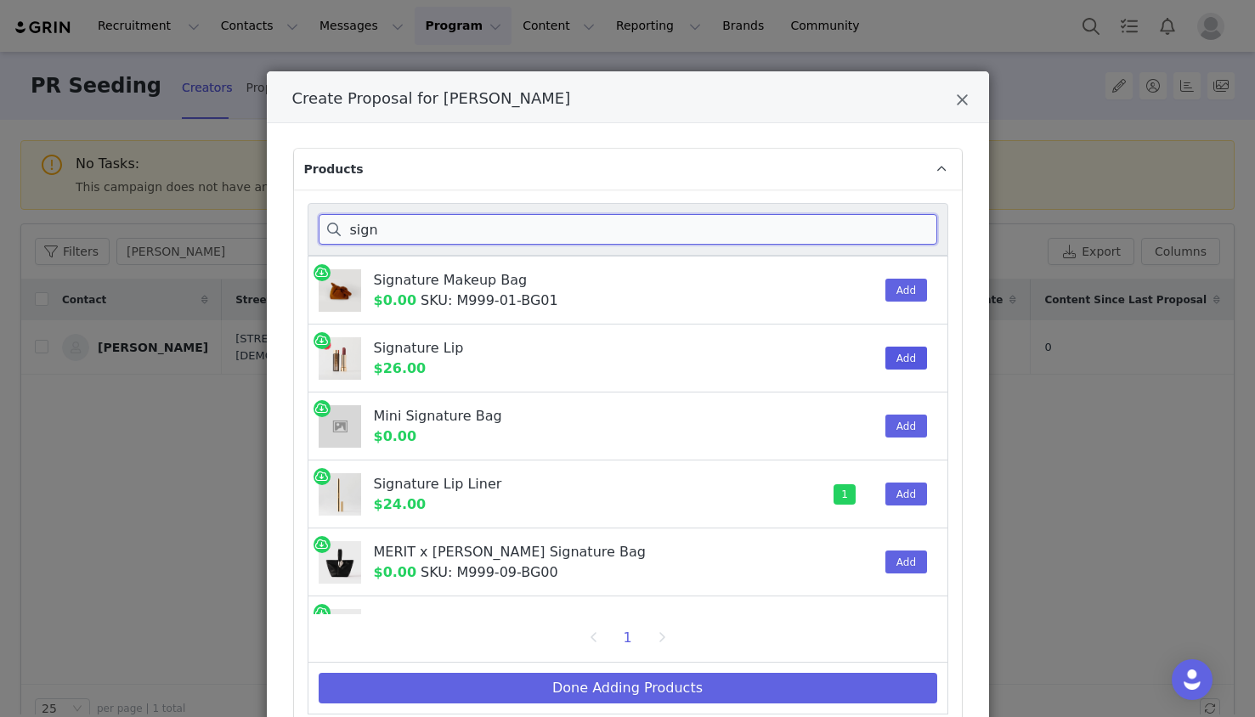
type input "sign"
drag, startPoint x: 907, startPoint y: 356, endPoint x: 891, endPoint y: 368, distance: 19.4
click at [907, 356] on button "Add" at bounding box center [906, 358] width 42 height 23
click at [886, 294] on button "Add" at bounding box center [906, 290] width 42 height 23
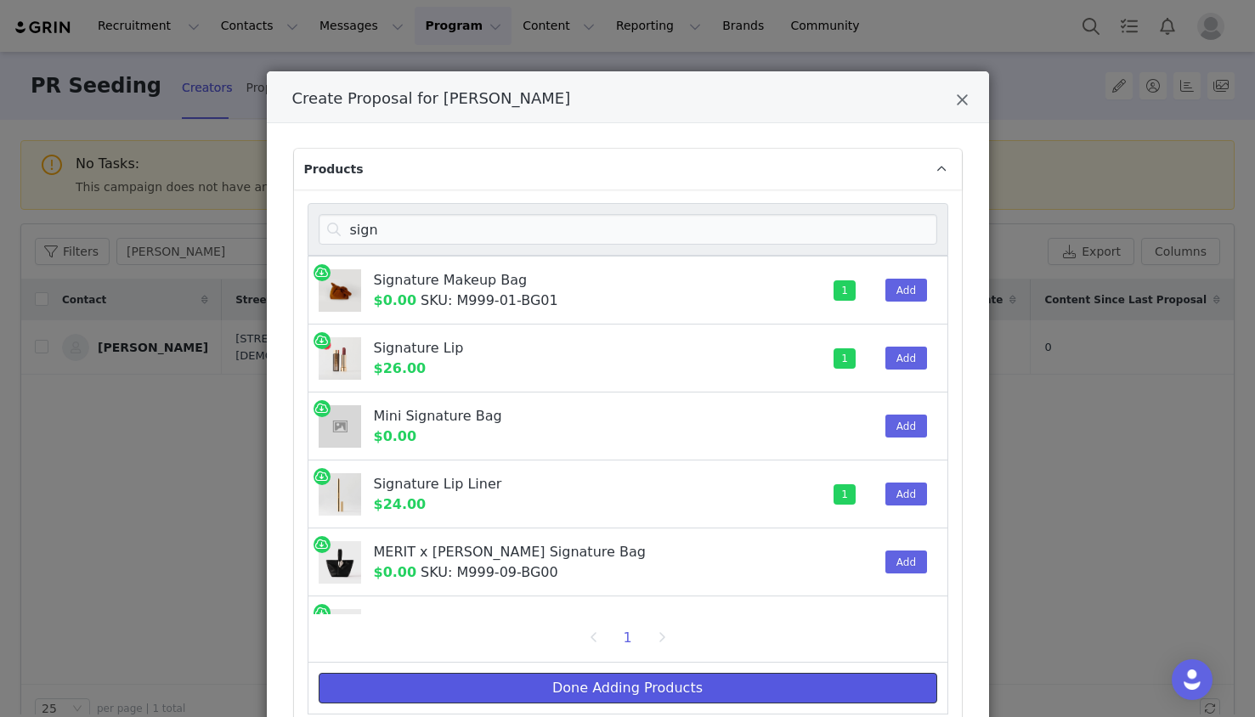
click at [616, 693] on button "Done Adding Products" at bounding box center [628, 688] width 619 height 31
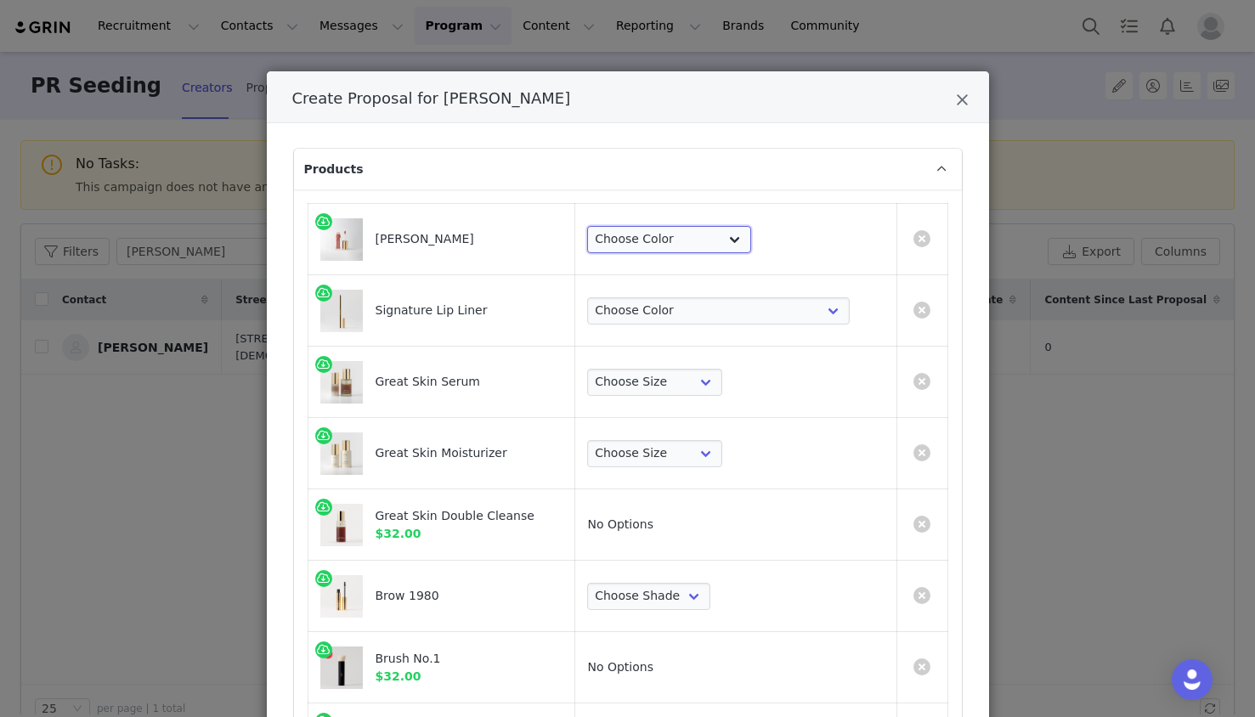
click at [751, 232] on select "Choose Color Pink Beet Jeté Sangria Les Deux Maraschino Taupe [GEOGRAPHIC_DATA]…" at bounding box center [669, 239] width 164 height 27
click at [733, 236] on select "Choose Color Pink Beet Jeté Sangria Les Deux Maraschino Taupe [GEOGRAPHIC_DATA]…" at bounding box center [669, 239] width 164 height 27
select select "10660929"
click at [672, 226] on select "Choose Color Pink Beet Jeté Sangria Les Deux Maraschino Taupe [GEOGRAPHIC_DATA]…" at bounding box center [669, 239] width 164 height 27
click at [722, 316] on select "Choose Color [PERSON_NAME] Hills Bespoke Coupé Sportif Mayfair Tabac Brownstone…" at bounding box center [718, 310] width 263 height 27
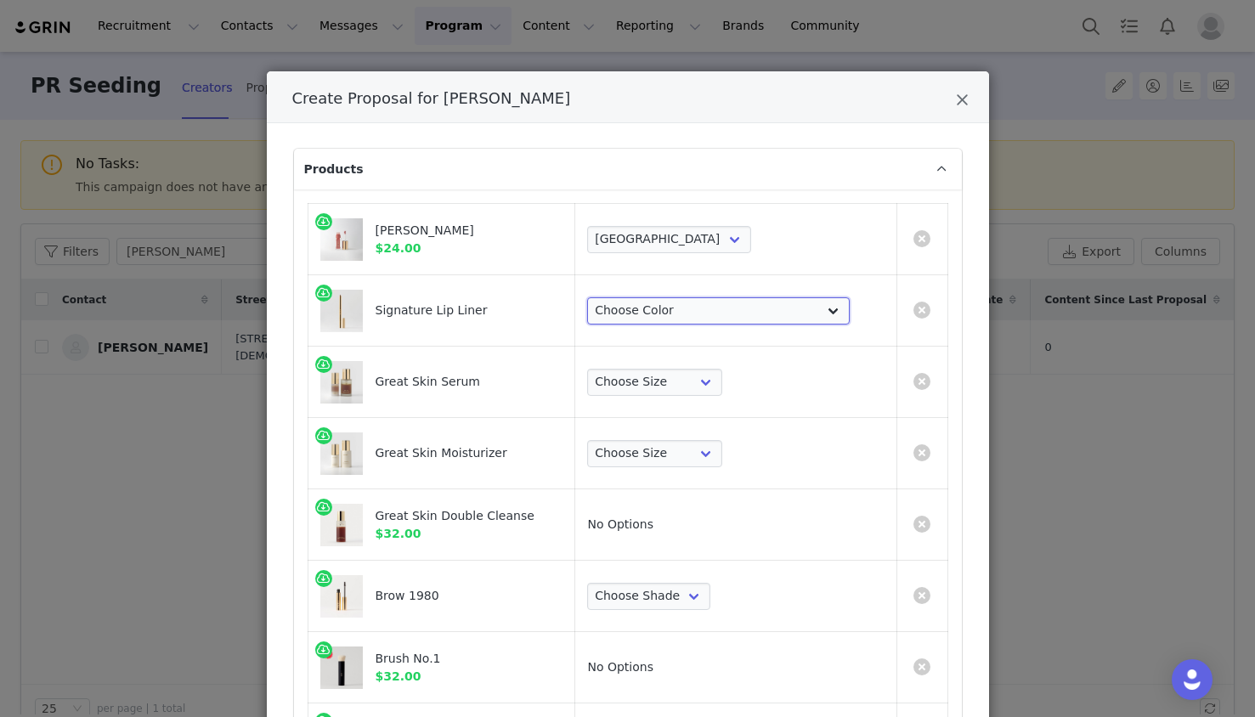
select select "28783017"
click at [672, 297] on select "Choose Color [PERSON_NAME] Hills Bespoke Coupé Sportif Mayfair Tabac Brownstone…" at bounding box center [718, 310] width 263 height 27
click at [722, 381] on select "Choose Size Full-Size (50ml) Mini-Size (15ml)" at bounding box center [654, 382] width 135 height 27
select select "27326623"
click at [672, 369] on select "Choose Size Full-Size (50ml) Mini-Size (15ml)" at bounding box center [654, 382] width 135 height 27
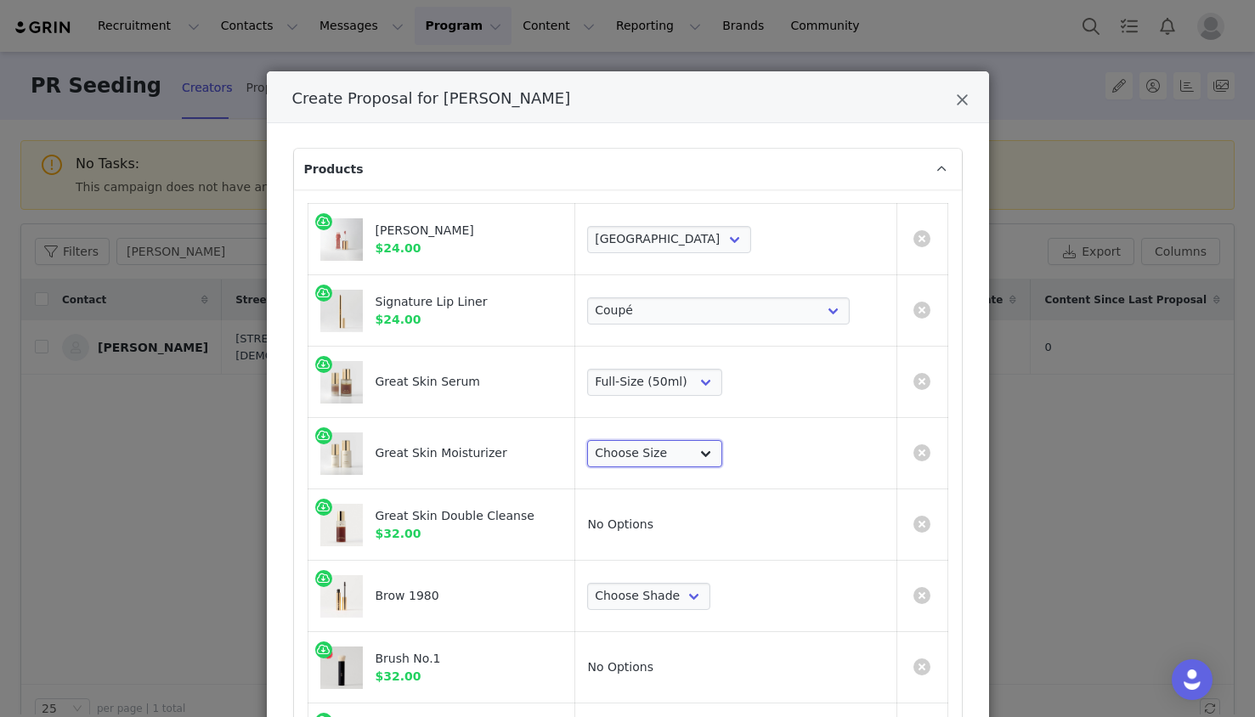
click at [722, 452] on select "Choose Size Full-Size (50ml) Mini-Size (15ml)" at bounding box center [654, 453] width 135 height 27
select select "27326600"
click at [672, 440] on select "Choose Size Full-Size (50ml) Mini-Size (15ml)" at bounding box center [654, 453] width 135 height 27
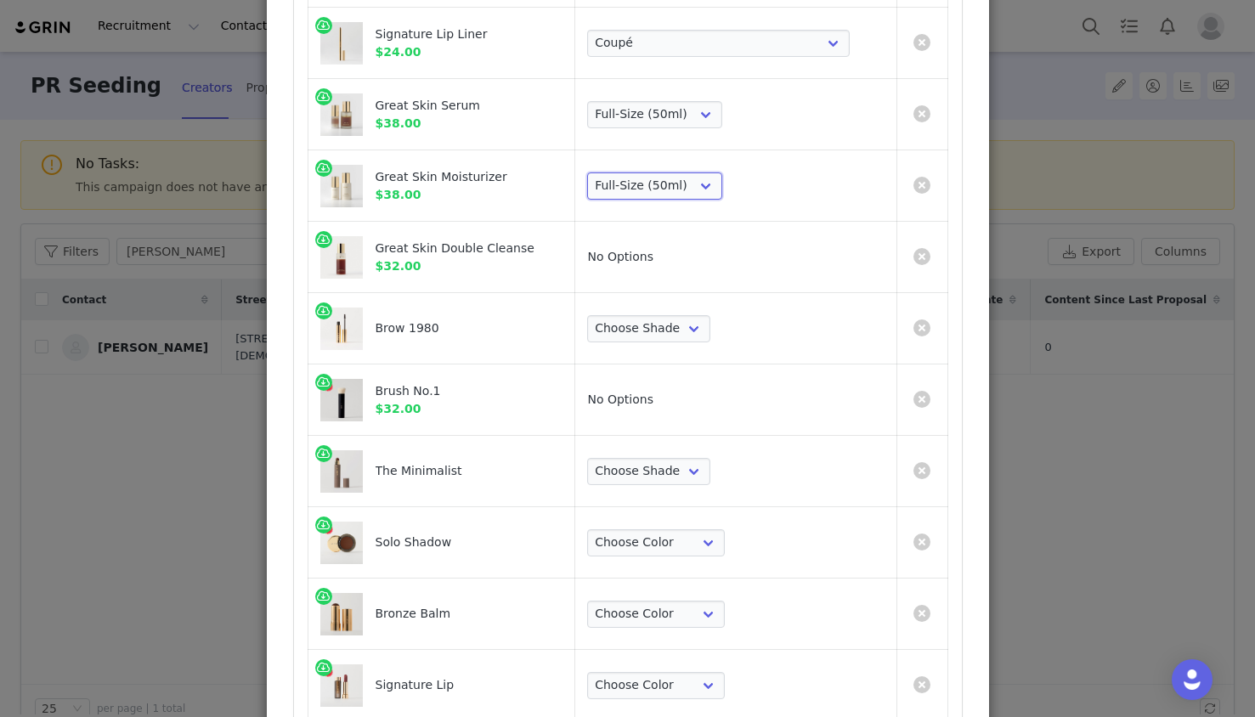
scroll to position [277, 0]
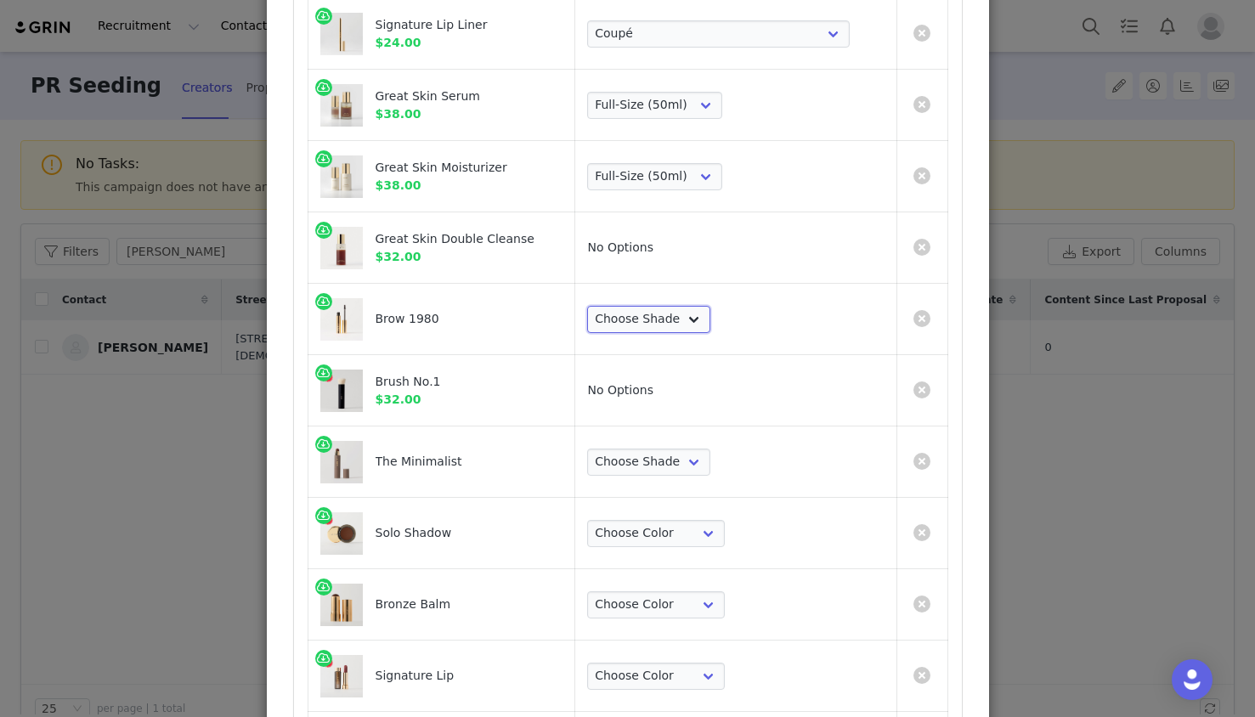
click at [710, 329] on select "Choose Shade Taupe Light Brown Dark Brown Brown Black" at bounding box center [648, 319] width 123 height 27
select select "24680034"
click at [672, 306] on select "Choose Shade Taupe Light Brown Dark Brown Brown Black" at bounding box center [648, 319] width 123 height 27
click at [710, 458] on select "Choose Shade Umber Sepia Tiger Eye Cacao Sienna Chestnut Amber Buff Khaki Camel…" at bounding box center [648, 462] width 123 height 27
select select "5273100"
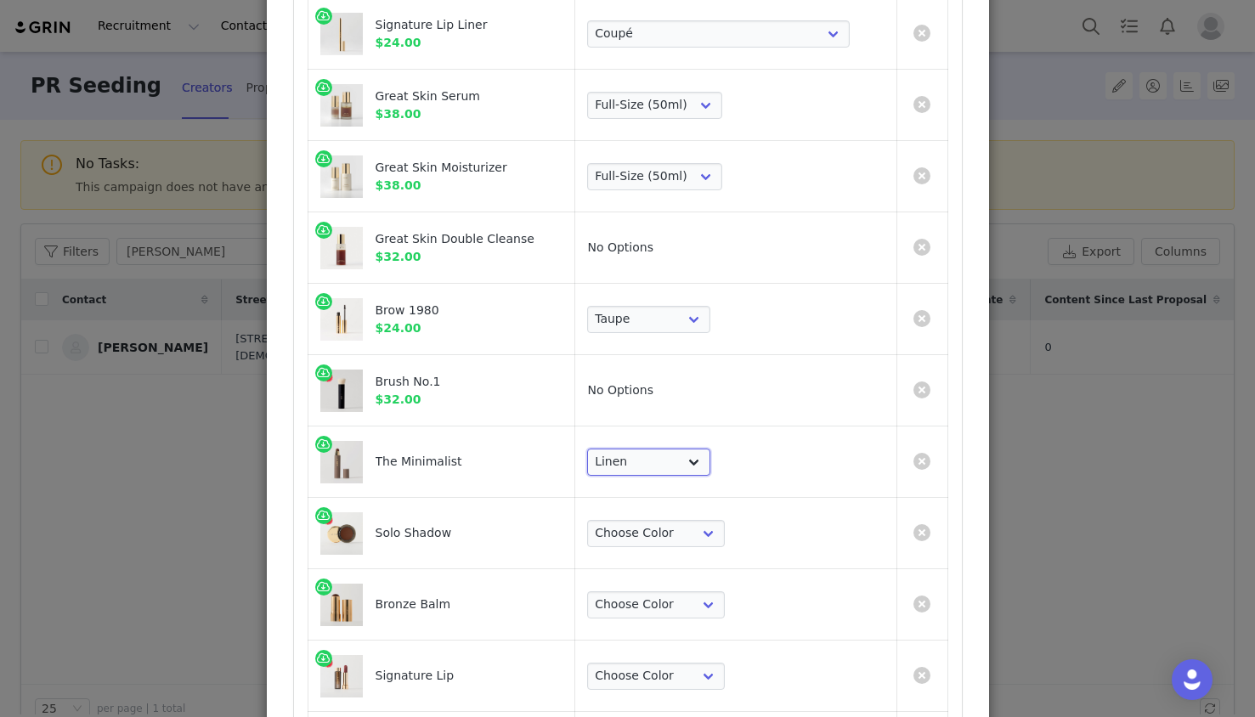
click at [672, 449] on select "Choose Shade Umber Sepia Tiger Eye Cacao Sienna Chestnut Amber Buff Khaki Camel…" at bounding box center [648, 462] width 123 height 27
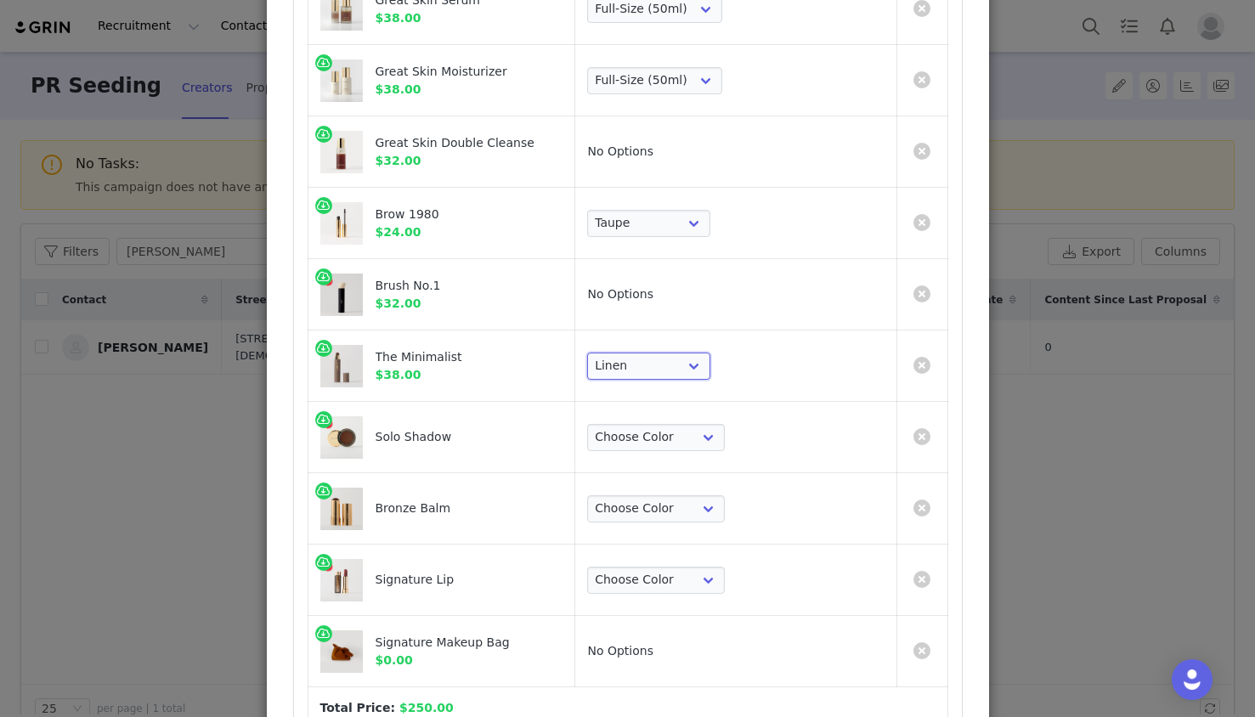
scroll to position [381, 0]
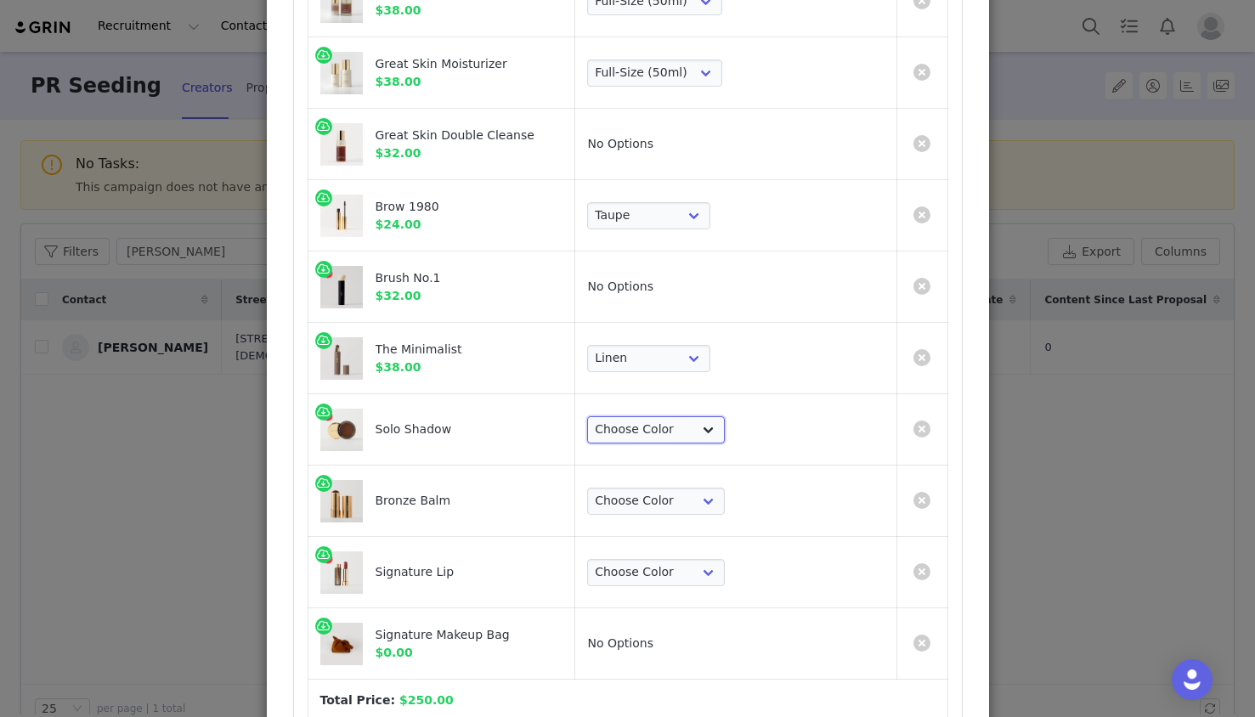
click at [693, 430] on select "Choose Color Studio Vachetta Midcentury Brun Social [PERSON_NAME] Midnight" at bounding box center [656, 429] width 138 height 27
select select "19639121"
click at [672, 416] on select "Choose Color Studio Vachetta Midcentury Brun Social [PERSON_NAME] Midnight" at bounding box center [656, 429] width 138 height 27
click at [712, 501] on select "Choose Color [PERSON_NAME] Seine [PERSON_NAME] Monarch" at bounding box center [656, 501] width 138 height 27
select select "13069982"
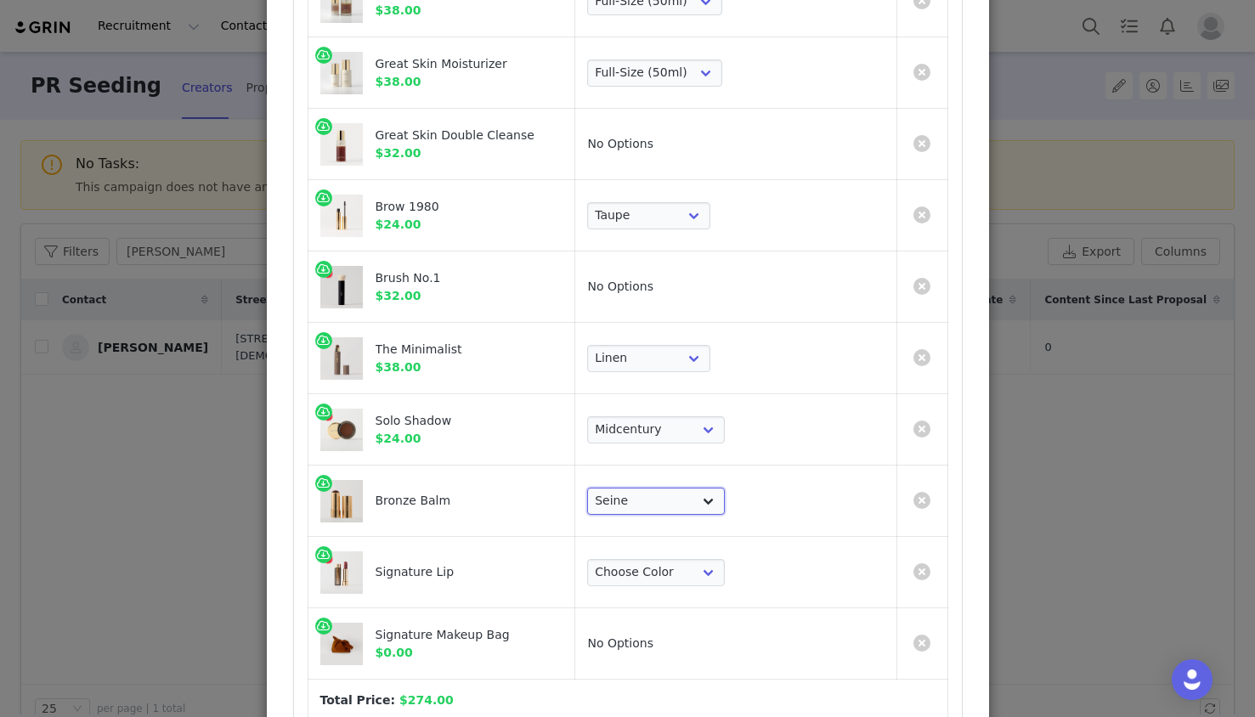
click at [672, 488] on select "Choose Color [PERSON_NAME] Seine [PERSON_NAME] Monarch" at bounding box center [656, 501] width 138 height 27
click at [699, 585] on select "Choose Color Slip Millennial L'Avenue Baby Tiger 1990 Ginger Equestrian Maison …" at bounding box center [656, 572] width 138 height 27
select select "8792433"
click at [672, 559] on select "Choose Color Slip Millennial L'Avenue Baby Tiger 1990 Ginger Equestrian Maison …" at bounding box center [656, 572] width 138 height 27
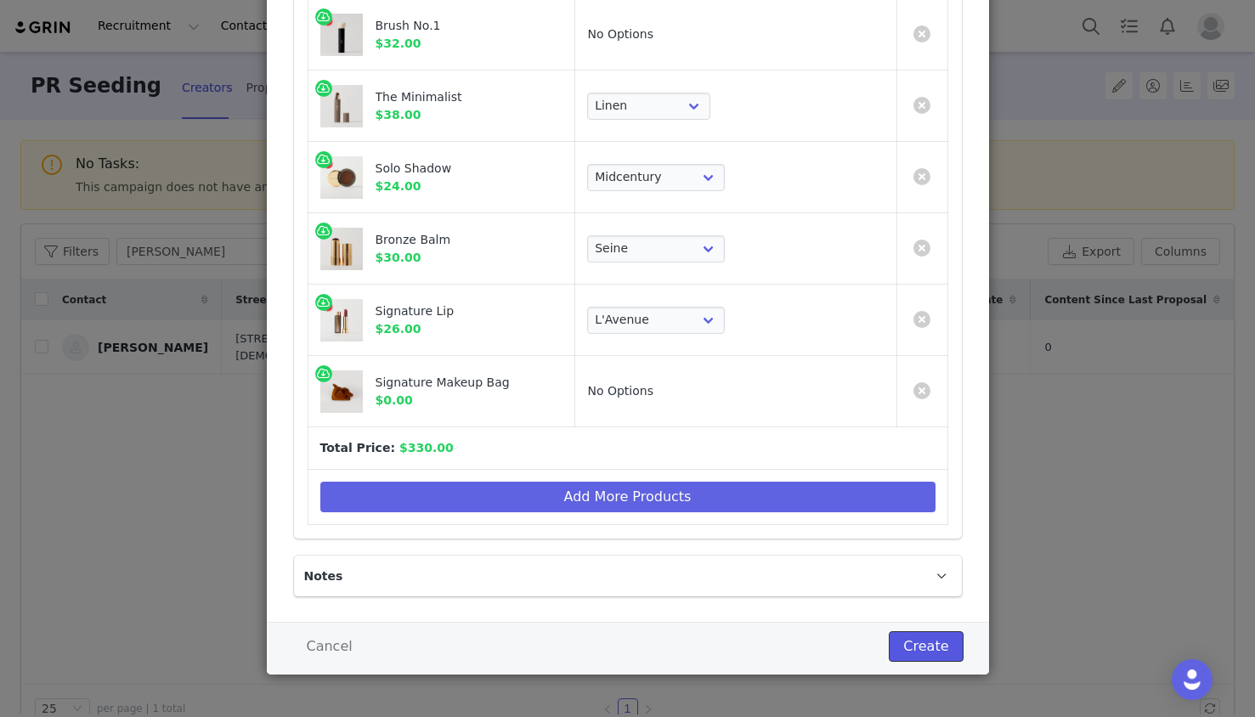
click at [926, 643] on button "Create" at bounding box center [926, 646] width 74 height 31
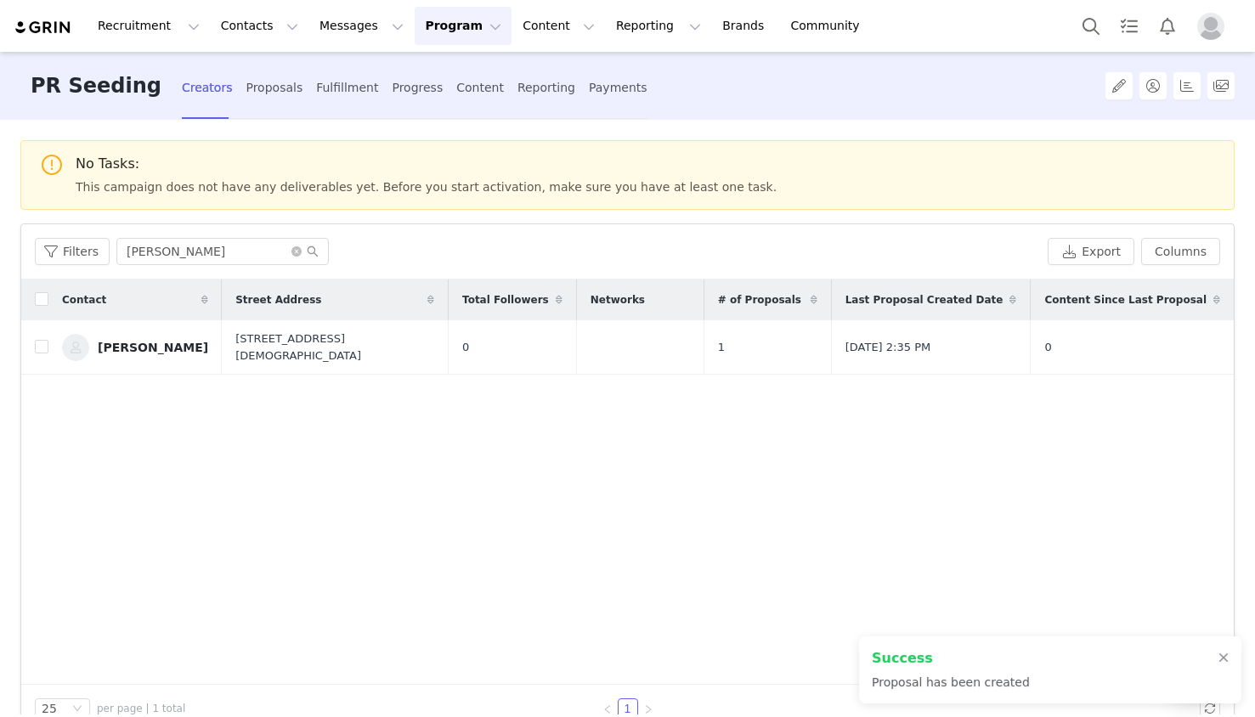
click at [345, 91] on div "Creators Proposals Fulfillment Progress Content Reporting Payments" at bounding box center [415, 87] width 466 height 45
click at [341, 91] on div "Fulfillment" at bounding box center [347, 87] width 62 height 45
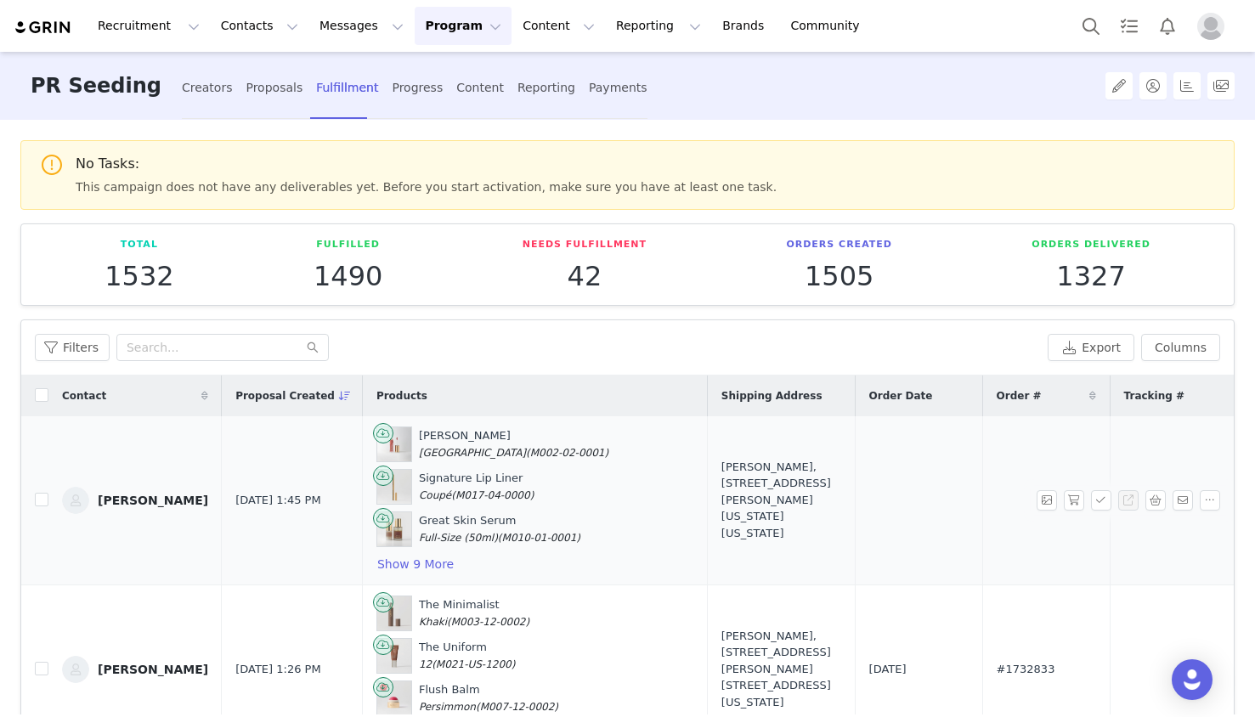
click at [721, 490] on div "Molly Hall, 195 Chrystie St. 701C New York, New York 10002 United States" at bounding box center [781, 500] width 120 height 83
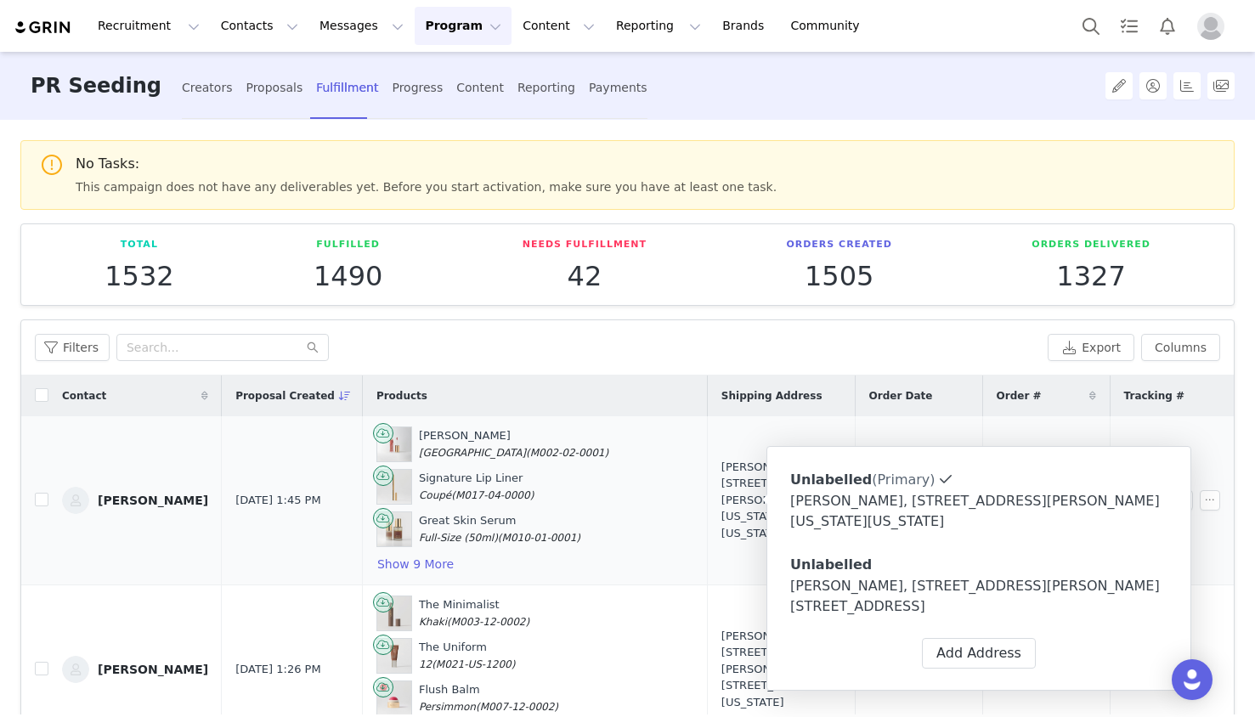
click at [968, 583] on div "[PERSON_NAME], [STREET_ADDRESS][PERSON_NAME] [STREET_ADDRESS]" at bounding box center [978, 596] width 377 height 41
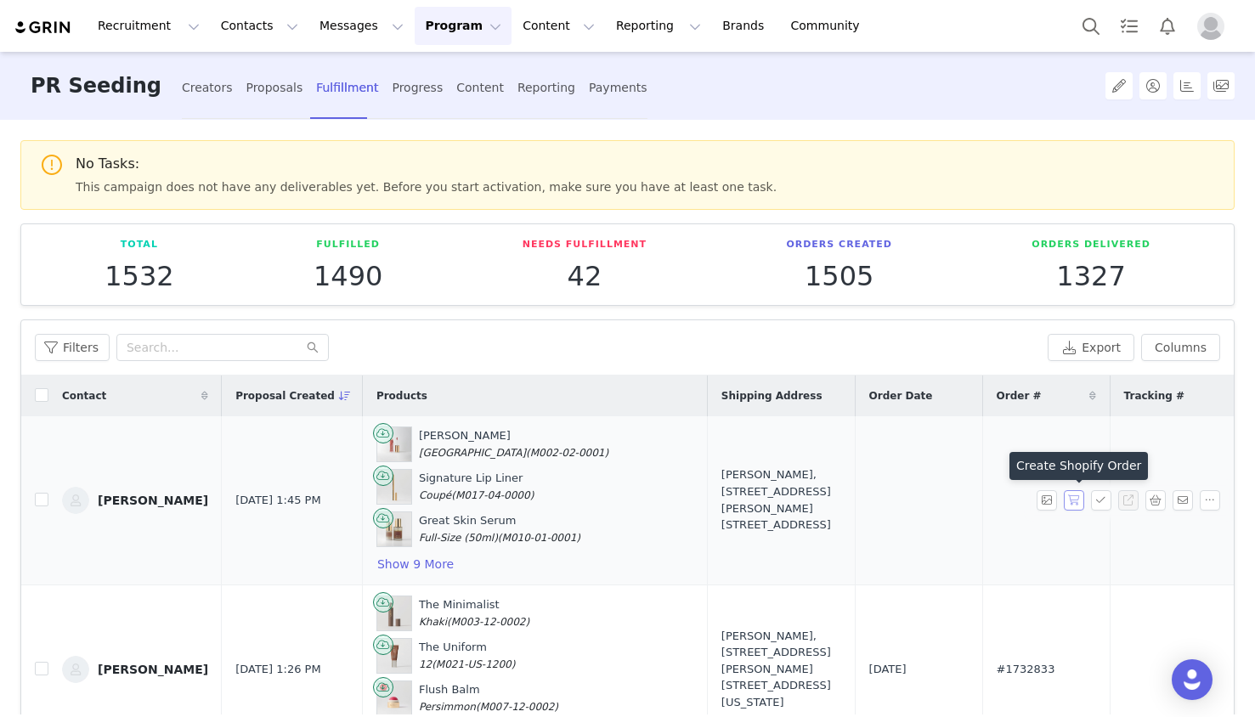
click at [1083, 507] on button "button" at bounding box center [1074, 500] width 20 height 20
click at [746, 495] on div "[PERSON_NAME], [STREET_ADDRESS][PERSON_NAME] [STREET_ADDRESS]" at bounding box center [781, 500] width 120 height 66
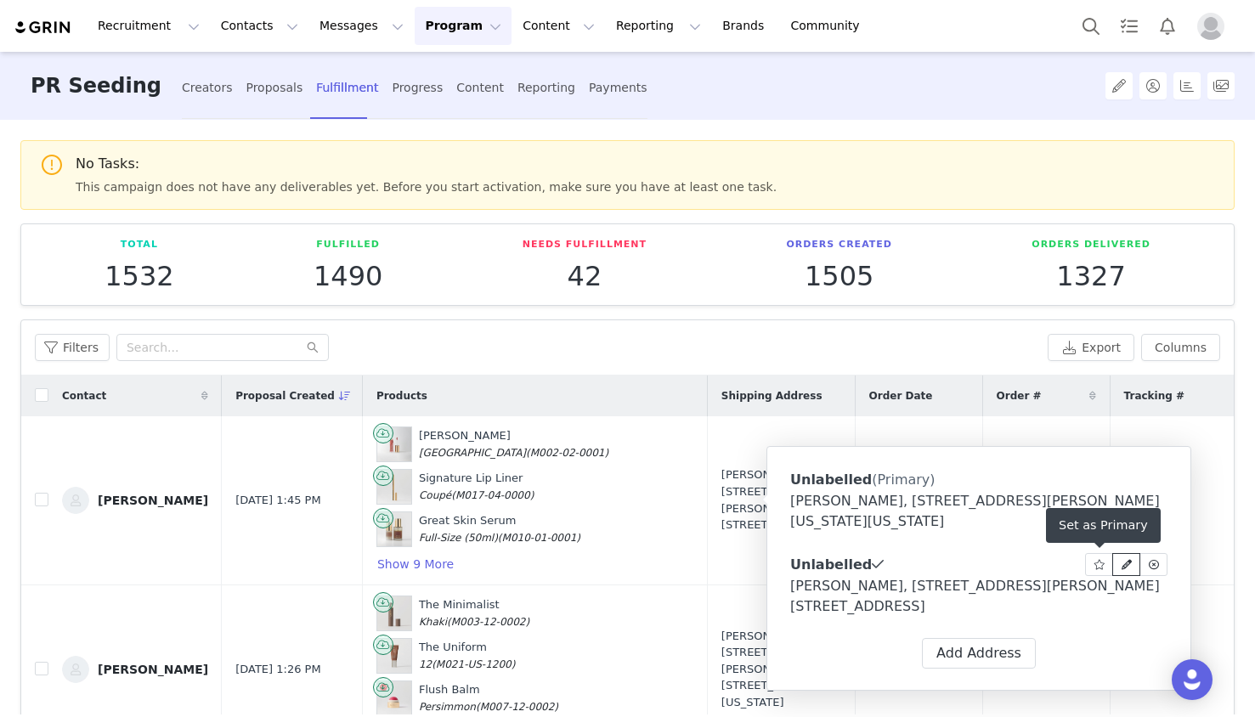
click at [1122, 565] on icon at bounding box center [1127, 565] width 10 height 10
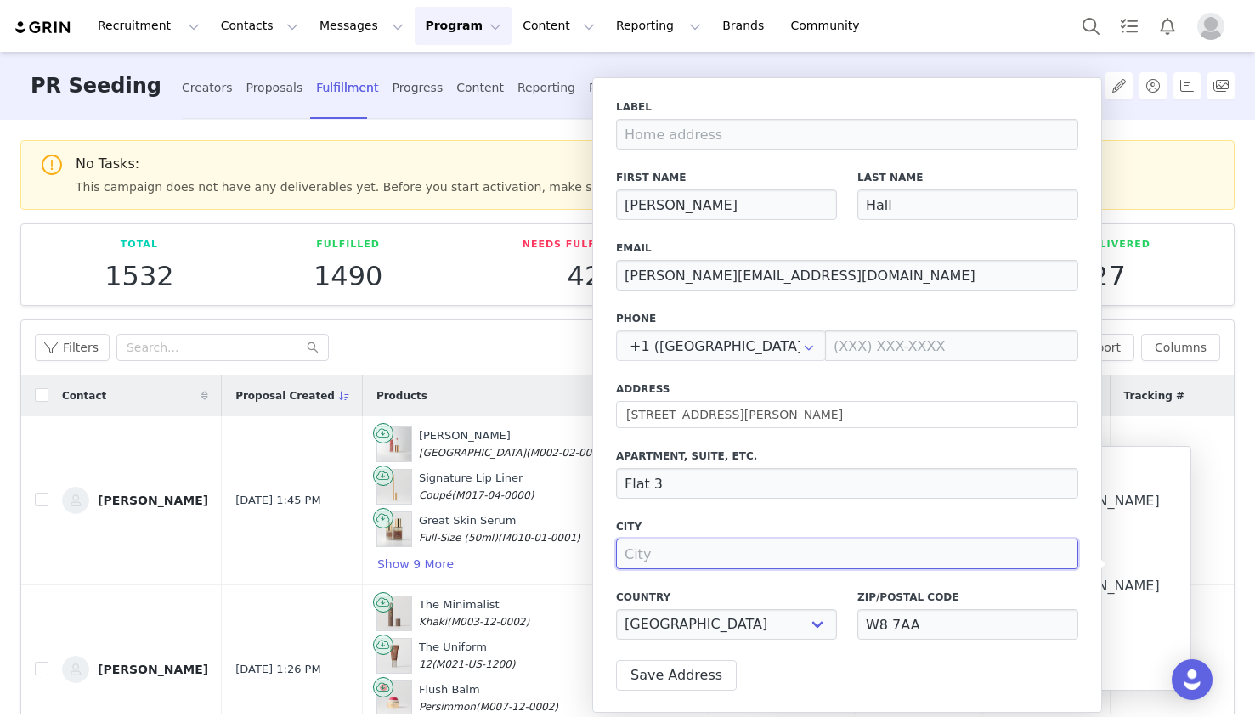
click at [663, 546] on input at bounding box center [847, 554] width 462 height 31
type input "London"
click at [664, 682] on button "Save Address" at bounding box center [676, 675] width 121 height 31
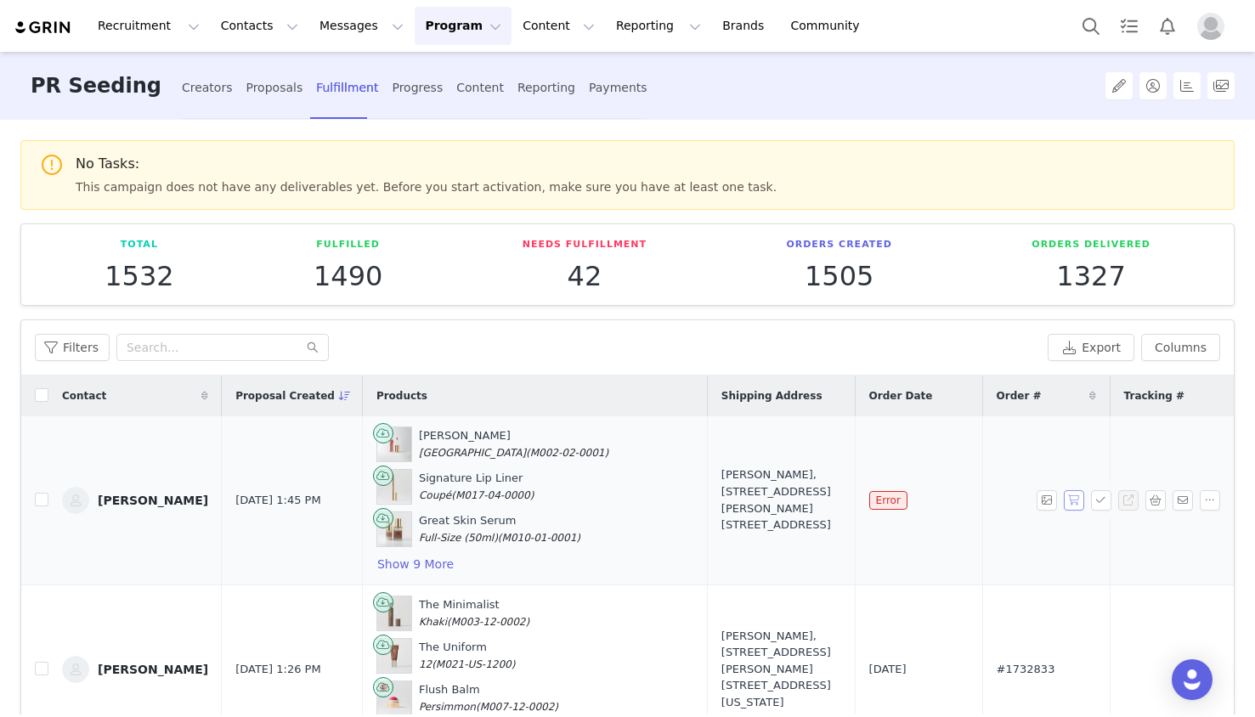
click at [1083, 503] on button "button" at bounding box center [1074, 500] width 20 height 20
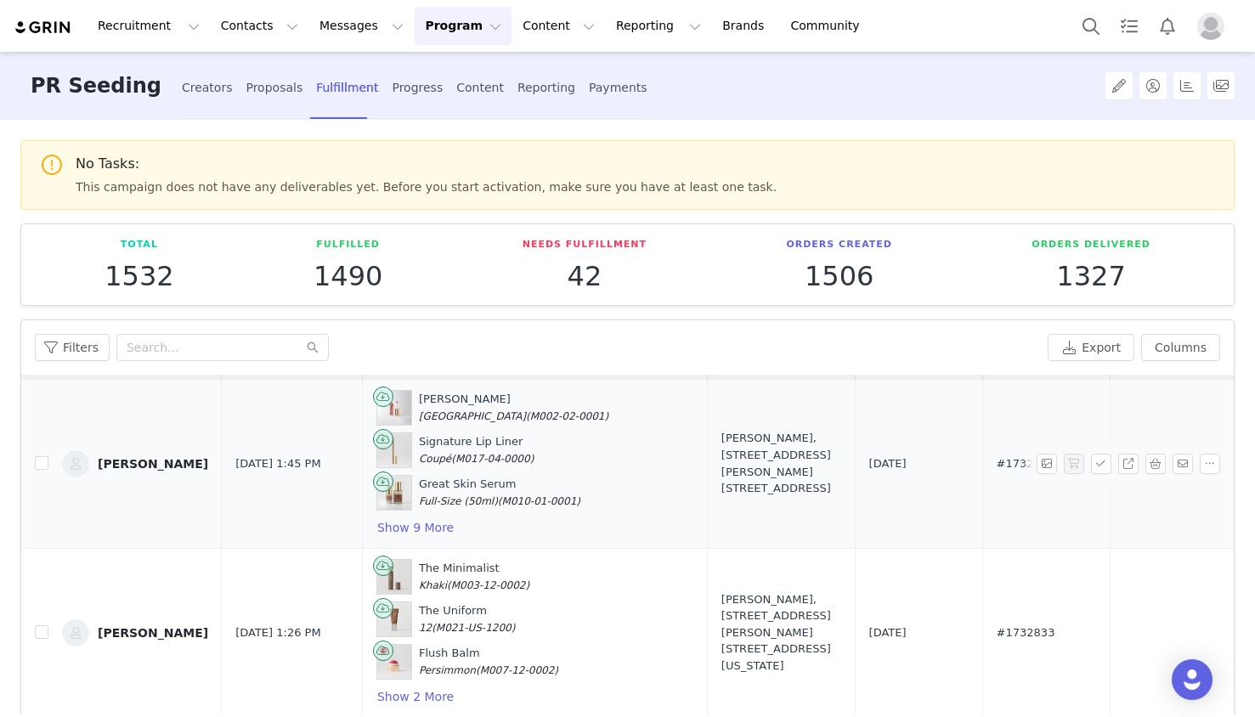
click at [997, 469] on span "#1732861" at bounding box center [1026, 463] width 59 height 17
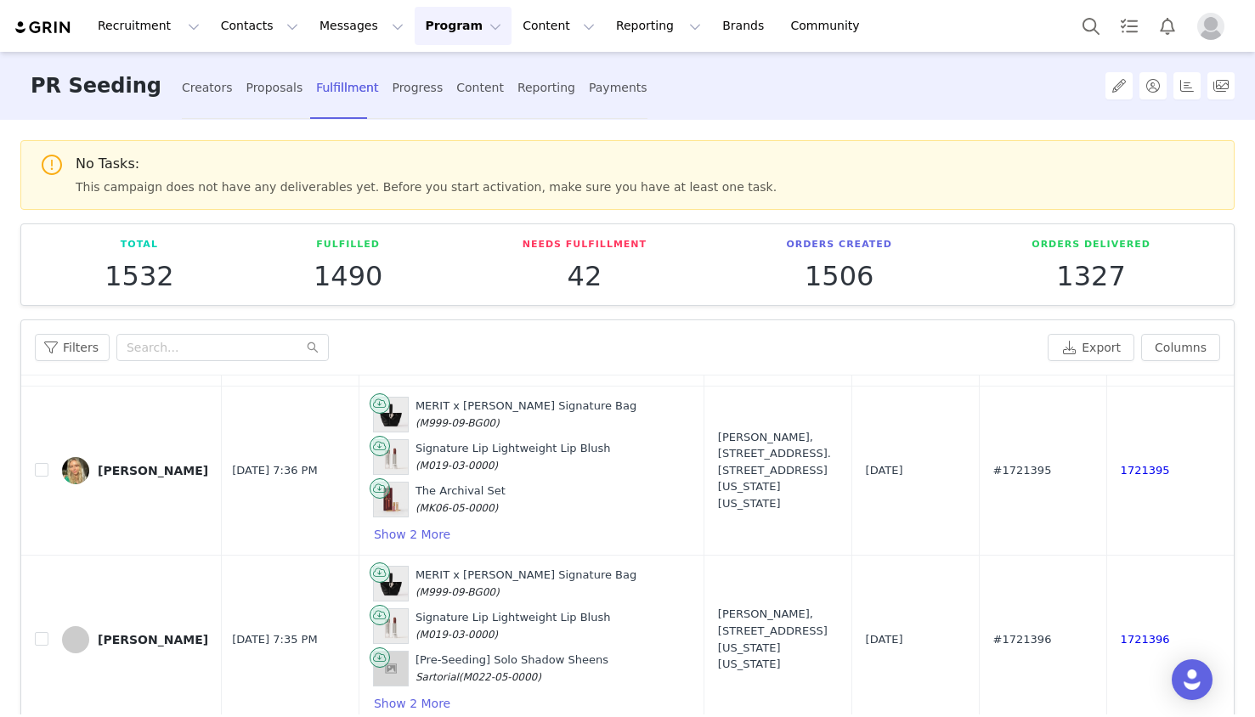
scroll to position [2137, 3]
